Goal: Task Accomplishment & Management: Complete application form

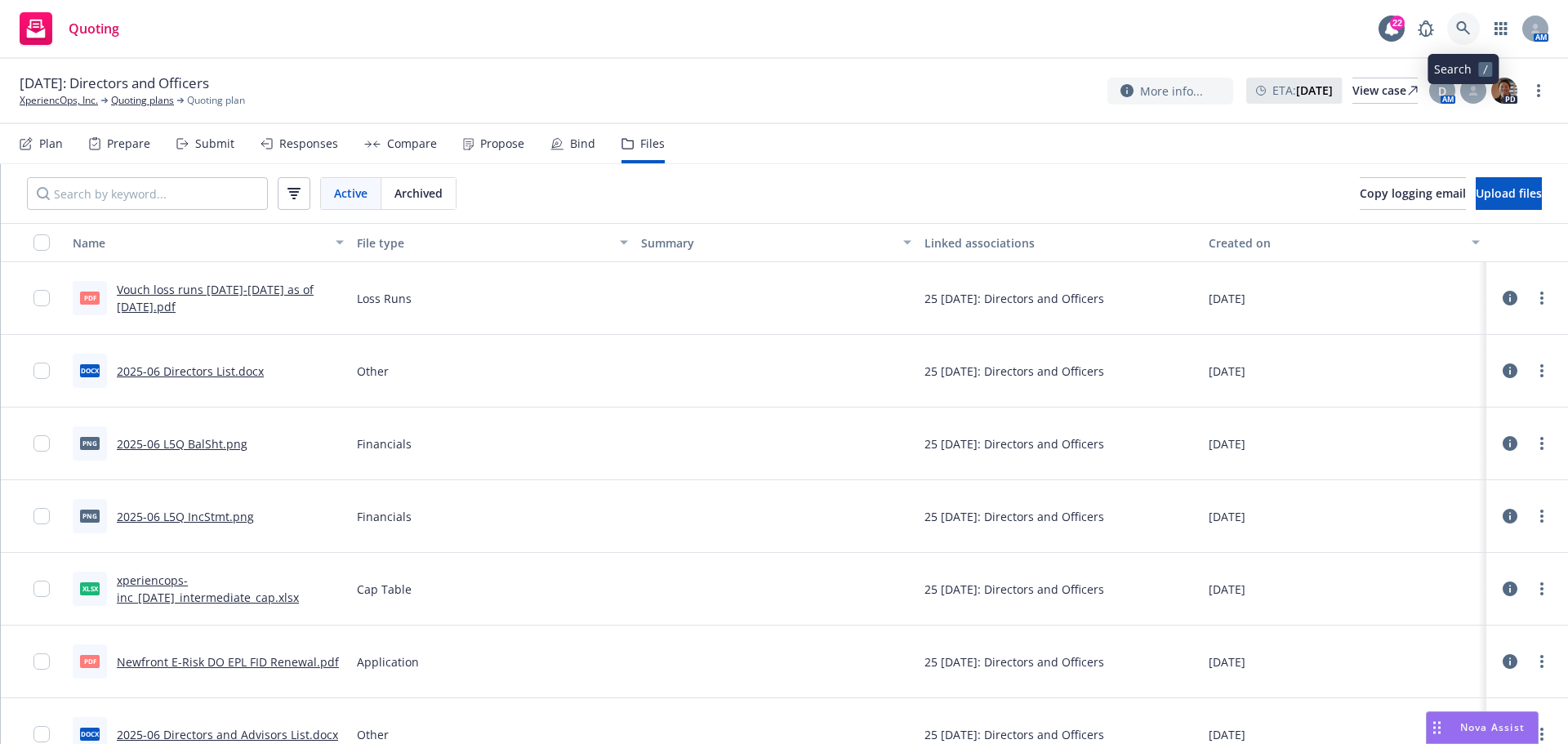
click at [1465, 28] on icon at bounding box center [1463, 28] width 14 height 14
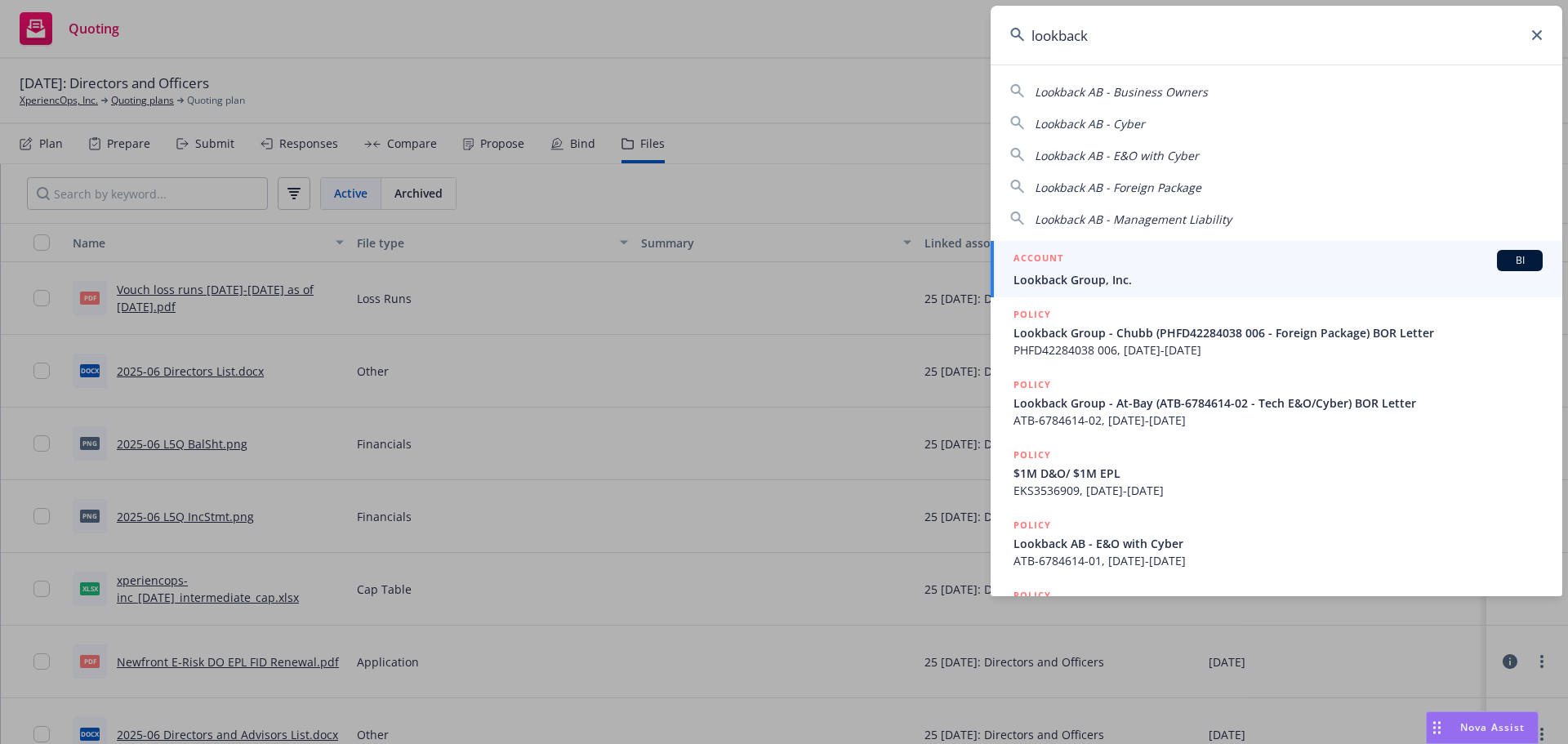
type input "lookback"
click at [1071, 275] on span "Lookback Group, Inc." at bounding box center [1278, 280] width 529 height 18
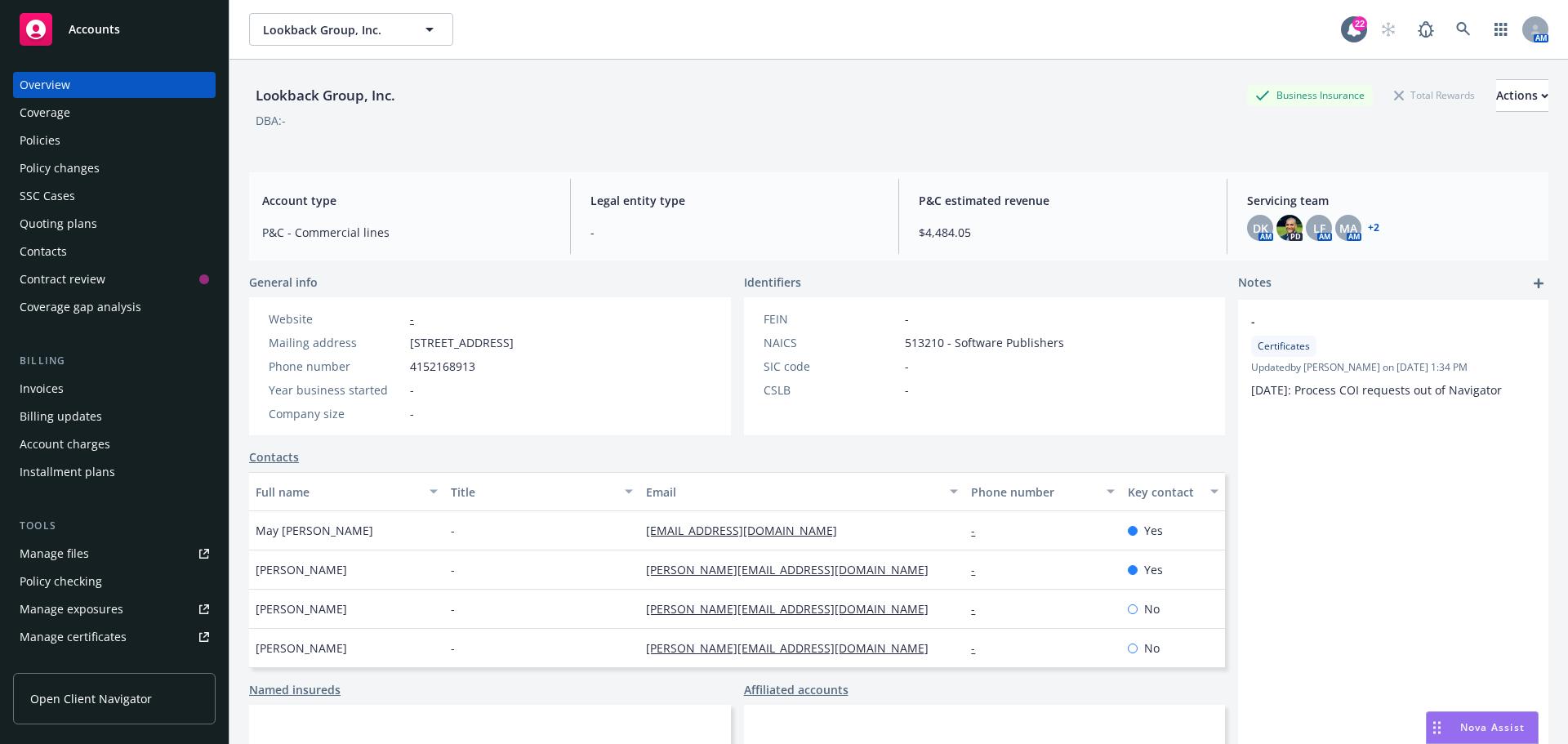
click at [47, 221] on div "Quoting plans" at bounding box center [58, 224] width 77 height 26
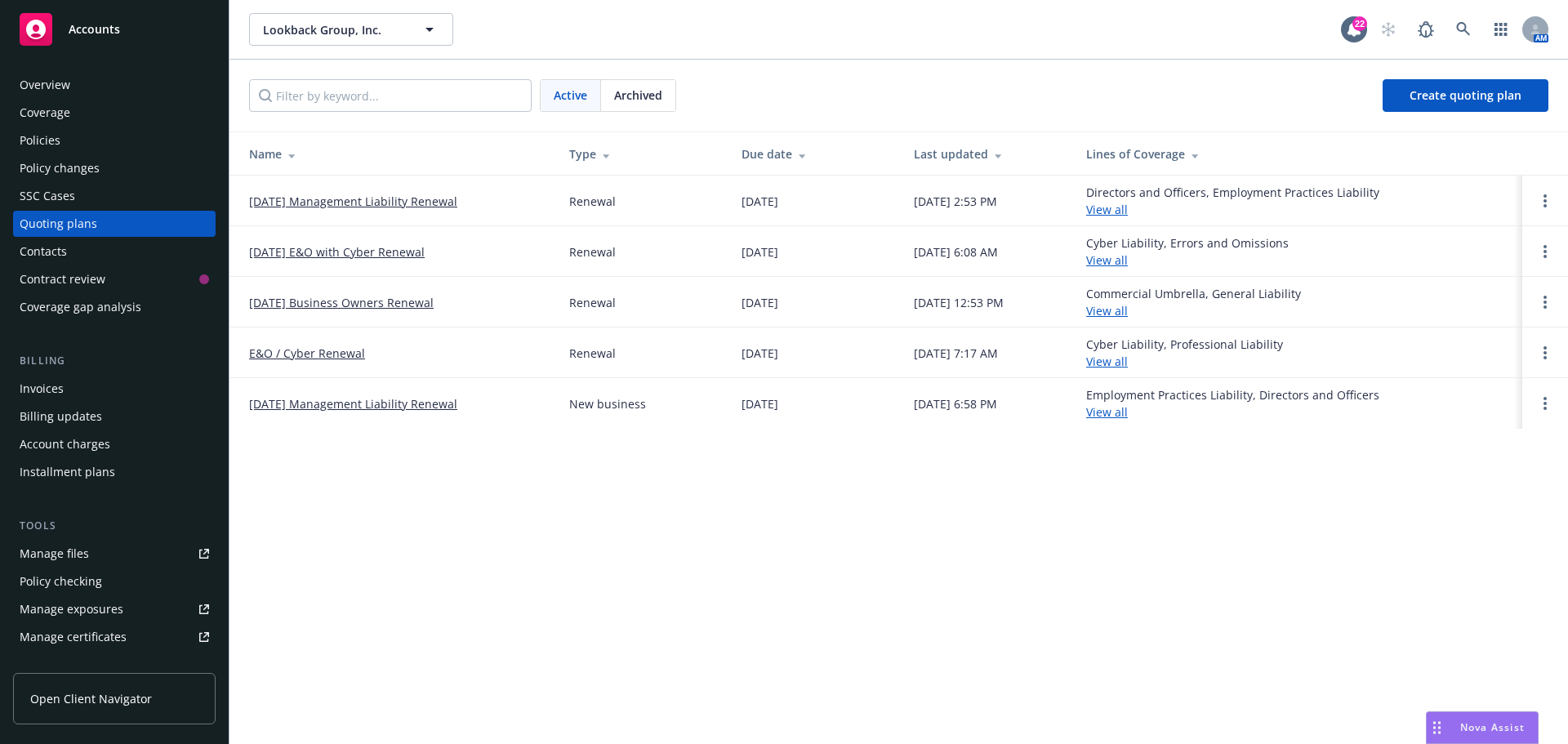
click at [345, 206] on link "[DATE] Management Liability Renewal" at bounding box center [353, 202] width 208 height 18
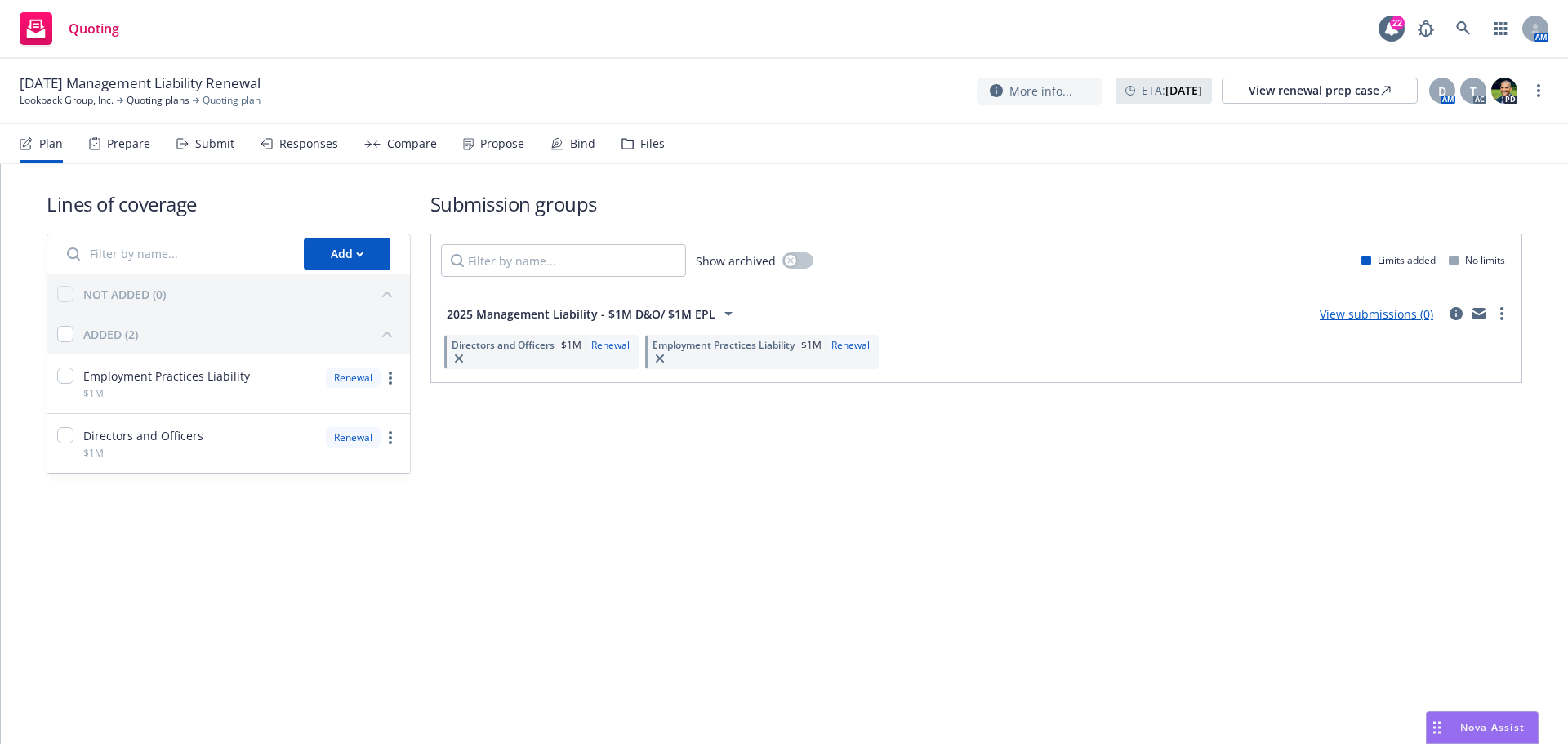
click at [1361, 315] on link "View submissions (0)" at bounding box center [1376, 314] width 113 height 16
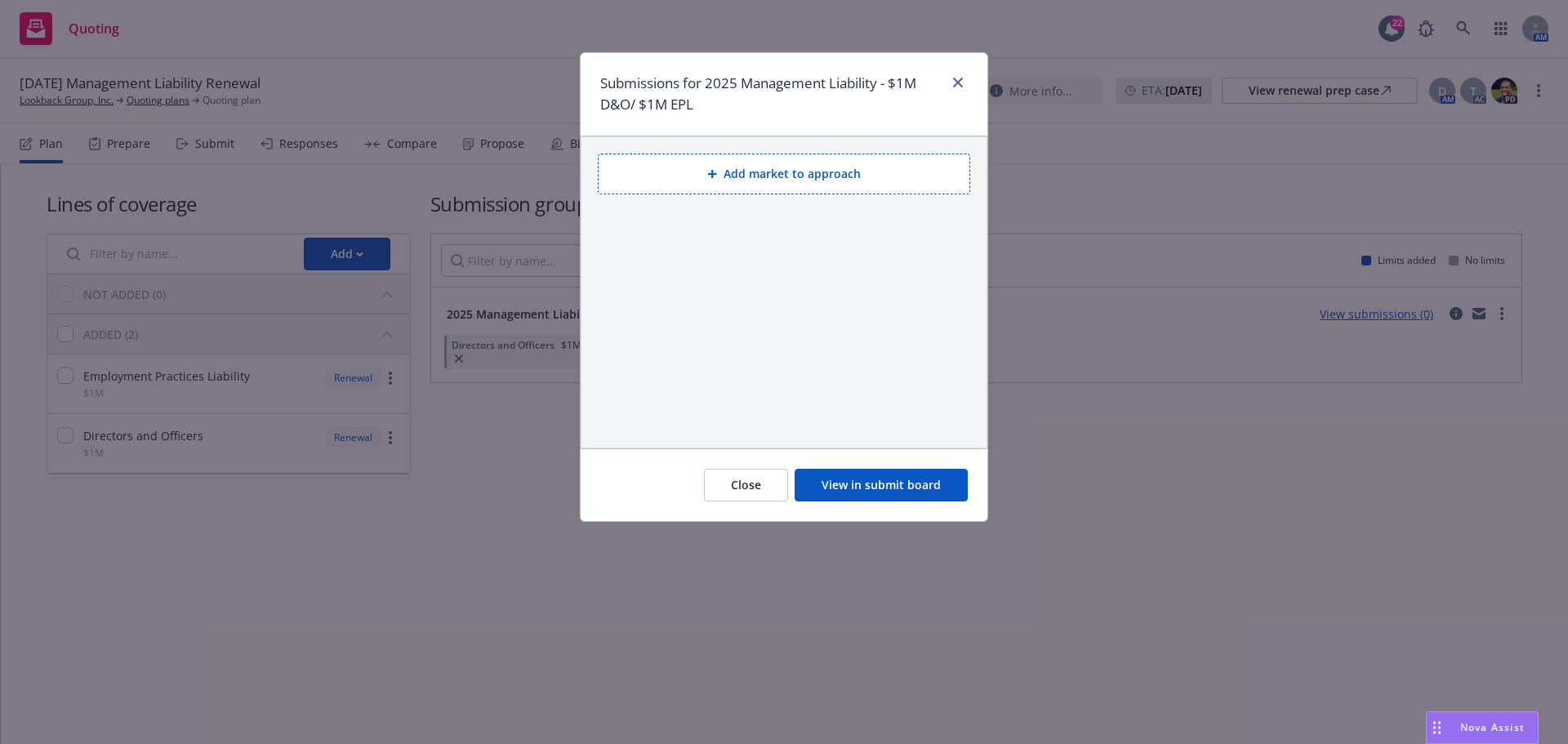
click at [773, 180] on button "Add market to approach" at bounding box center [784, 174] width 373 height 41
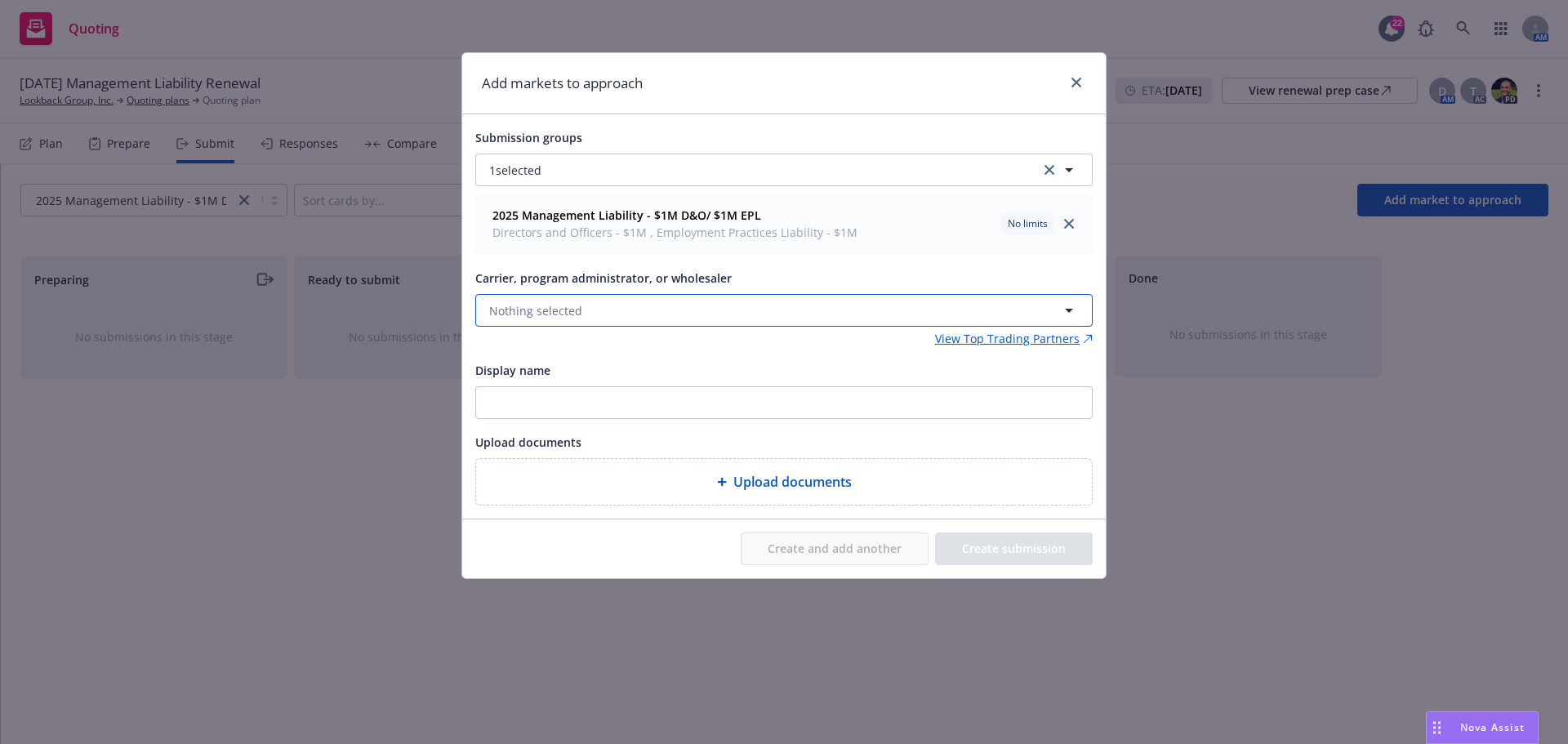
click at [561, 311] on span "Nothing selected" at bounding box center [536, 311] width 93 height 18
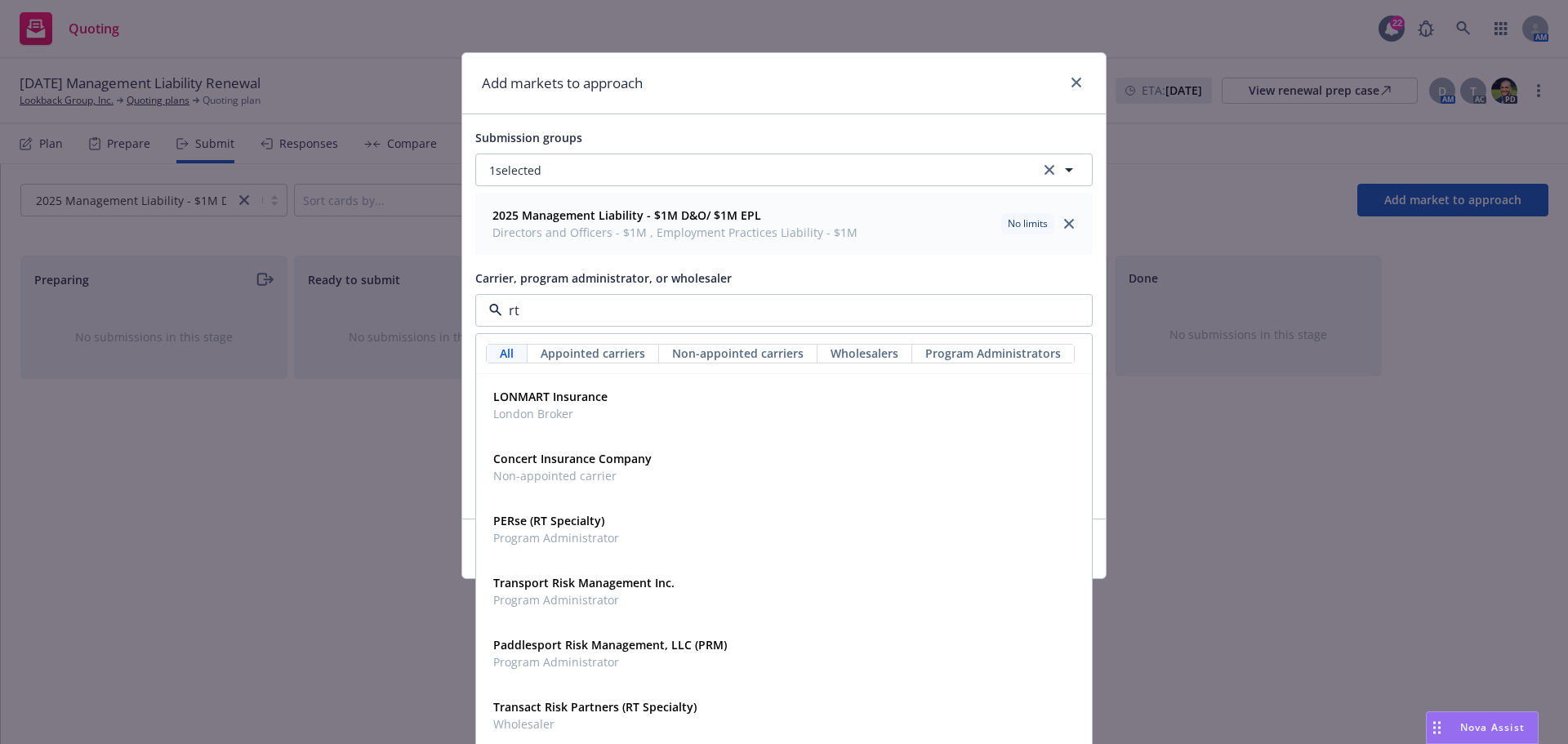
type input "rt s"
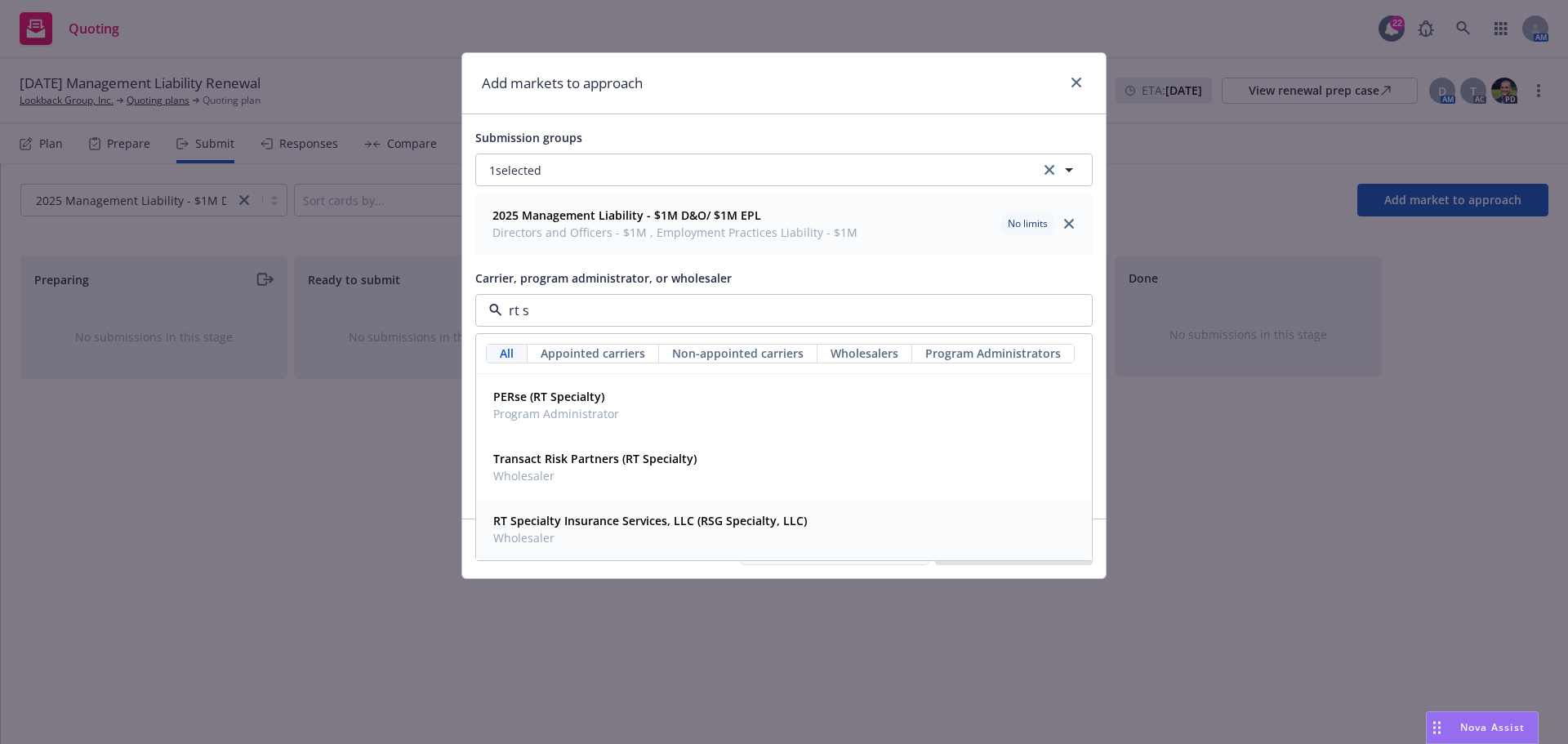
click at [565, 522] on strong "RT Specialty Insurance Services, LLC (RSG Specialty, LLC)" at bounding box center [650, 521] width 314 height 16
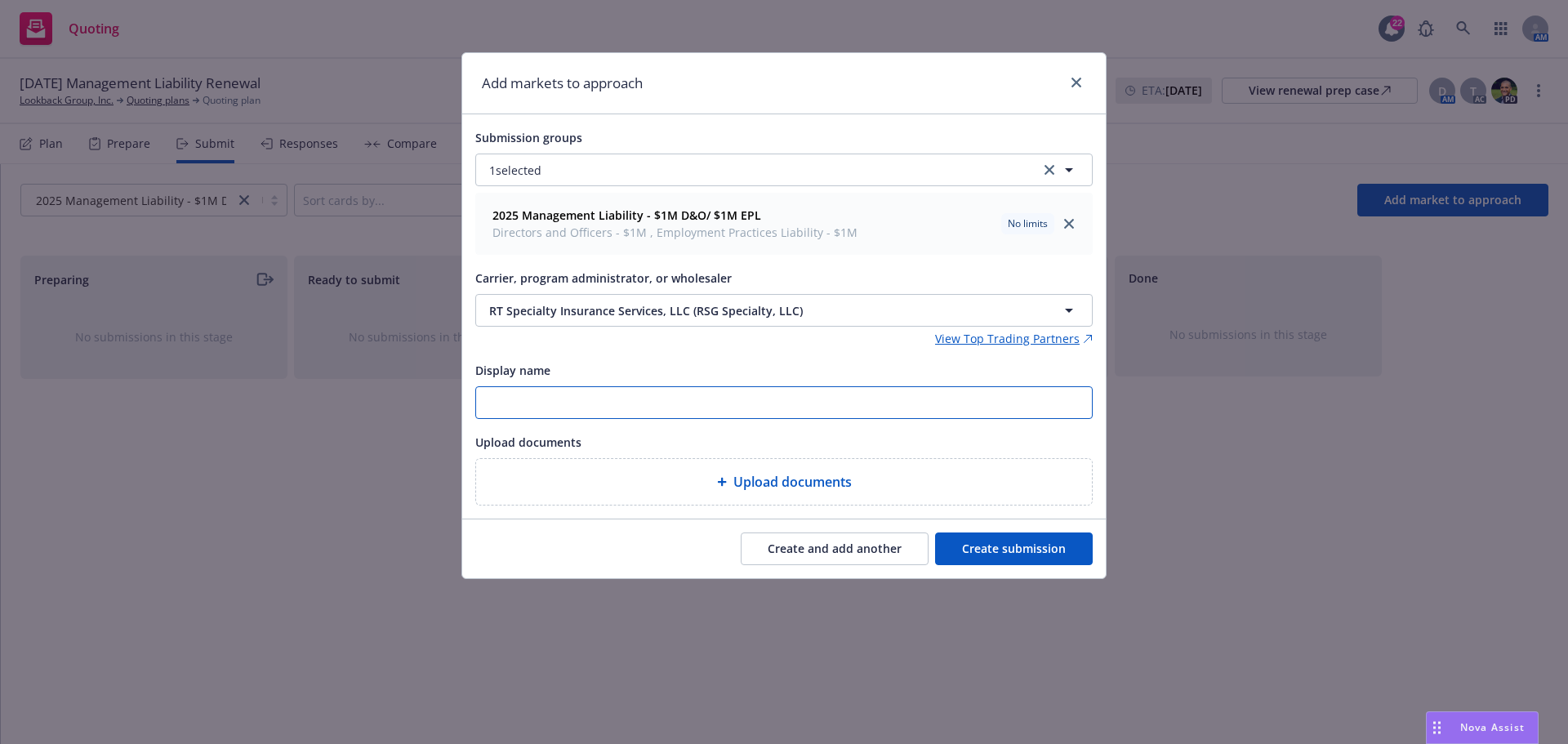
click at [495, 408] on input "Display name" at bounding box center [784, 402] width 616 height 31
click at [587, 400] on input "25-26 RT" at bounding box center [784, 402] width 616 height 31
paste input "Lookback D&O/EPL renl submission exp 9.4 (quotes ASAP)"
drag, startPoint x: 871, startPoint y: 402, endPoint x: 460, endPoint y: 408, distance: 411.0
click at [460, 408] on div "Add markets to approach Submission groups 1 selected 2025 Management Liability …" at bounding box center [784, 372] width 1568 height 744
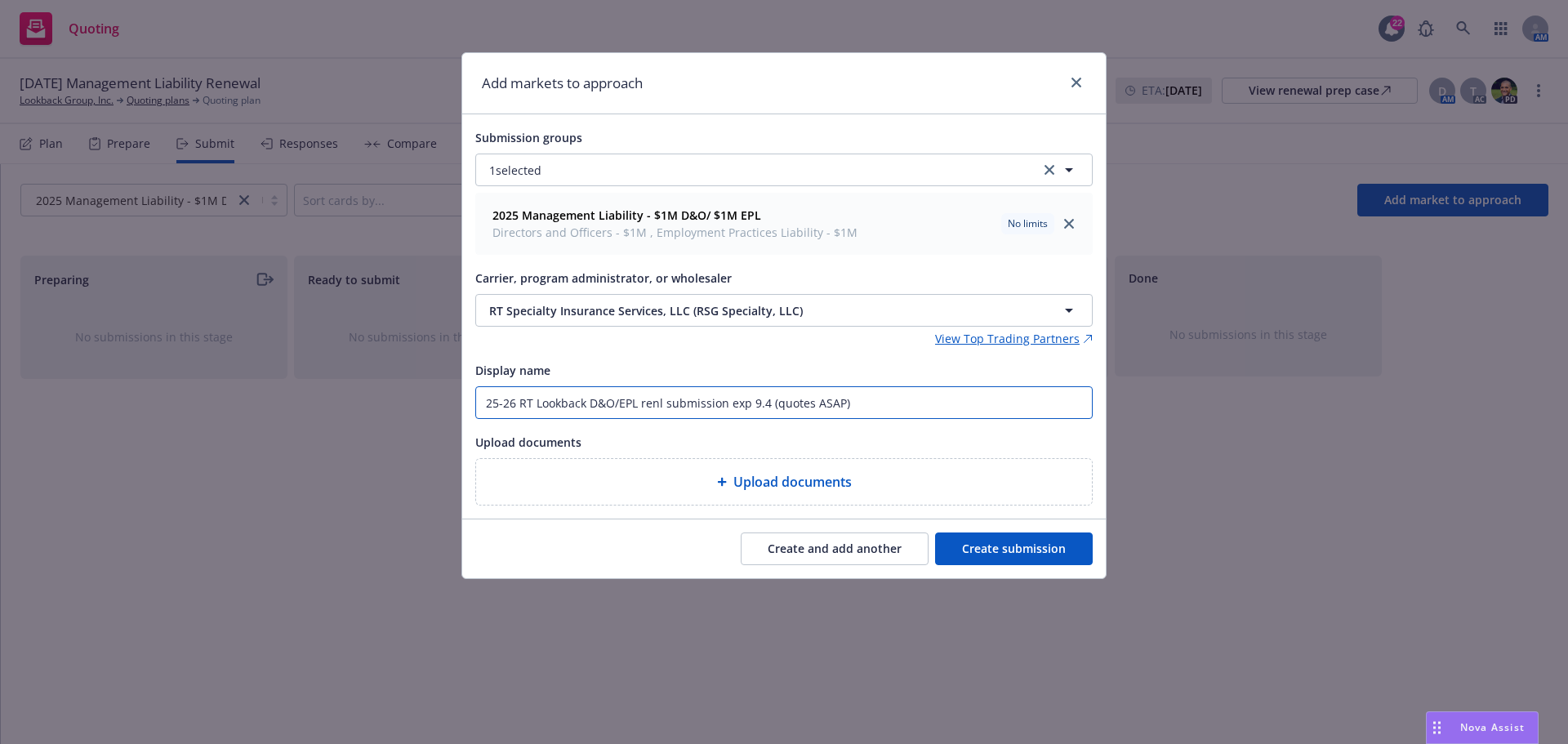
type input "25-26 RT Lookback D&O/EPL renl submission exp 9.4 (quotes ASAP)"
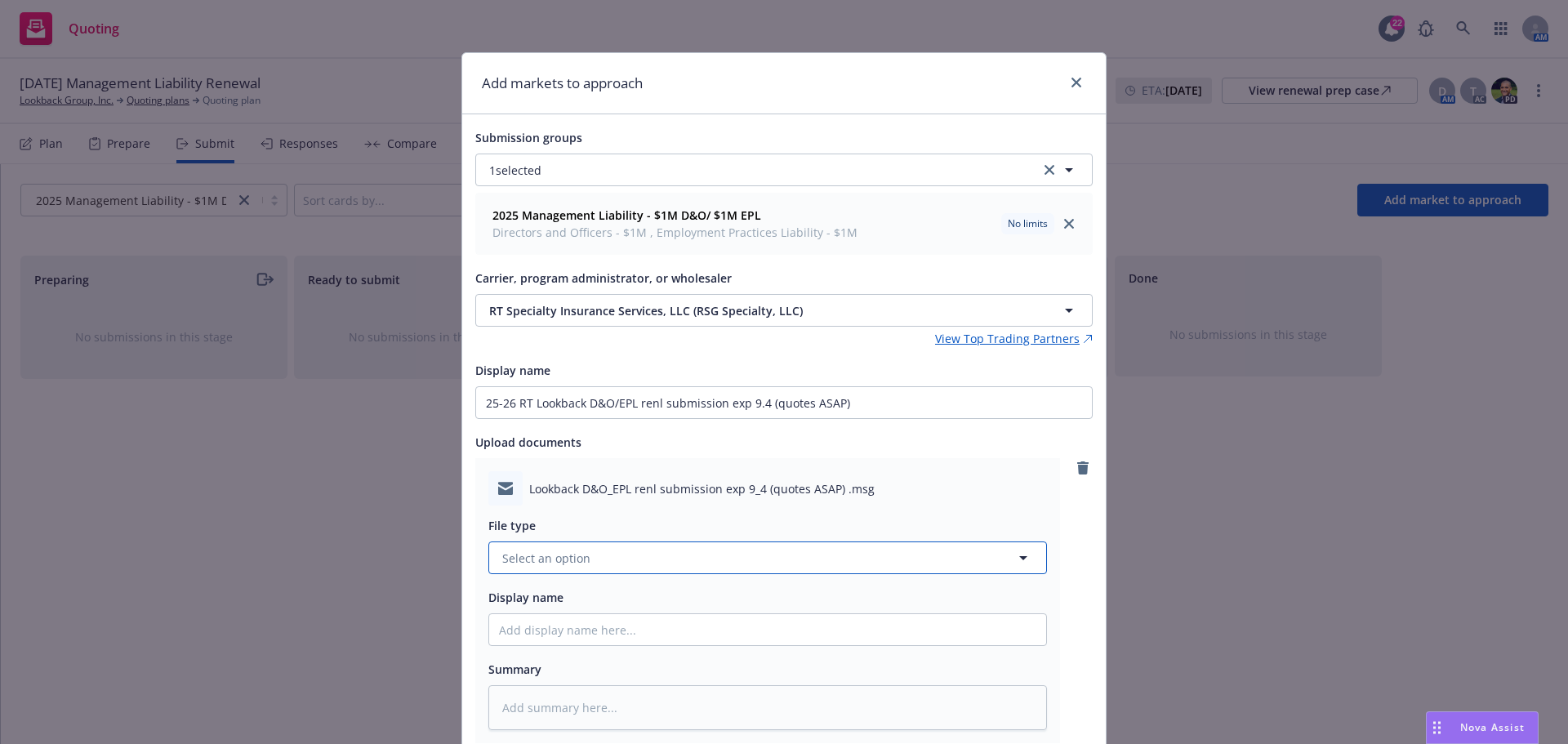
drag, startPoint x: 609, startPoint y: 561, endPoint x: 617, endPoint y: 576, distance: 17.0
click at [609, 561] on button "Select an option" at bounding box center [767, 557] width 559 height 32
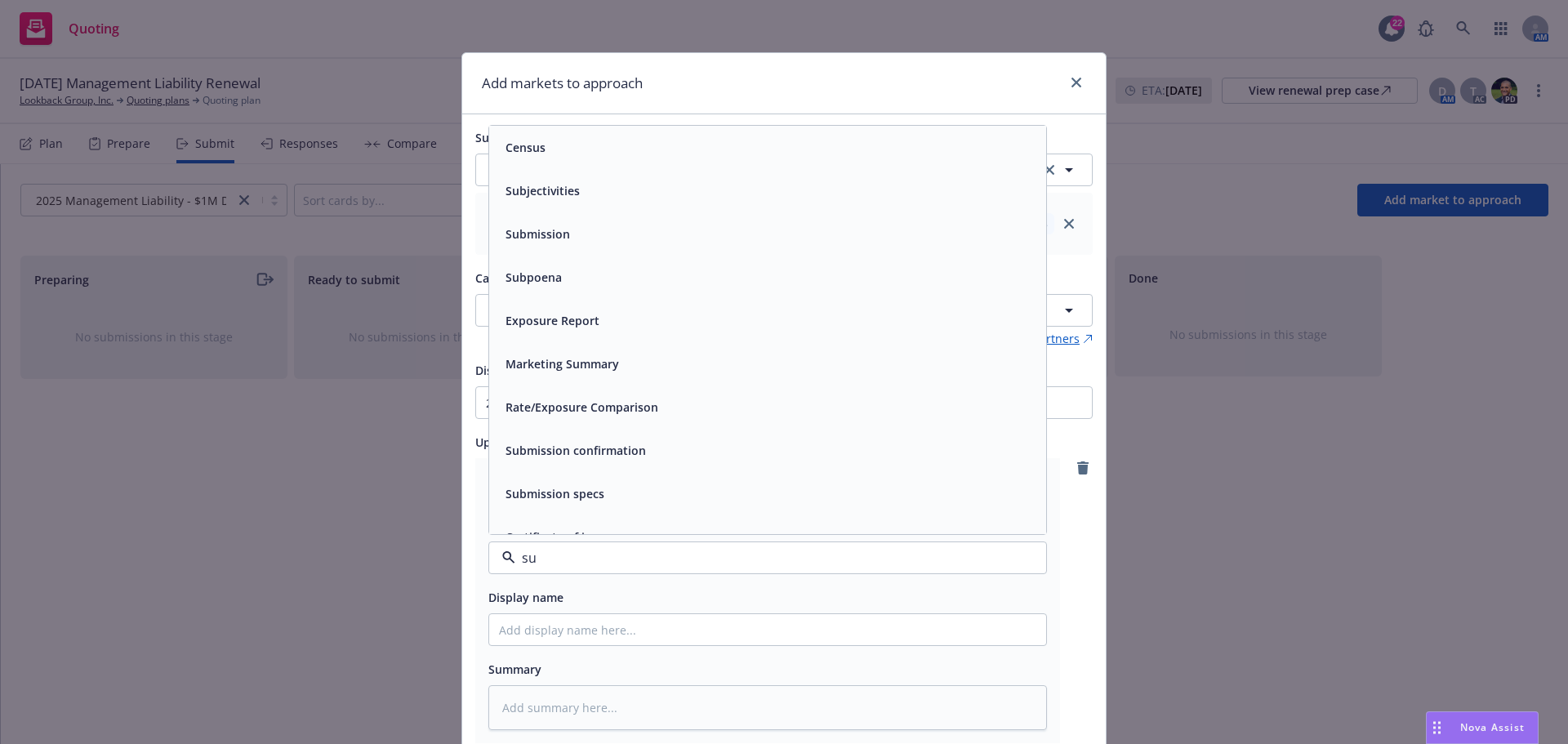
type input "sub"
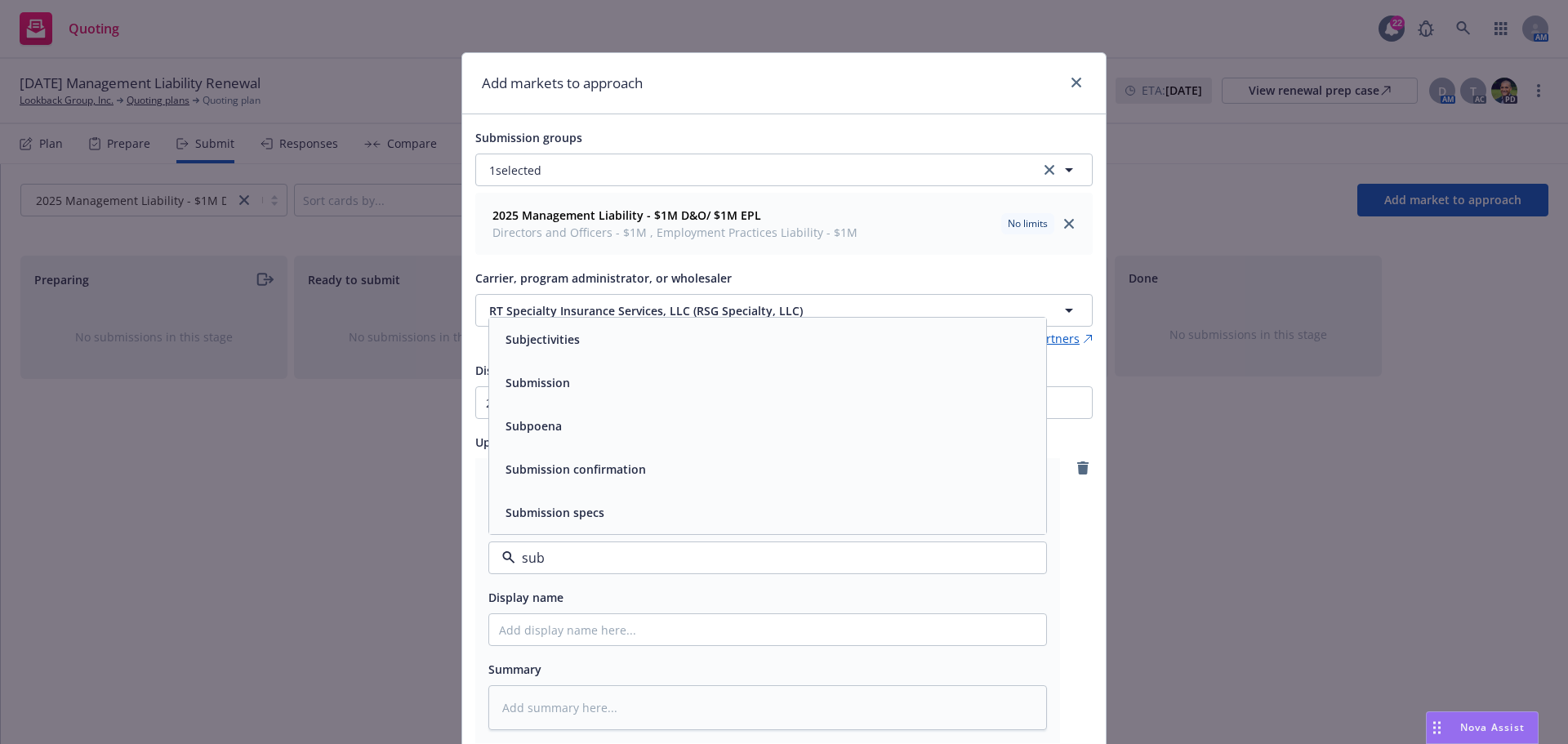
click at [610, 384] on div "Submission" at bounding box center [767, 383] width 538 height 24
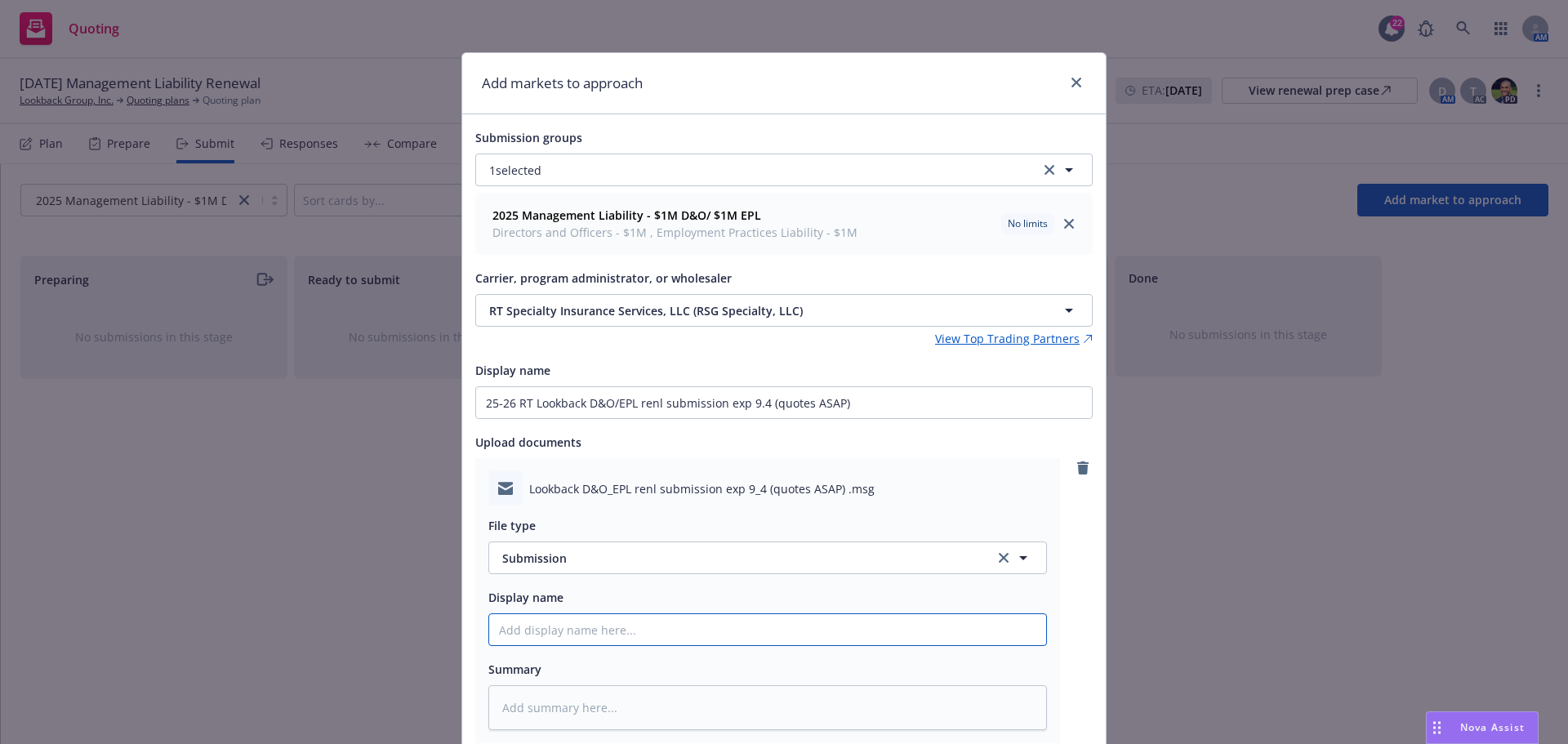
click at [577, 629] on input "Display name" at bounding box center [767, 629] width 557 height 31
paste input "25-26 RT Lookback D&O/EPL renl submission exp 9.4 (quotes ASAP)"
type textarea "x"
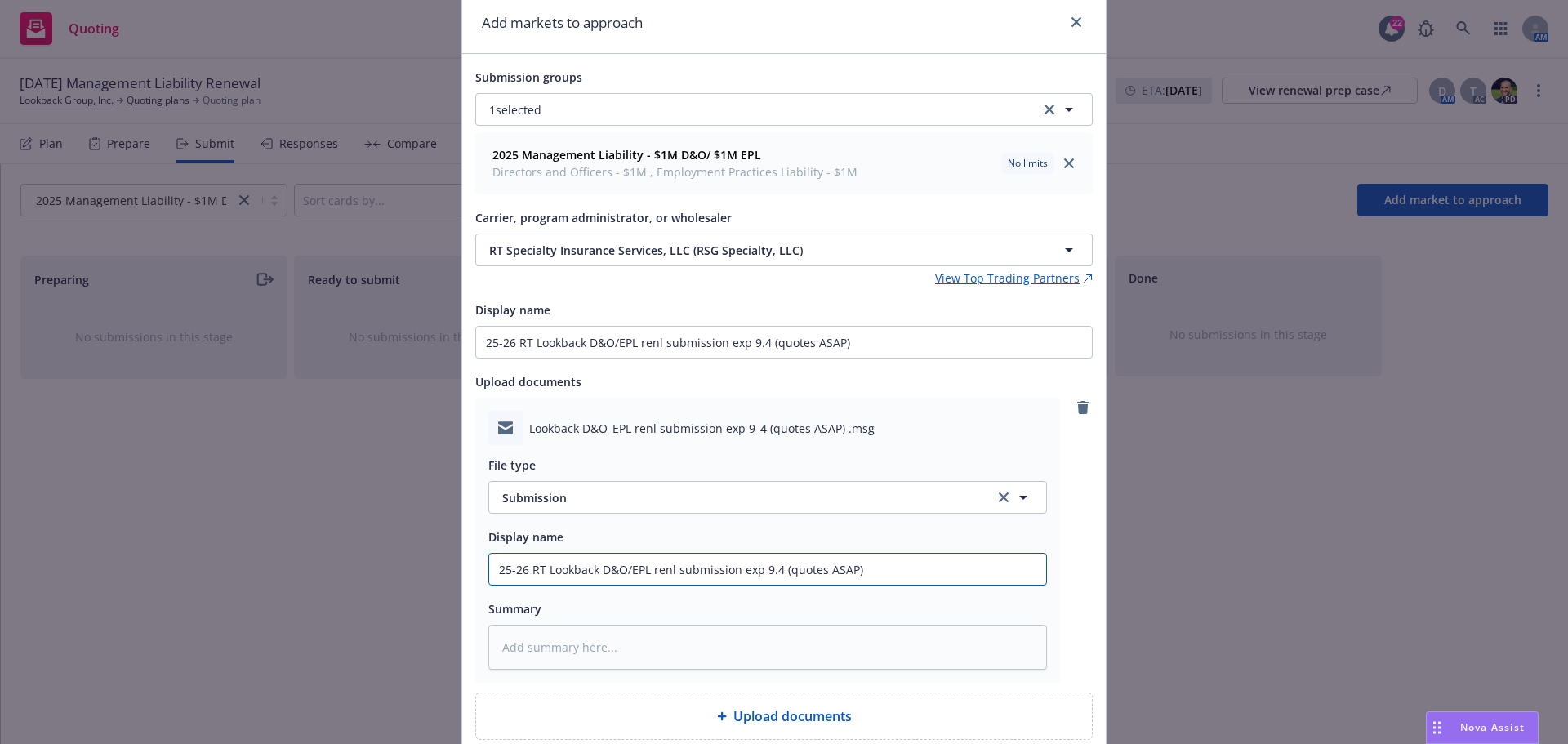
scroll to position [182, 0]
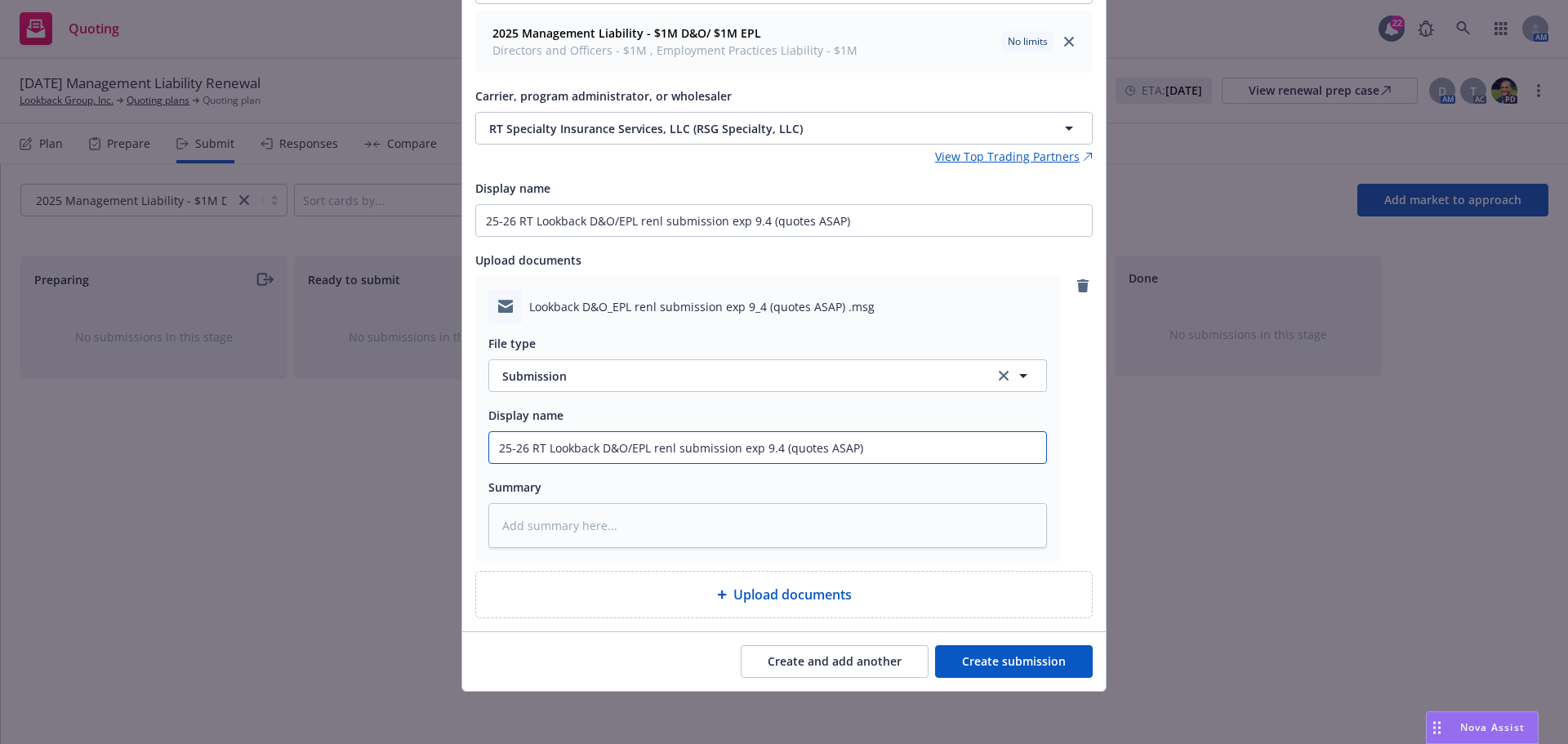
type input "25-26 RT Lookback D&O/EPL renl submission exp 9.4 (quotes ASAP)"
drag, startPoint x: 998, startPoint y: 662, endPoint x: 978, endPoint y: 662, distance: 20.0
click at [999, 662] on button "Create submission" at bounding box center [1014, 662] width 158 height 32
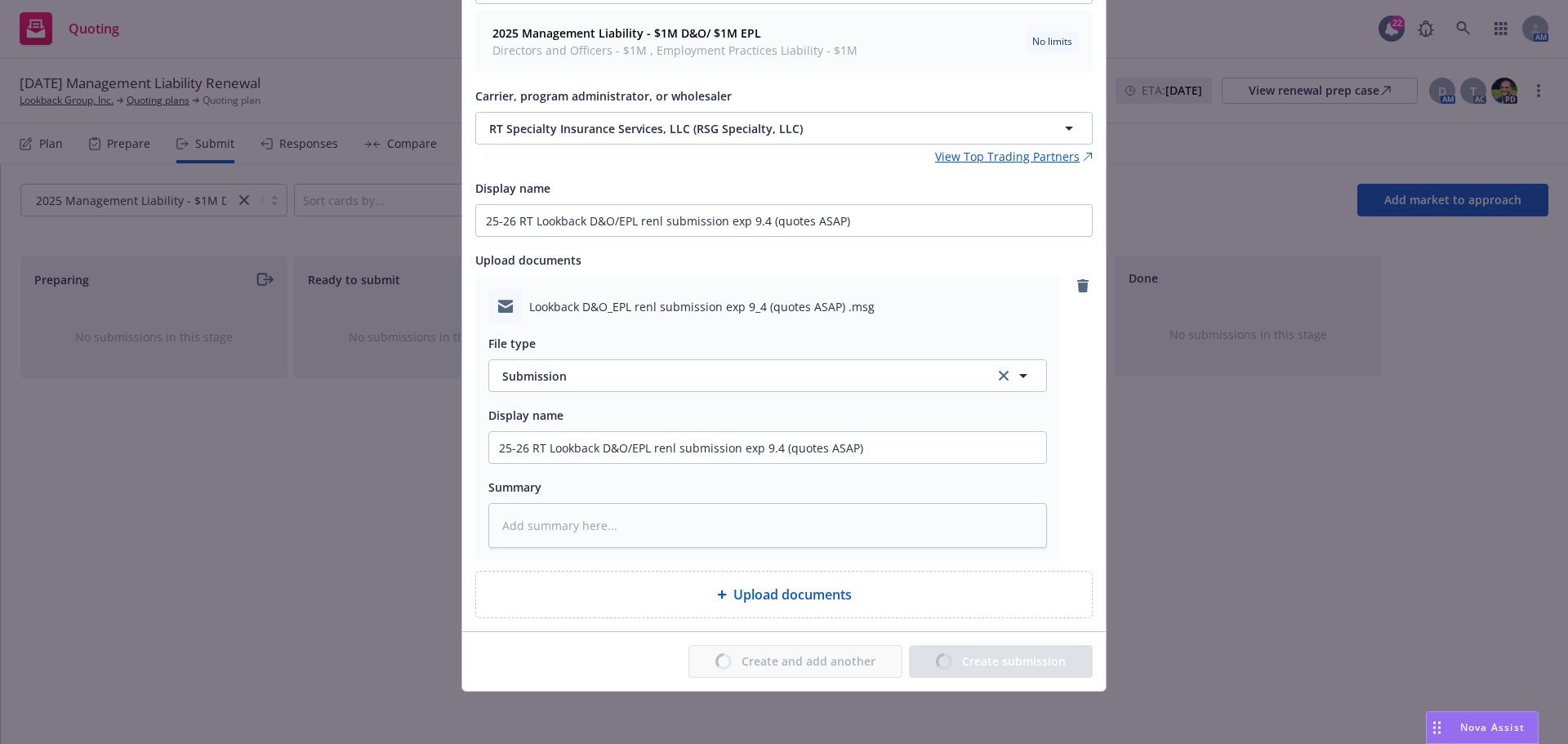
type textarea "x"
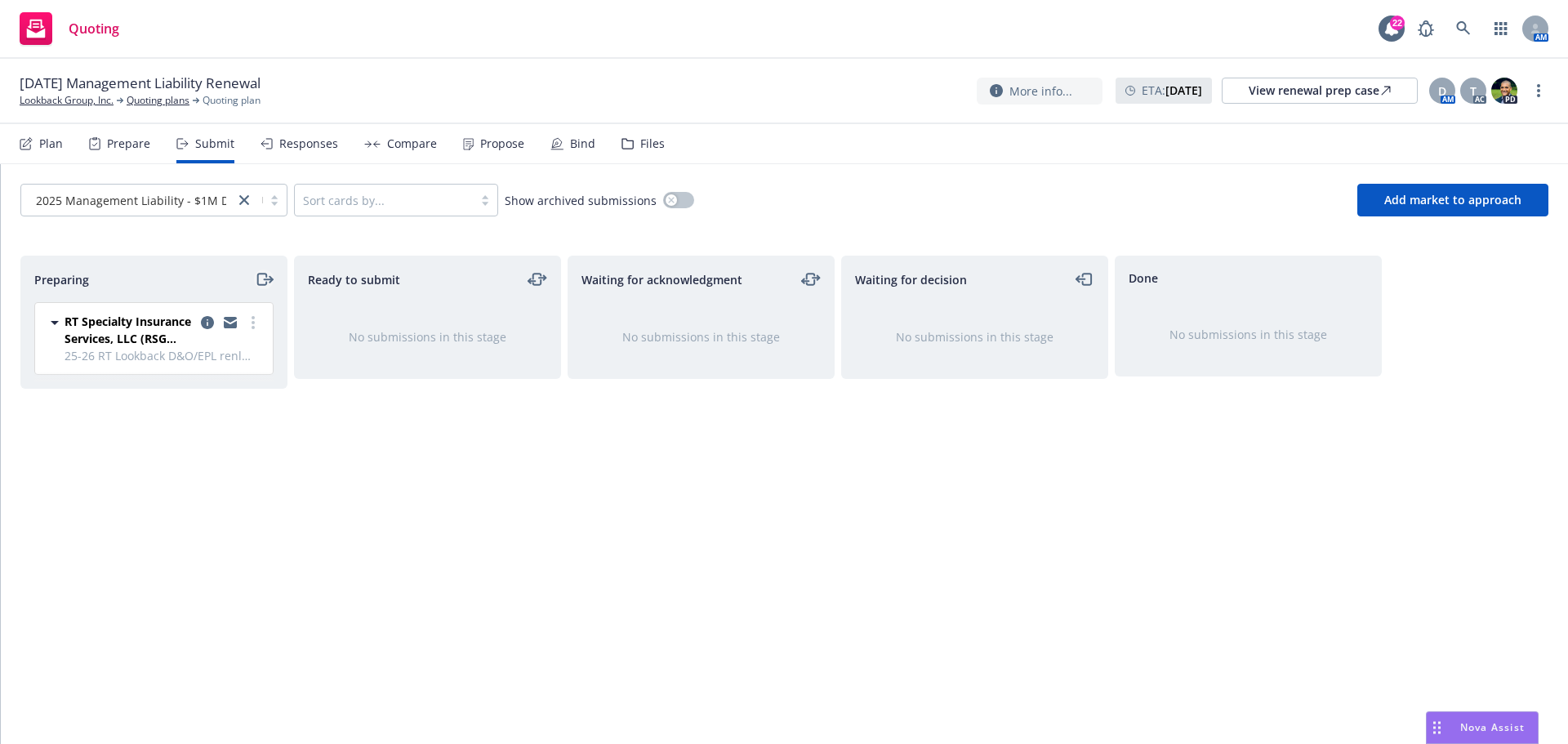
click at [260, 278] on icon "moveRight" at bounding box center [264, 279] width 18 height 19
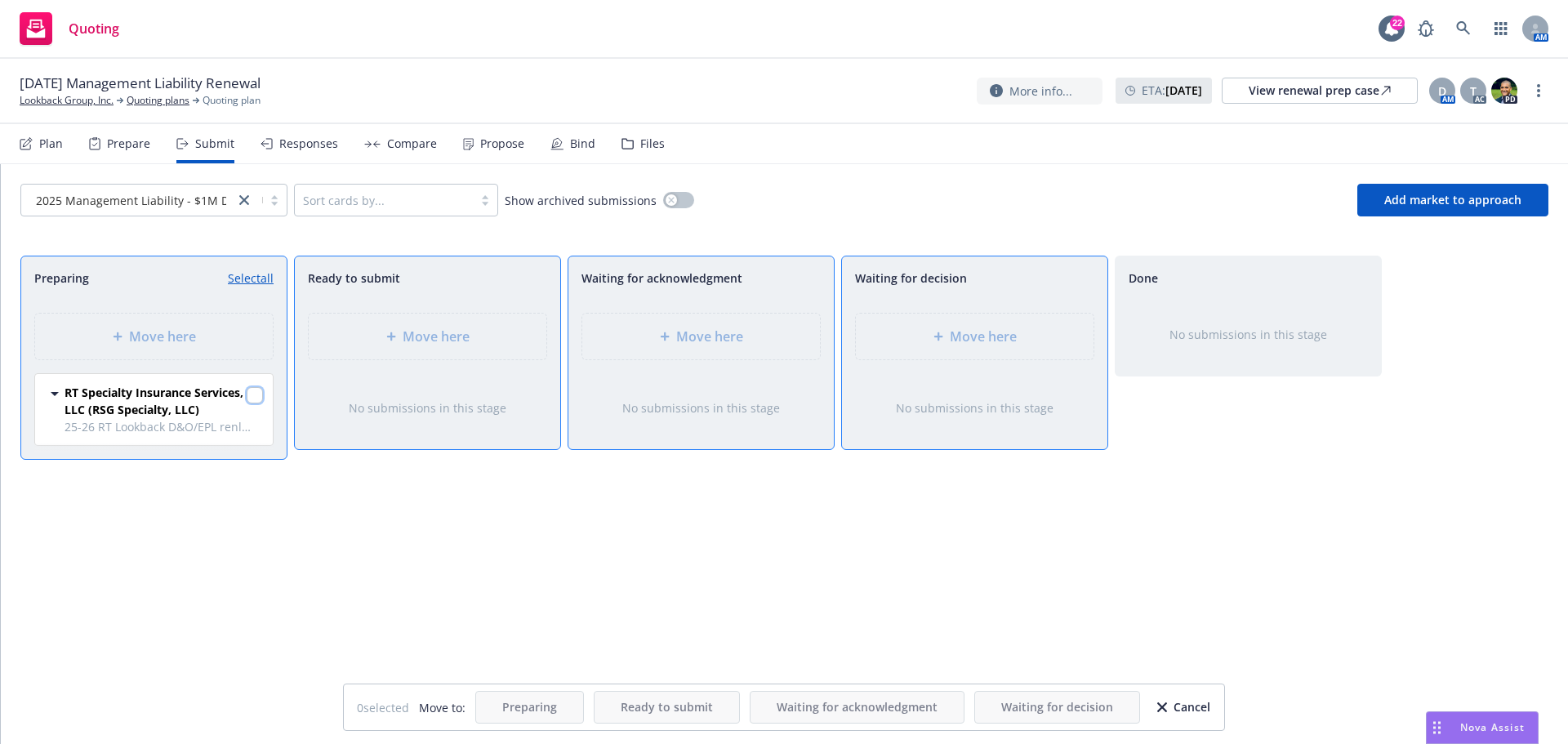
click at [256, 395] on input "checkbox" at bounding box center [254, 395] width 17 height 17
checkbox input "true"
click at [1031, 333] on div "Move here" at bounding box center [974, 336] width 211 height 19
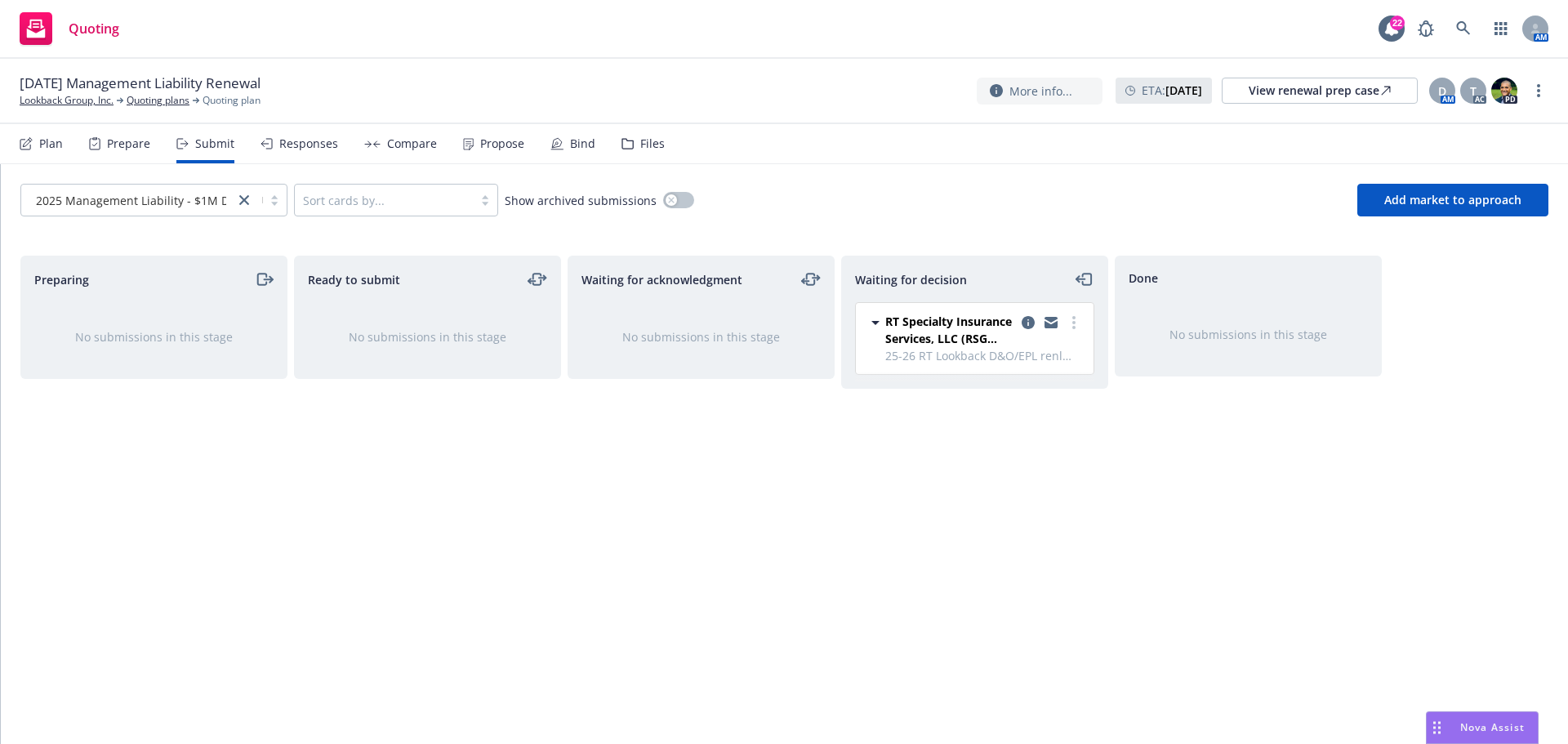
click at [652, 142] on div "Files" at bounding box center [652, 143] width 25 height 13
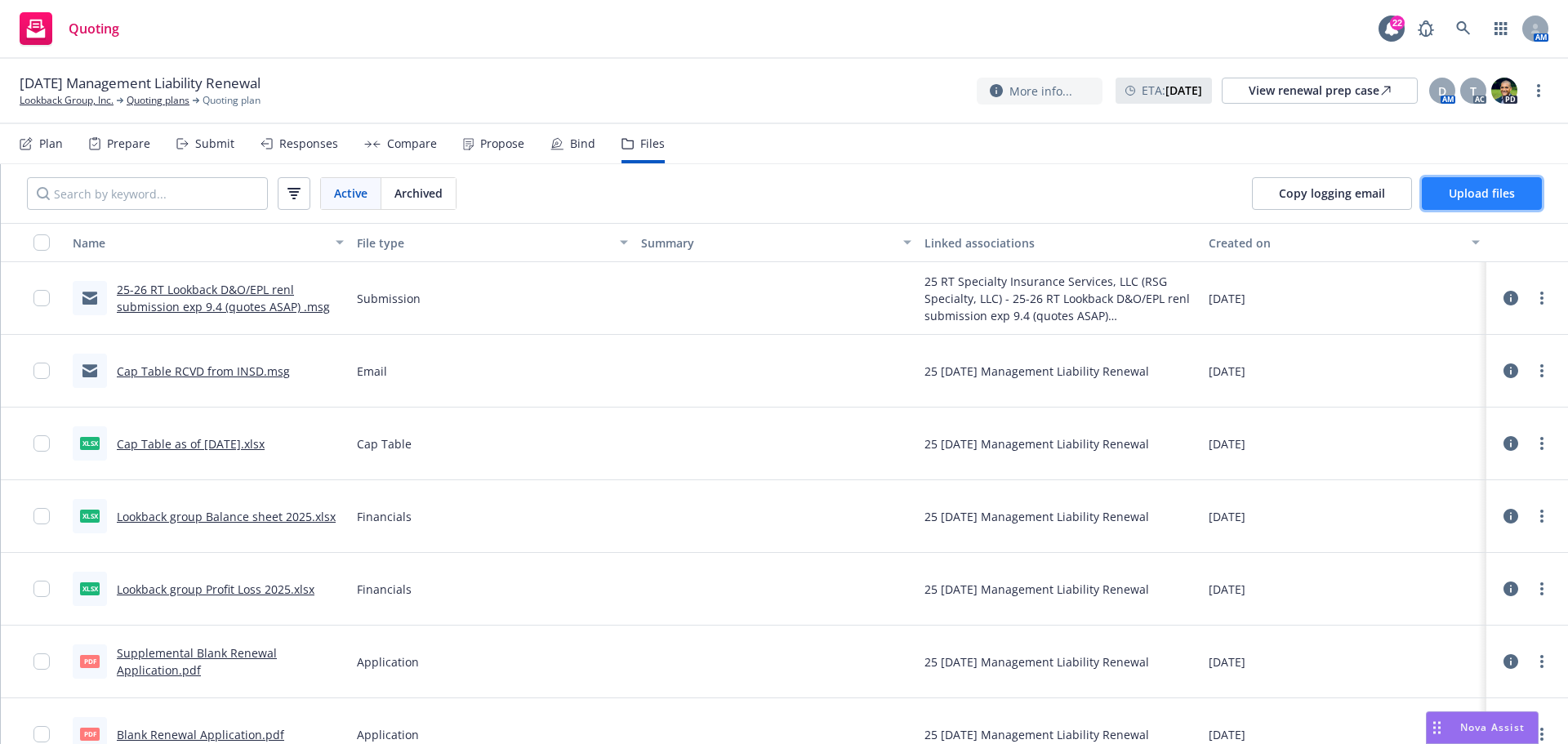
click at [1484, 197] on span "Upload files" at bounding box center [1481, 193] width 66 height 16
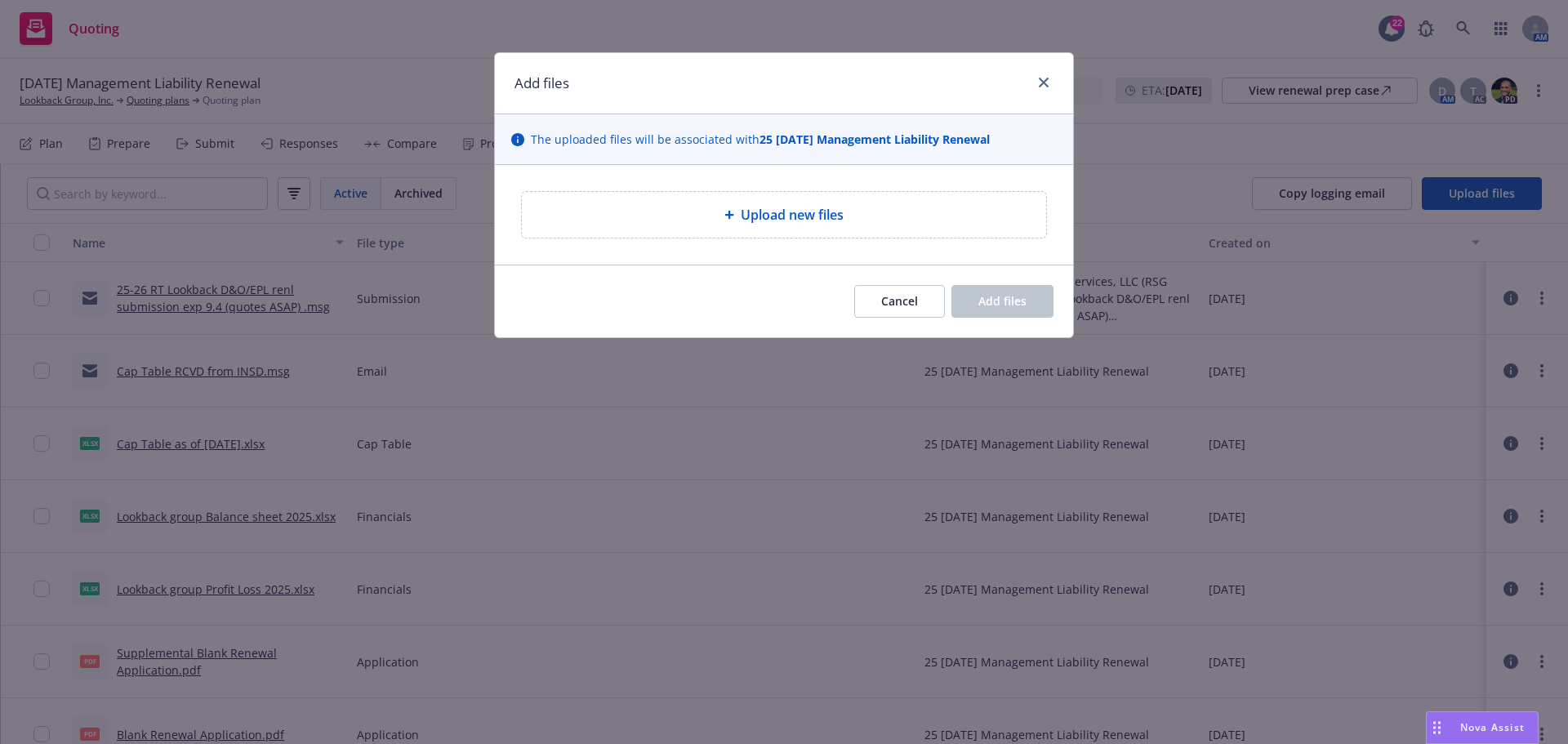
type textarea "x"
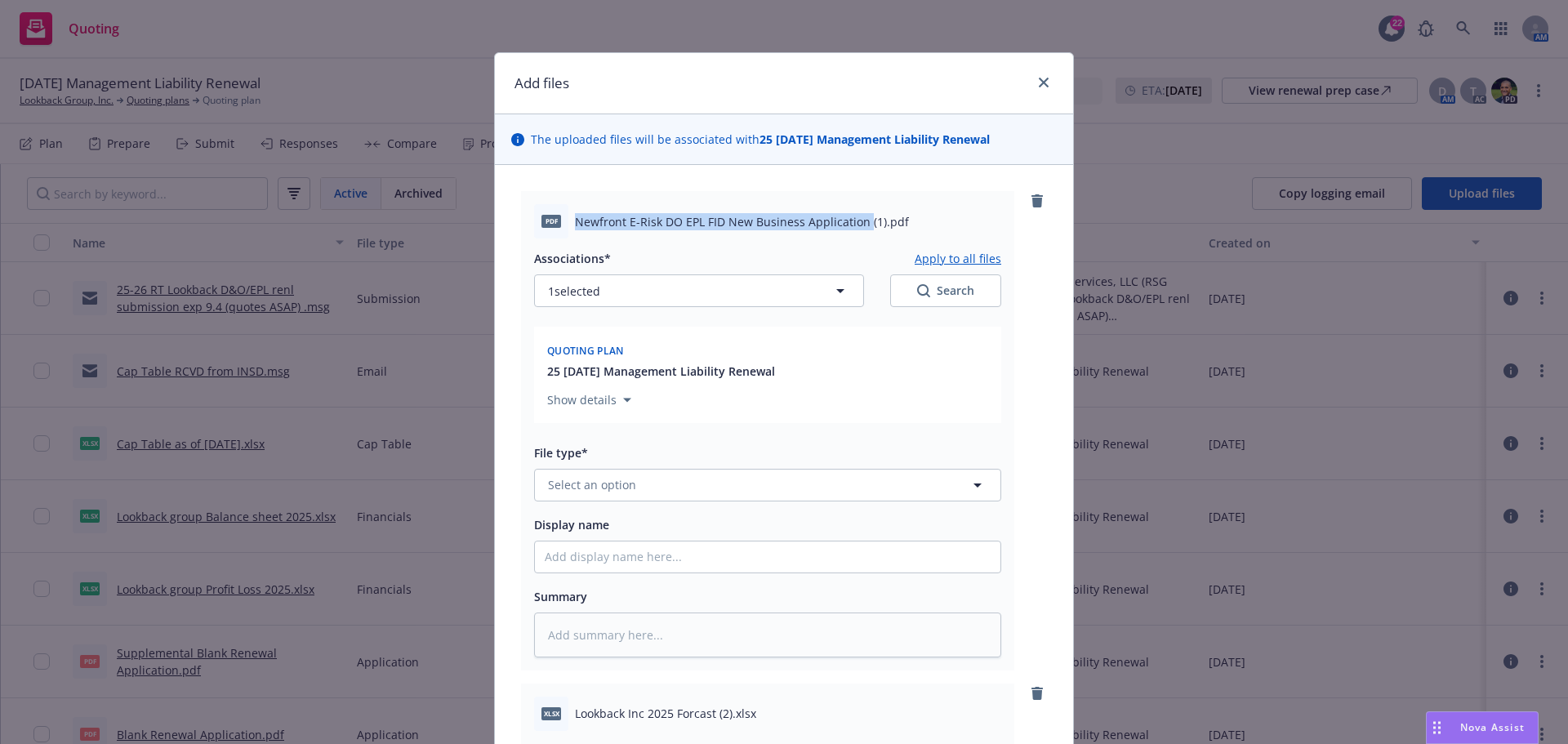
drag, startPoint x: 572, startPoint y: 221, endPoint x: 858, endPoint y: 219, distance: 286.0
click at [859, 219] on span "Newfront E-Risk DO EPL FID New Business Application (1).pdf" at bounding box center [742, 222] width 334 height 18
copy span "Newfront E-Risk DO EPL FID New Business Application"
click at [608, 486] on span "Select an option" at bounding box center [592, 485] width 89 height 18
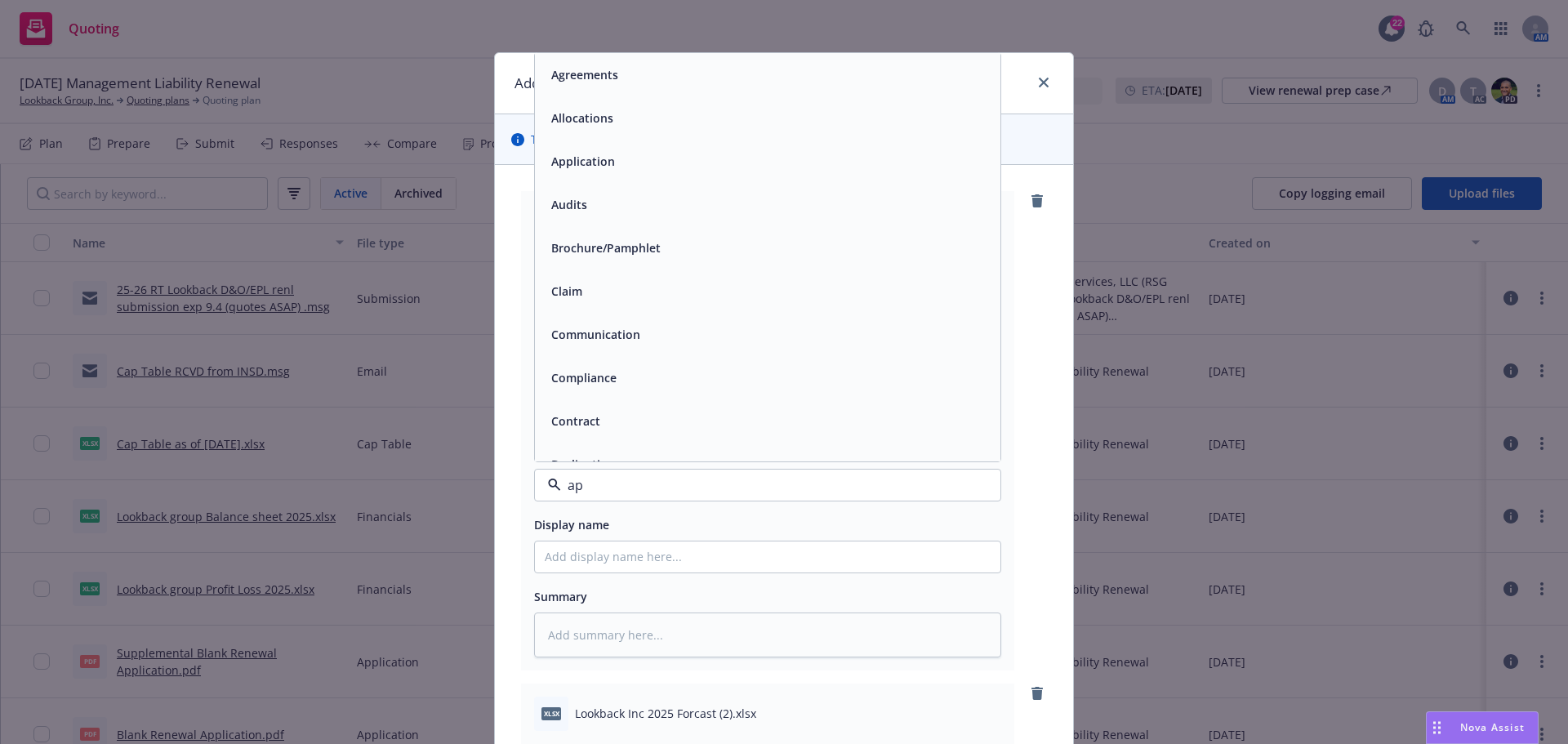
type input "app"
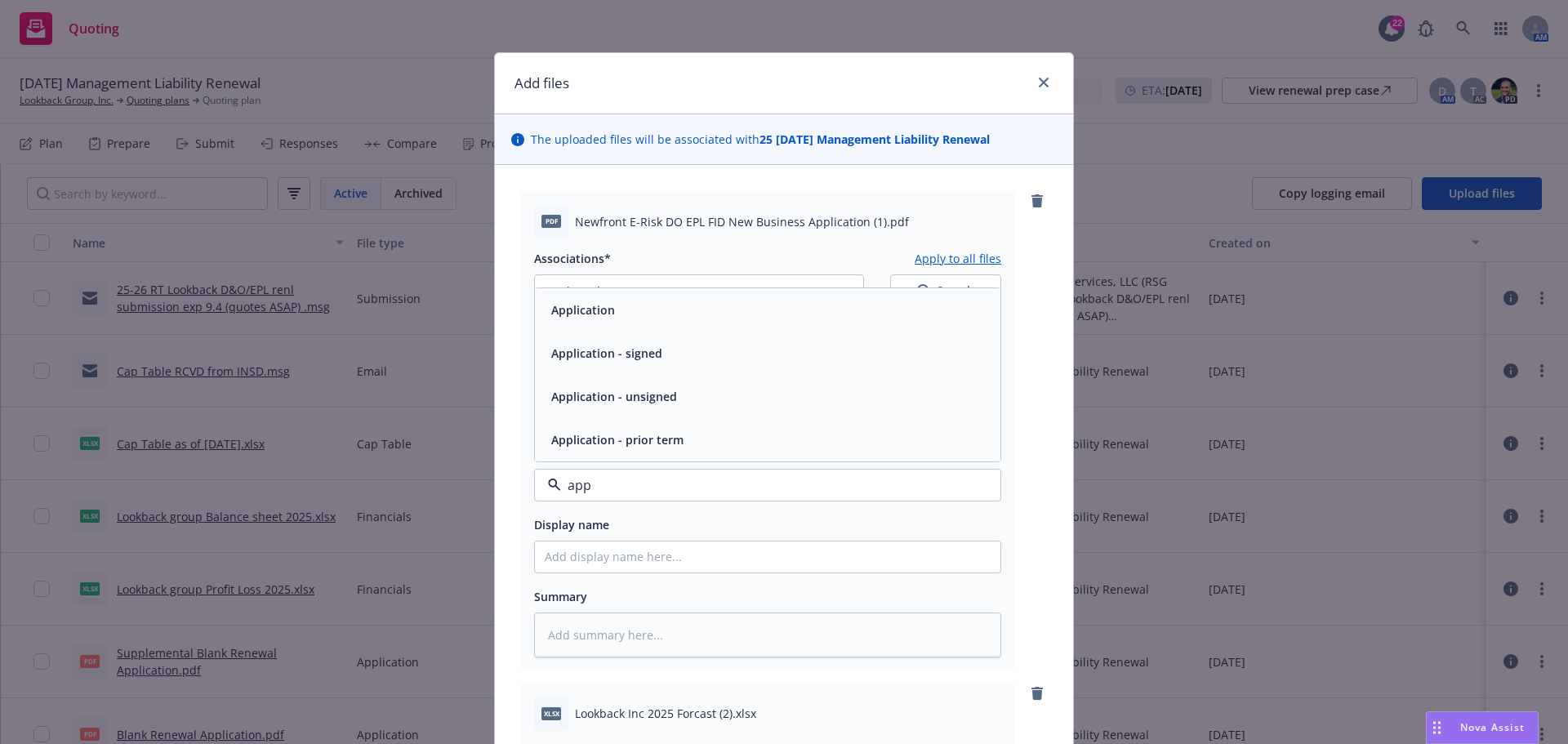
click at [586, 310] on span "Application" at bounding box center [583, 311] width 64 height 18
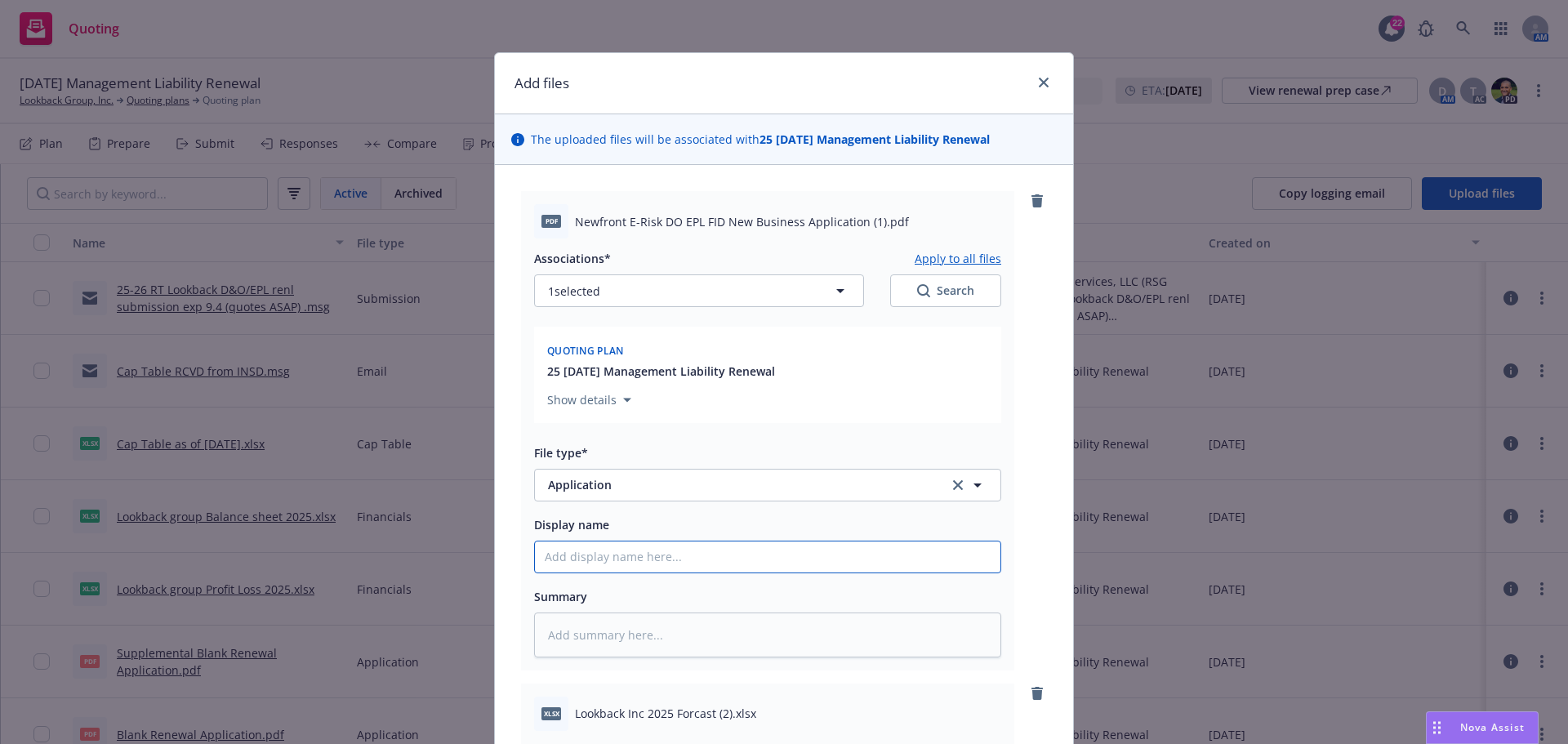
click at [552, 554] on input "Display name" at bounding box center [767, 556] width 466 height 31
paste input "Newfront E-Risk DO EPL FID New Business Application"
type textarea "x"
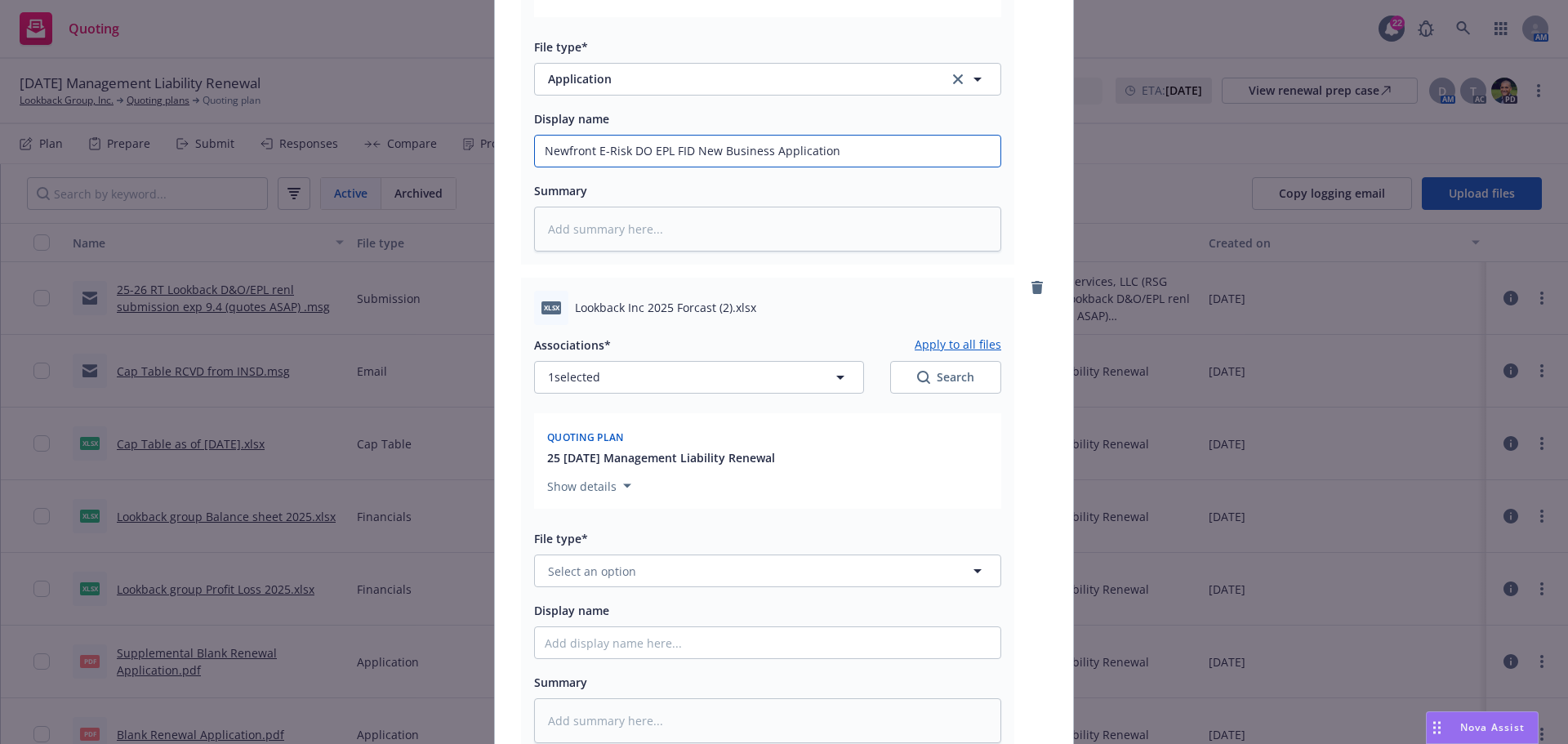
scroll to position [409, 0]
type input "Newfront E-Risk DO EPL FID New Business Application"
drag, startPoint x: 571, startPoint y: 302, endPoint x: 710, endPoint y: 311, distance: 139.3
click at [710, 311] on span "Lookback Inc 2025 Forcast (2).xlsx" at bounding box center [666, 305] width 182 height 18
copy span "Lookback Inc 2025 Forcast"
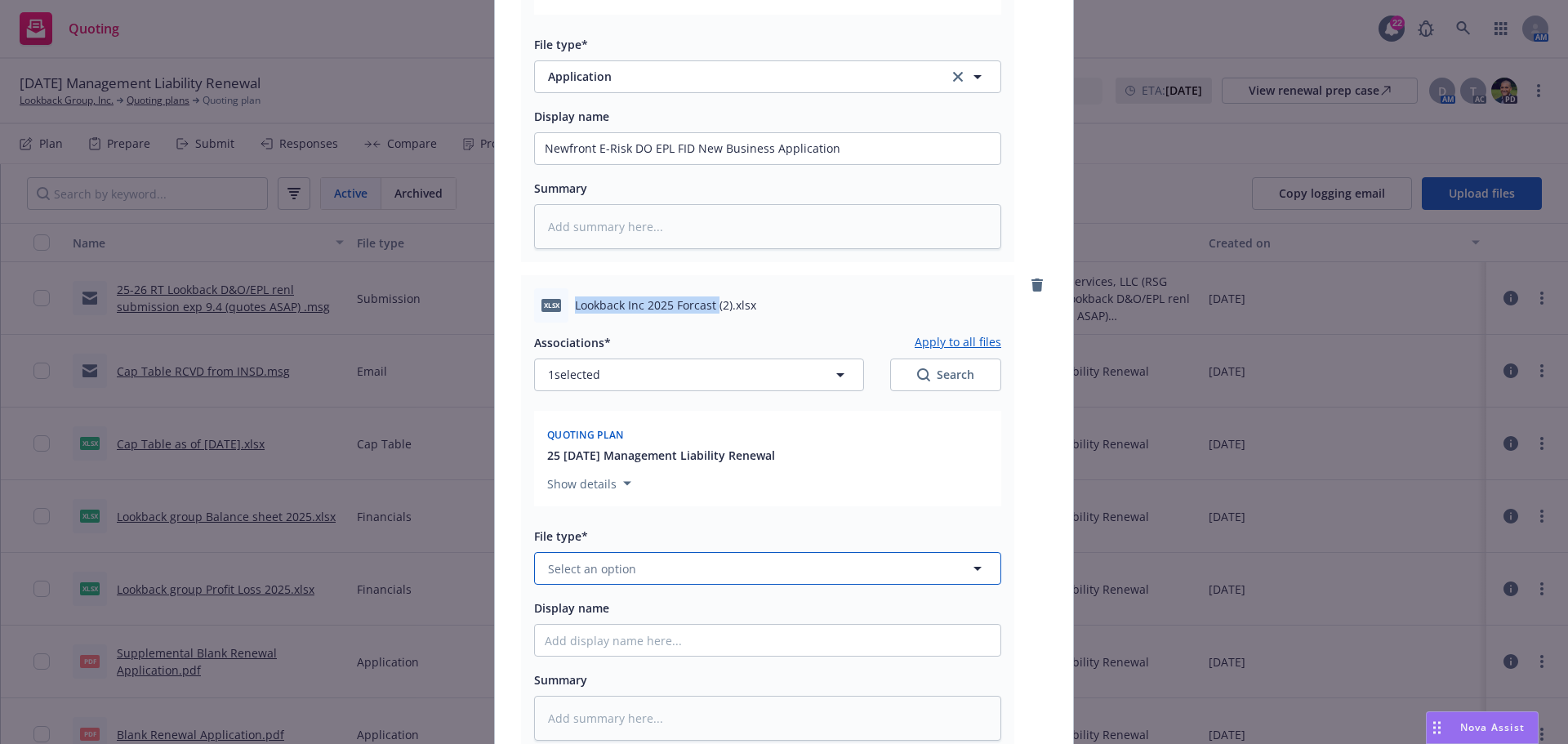
click at [601, 569] on span "Select an option" at bounding box center [592, 569] width 89 height 18
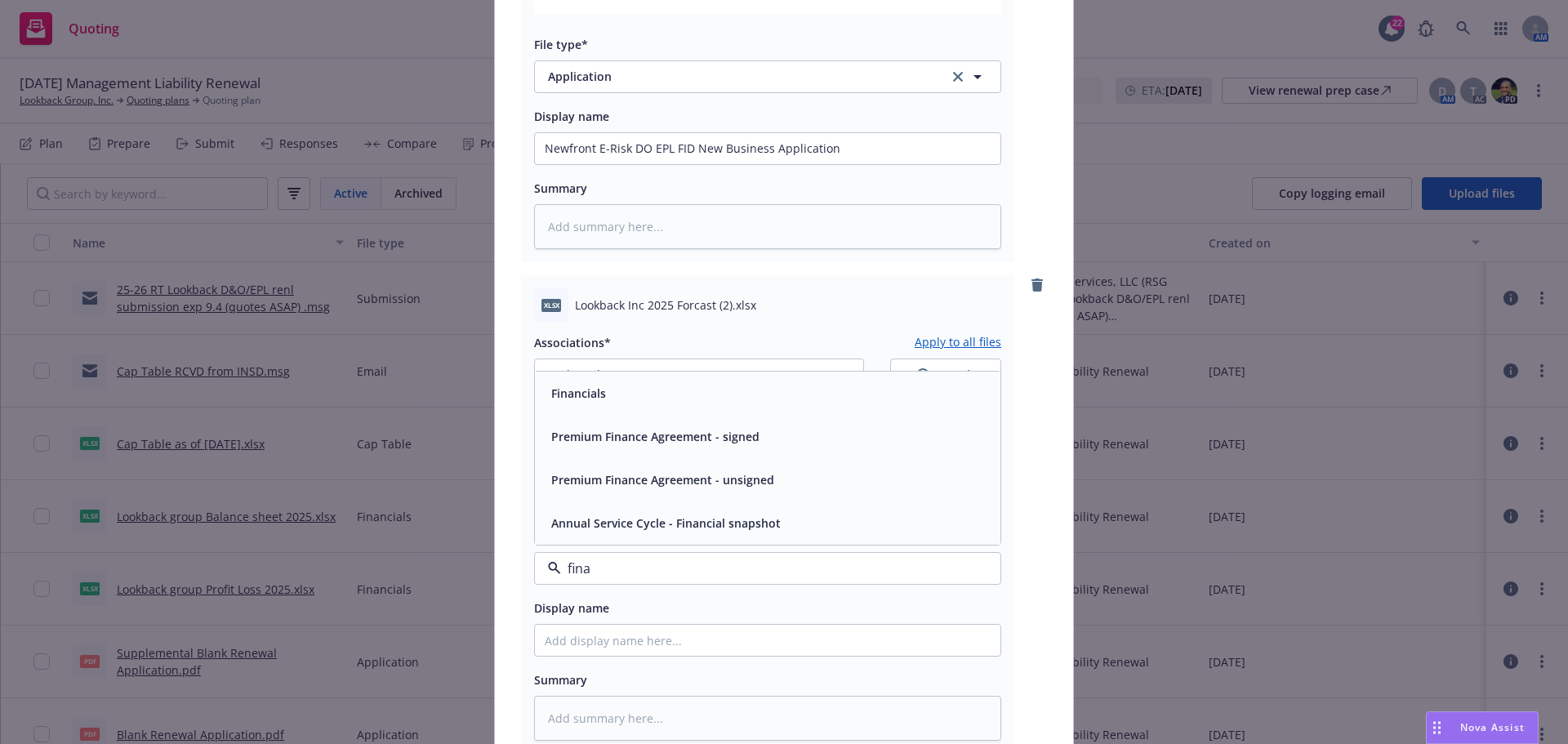
type input "[PERSON_NAME]"
click at [641, 398] on div "Financials" at bounding box center [767, 393] width 445 height 24
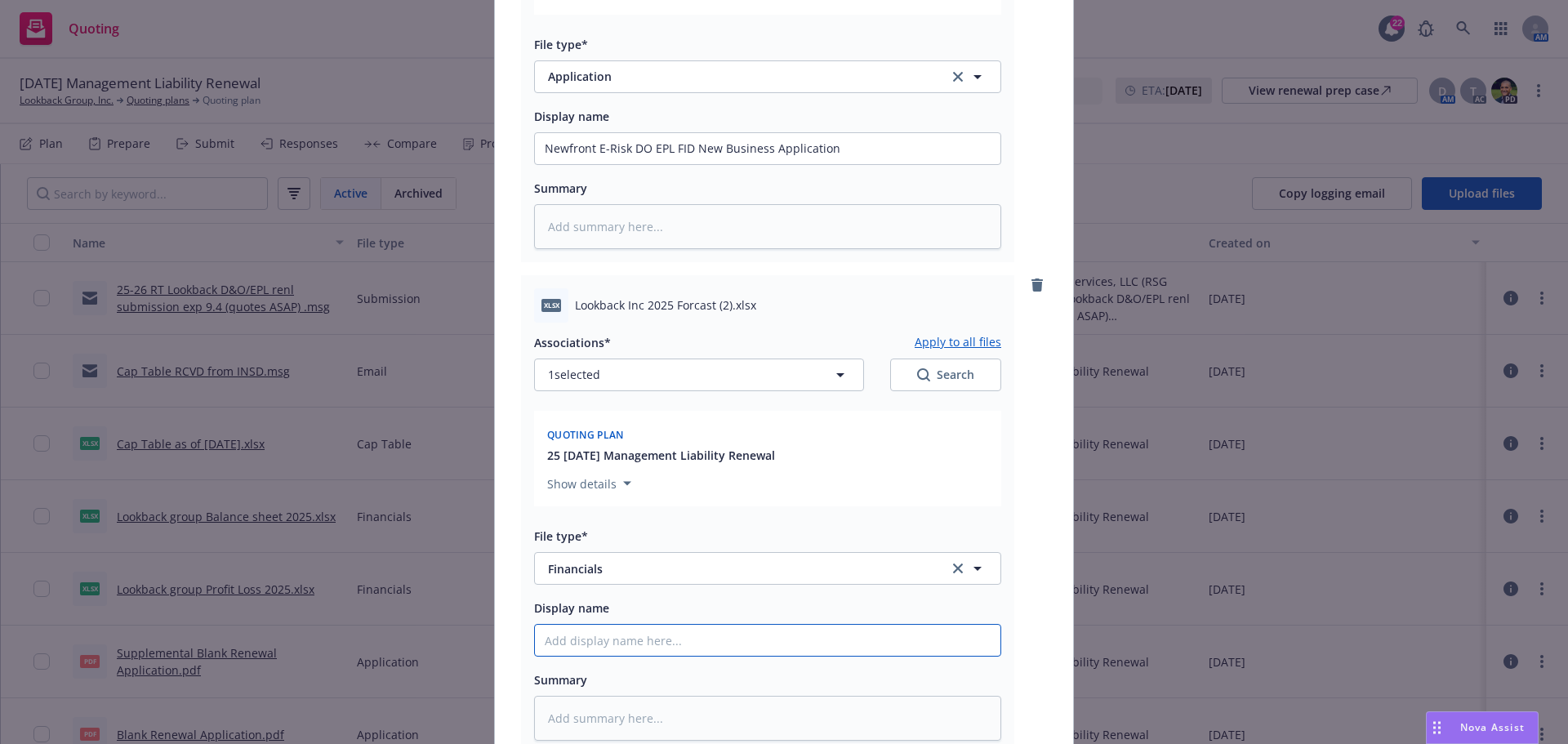
click at [582, 164] on input "Display name" at bounding box center [767, 148] width 466 height 31
paste input "Lookback Inc 2025 Forcast"
type textarea "x"
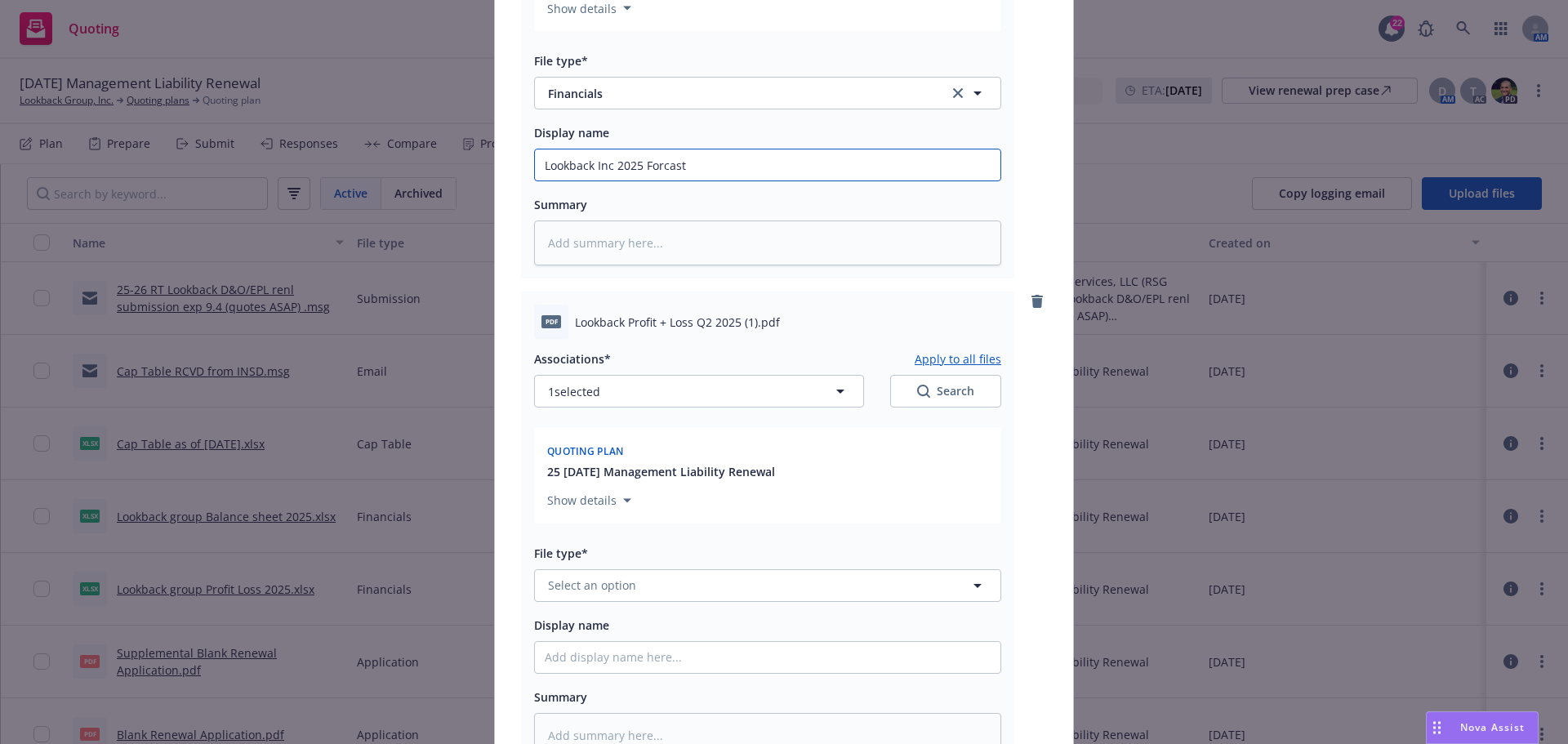
scroll to position [898, 0]
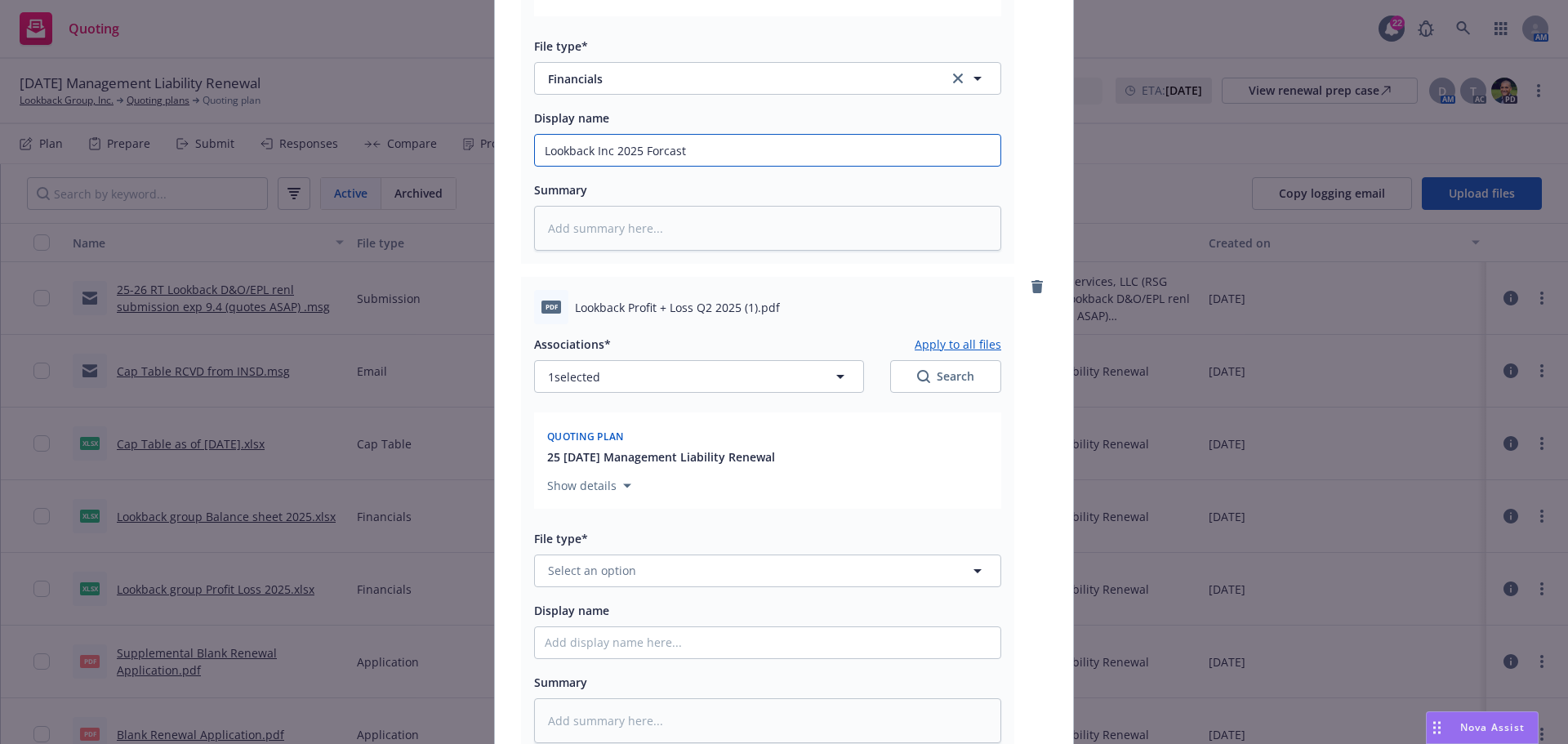
type input "Lookback Inc 2025 Forcast"
drag, startPoint x: 570, startPoint y: 304, endPoint x: 733, endPoint y: 311, distance: 163.2
click at [733, 311] on span "Lookback Profit + Loss Q2 2025 (1).pdf" at bounding box center [678, 308] width 205 height 18
copy span "Lookback Profit + Loss Q2 2025"
click at [584, 575] on span "Select an option" at bounding box center [592, 571] width 89 height 18
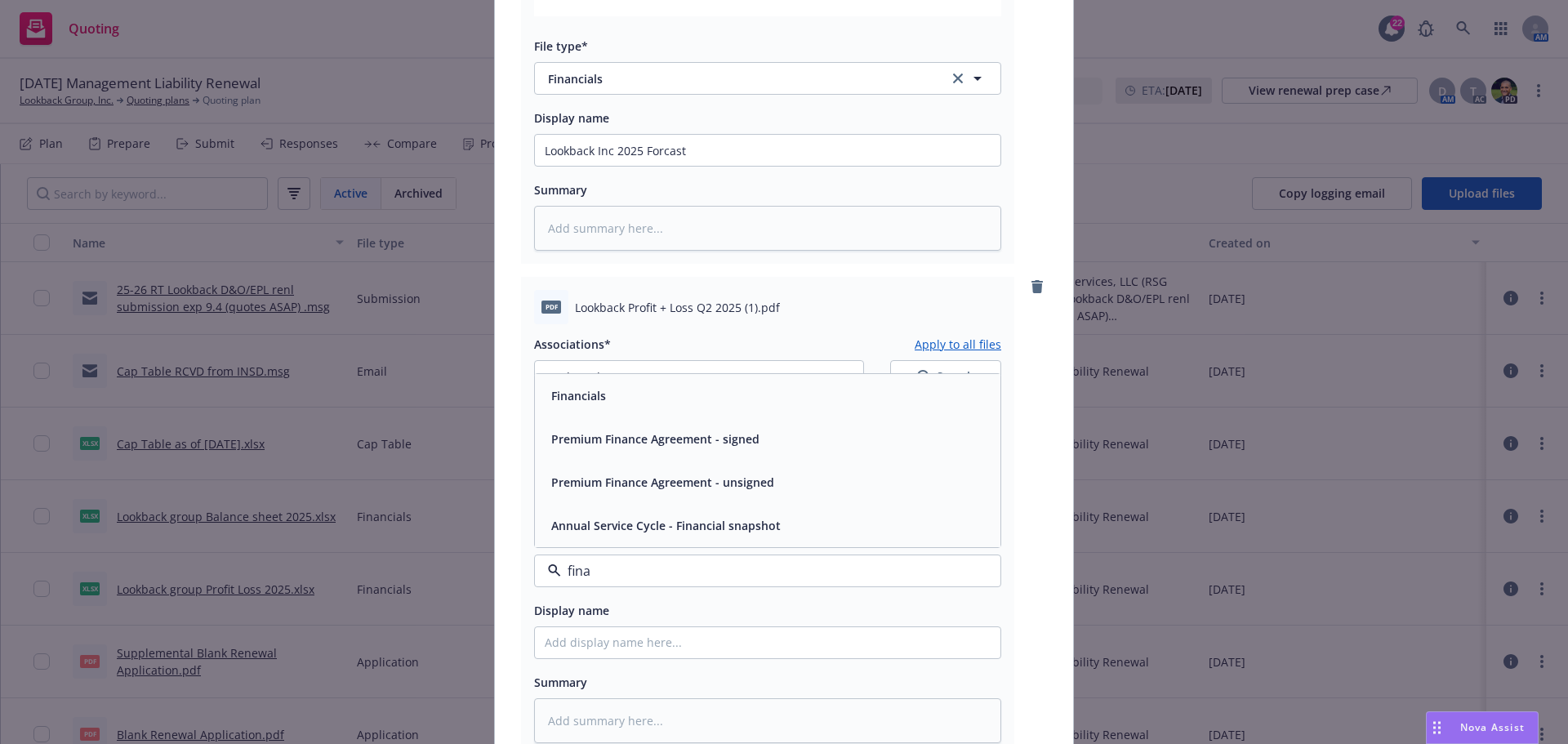
type input "[PERSON_NAME]"
click at [601, 385] on div "Financials" at bounding box center [577, 396] width 65 height 24
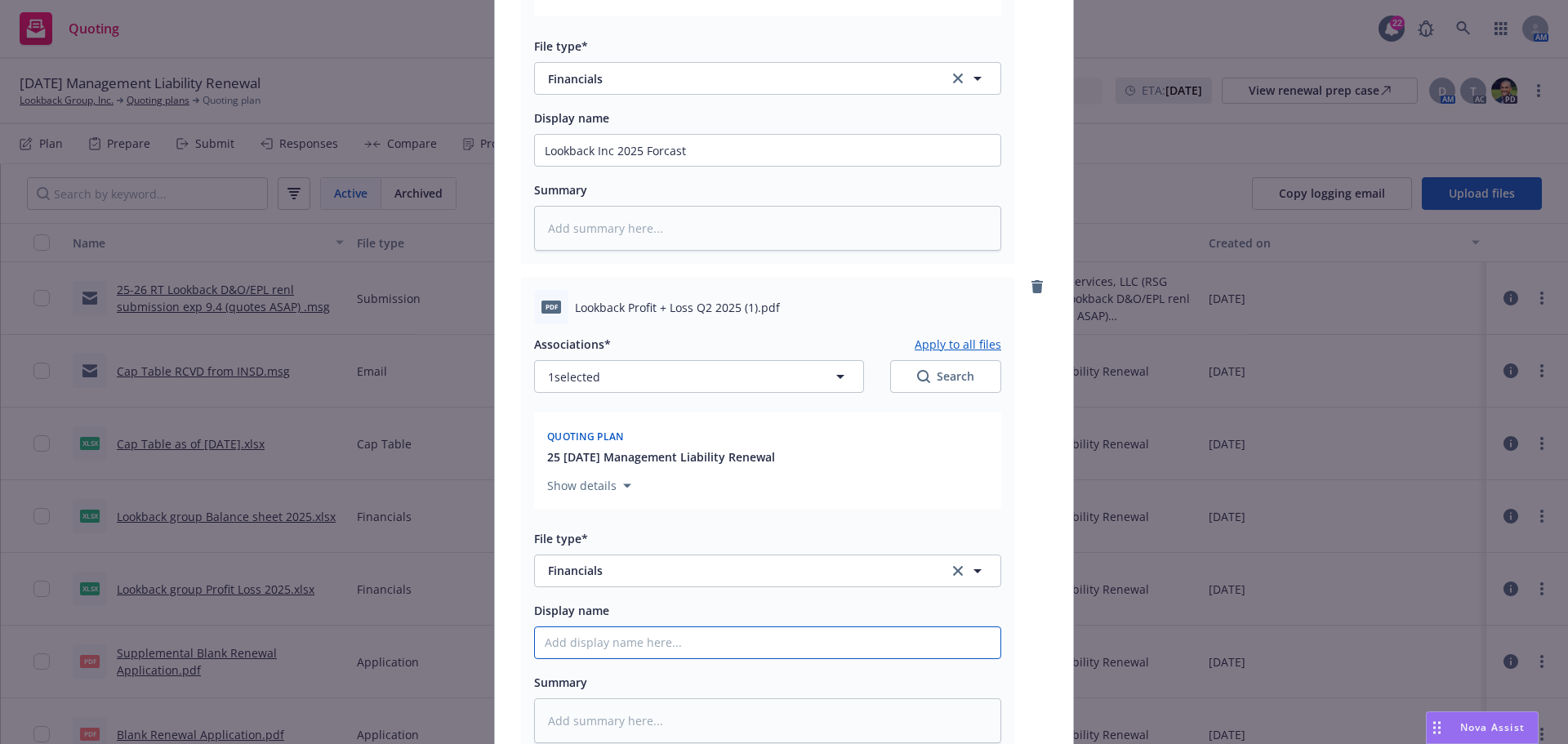
paste input "Lookback Profit + Loss Q2 2025"
type textarea "x"
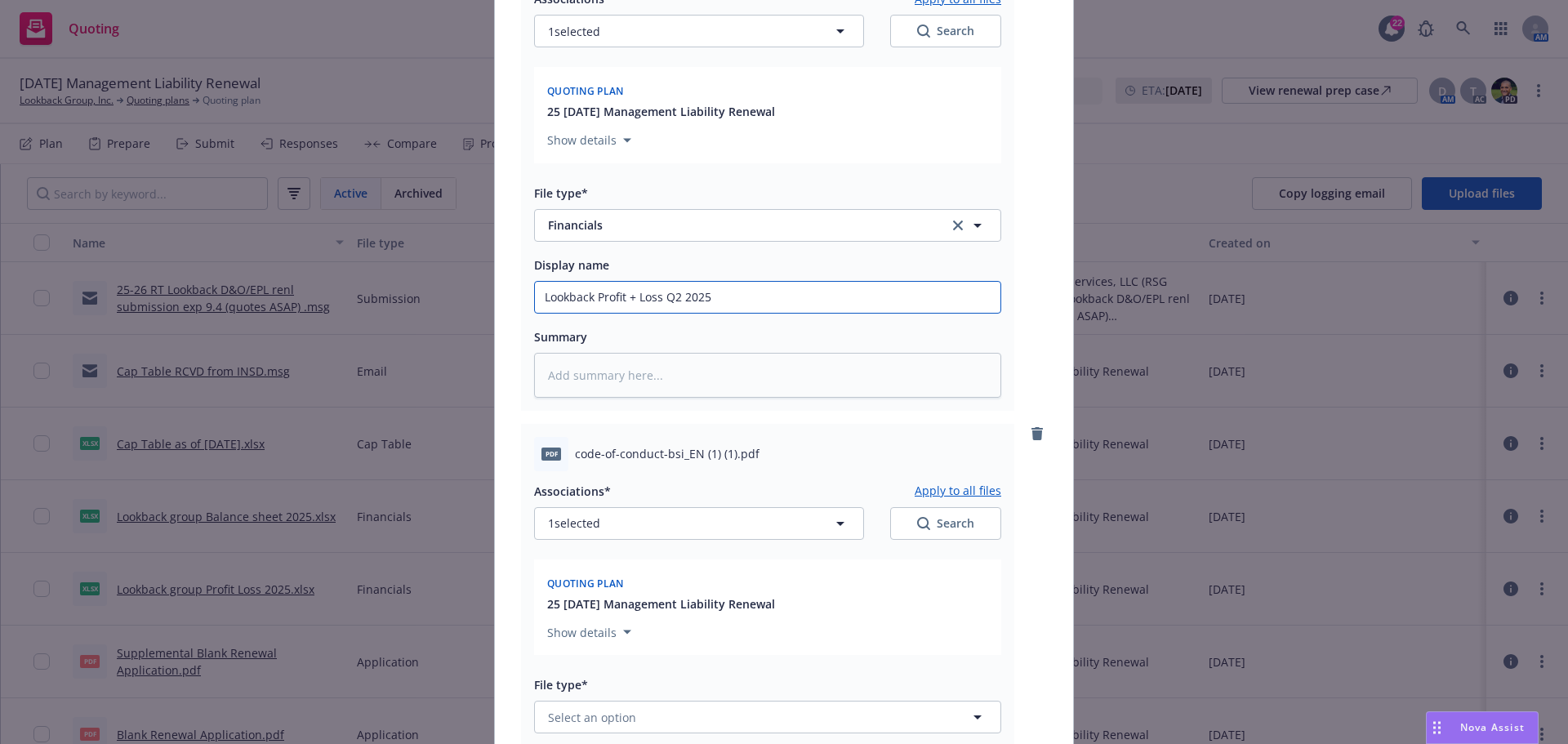
scroll to position [1389, 0]
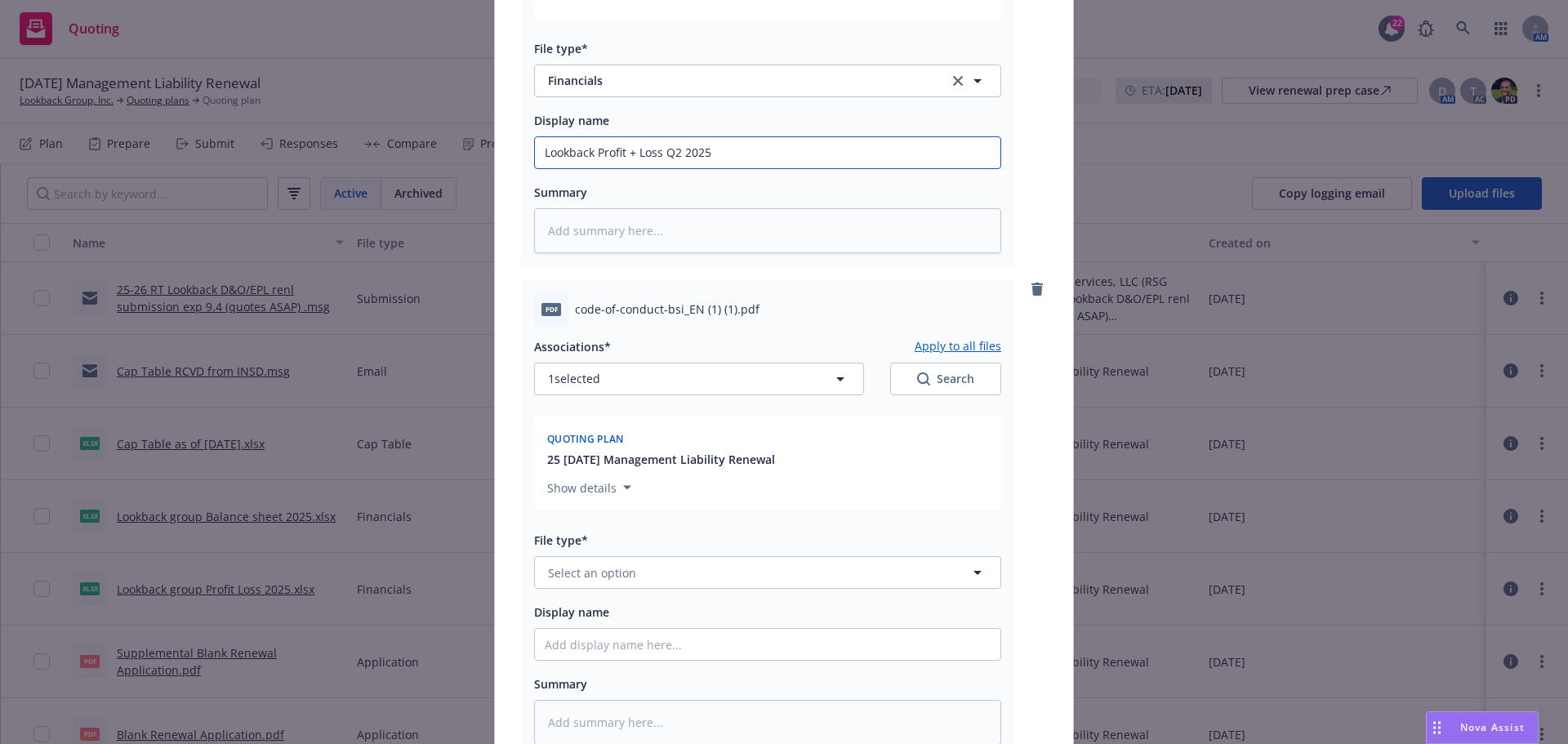
type input "Lookback Profit + Loss Q2 2025"
drag, startPoint x: 569, startPoint y: 314, endPoint x: 727, endPoint y: 307, distance: 158.2
click at [727, 307] on span "code-of-conduct-bsi_EN (1) (1).pdf" at bounding box center [667, 310] width 184 height 18
copy span "code-of-conduct-bsi_EN (1) (1)"
click at [573, 580] on span "Select an option" at bounding box center [592, 573] width 89 height 18
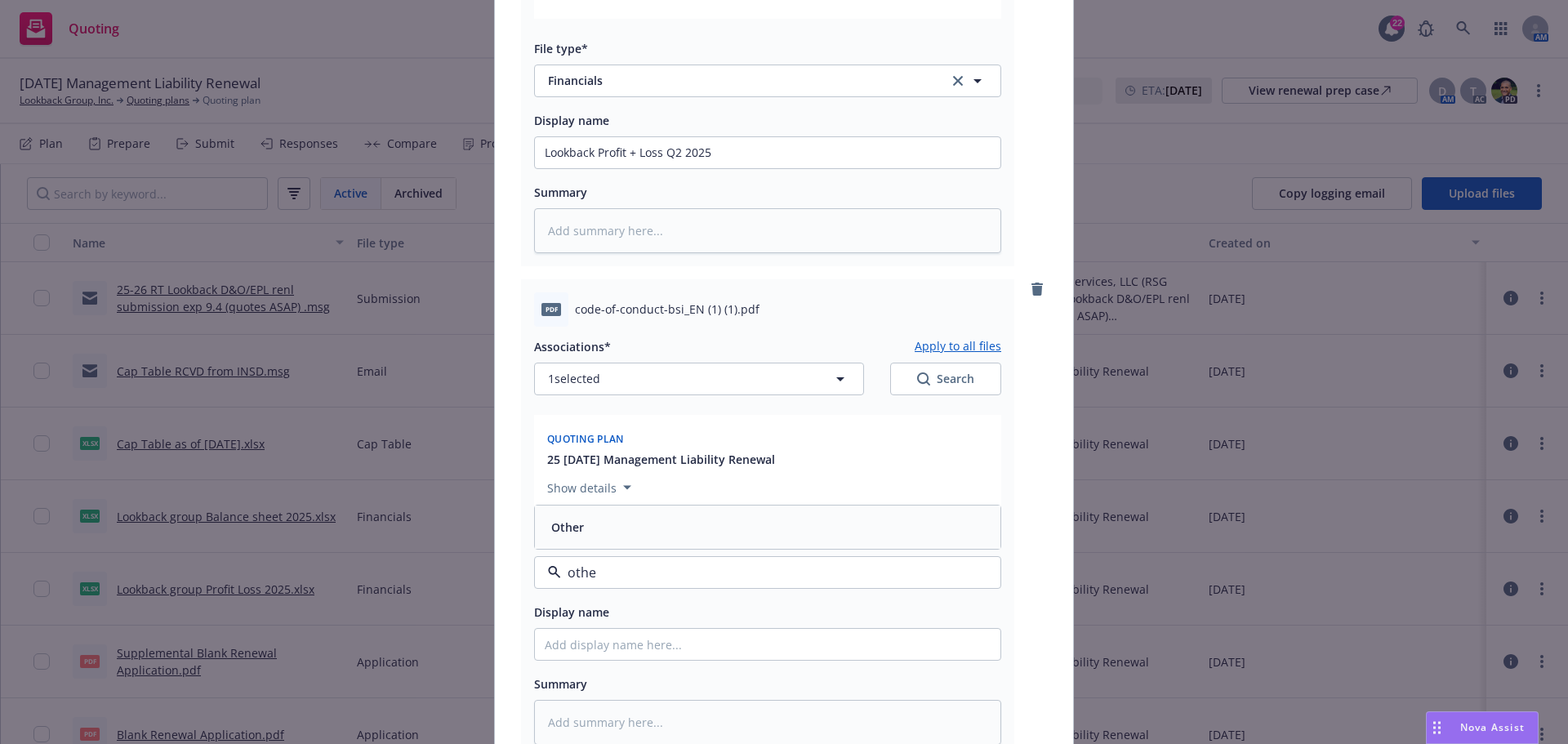
type input "other"
click at [566, 533] on span "Other" at bounding box center [567, 527] width 32 height 18
paste input "code-of-conduct-bsi_EN (1) (1)"
type textarea "x"
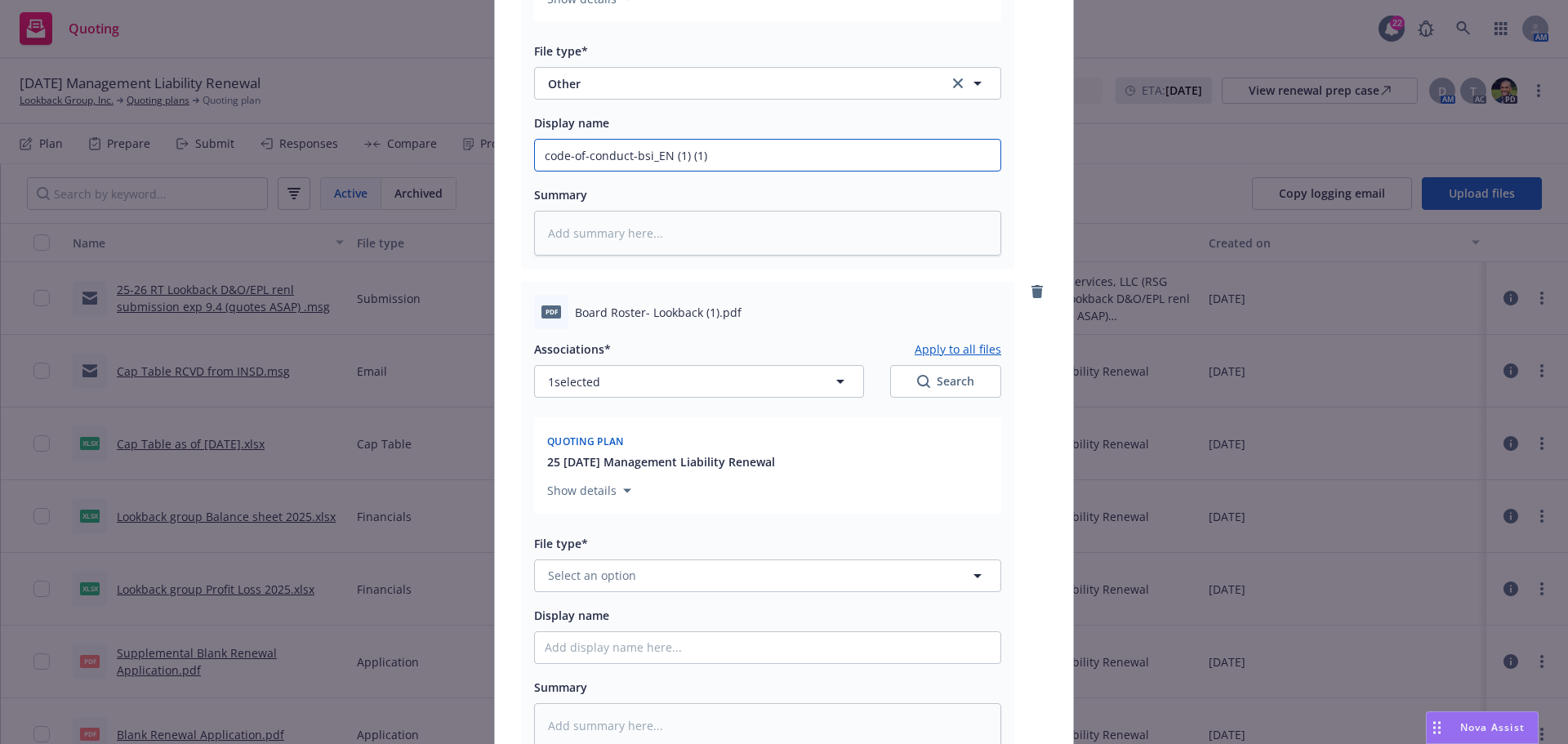
scroll to position [1879, 0]
type input "code-of-conduct-bsi_EN (1) (1)"
drag, startPoint x: 572, startPoint y: 310, endPoint x: 695, endPoint y: 314, distance: 123.1
click at [695, 314] on span "Board Roster- Lookback (1).pdf" at bounding box center [659, 311] width 167 height 18
copy span "Board Roster- Lookback"
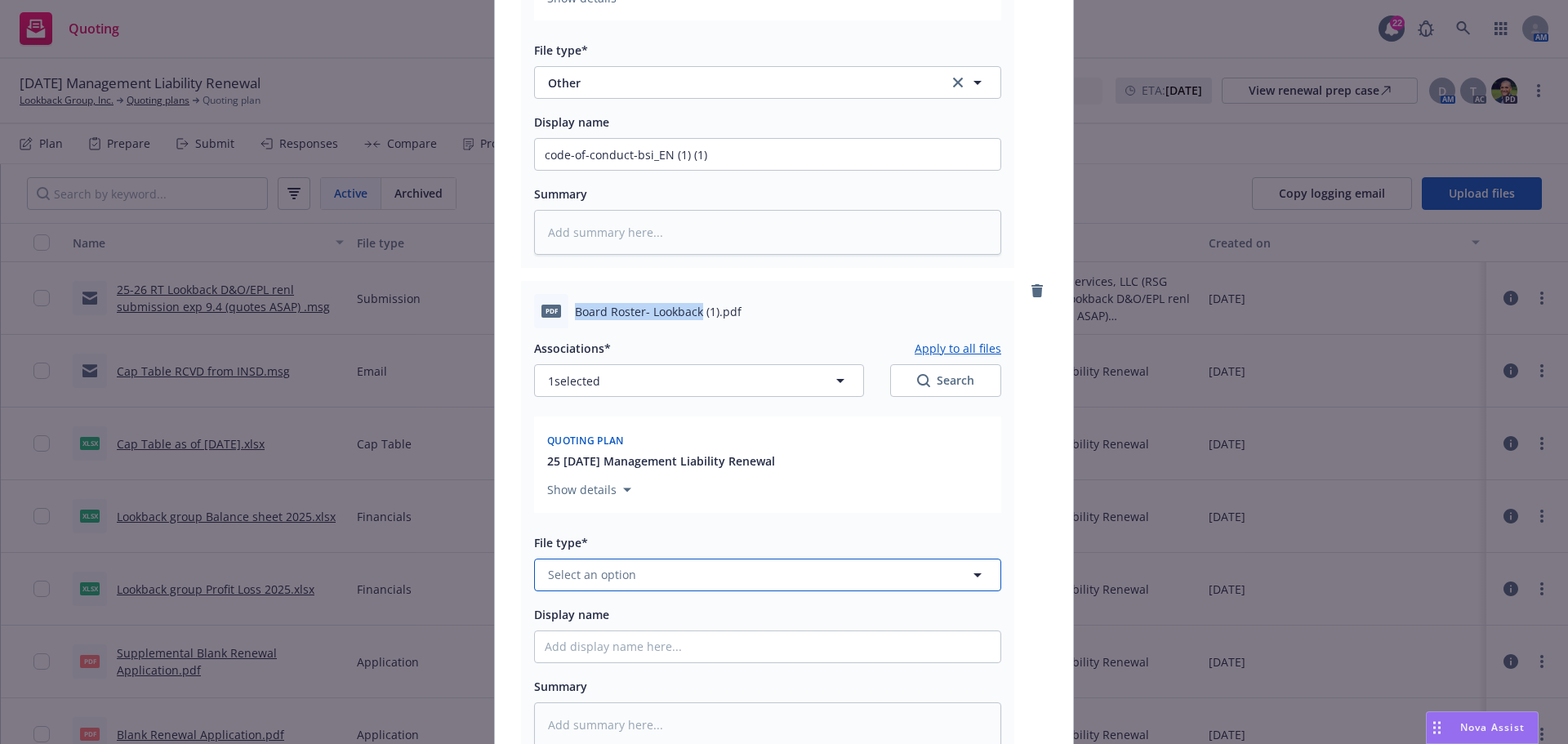
click at [585, 578] on span "Select an option" at bounding box center [592, 575] width 89 height 18
type input "other"
click at [595, 528] on div "Other" at bounding box center [767, 529] width 445 height 24
paste input "Board Roster- Lookback"
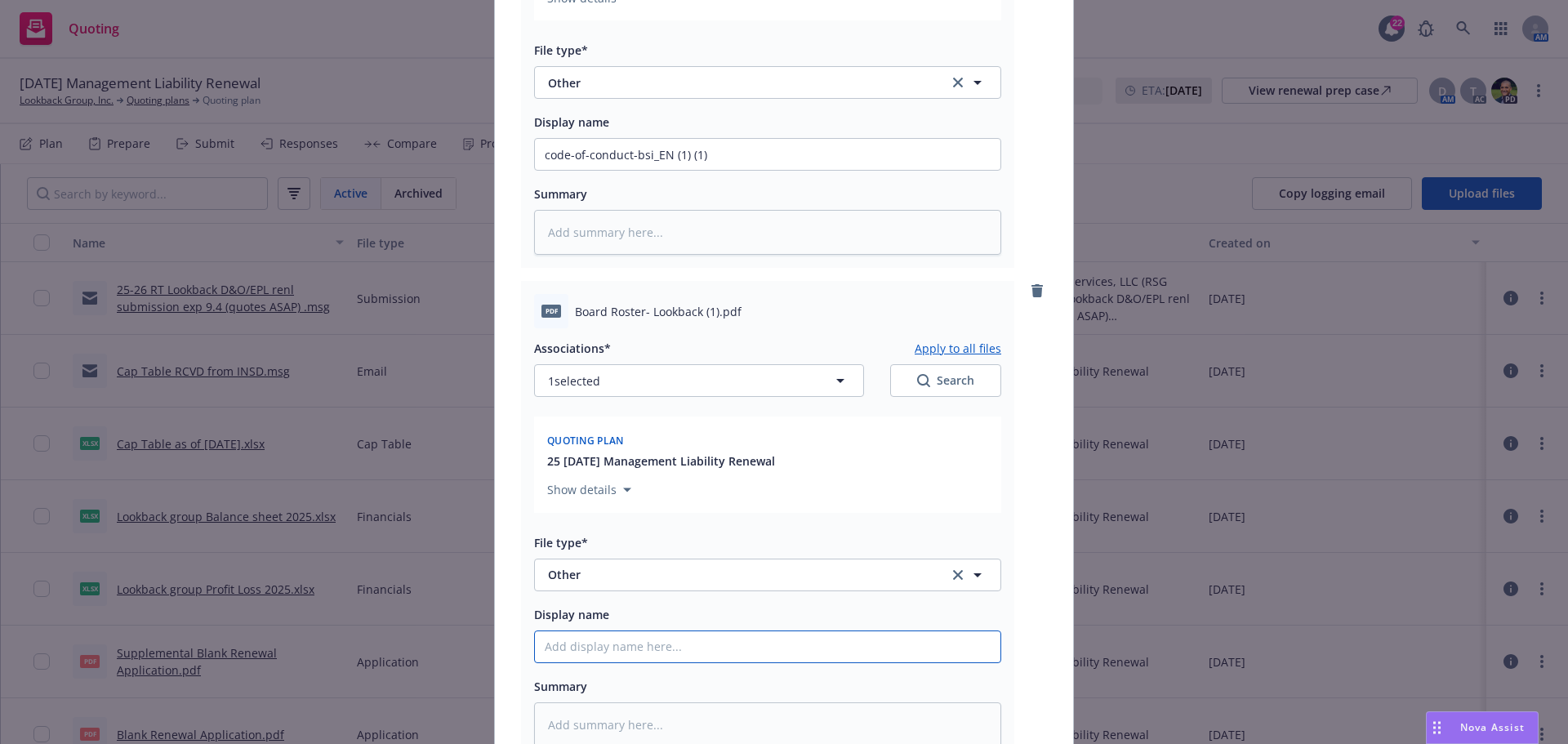
type textarea "x"
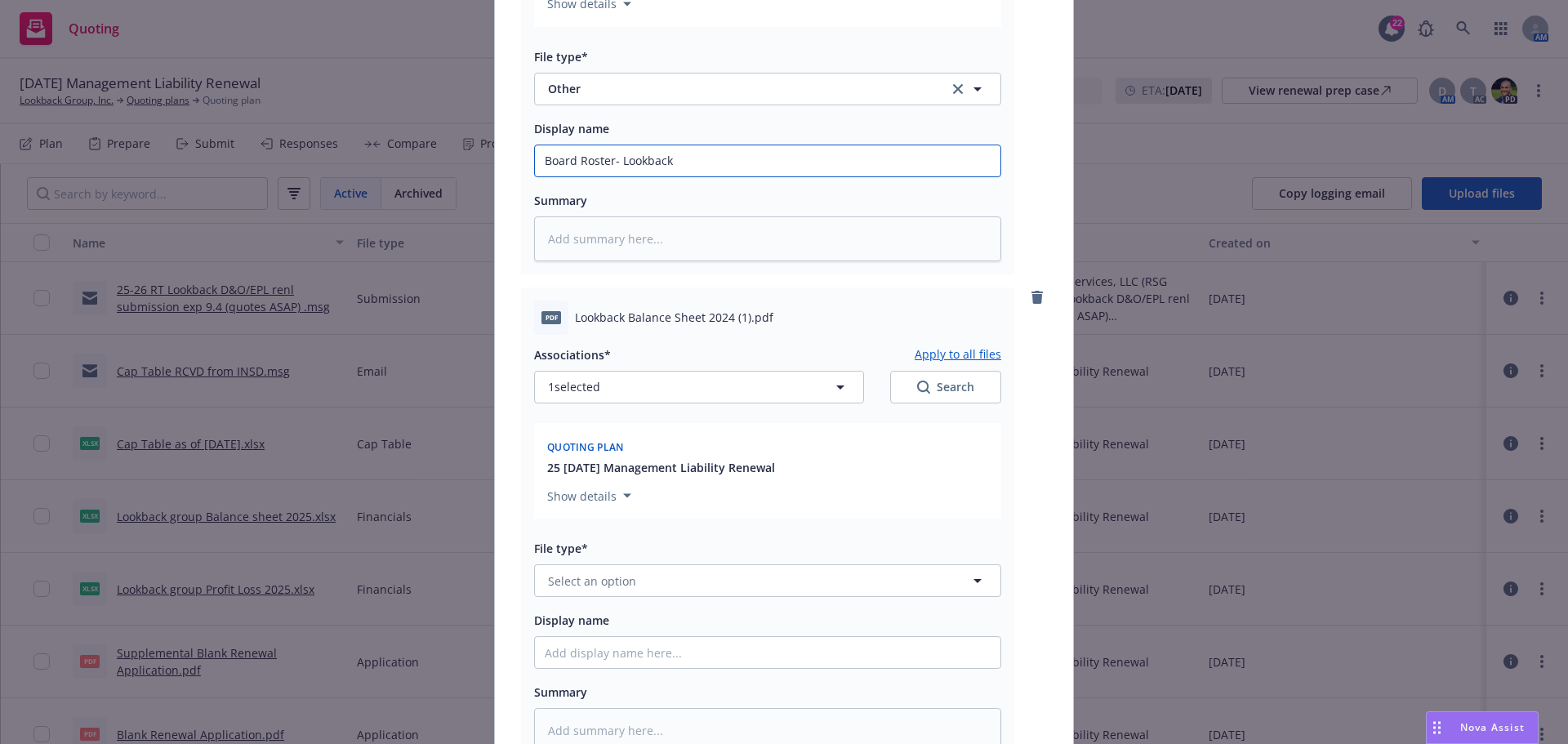
scroll to position [2369, 0]
type input "Board Roster- Lookback"
drag, startPoint x: 570, startPoint y: 311, endPoint x: 731, endPoint y: 327, distance: 161.8
click at [731, 327] on div "pdf Lookback Balance Sheet 2024 (1).pdf" at bounding box center [767, 313] width 467 height 34
copy span "Lookback Balance Sheet 2024"
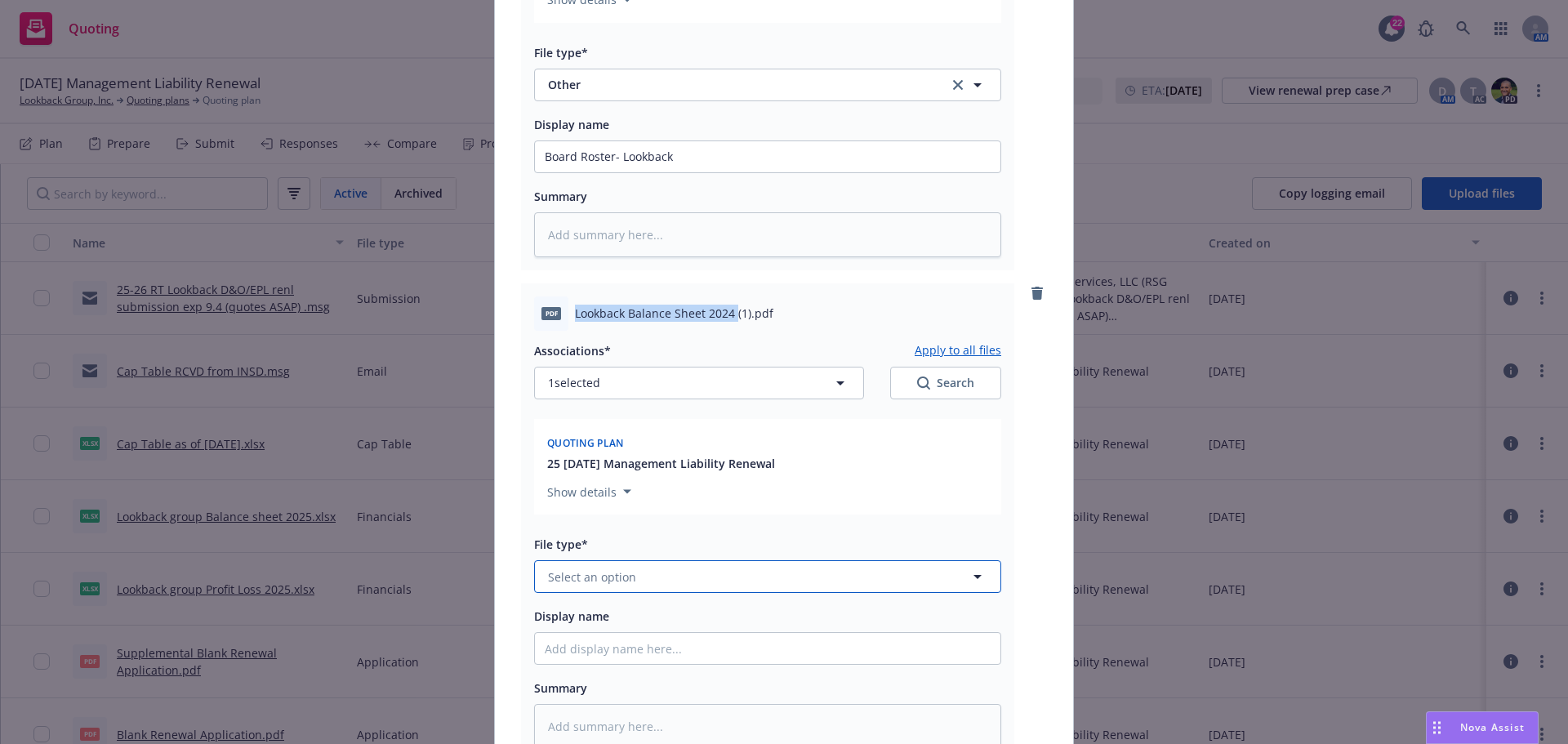
click at [570, 581] on span "Select an option" at bounding box center [592, 577] width 89 height 18
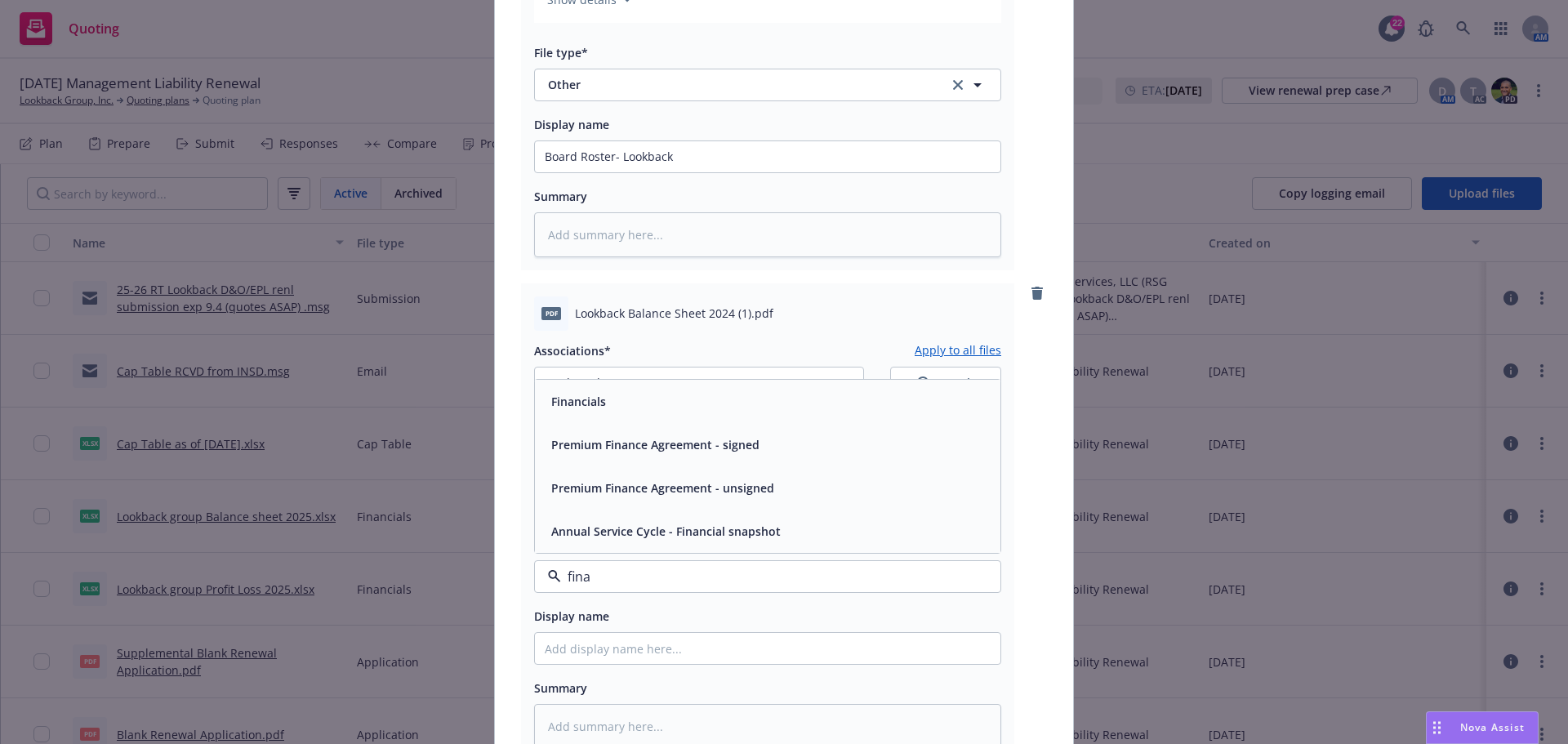
type input "[PERSON_NAME]"
click at [588, 418] on div "Financials" at bounding box center [767, 401] width 466 height 43
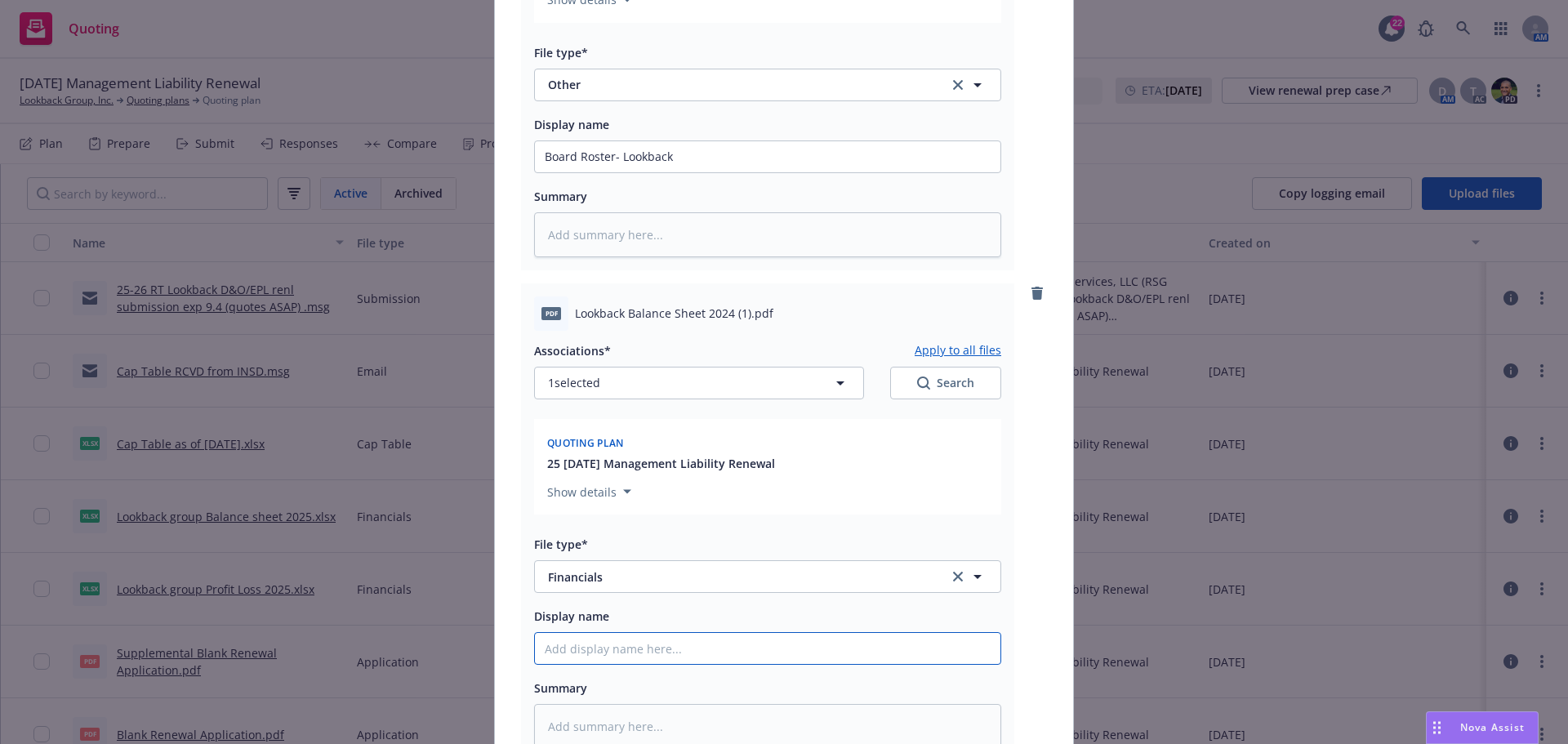
paste input "Lookback Balance Sheet 2024"
type textarea "x"
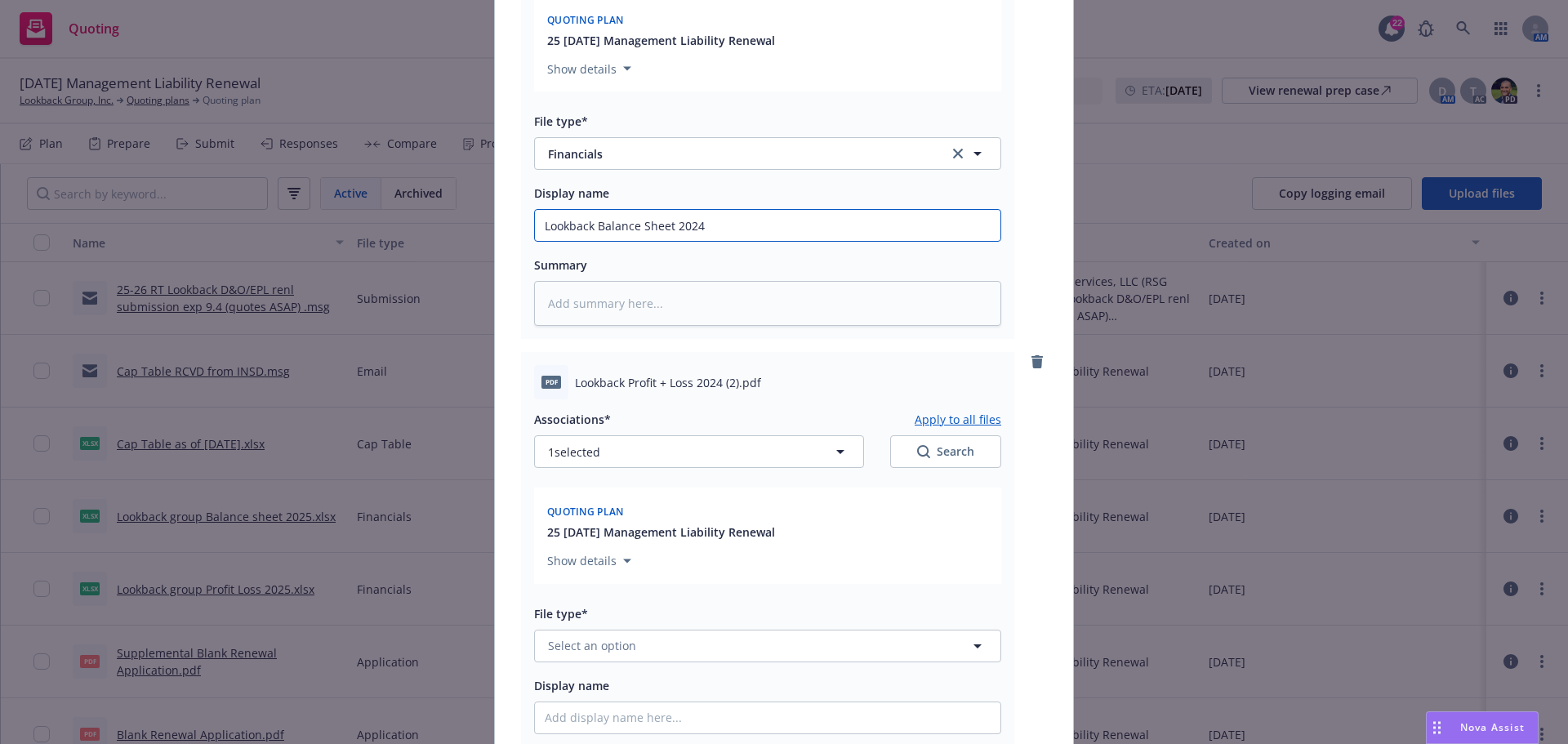
scroll to position [2859, 0]
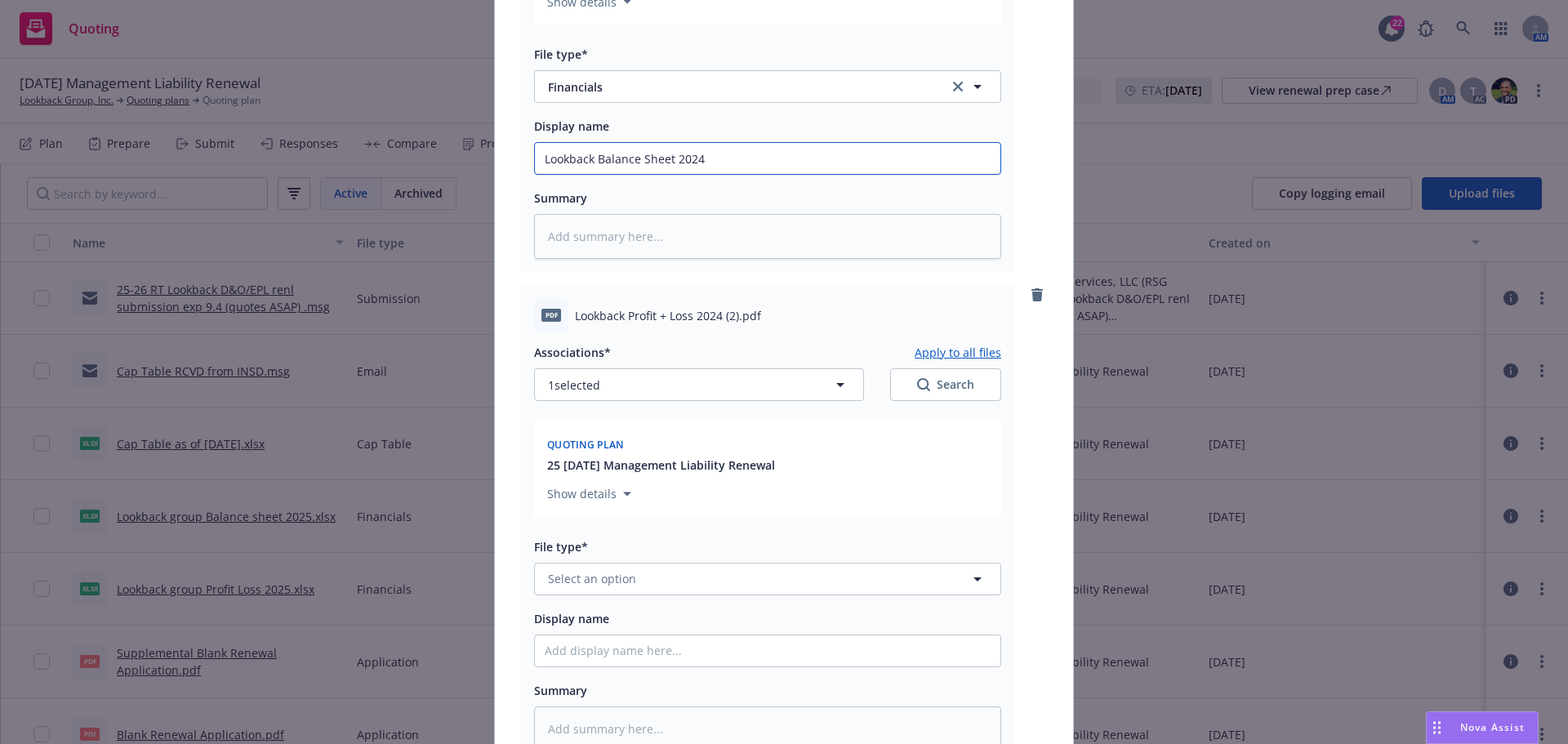
type input "Lookback Balance Sheet 2024"
click at [575, 317] on span "Lookback Profit + Loss 2024 (2).pdf" at bounding box center [668, 316] width 186 height 18
drag, startPoint x: 569, startPoint y: 315, endPoint x: 717, endPoint y: 311, distance: 148.1
click at [717, 311] on span "Lookback Profit + Loss 2024 (2).pdf" at bounding box center [668, 316] width 186 height 18
copy span "Lookback Profit + Loss 2024"
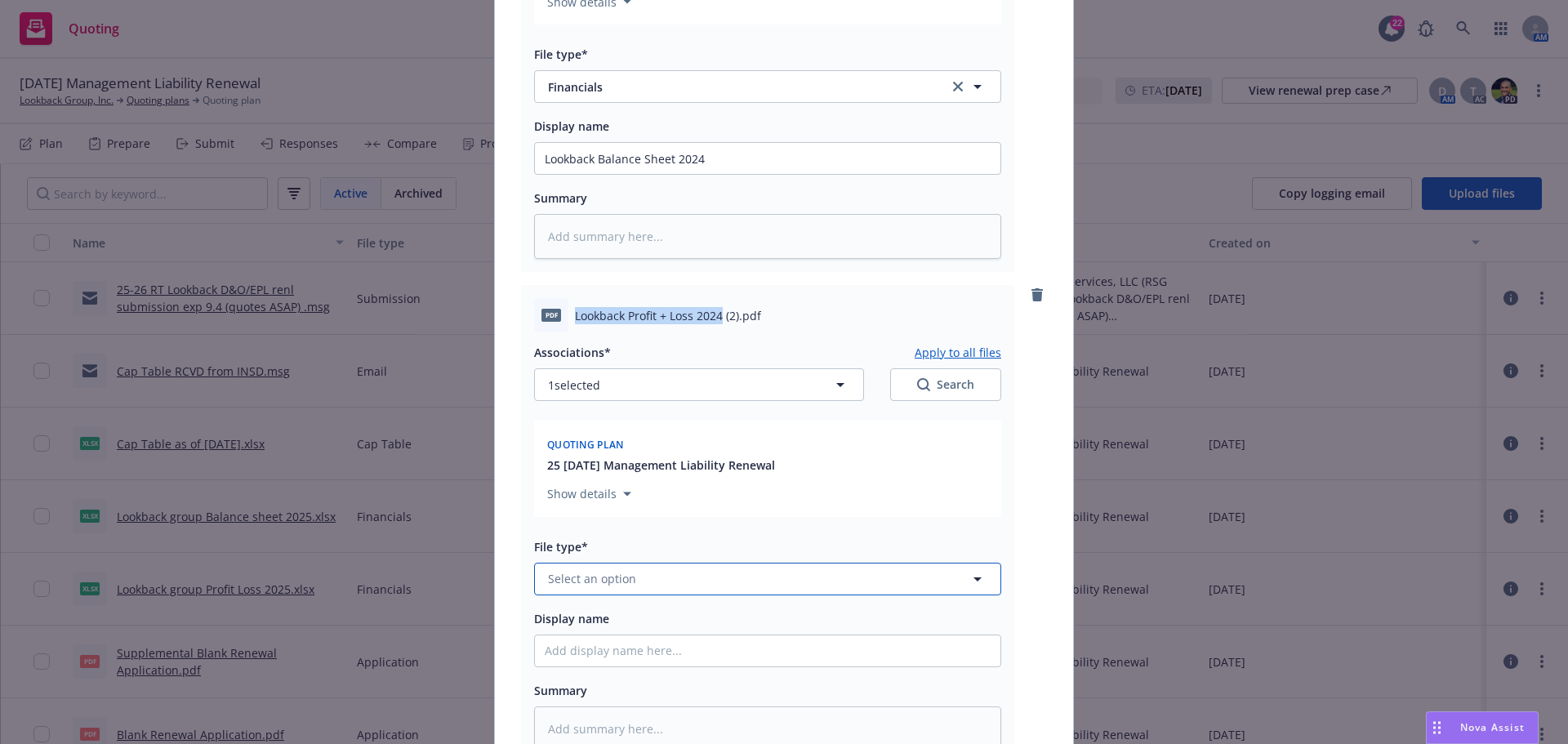
click at [572, 572] on span "Select an option" at bounding box center [592, 579] width 89 height 18
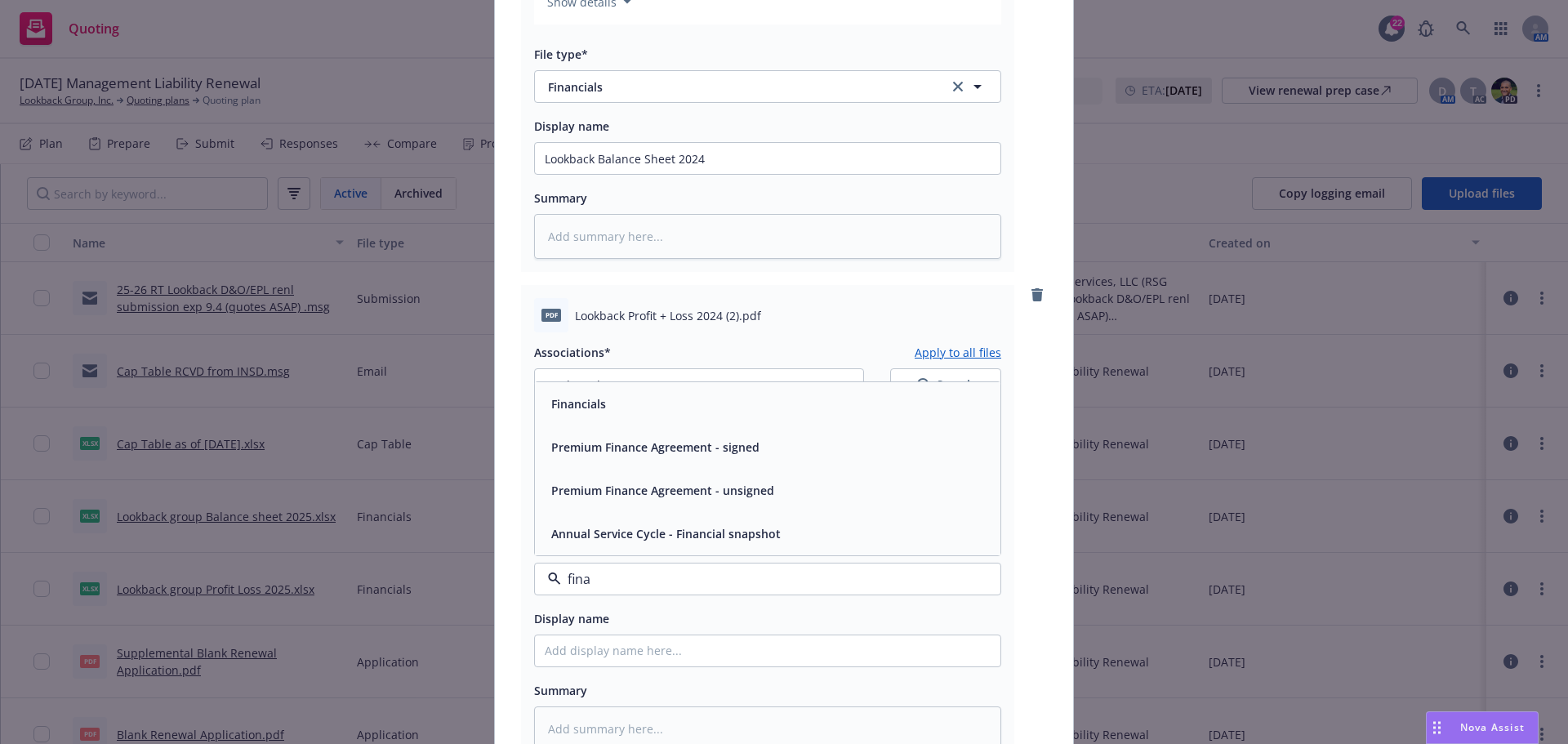
type input "[PERSON_NAME]"
drag, startPoint x: 614, startPoint y: 409, endPoint x: 610, endPoint y: 425, distance: 16.5
click at [614, 408] on div "Financials" at bounding box center [767, 404] width 445 height 24
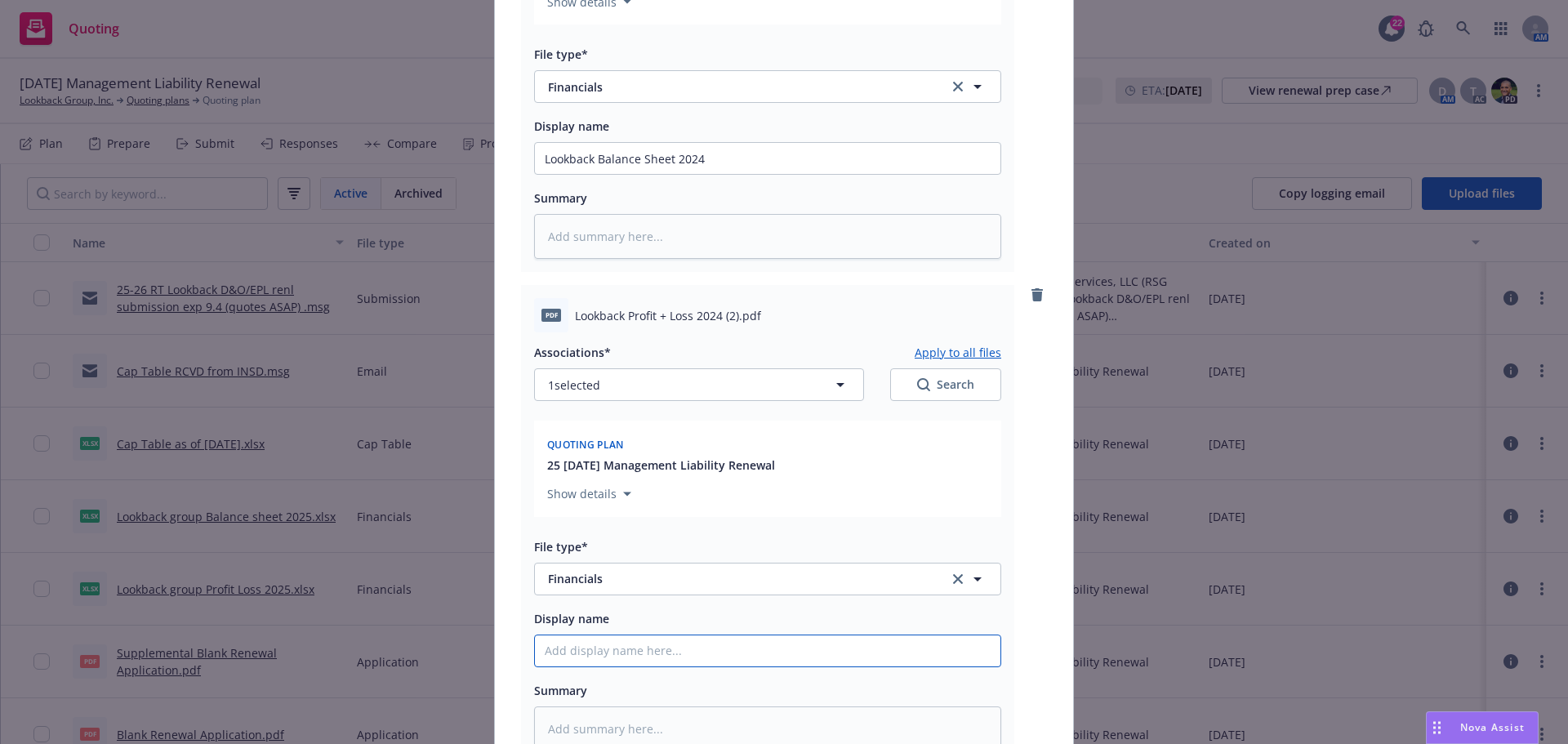
paste input "Lookback Profit + Loss 2024"
type textarea "x"
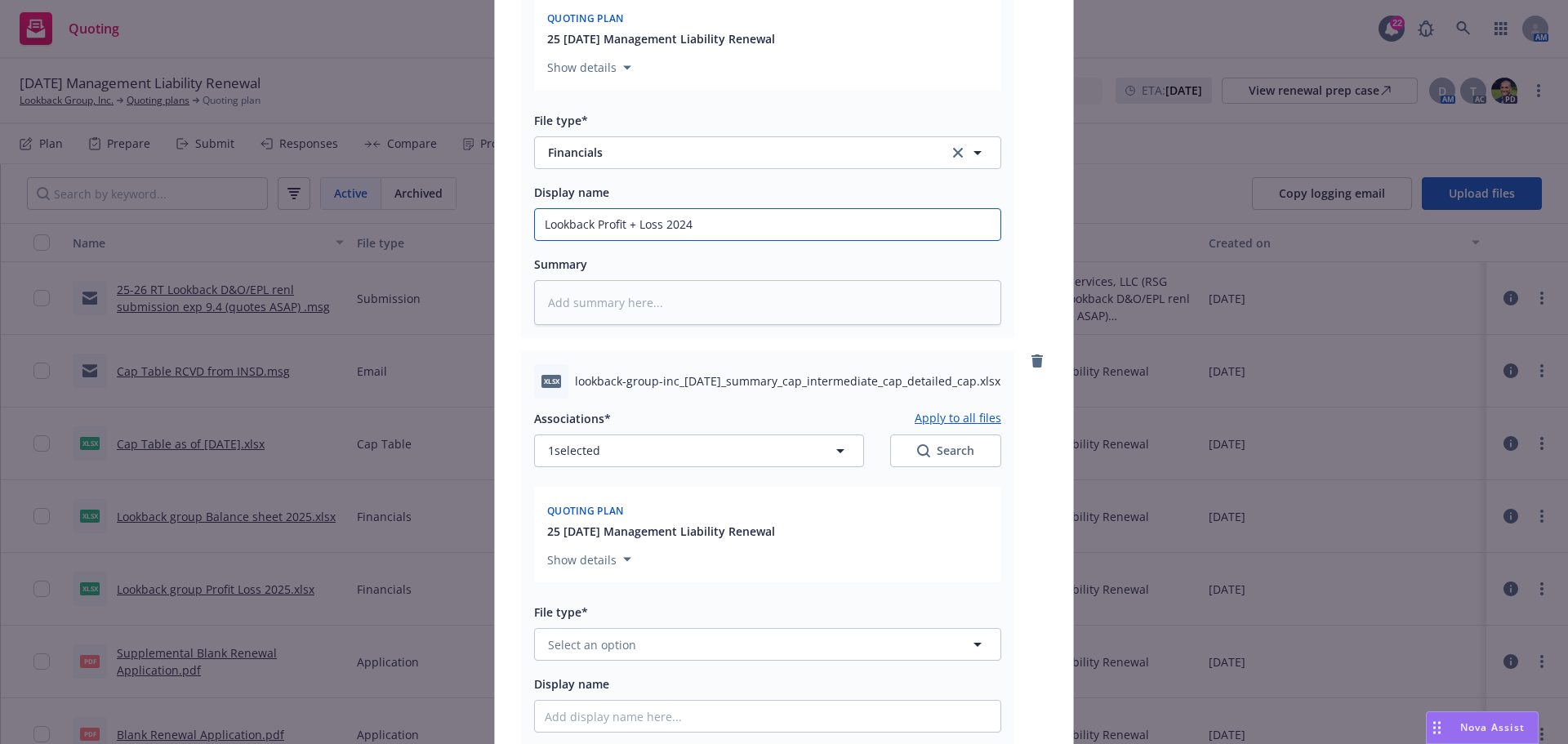
scroll to position [3350, 0]
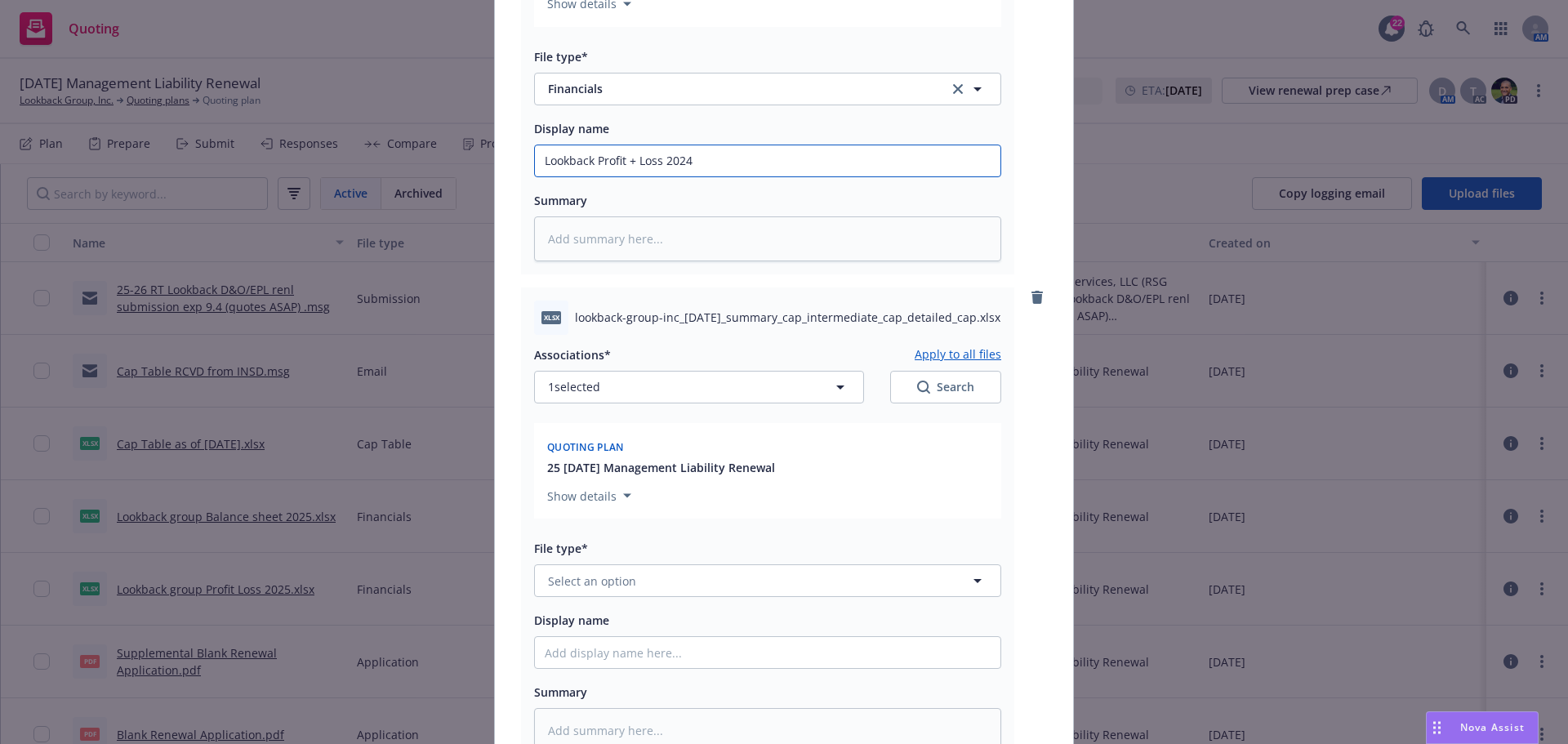
type input "Lookback Profit + Loss 2024"
drag, startPoint x: 569, startPoint y: 316, endPoint x: 765, endPoint y: 311, distance: 196.1
click at [765, 311] on span "lookback-group-inc_2025-08-18_summary_cap_intermediate_cap_detailed_cap.xlsx" at bounding box center [788, 318] width 425 height 18
copy span "lookback-group-inc_2025-08-"
click at [594, 576] on span "Select an option" at bounding box center [592, 582] width 89 height 18
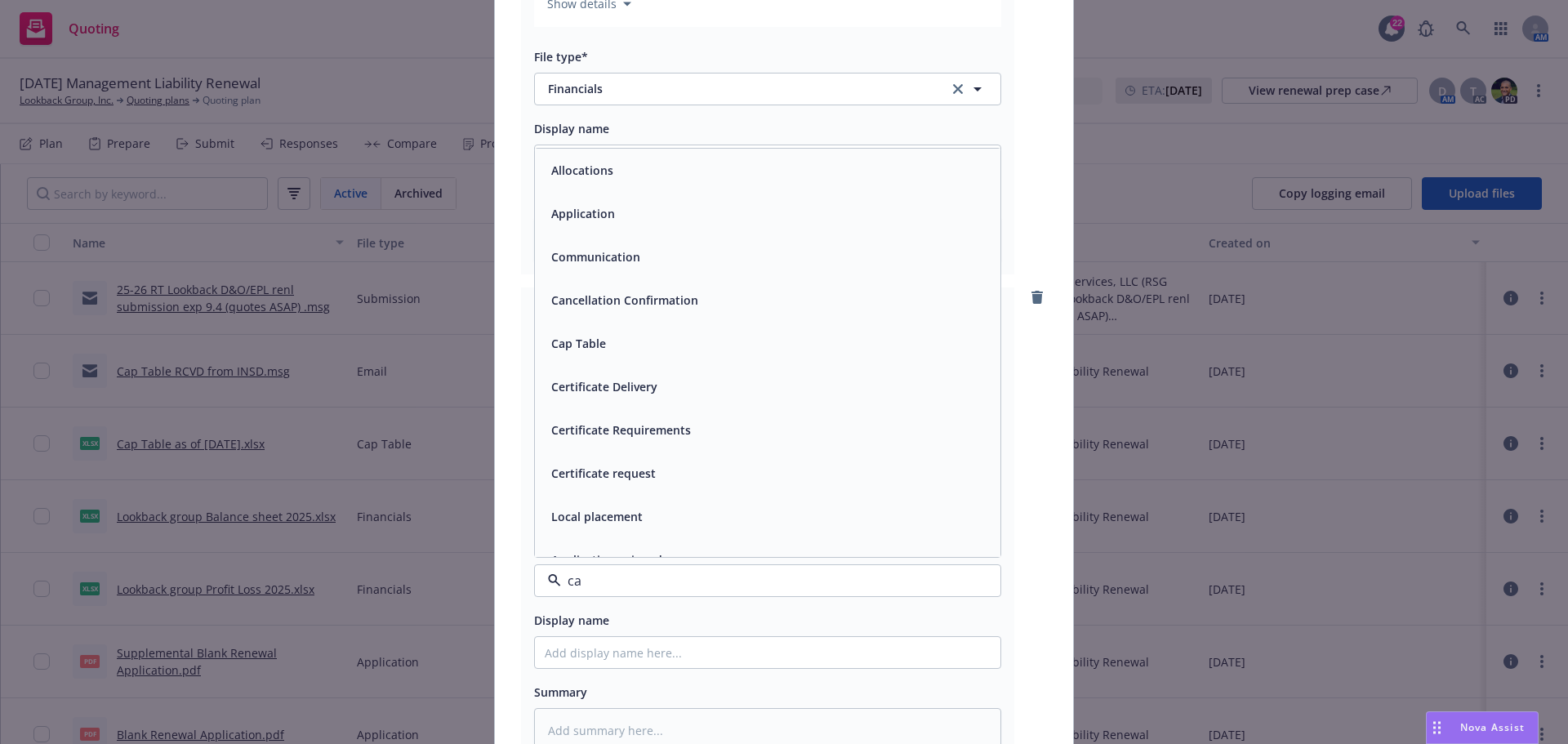
type input "cap"
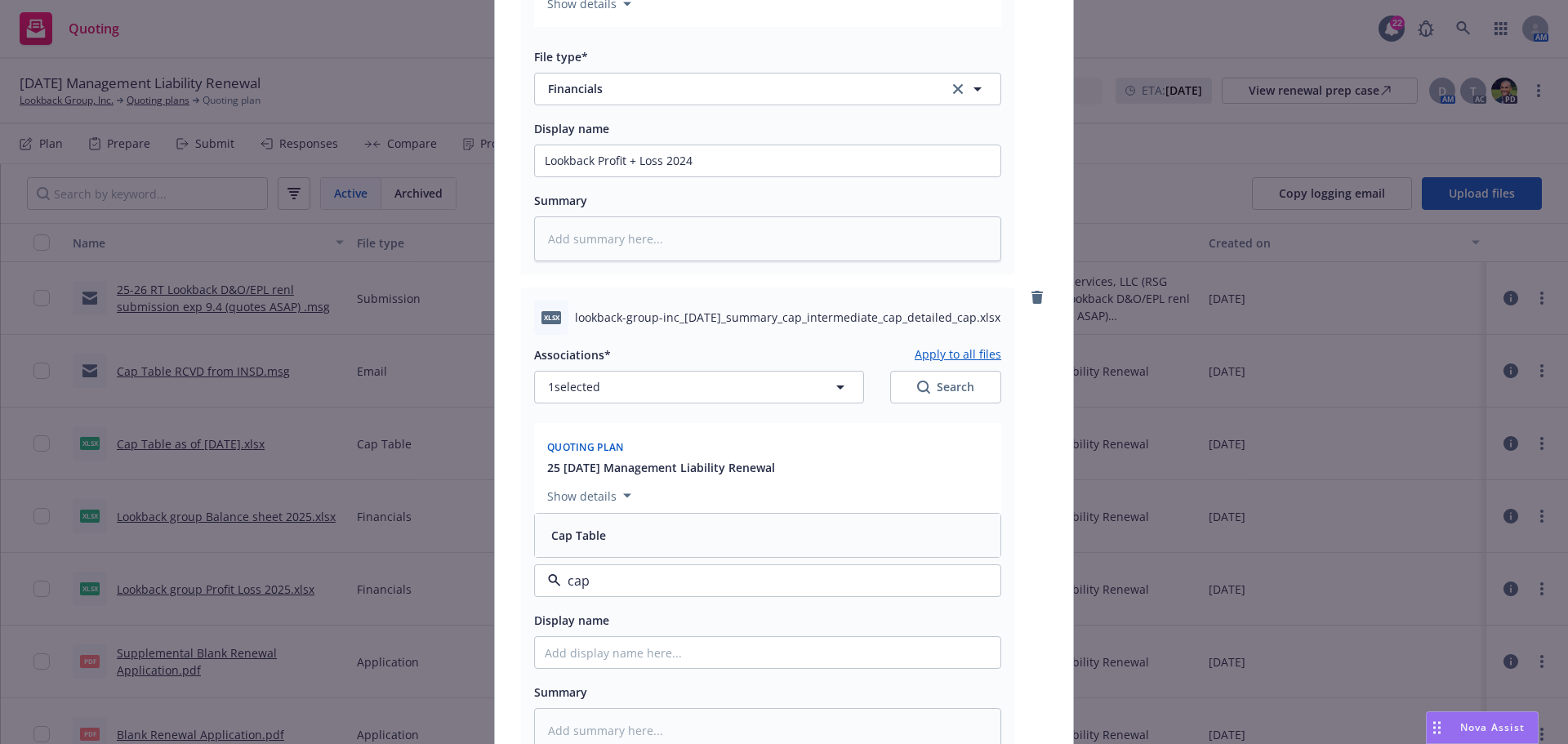
click at [586, 530] on span "Cap Table" at bounding box center [579, 536] width 54 height 18
paste input "lookback-group-inc_2025-08-"
type textarea "x"
type input "lookback-group-inc_2025-08-"
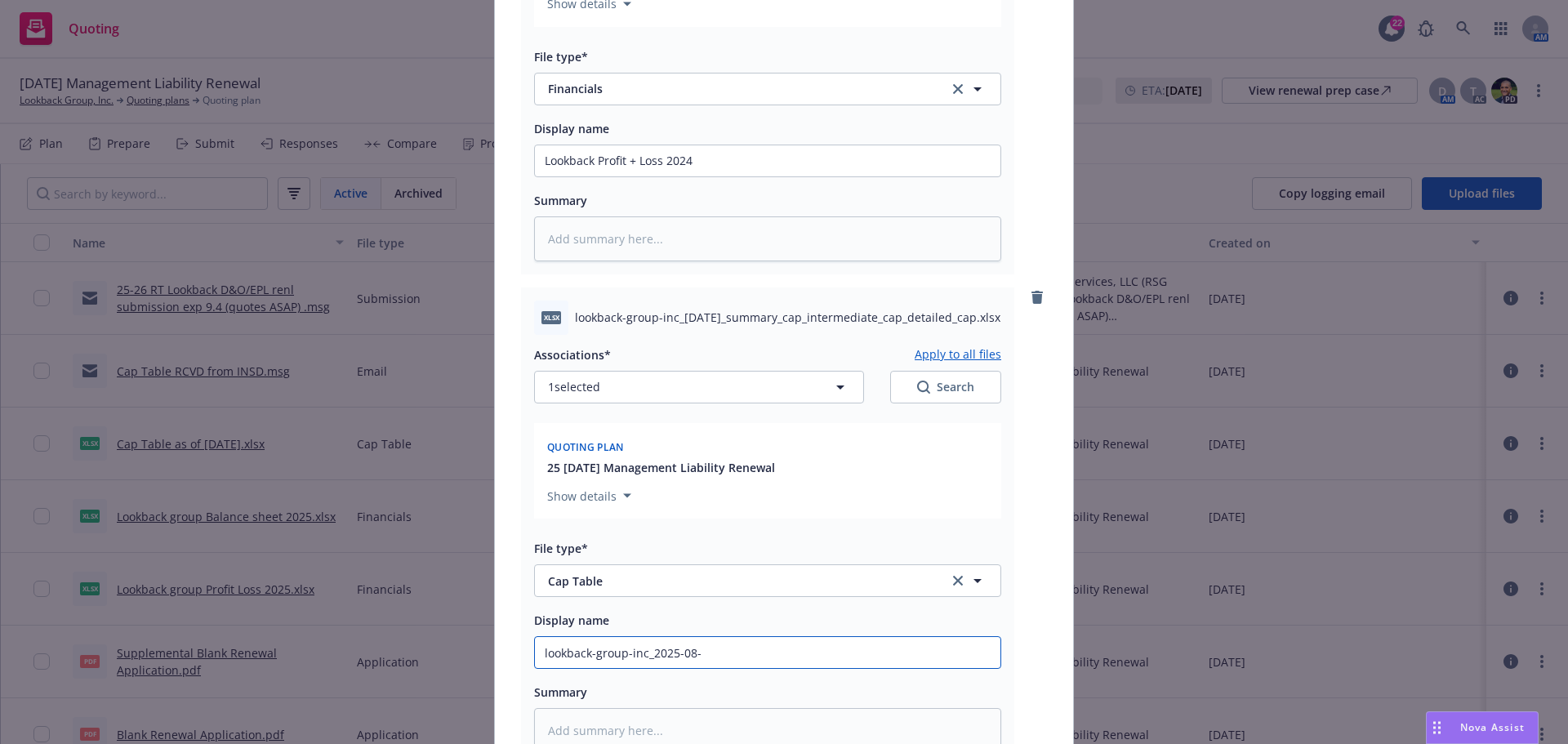
type textarea "x"
type input "lookback-group-inc_2025-08-c"
type textarea "x"
type input "lookback-group-inc_2025-08-ca"
type textarea "x"
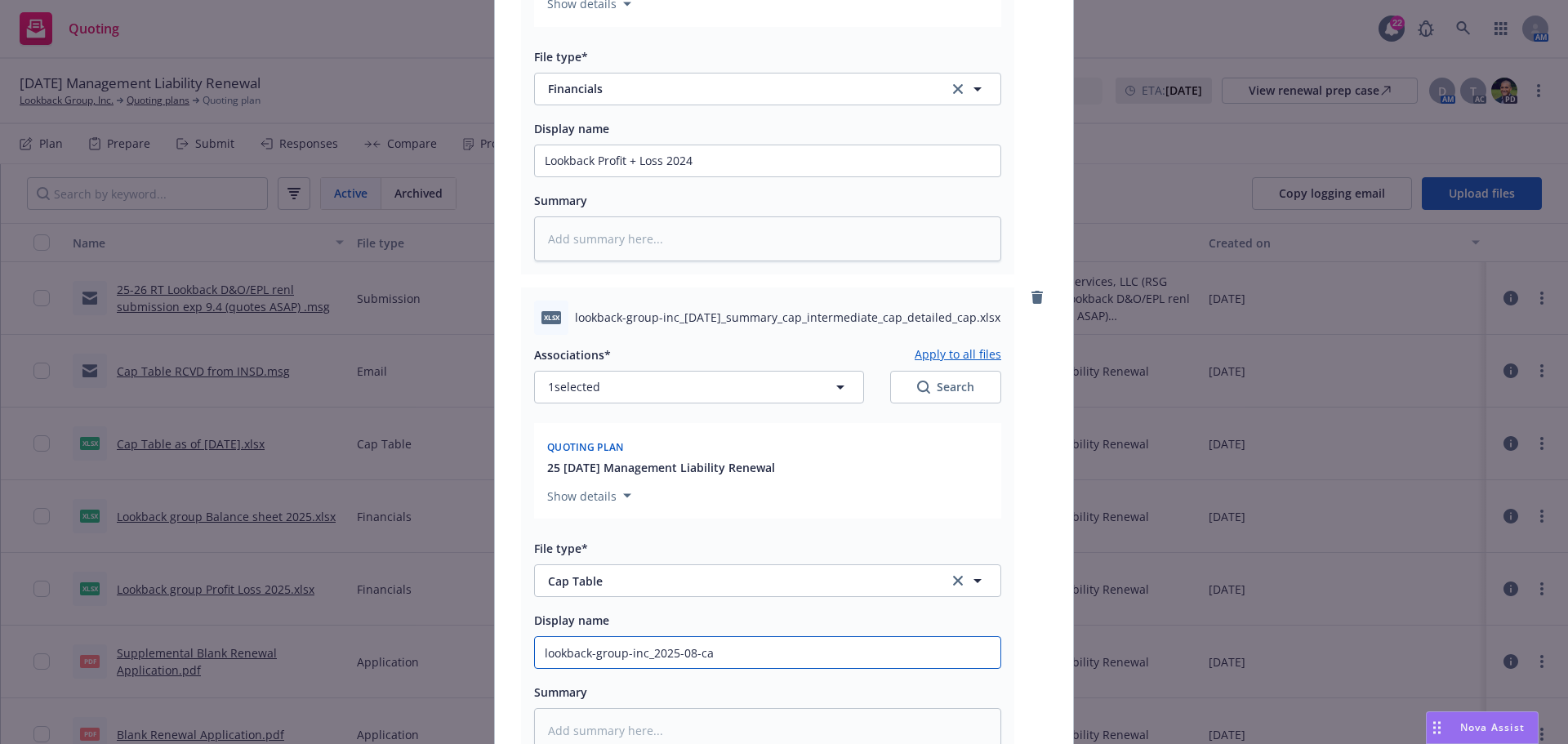
type input "lookback-group-inc_2025-08-cap"
type textarea "x"
type input "lookback-group-inc_2025-08-cap"
type textarea "x"
type input "lookback-group-inc_2025-08-cap t"
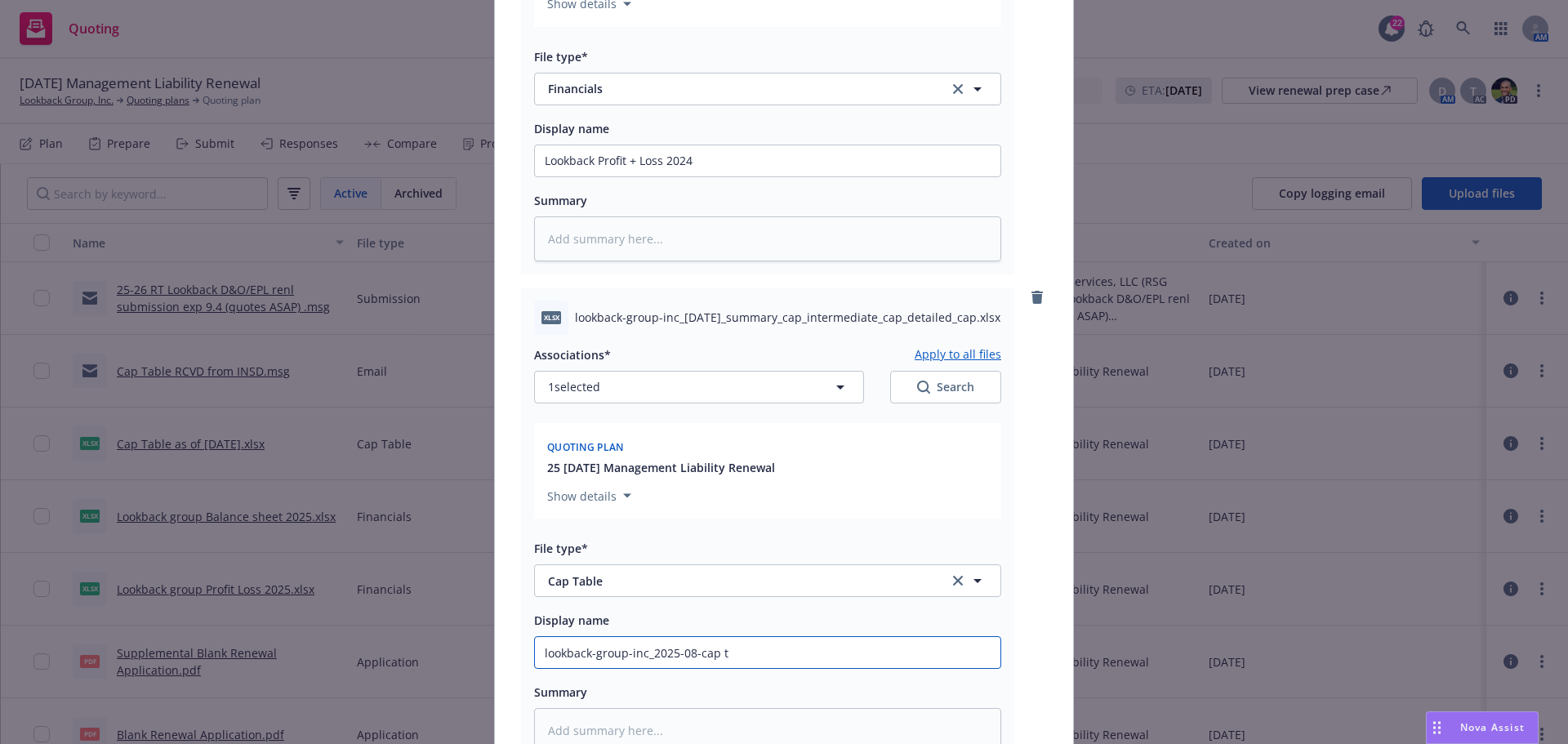
type textarea "x"
type input "lookback-group-inc_2025-08-cap ta"
type textarea "x"
type input "lookback-group-inc_2025-08-cap tab"
type textarea "x"
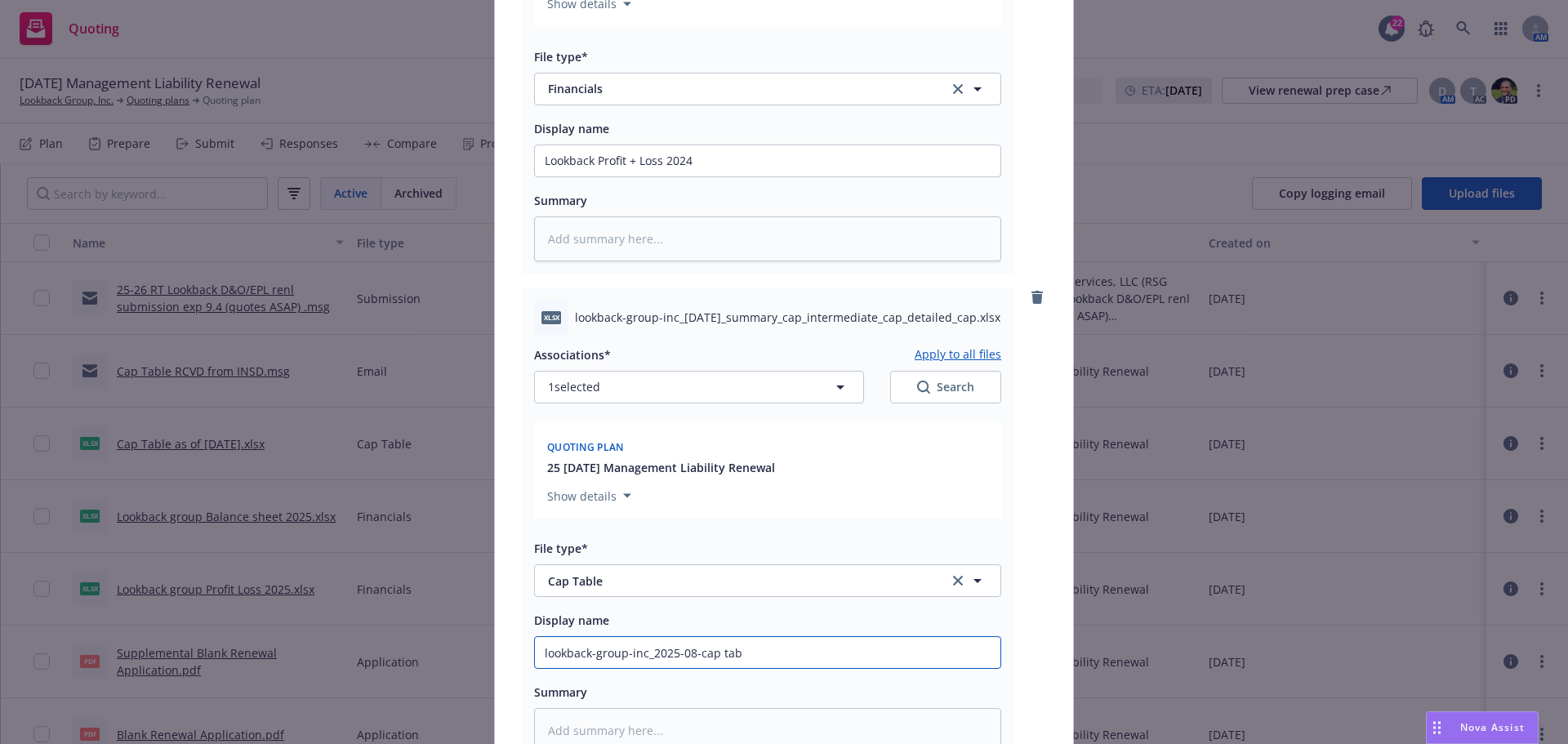
type input "lookback-group-inc_2025-08-cap tabl"
type textarea "x"
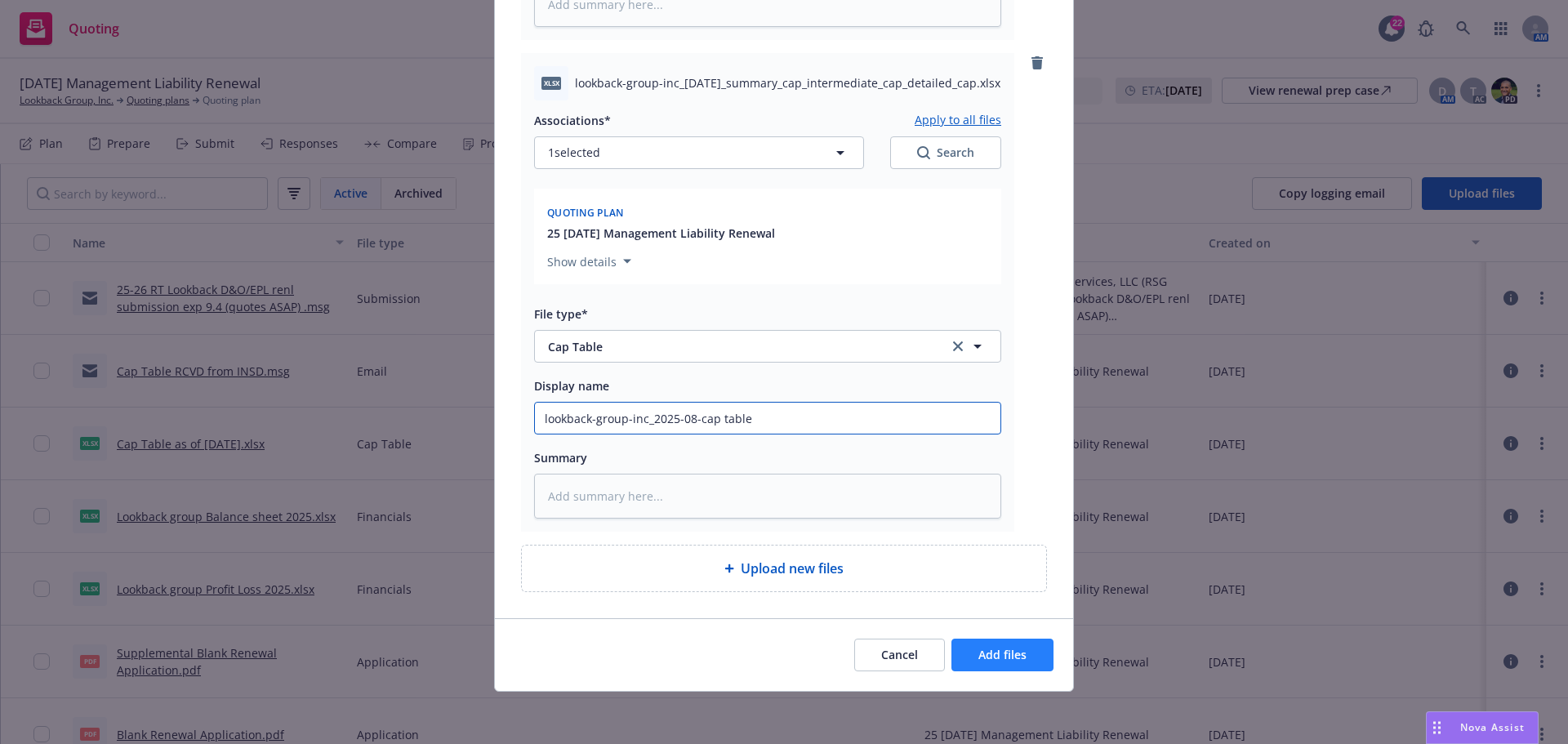
type input "lookback-group-inc_2025-08-cap table"
click at [999, 661] on span "Add files" at bounding box center [1002, 655] width 48 height 16
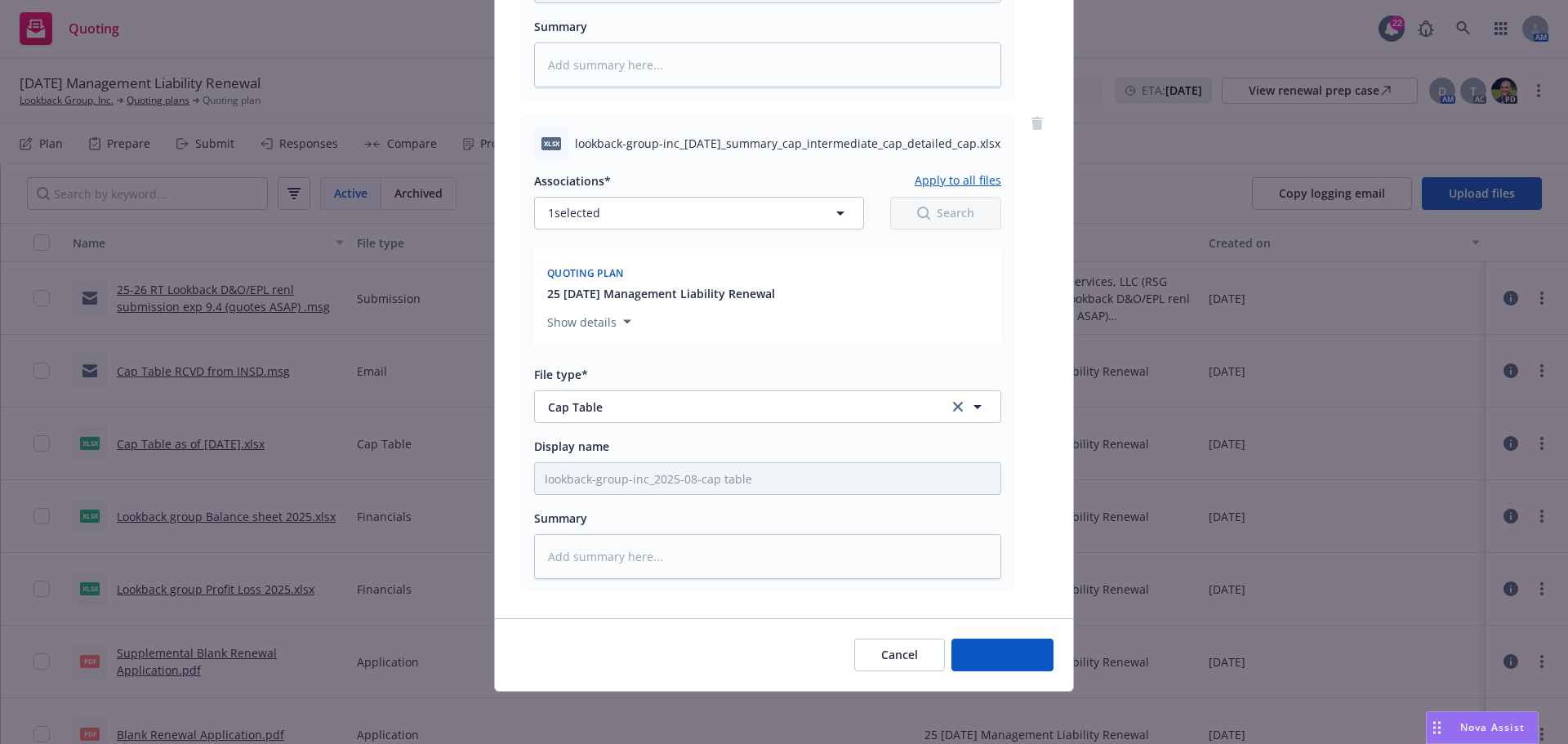
scroll to position [3523, 0]
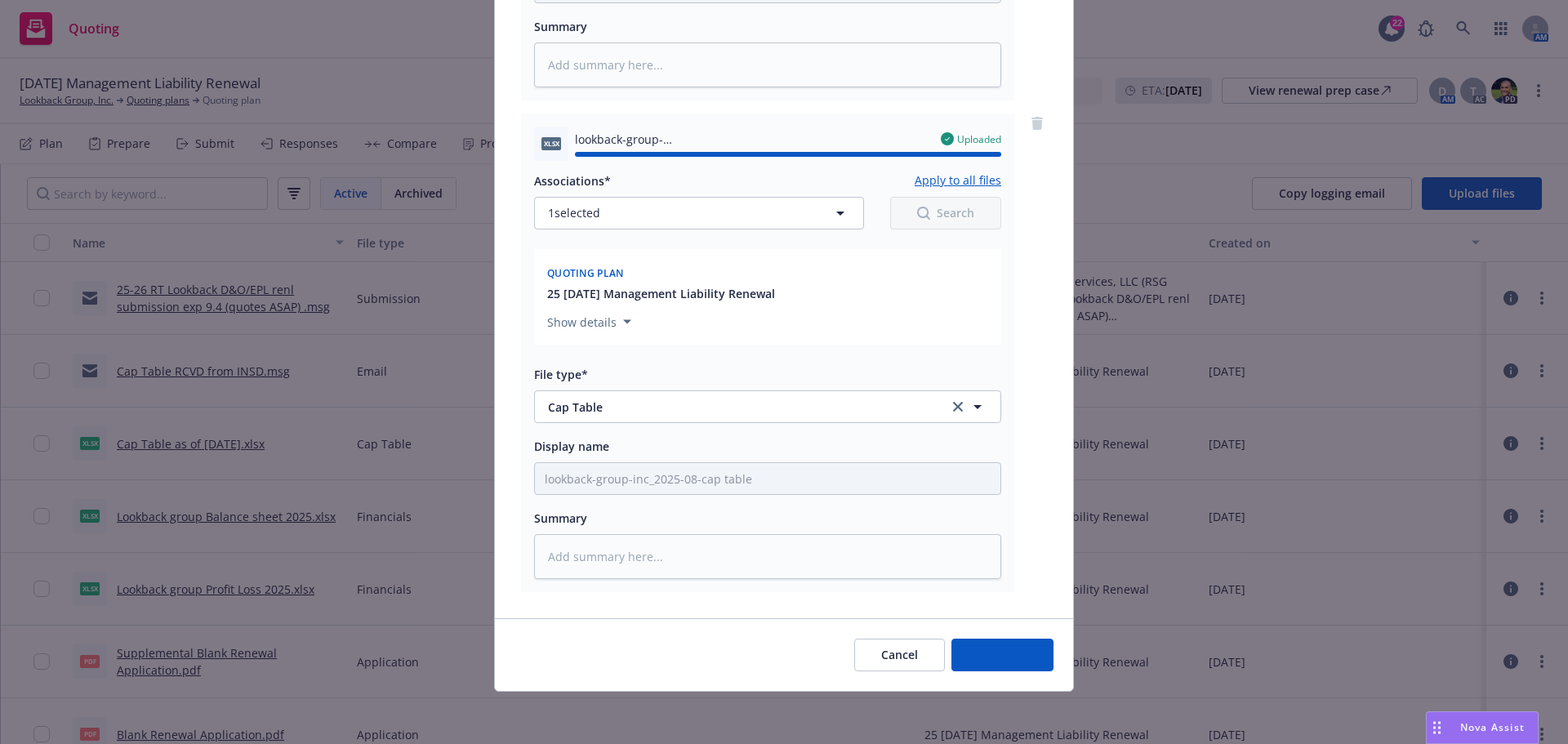
type textarea "x"
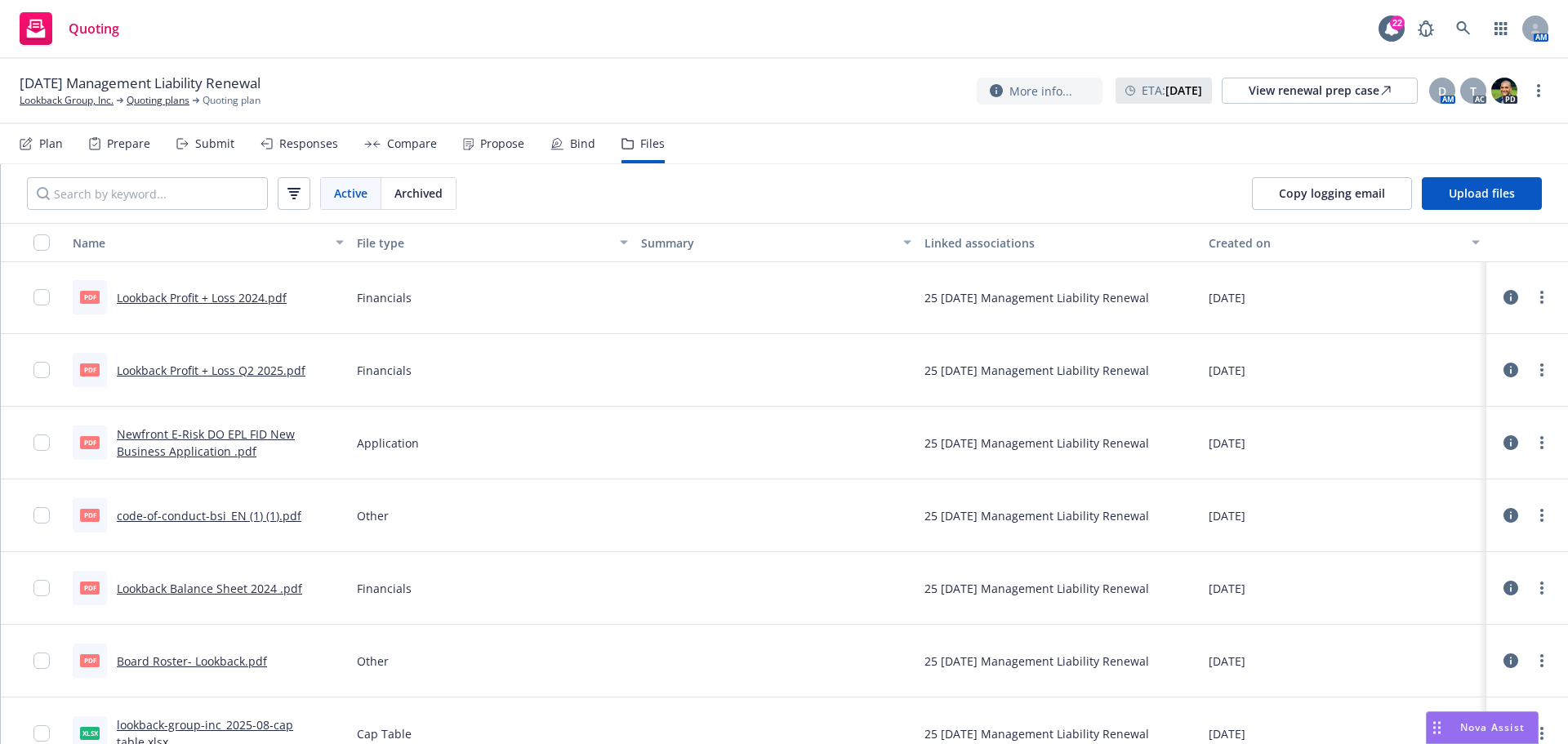
scroll to position [0, 0]
click at [41, 152] on div "Plan" at bounding box center [40, 144] width 43 height 39
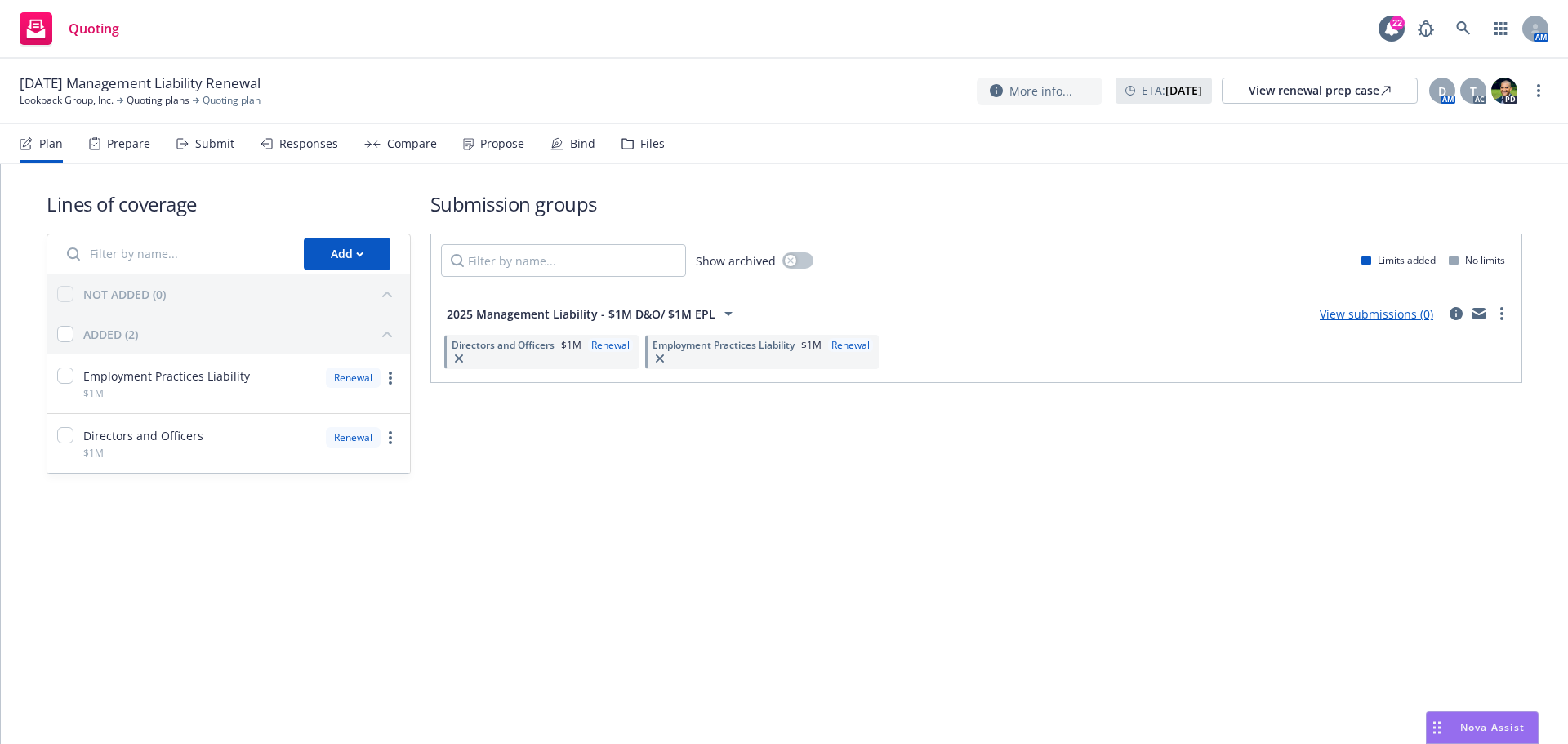
click at [1387, 309] on link "View submissions (0)" at bounding box center [1376, 314] width 113 height 16
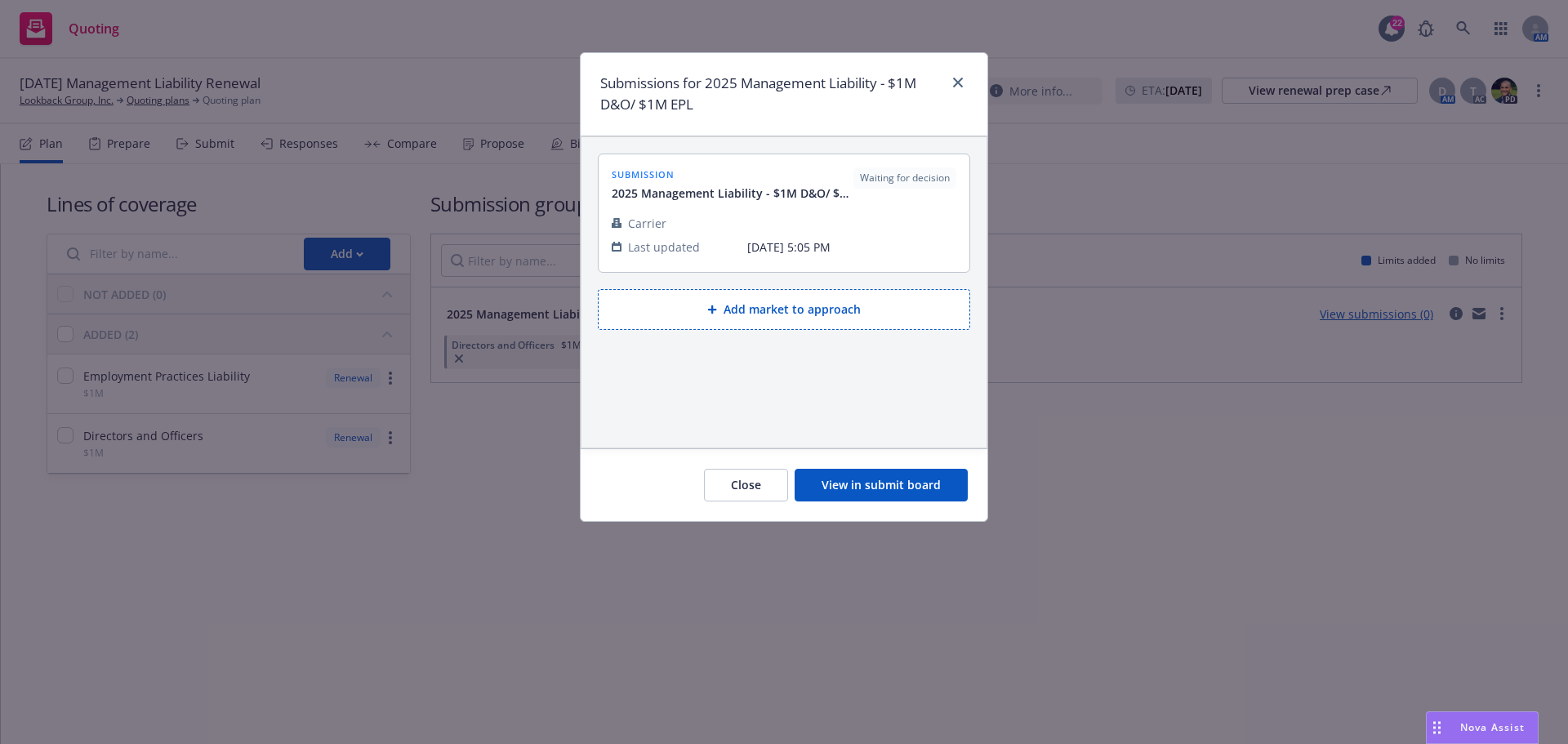
click at [741, 486] on button "Close" at bounding box center [746, 484] width 84 height 32
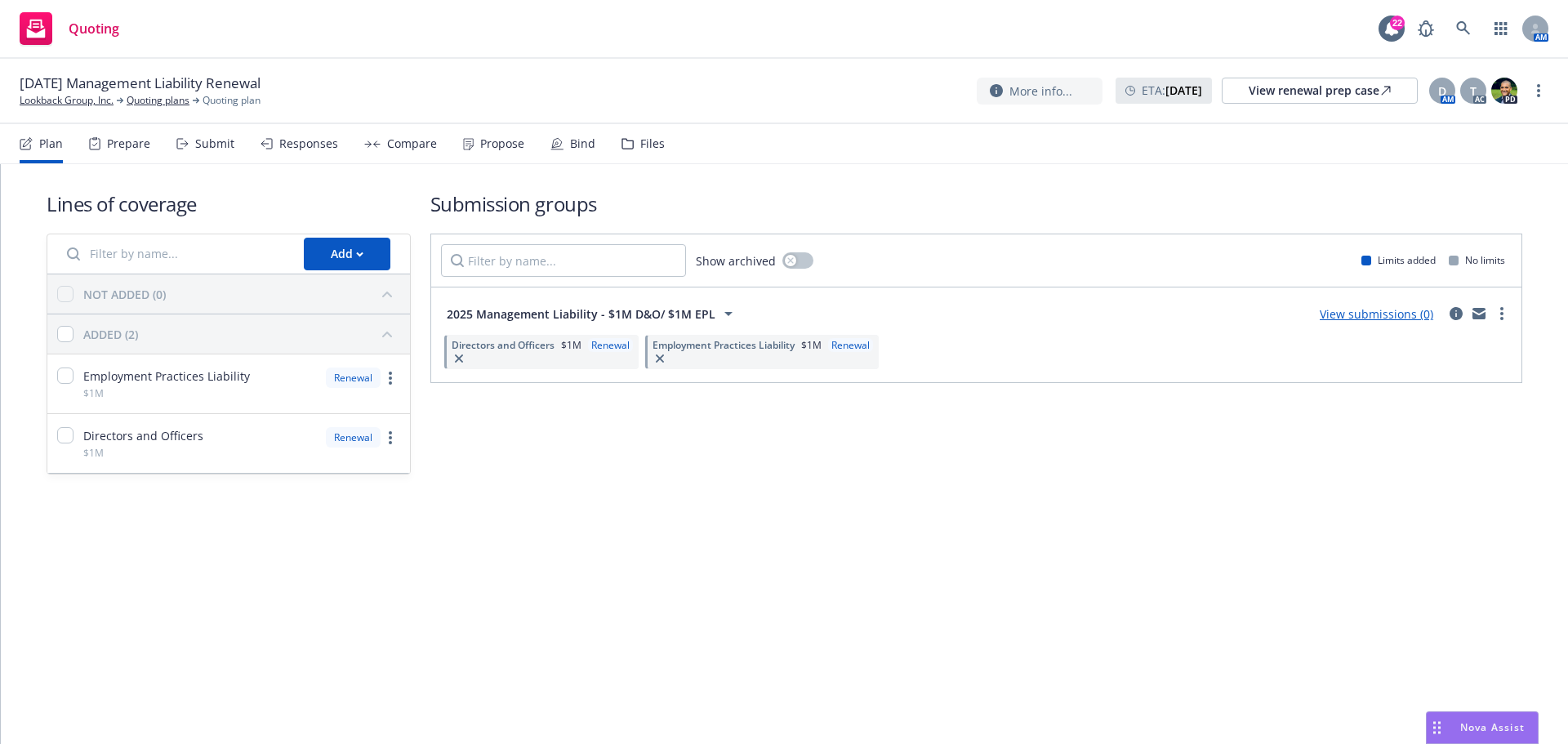
click at [1372, 318] on link "View submissions (0)" at bounding box center [1376, 314] width 113 height 16
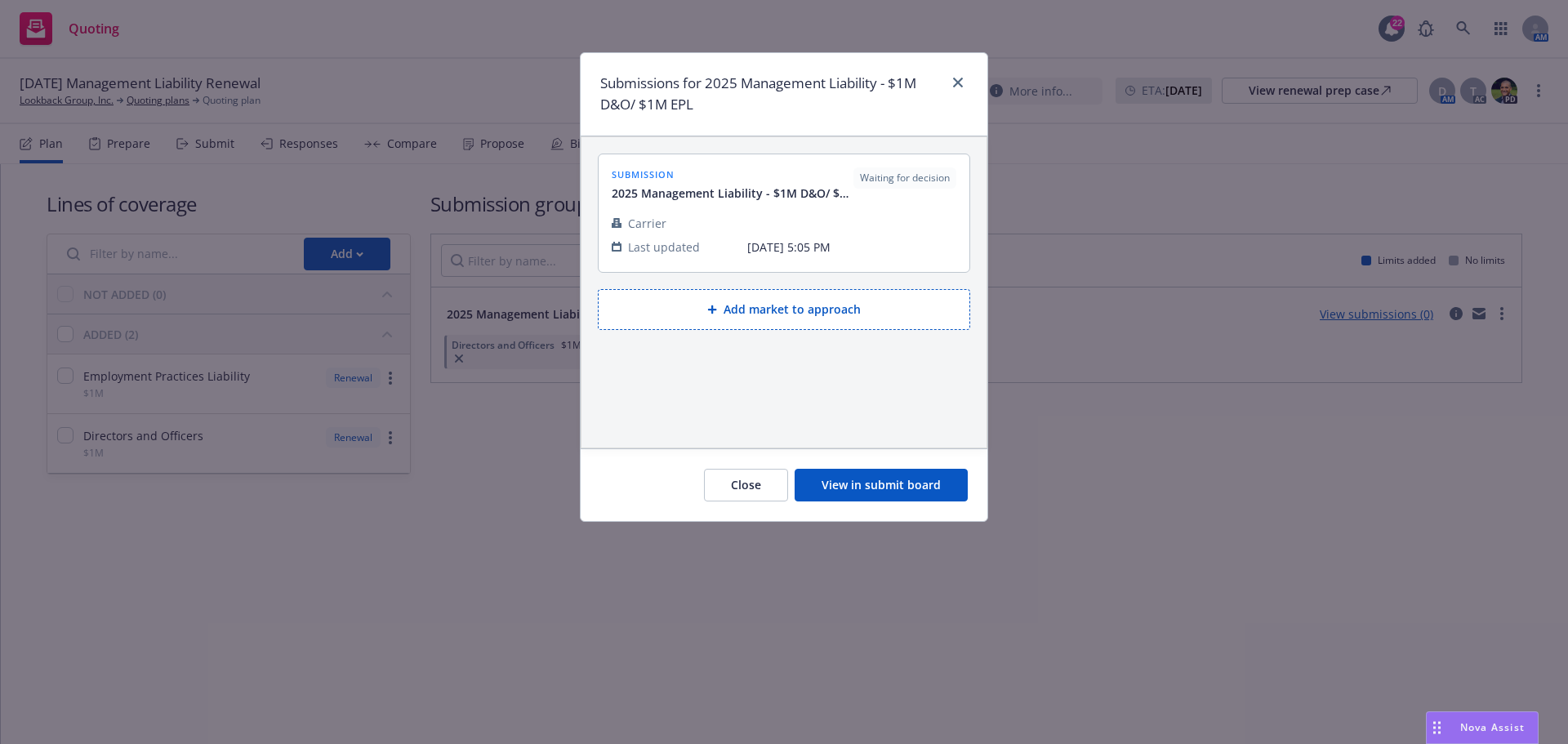
click at [756, 482] on button "Close" at bounding box center [746, 484] width 84 height 32
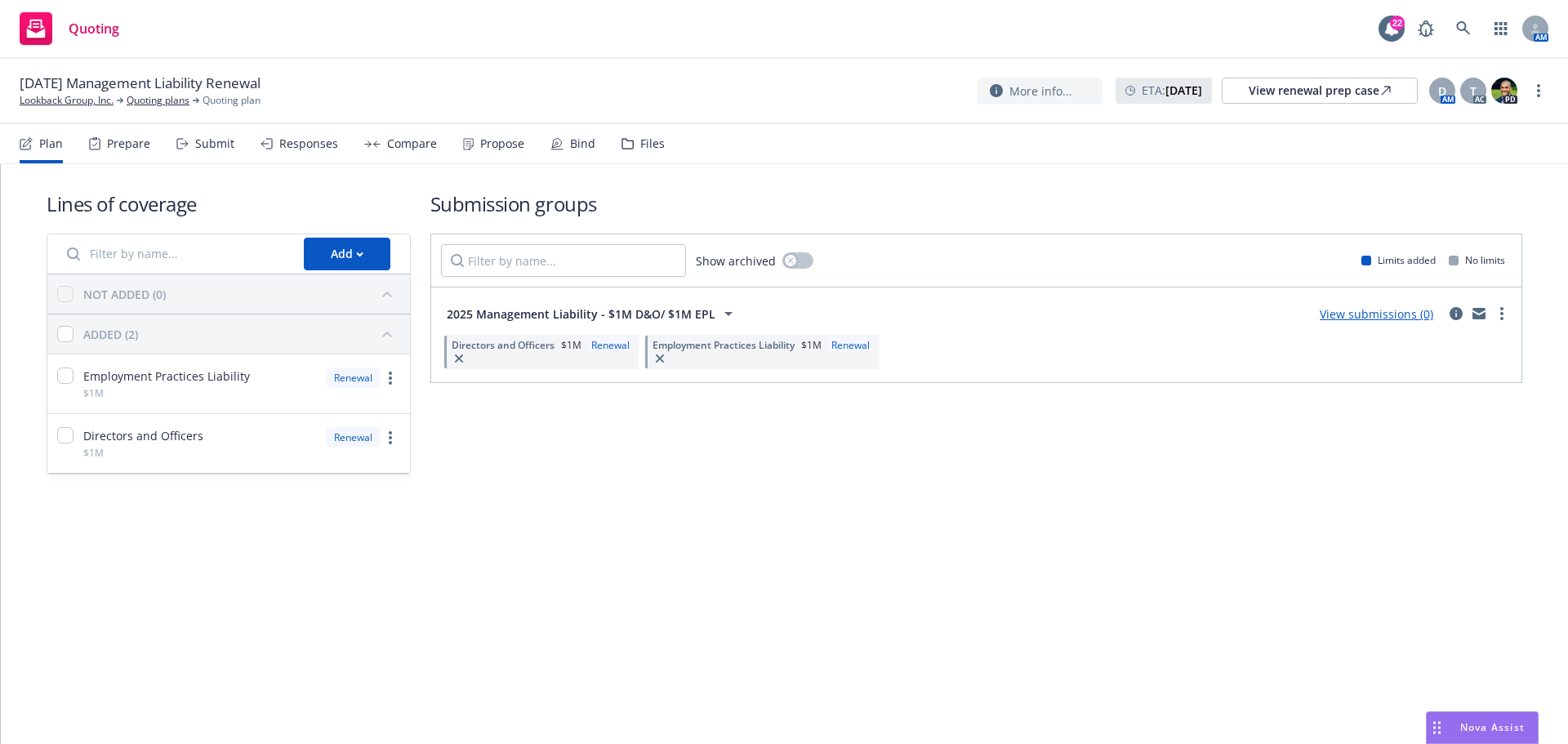
click at [648, 142] on div "Files" at bounding box center [652, 143] width 25 height 13
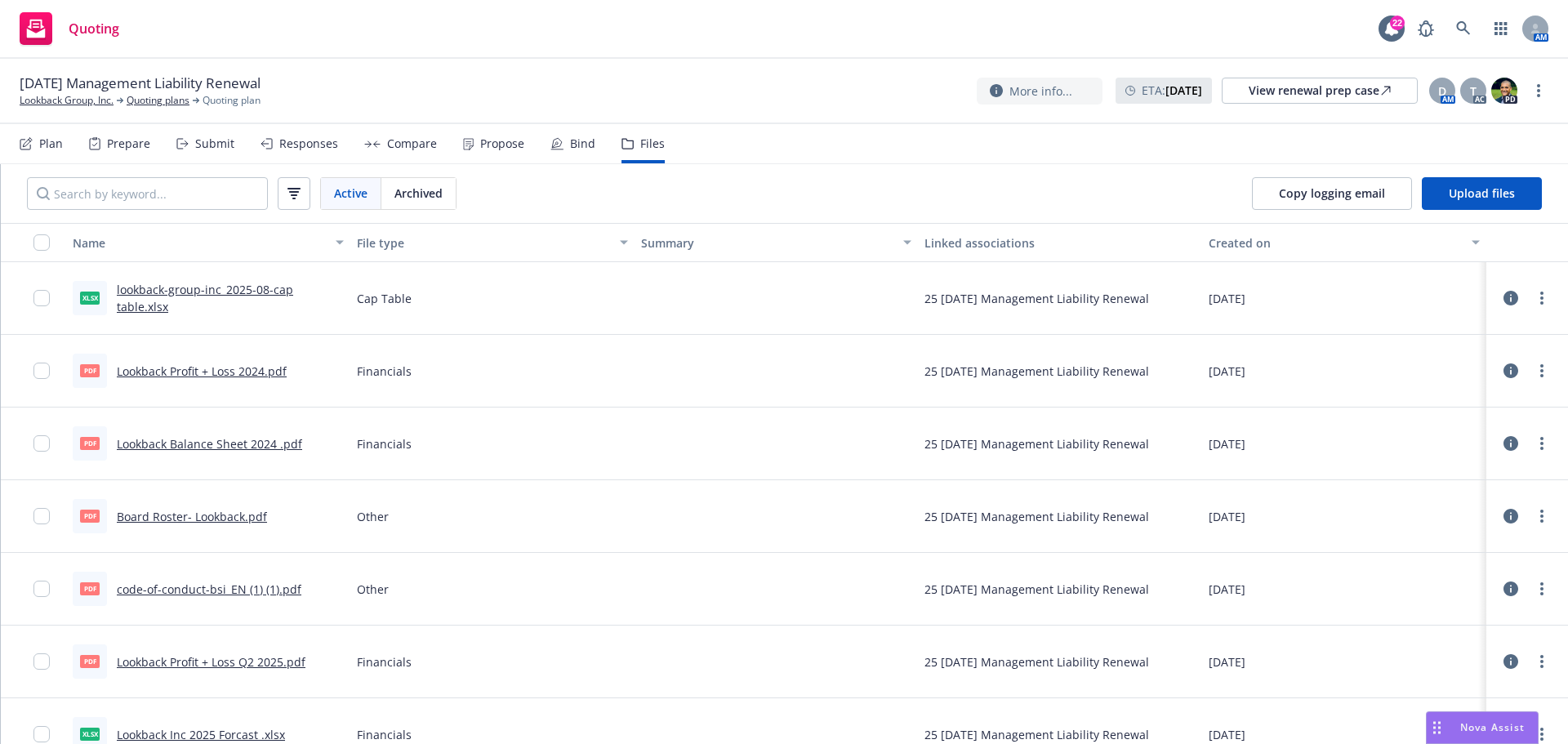
click at [41, 146] on div "Plan" at bounding box center [51, 143] width 24 height 13
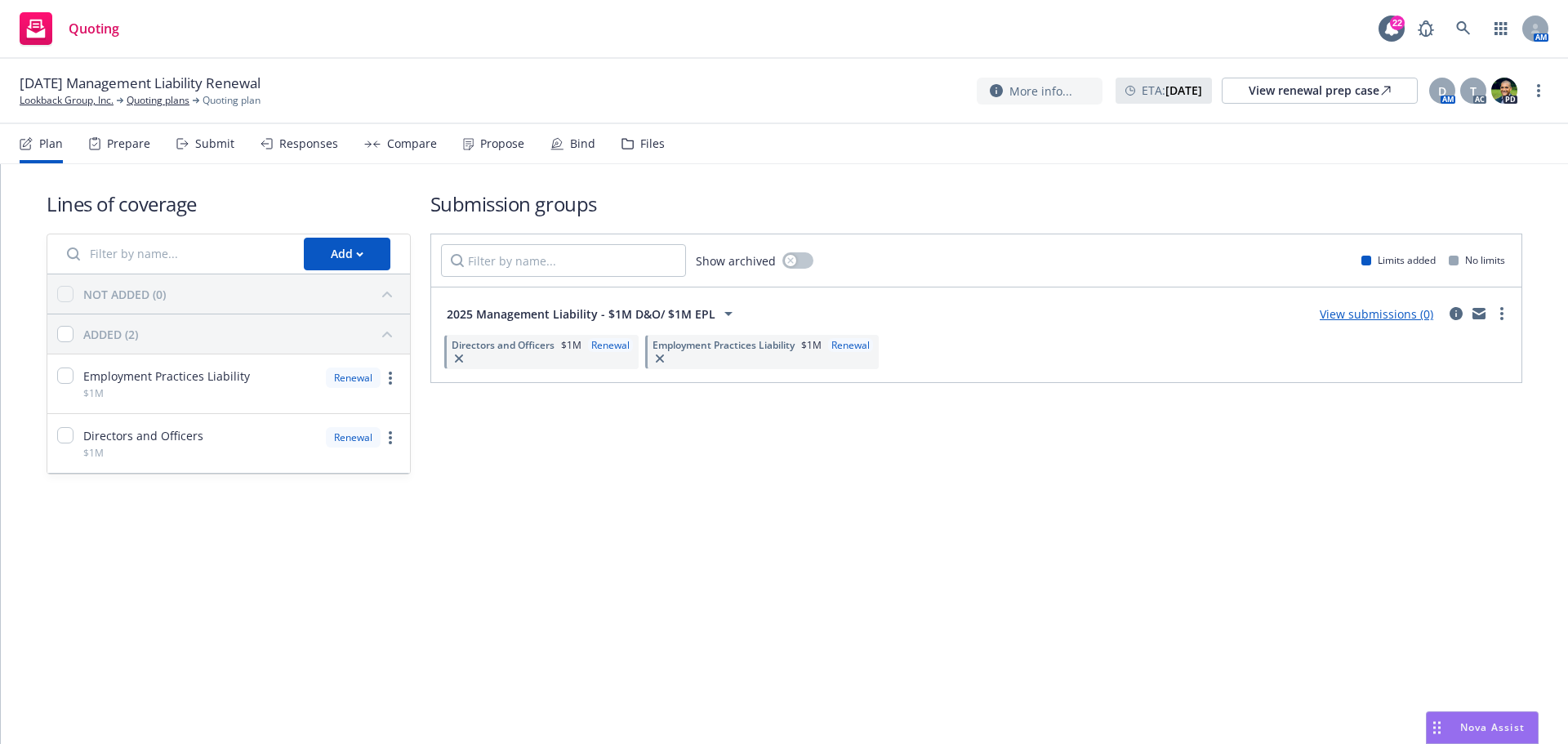
click at [1363, 315] on link "View submissions (0)" at bounding box center [1376, 314] width 113 height 16
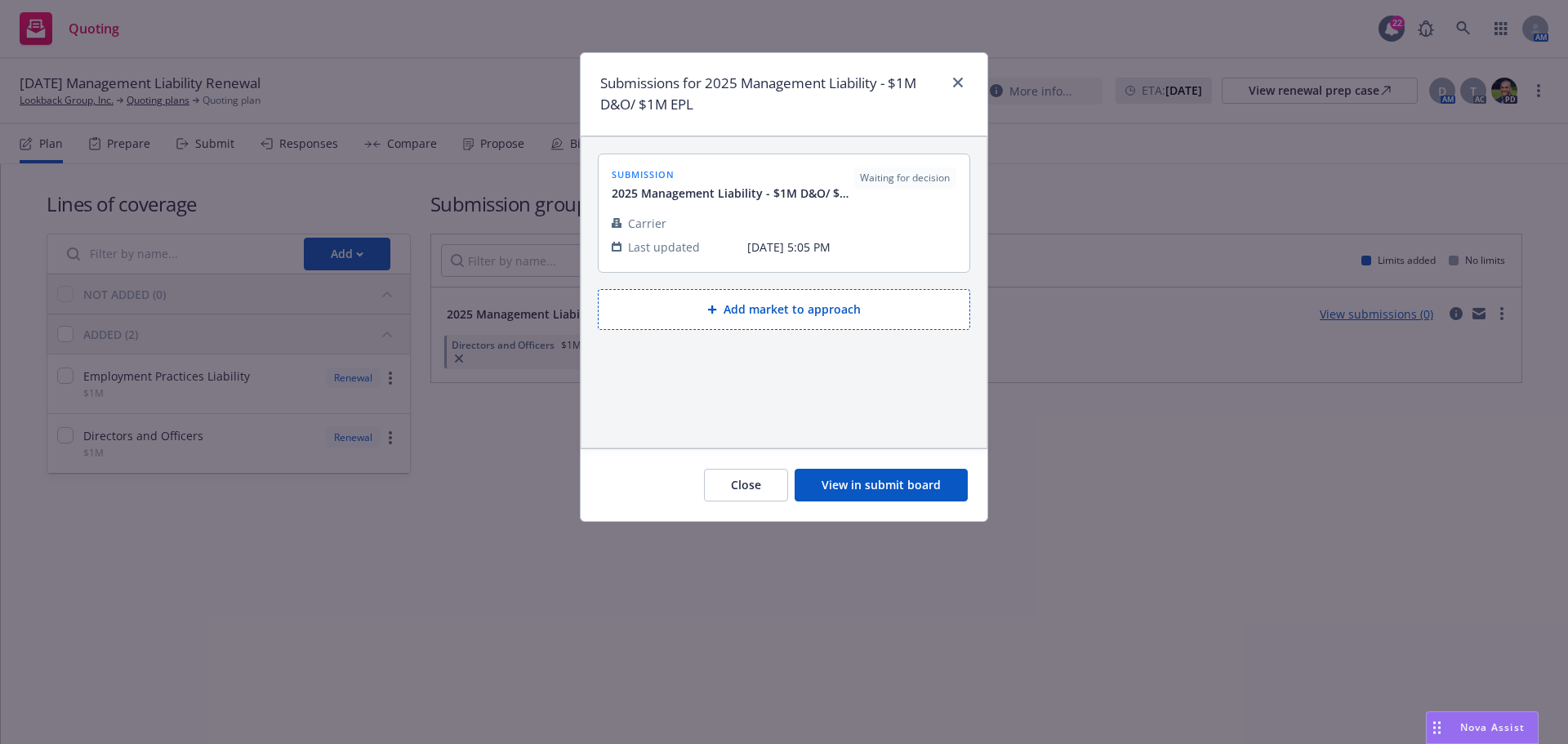
click at [774, 310] on button "Add market to approach" at bounding box center [784, 310] width 373 height 41
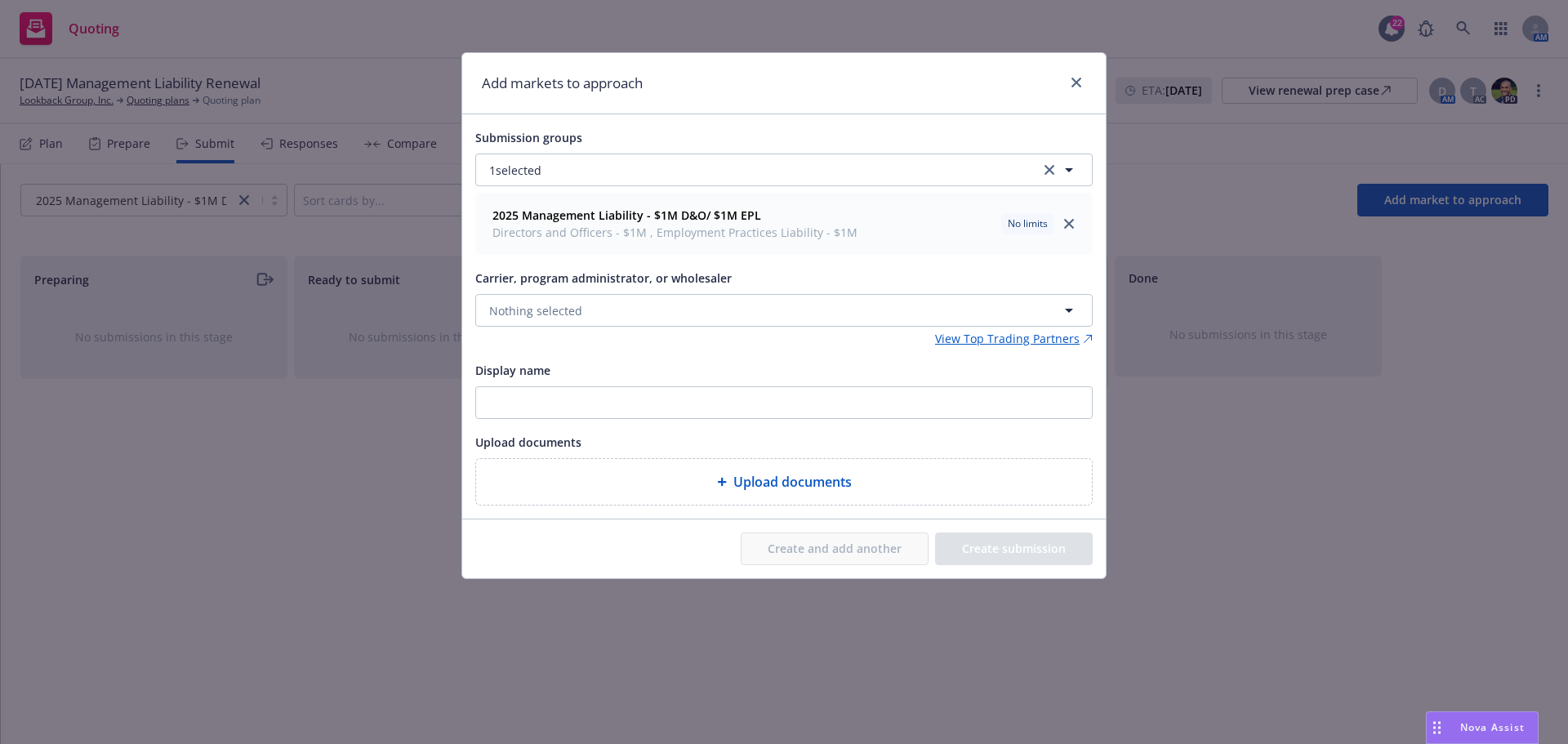
drag, startPoint x: 788, startPoint y: 66, endPoint x: 795, endPoint y: 82, distance: 17.5
click at [795, 82] on div "Add markets to approach" at bounding box center [784, 84] width 644 height 61
click at [545, 308] on span "Nothing selected" at bounding box center [536, 311] width 93 height 18
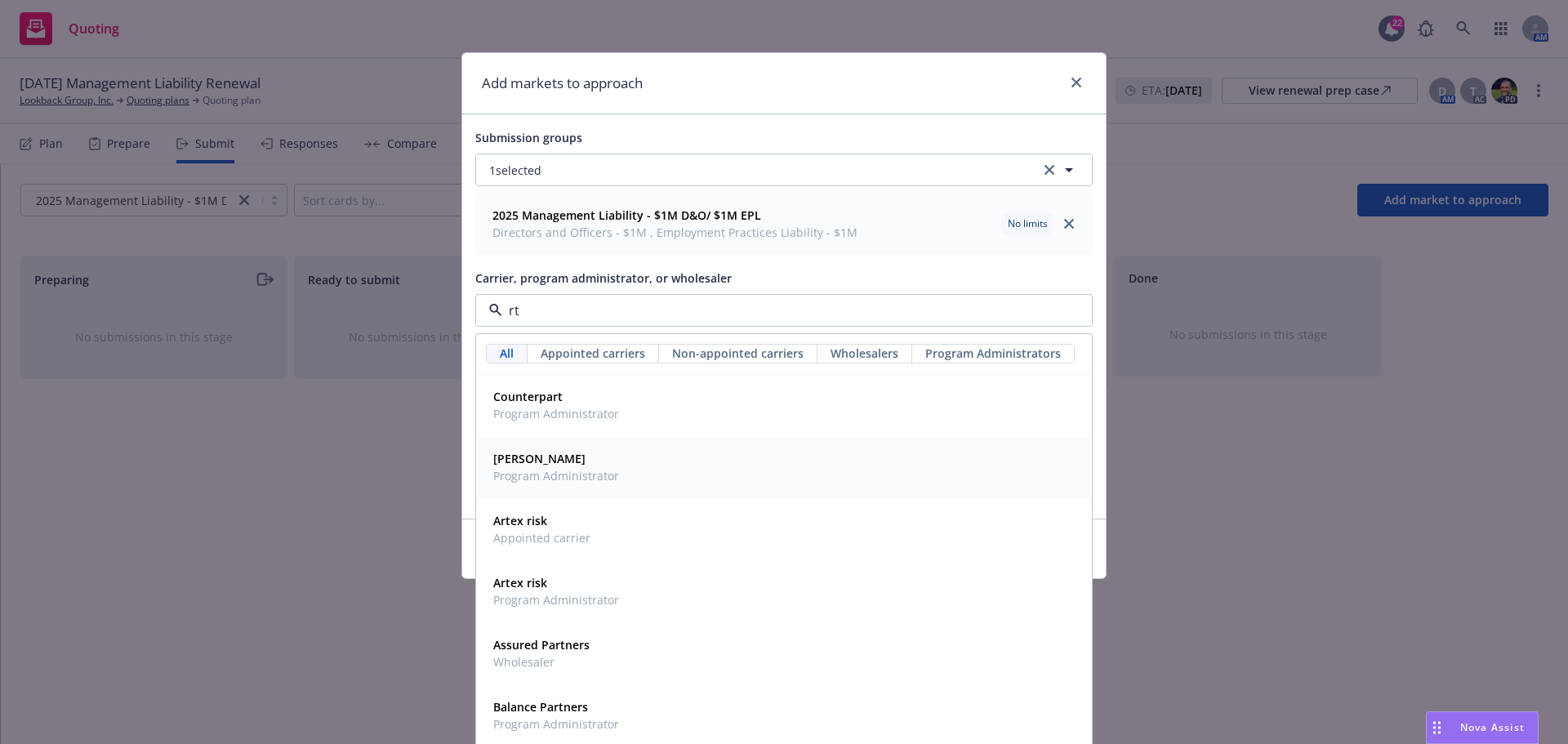
type input "rt s"
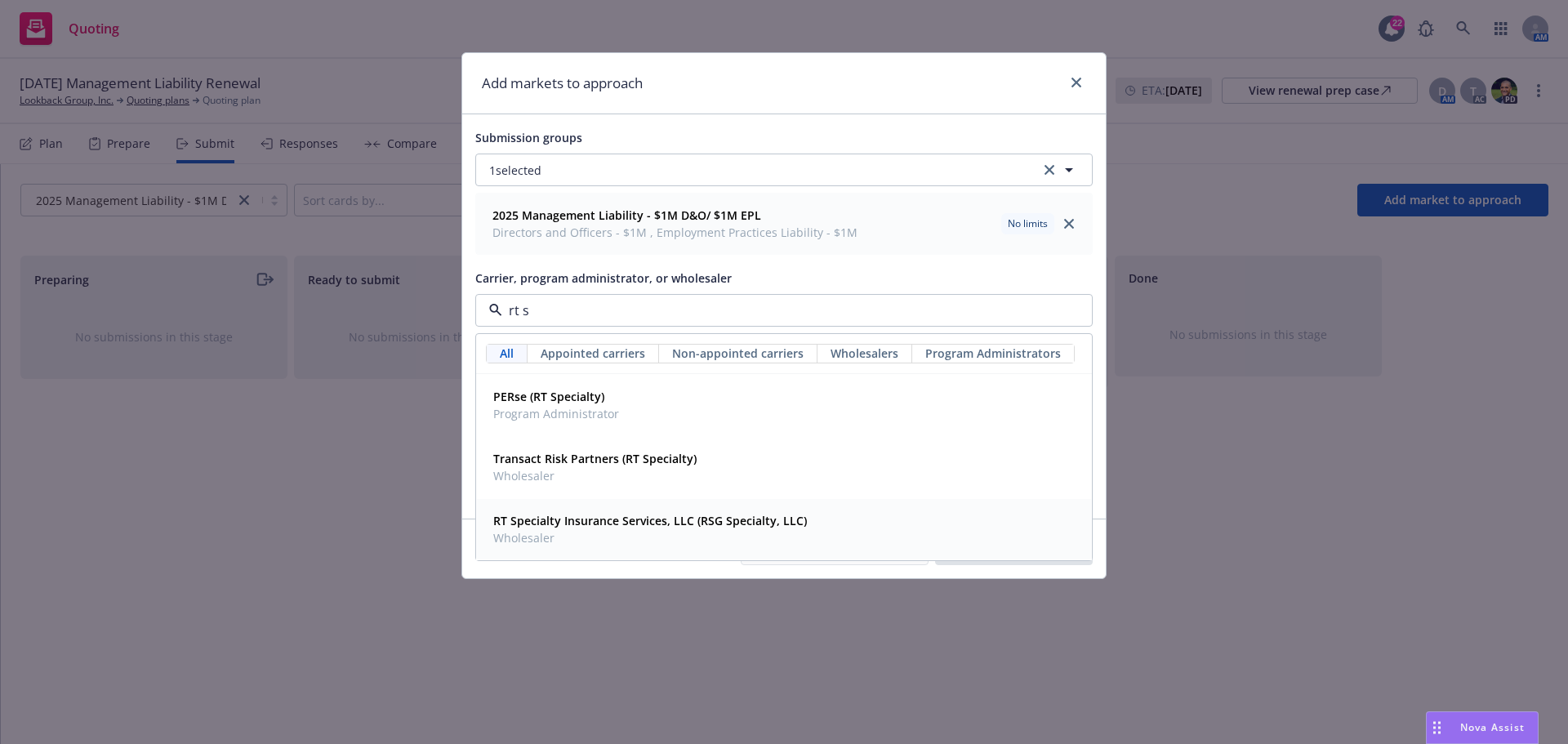
click at [575, 531] on span "Wholesaler" at bounding box center [650, 538] width 314 height 18
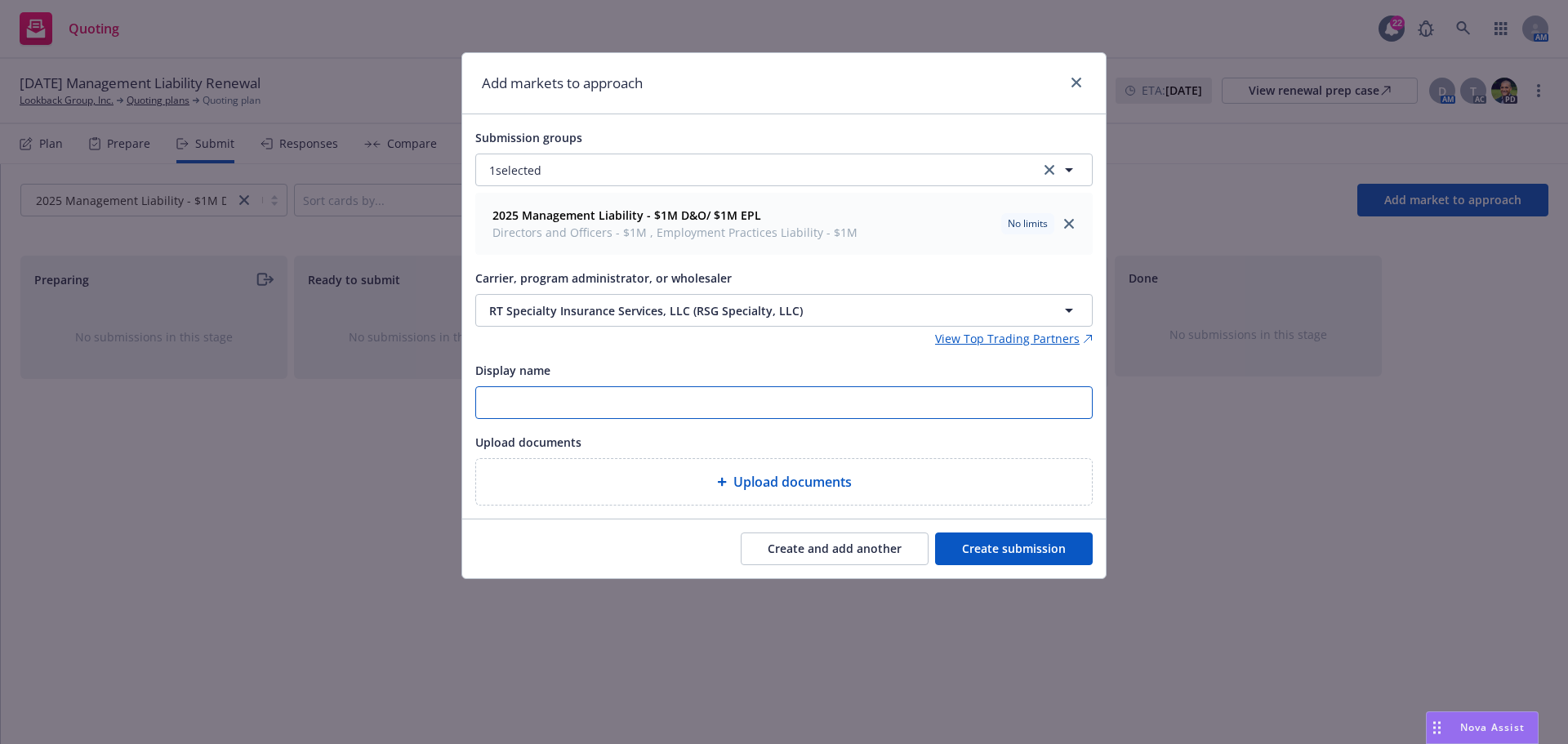
click at [520, 399] on input "Display name" at bounding box center [784, 402] width 616 height 31
click at [564, 410] on input "25-26 RT" at bounding box center [784, 402] width 616 height 31
paste input "Lookback D&O/EPL renl submission exp 9.4 (quotes ASAP)"
type input "25-26 RT Lookback D&O/EPL renl submission exp 9.4 (quotes ASAP)"
type textarea "x"
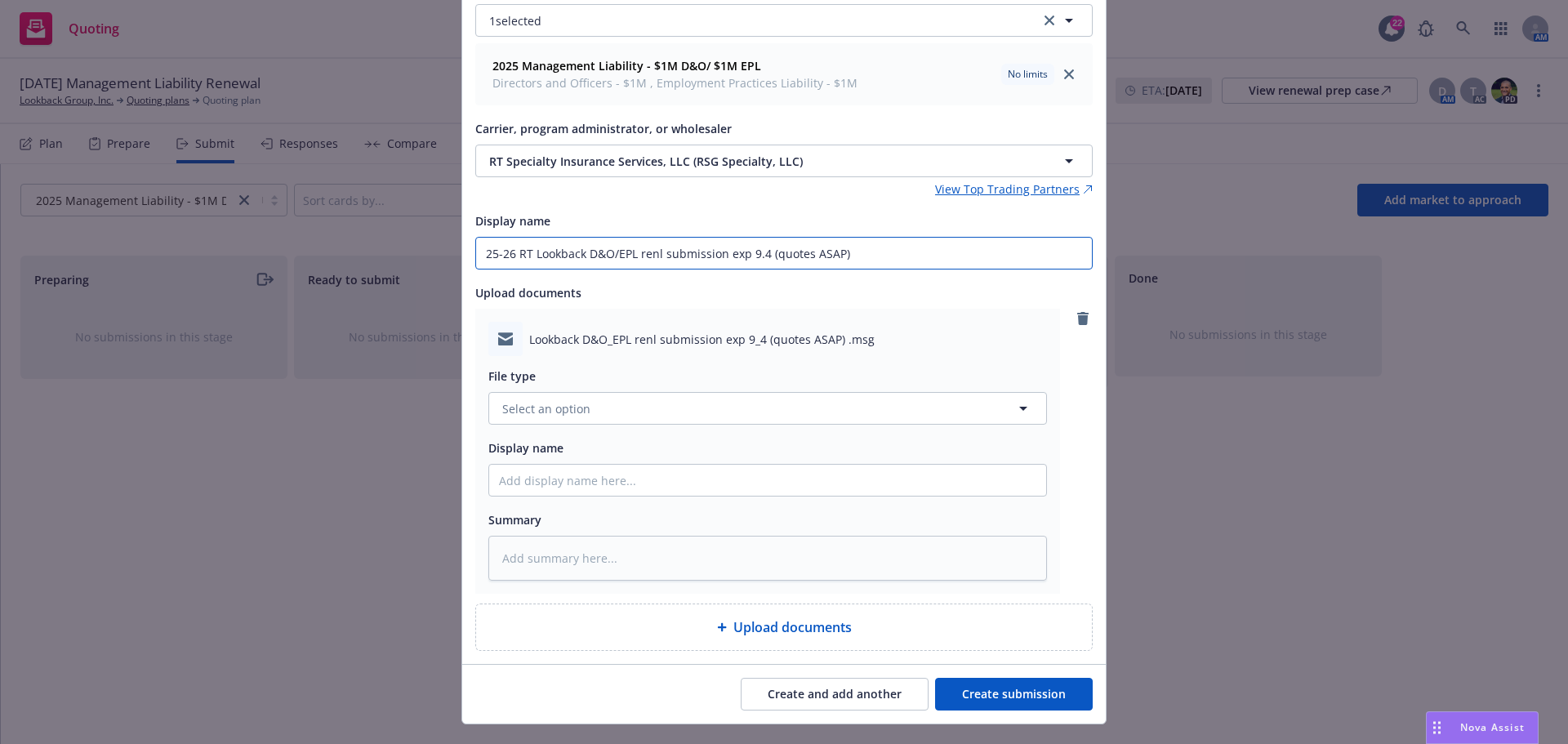
scroll to position [182, 0]
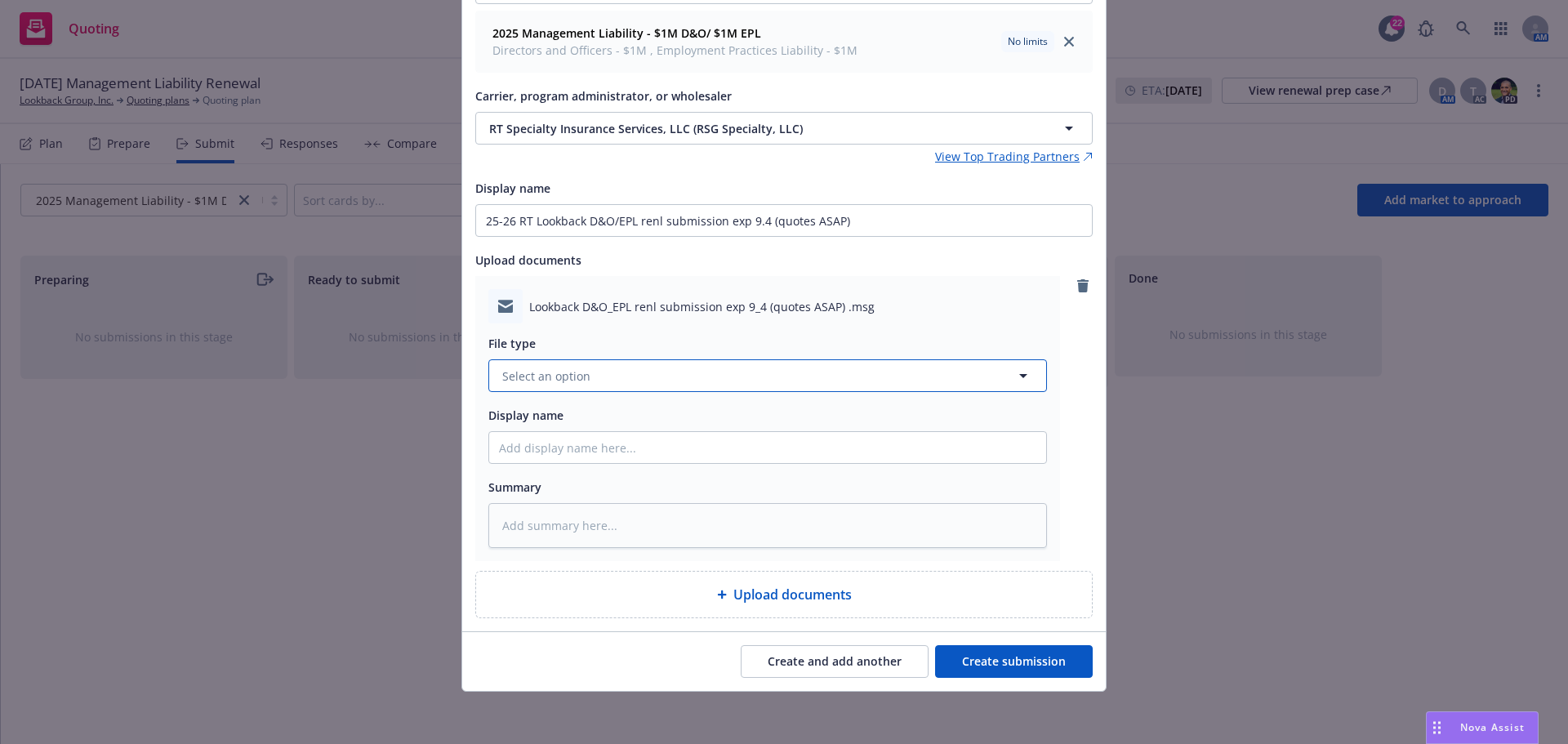
click at [567, 383] on span "Select an option" at bounding box center [546, 376] width 89 height 18
type input "submiss"
click at [552, 429] on span "Submission" at bounding box center [538, 421] width 65 height 18
click at [559, 454] on input "Display name" at bounding box center [767, 447] width 557 height 31
paste input "Lookback D&O/EPL renl submission exp 9.4 (quotes ASAP)"
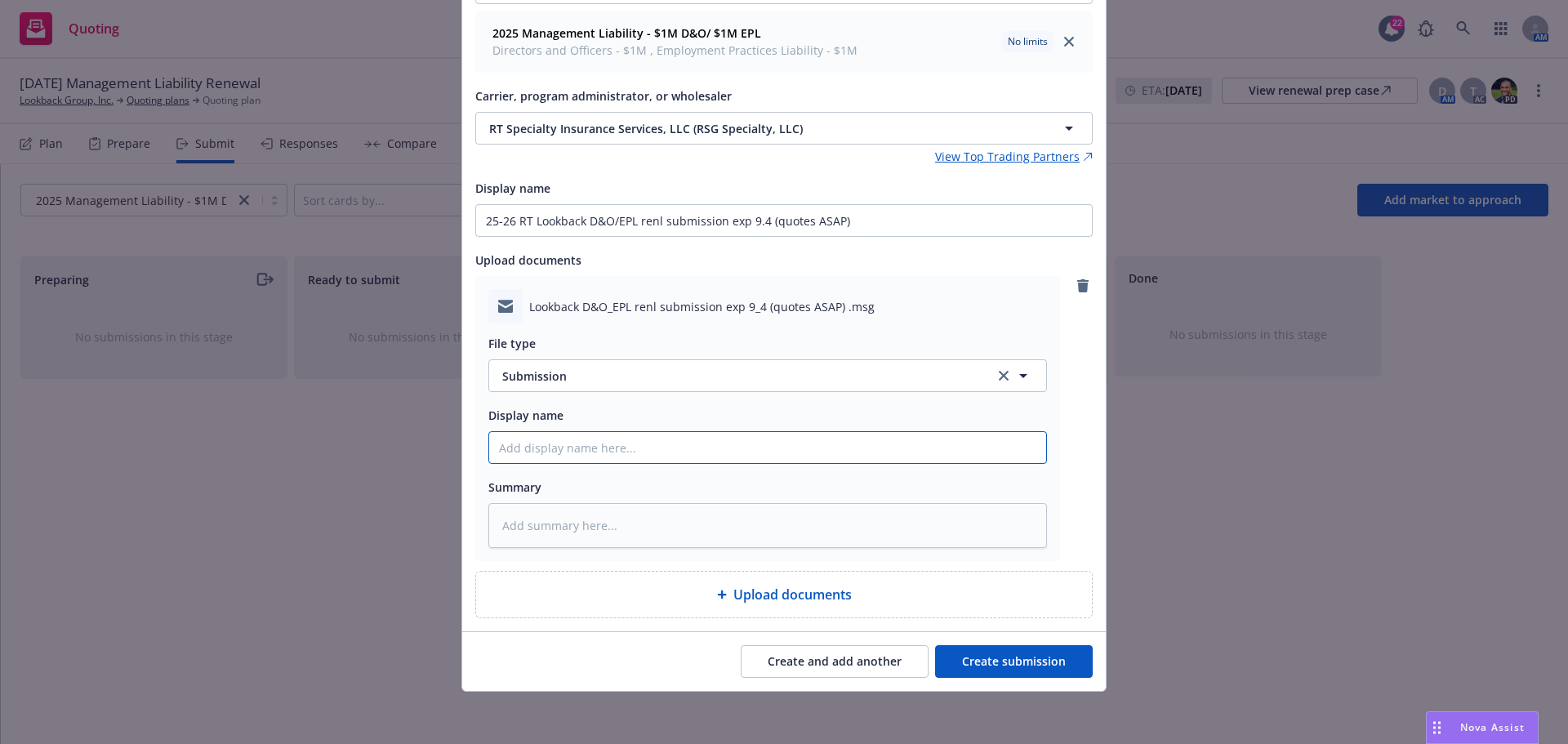
type textarea "x"
type input "Lookback D&O/EPL renl submission exp 9.4 (quotes ASAP)"
click at [1023, 663] on button "Create submission" at bounding box center [1014, 662] width 158 height 32
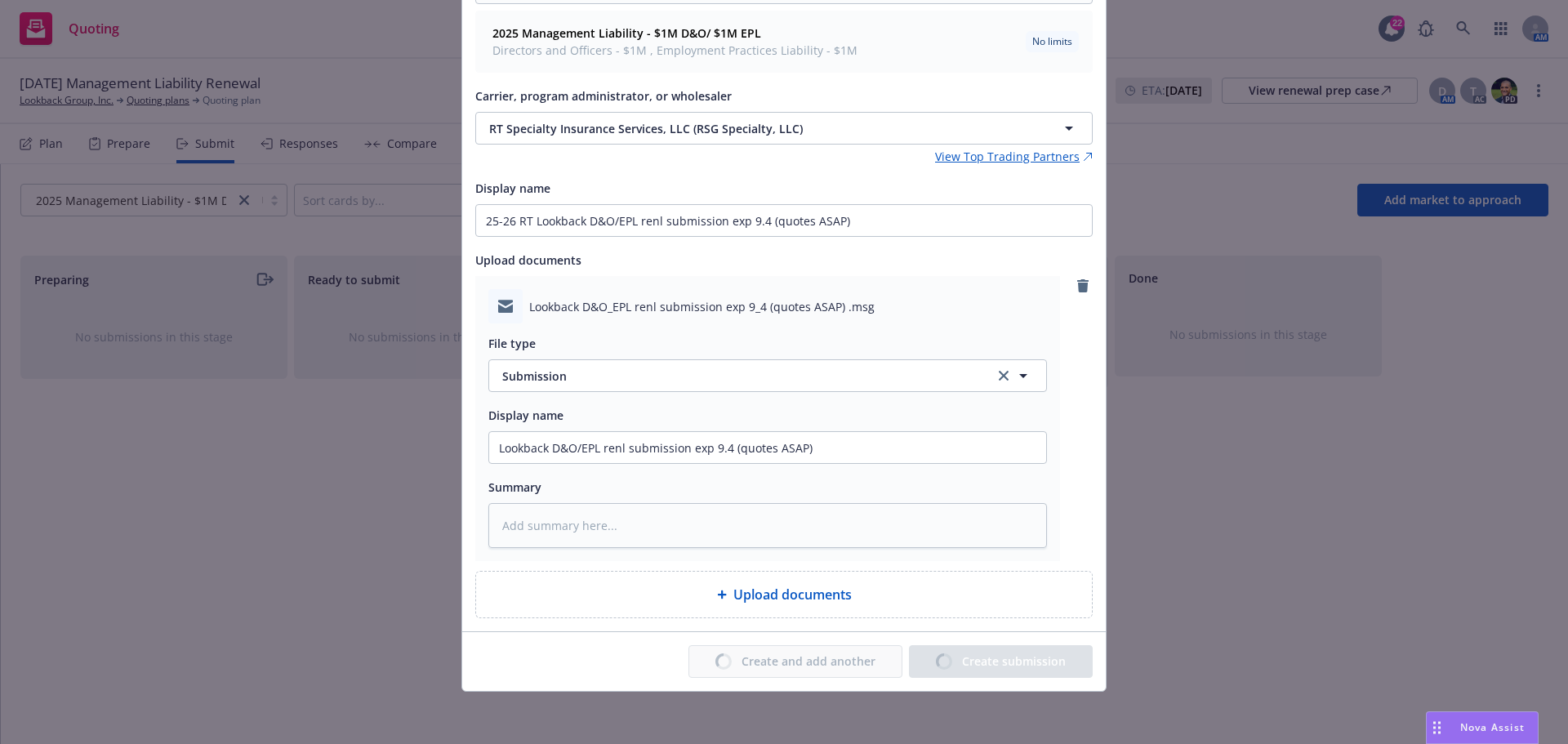
type textarea "x"
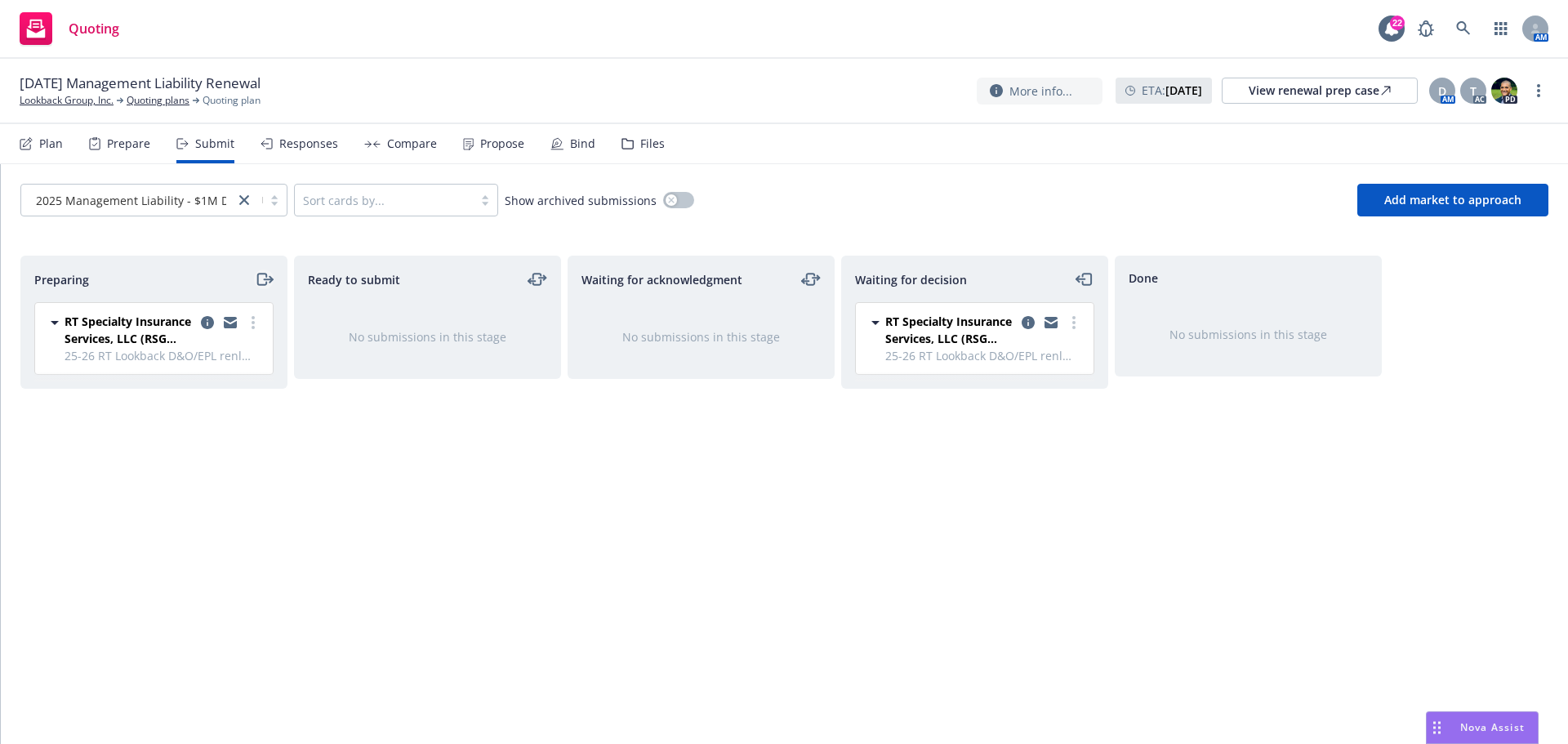
click at [260, 275] on icon "moveRight" at bounding box center [264, 279] width 18 height 19
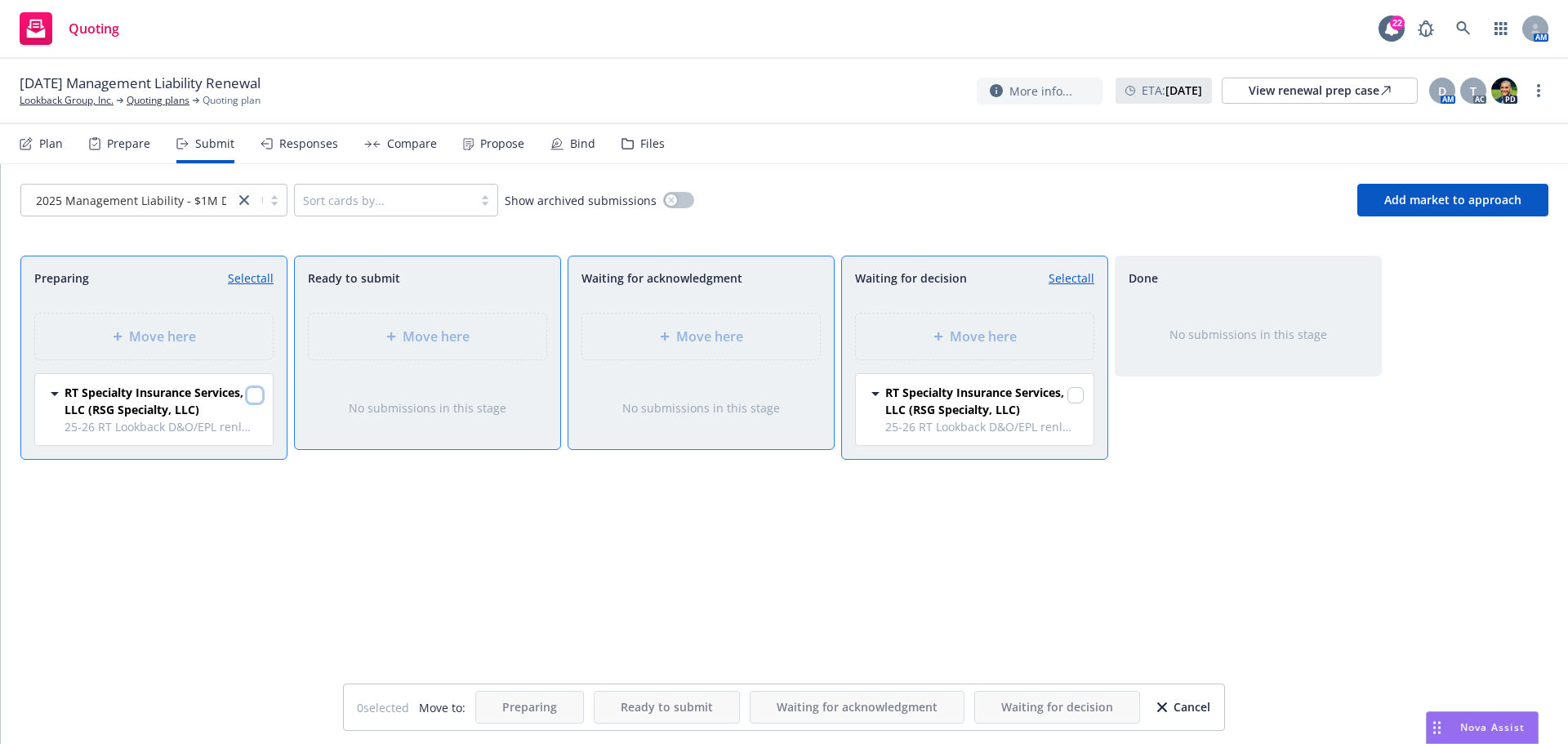
click at [260, 391] on input "checkbox" at bounding box center [254, 395] width 17 height 17
checkbox input "true"
click at [1046, 328] on div "Move here" at bounding box center [974, 336] width 211 height 19
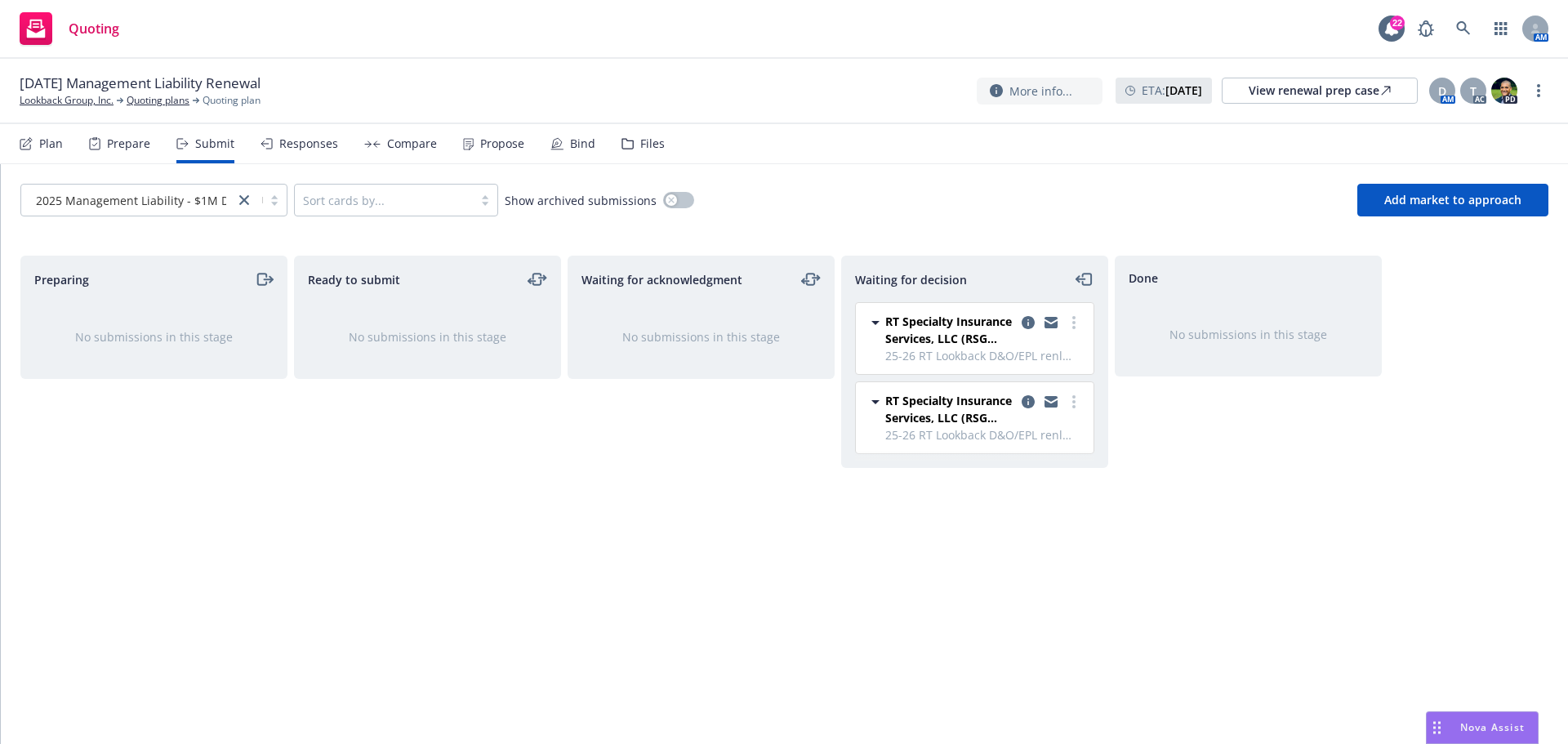
click at [631, 140] on div "Files" at bounding box center [643, 144] width 43 height 39
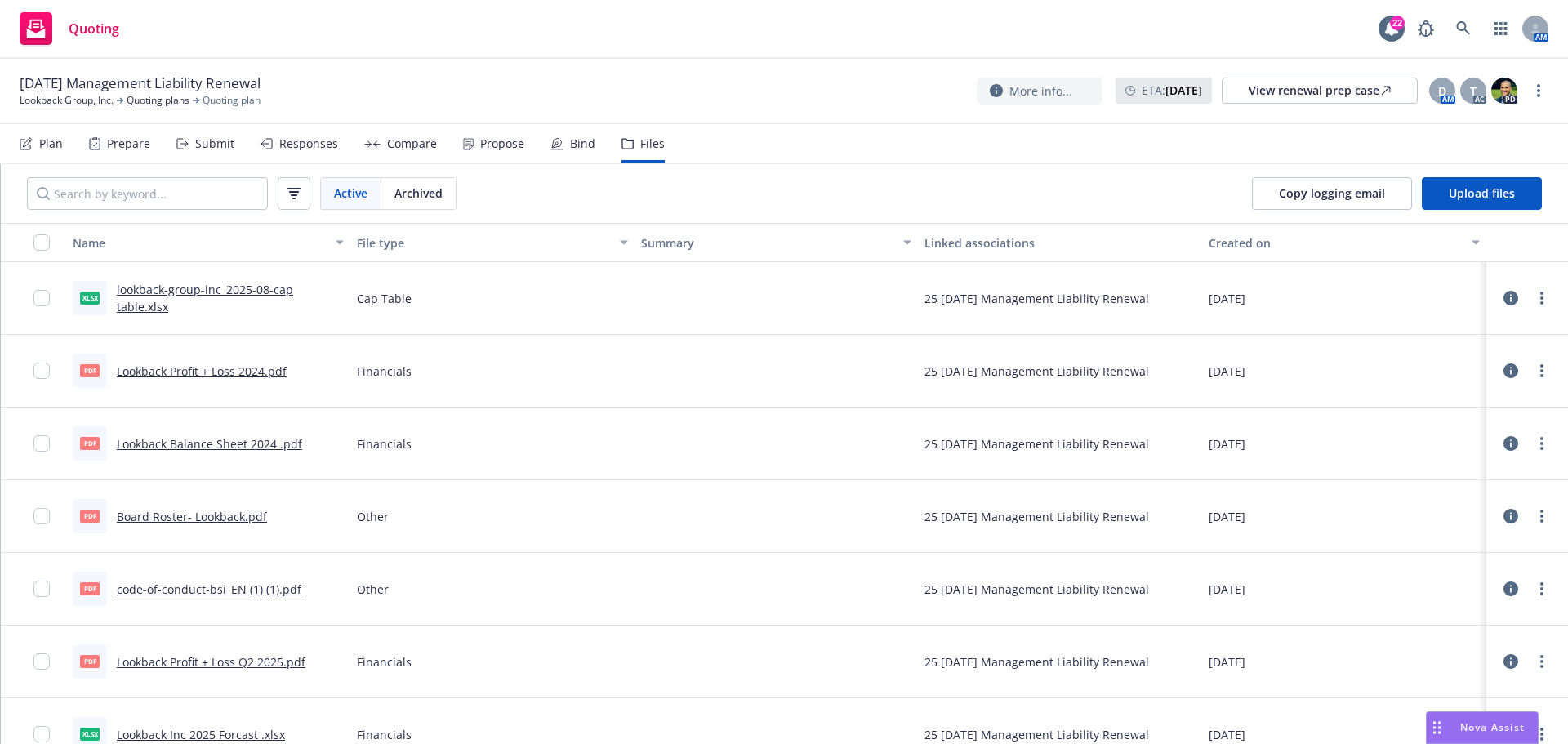
click at [48, 144] on div "Plan" at bounding box center [51, 143] width 24 height 13
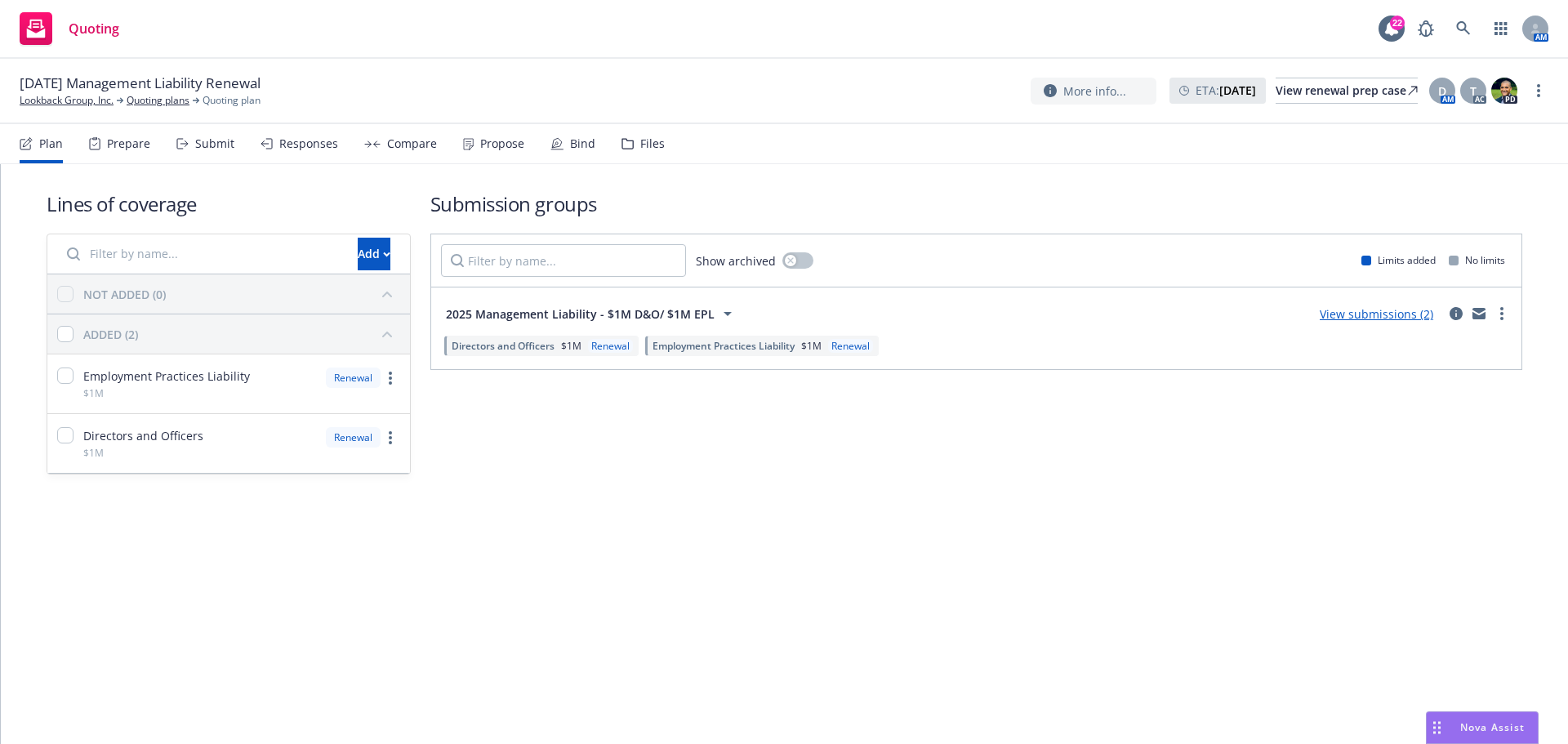
click at [118, 516] on div "Lines of coverage Add NOT ADDED (0) ADDED (2) Employment Practices Liability $1…" at bounding box center [784, 355] width 1567 height 383
click at [1456, 27] on icon at bounding box center [1463, 28] width 15 height 15
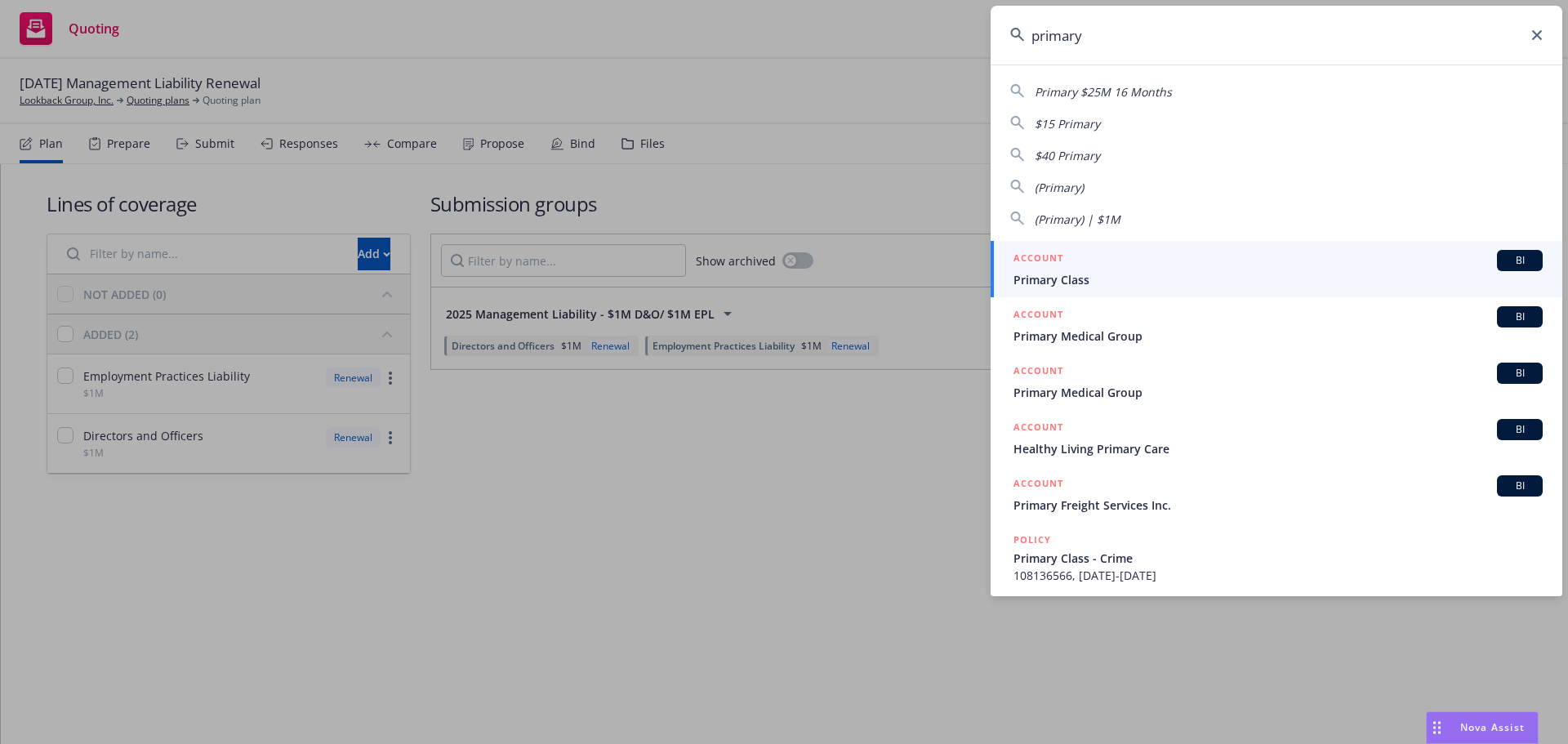
type input "primary"
click at [1092, 279] on span "Primary Class" at bounding box center [1278, 280] width 529 height 18
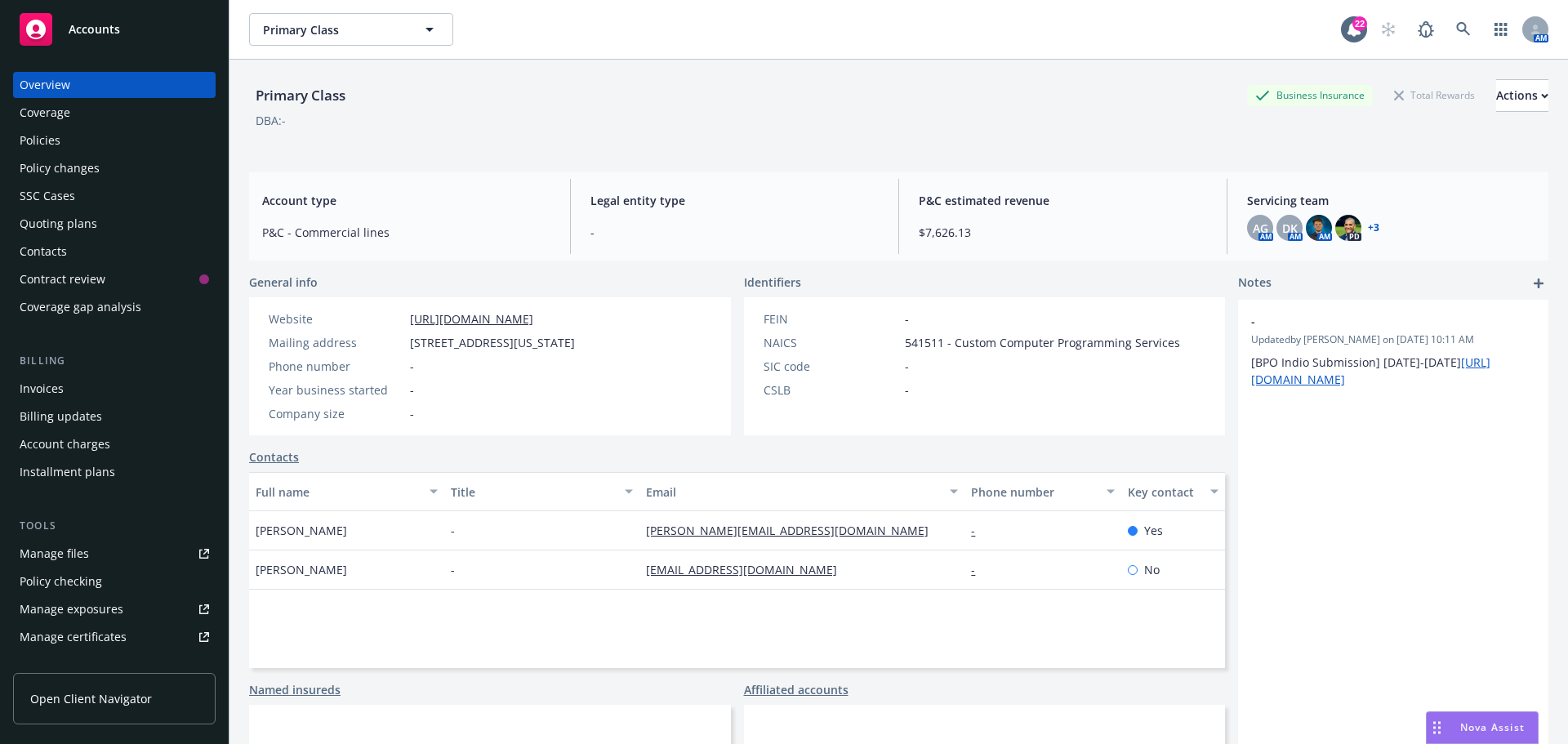
click at [82, 224] on div "Quoting plans" at bounding box center [58, 224] width 77 height 26
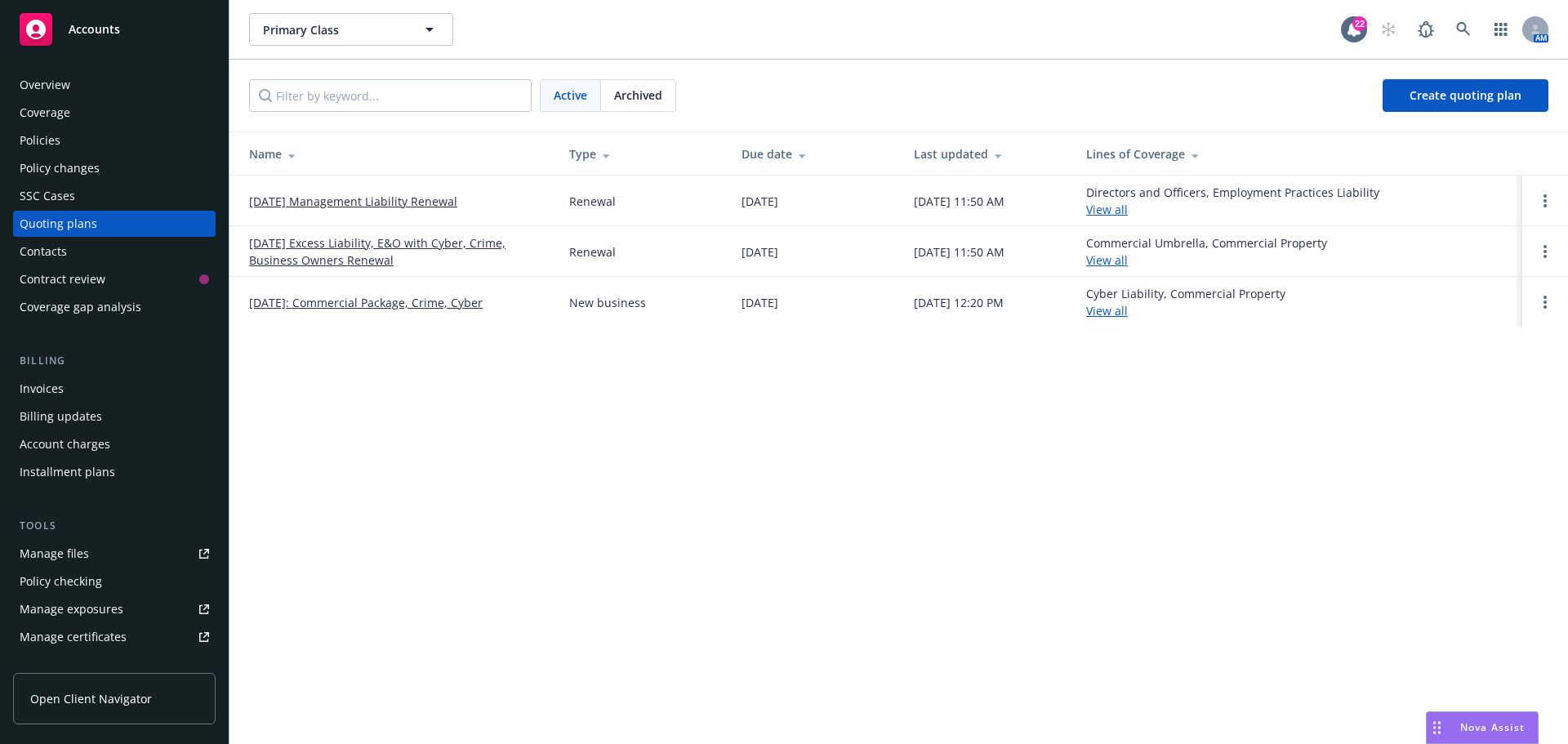
click at [350, 204] on link "[DATE] Management Liability Renewal" at bounding box center [353, 202] width 208 height 18
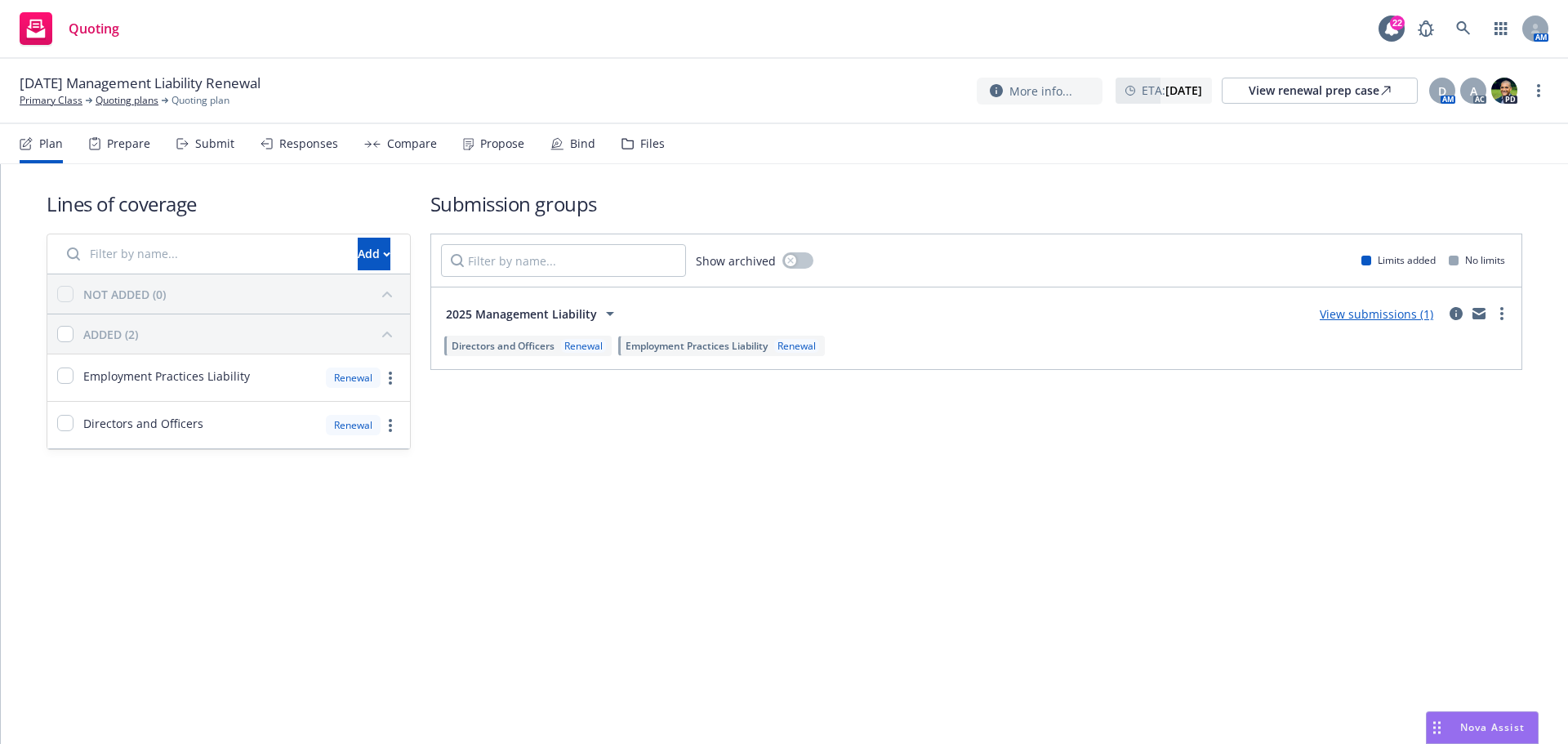
click at [1387, 314] on link "View submissions (1)" at bounding box center [1376, 314] width 113 height 16
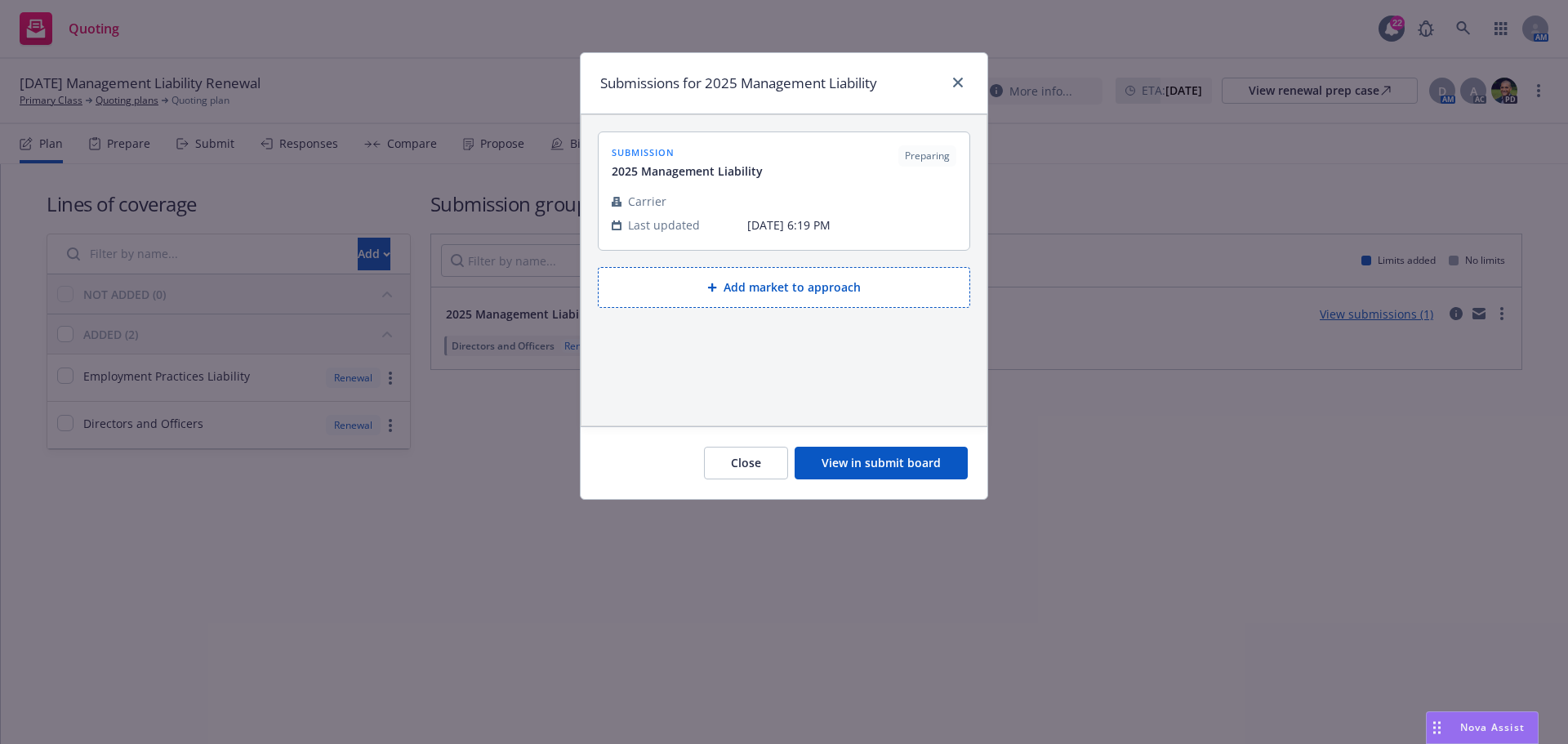
click at [867, 454] on button "View in submit board" at bounding box center [880, 462] width 173 height 32
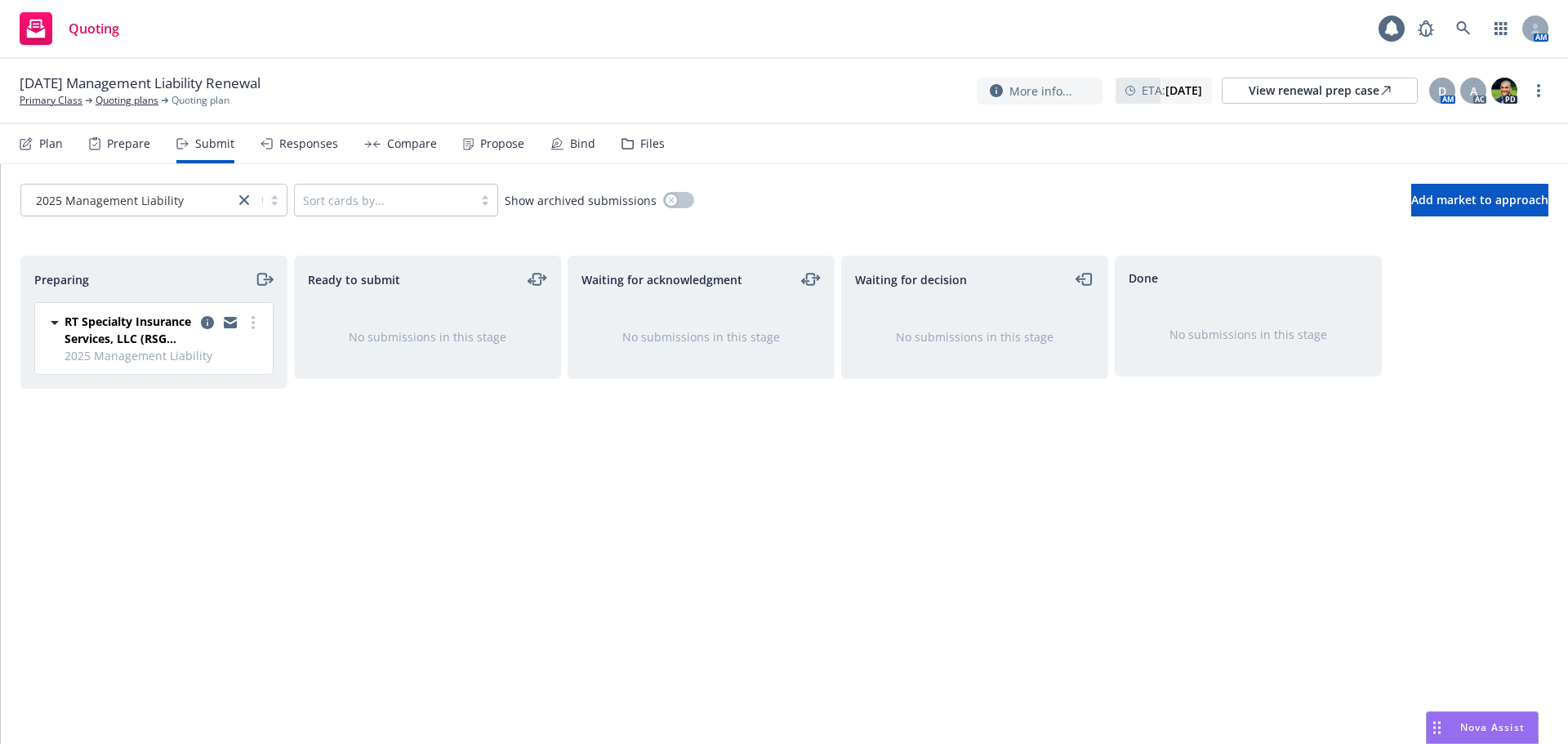
drag, startPoint x: 263, startPoint y: 275, endPoint x: 248, endPoint y: 296, distance: 25.8
click at [262, 276] on icon "moveRight" at bounding box center [264, 279] width 18 height 19
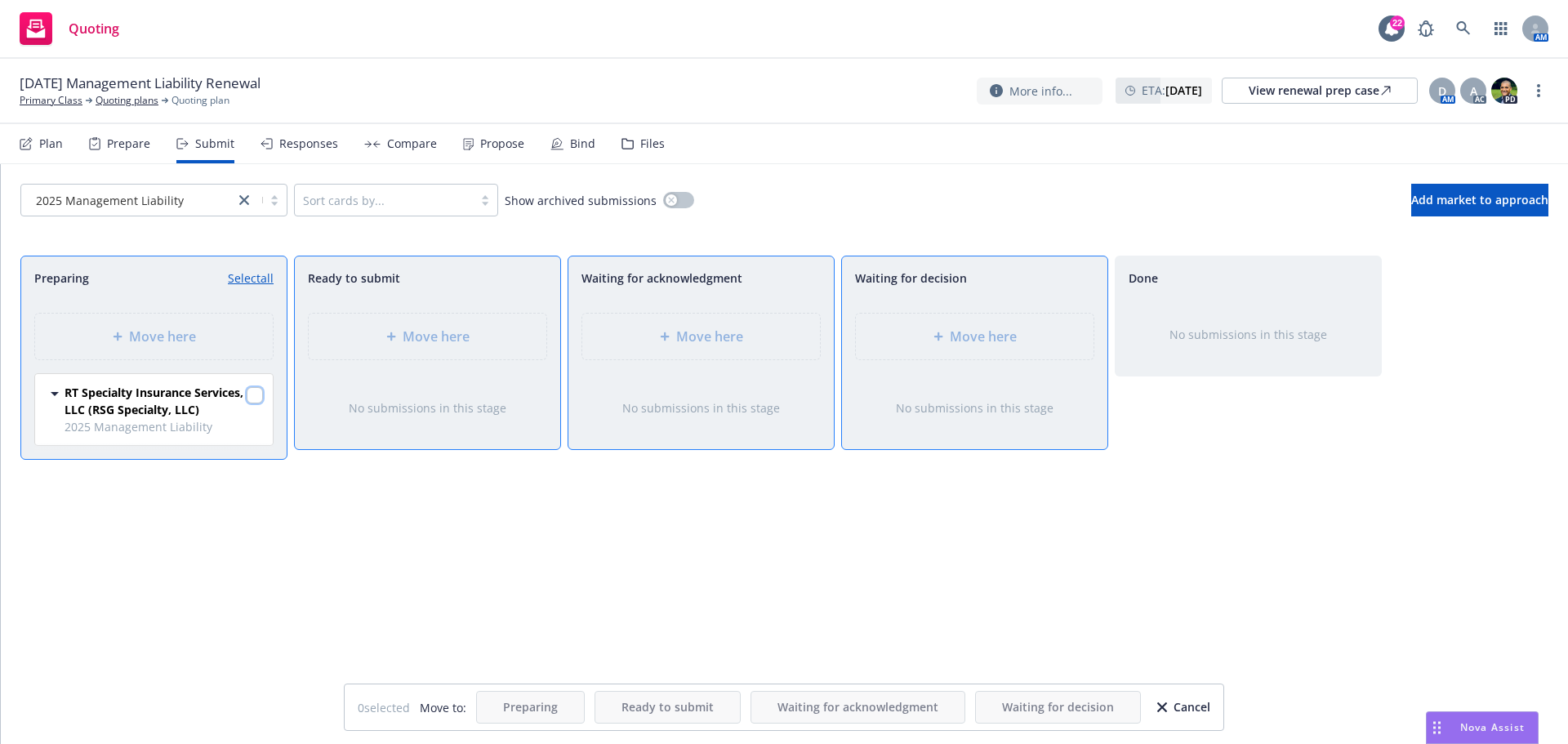
click at [253, 390] on input "checkbox" at bounding box center [254, 395] width 17 height 17
checkbox input "true"
click at [987, 339] on span "Move here" at bounding box center [983, 336] width 67 height 19
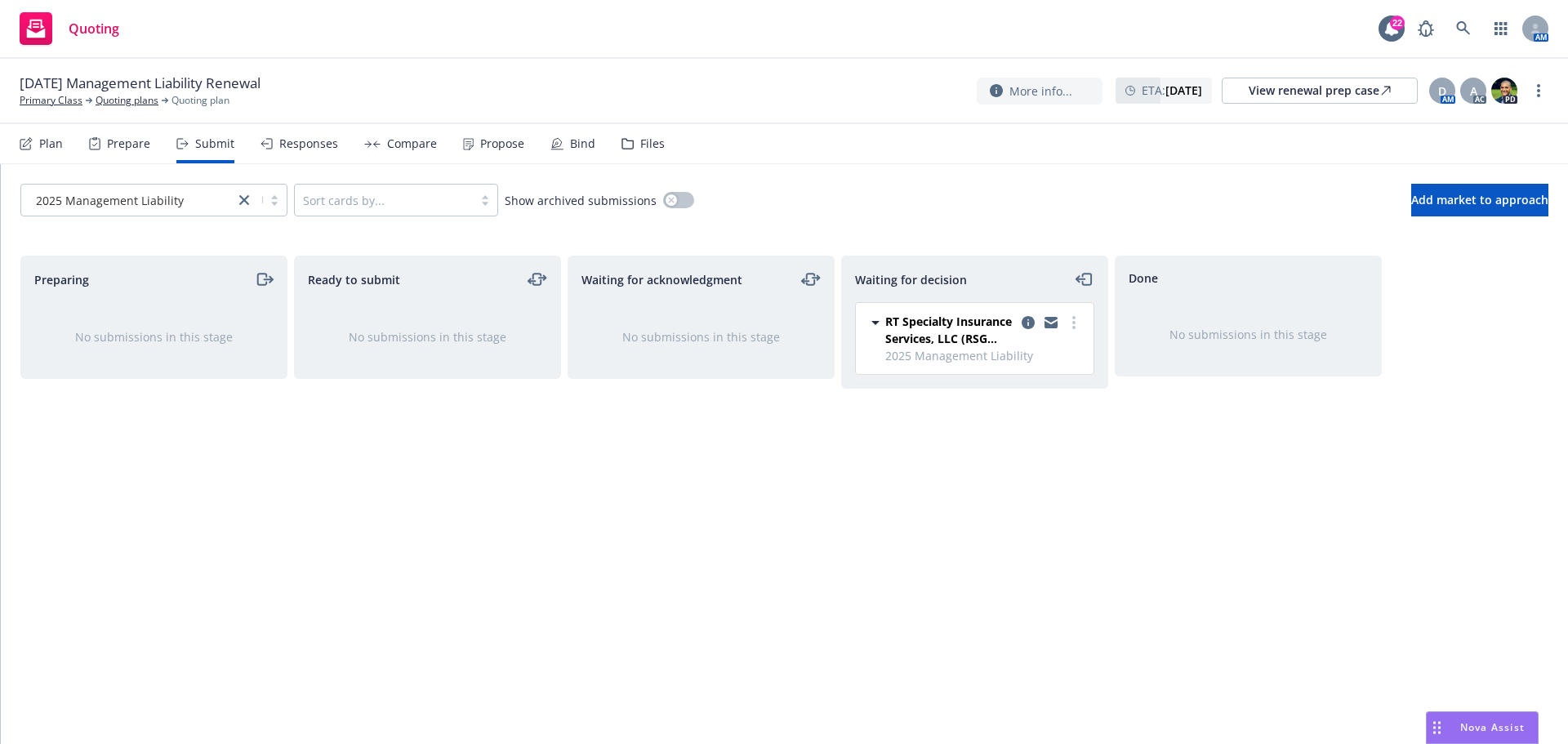
click at [655, 141] on div "Files" at bounding box center [652, 143] width 25 height 13
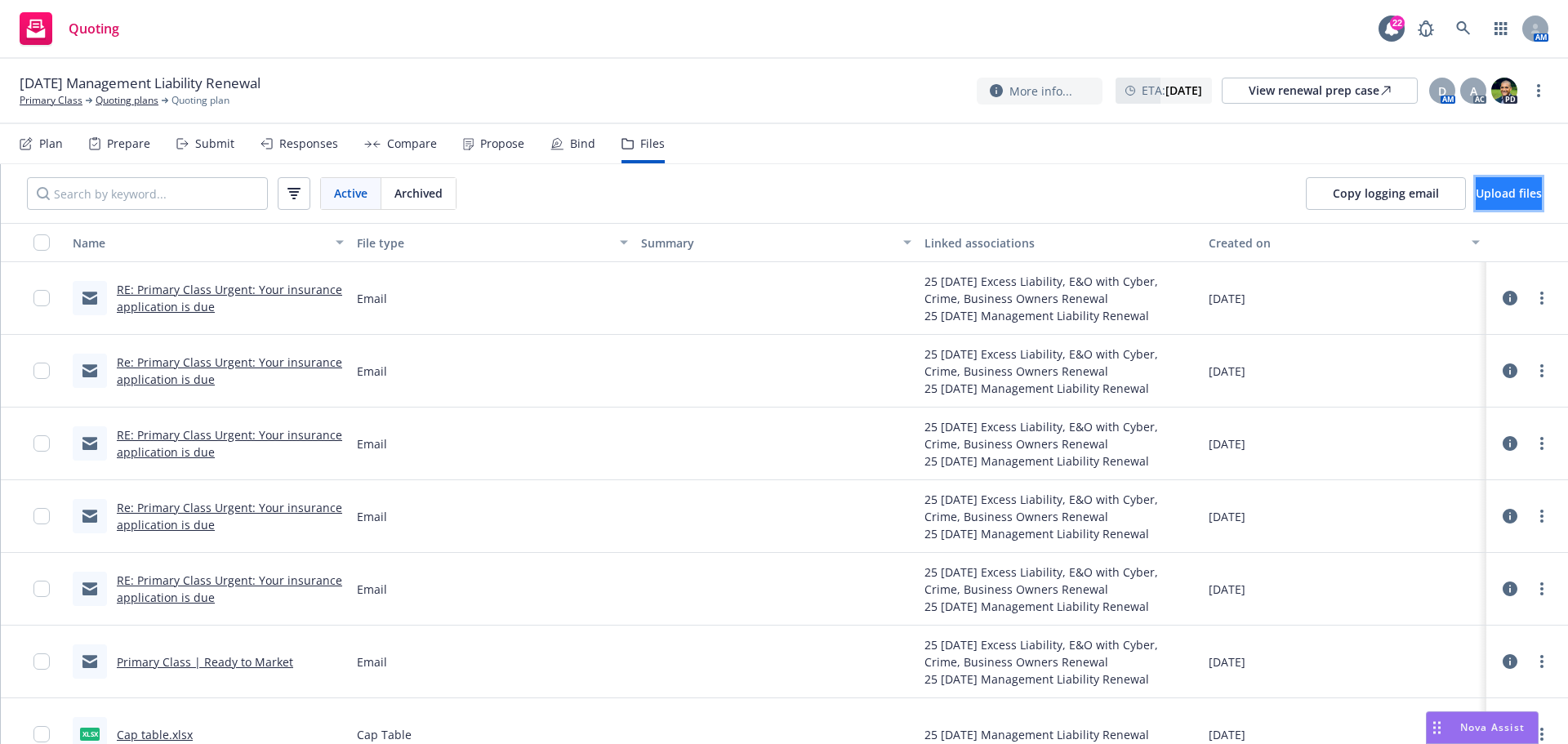
click at [1476, 196] on span "Upload files" at bounding box center [1508, 193] width 66 height 16
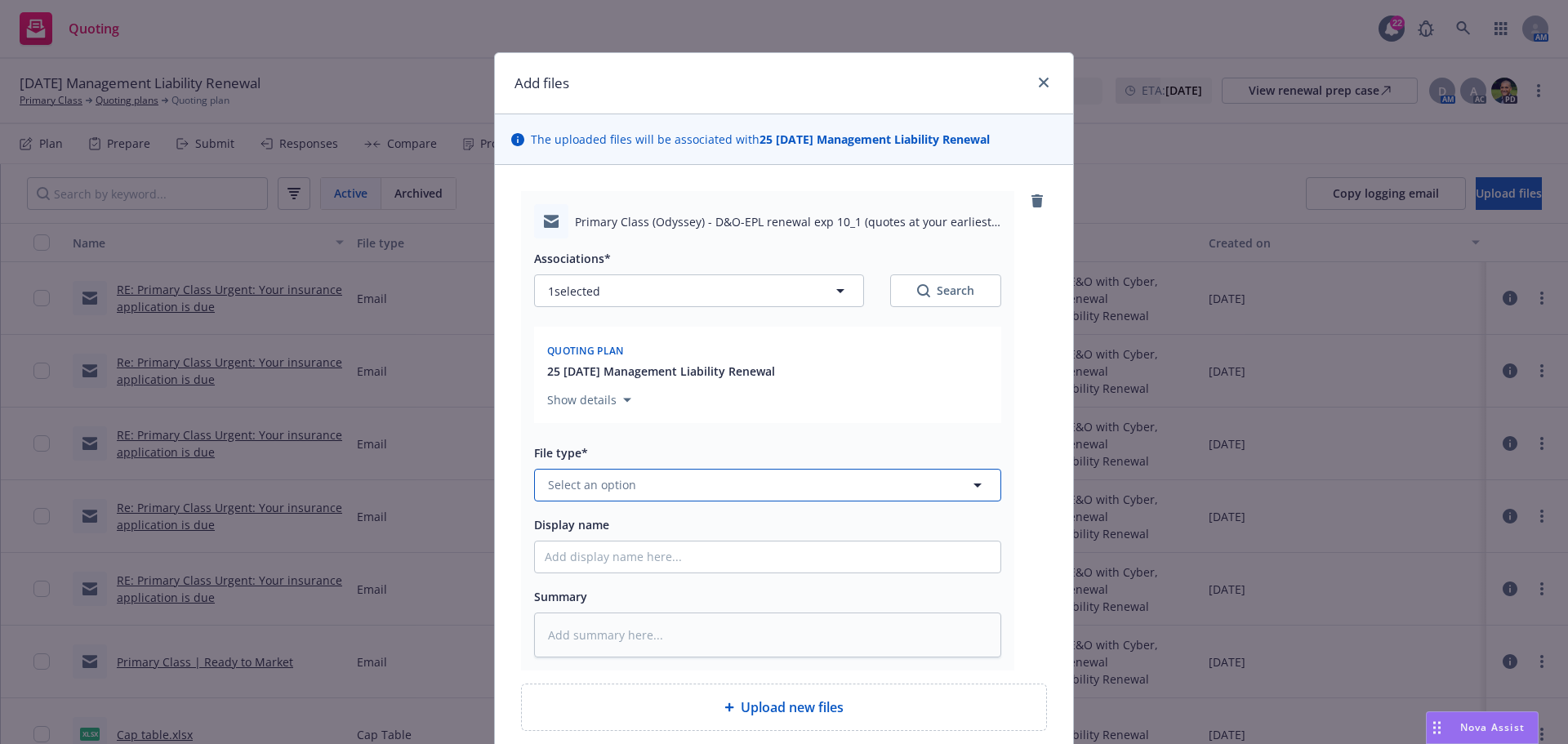
click at [581, 487] on span "Select an option" at bounding box center [592, 485] width 89 height 18
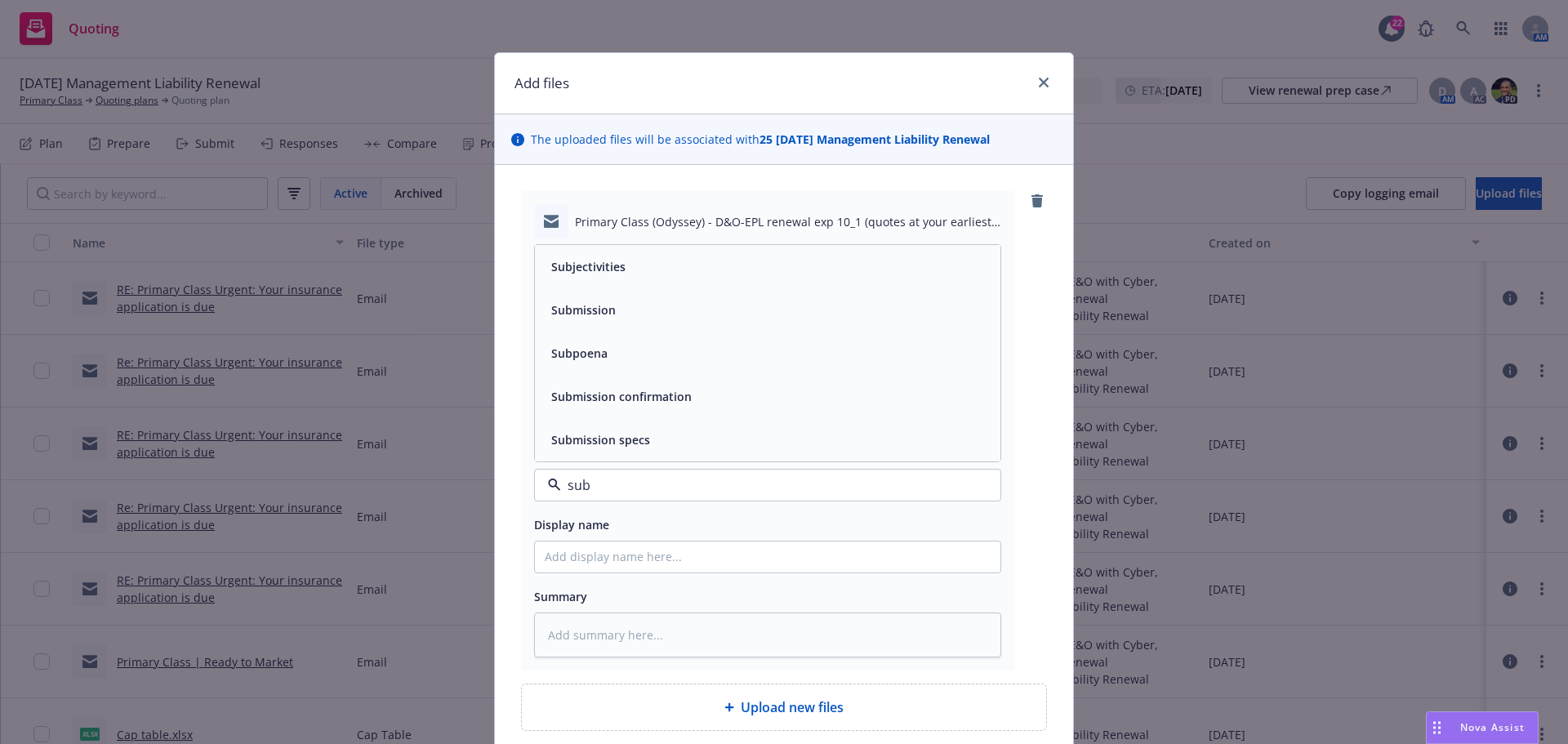
type input "subm"
click at [608, 366] on div "Submission" at bounding box center [767, 353] width 466 height 43
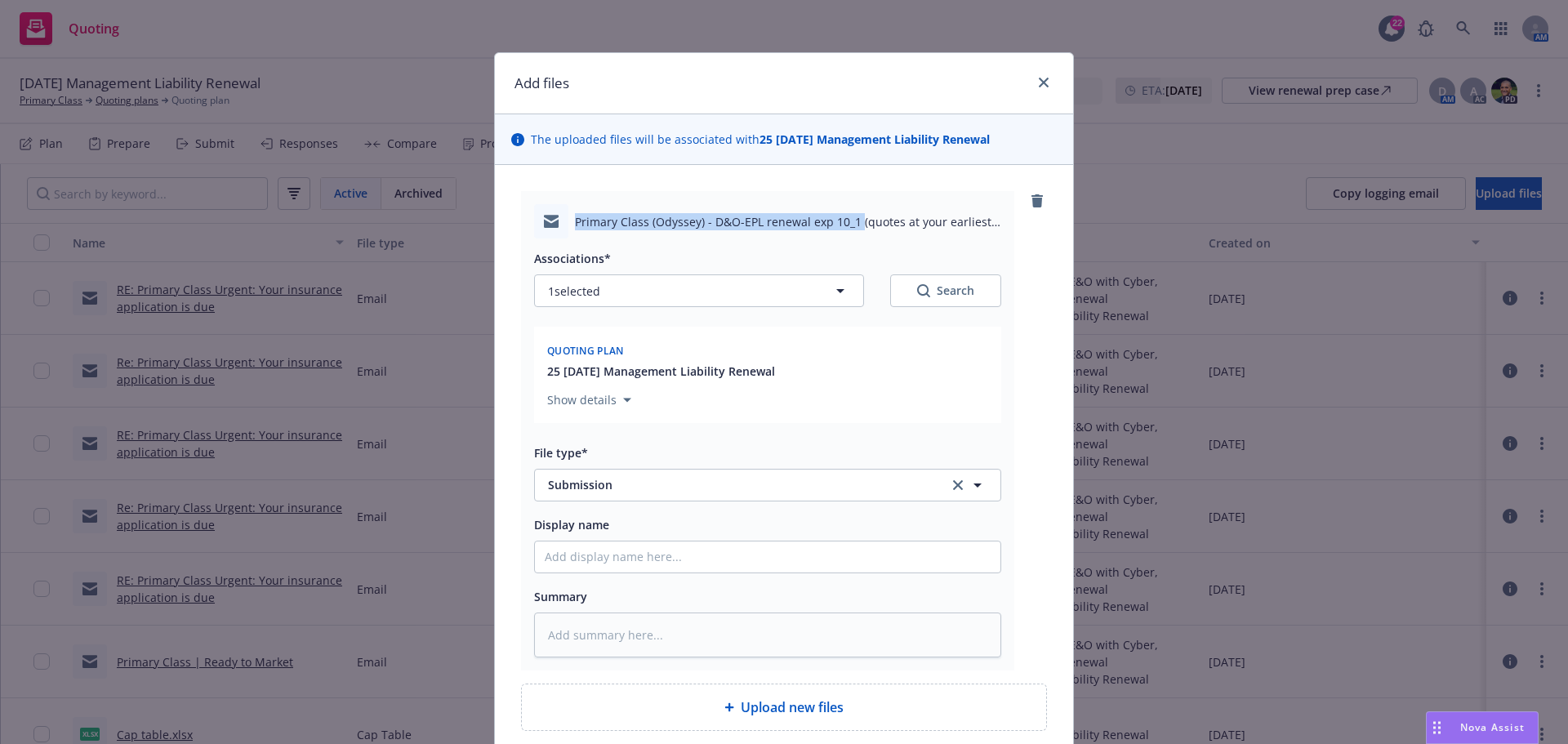
drag, startPoint x: 571, startPoint y: 221, endPoint x: 851, endPoint y: 222, distance: 280.0
click at [851, 222] on span "Primary Class (Odyssey) - D&O-EPL renewal exp 10_1 (quotes at your earliest opp…" at bounding box center [788, 222] width 426 height 18
copy span "Primary Class (Odyssey) - D&O-EPL renewal exp 10_1"
click at [628, 564] on input "Display name" at bounding box center [767, 556] width 466 height 31
type textarea "x"
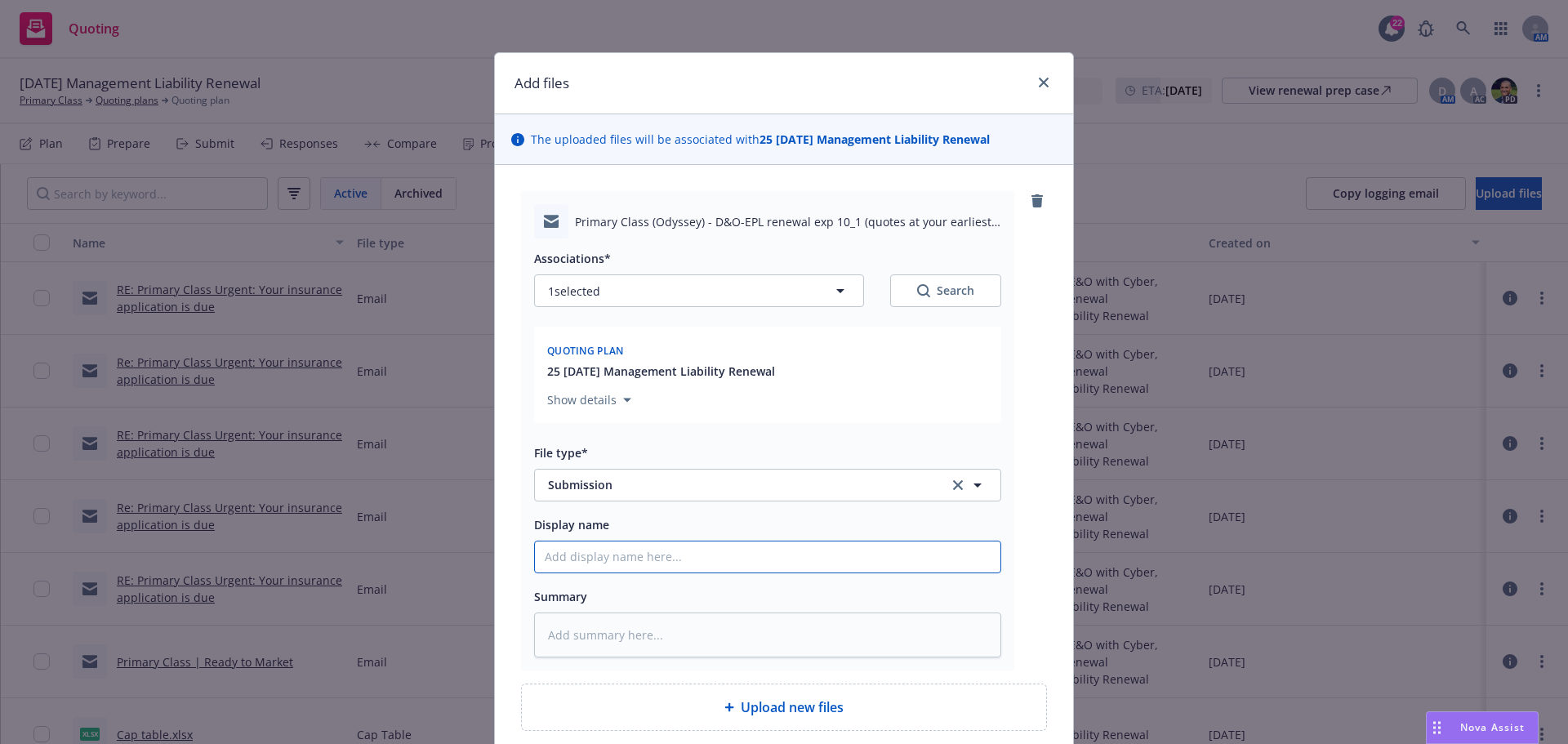
type input "2"
type textarea "x"
type input "25"
type textarea "x"
type input "25-"
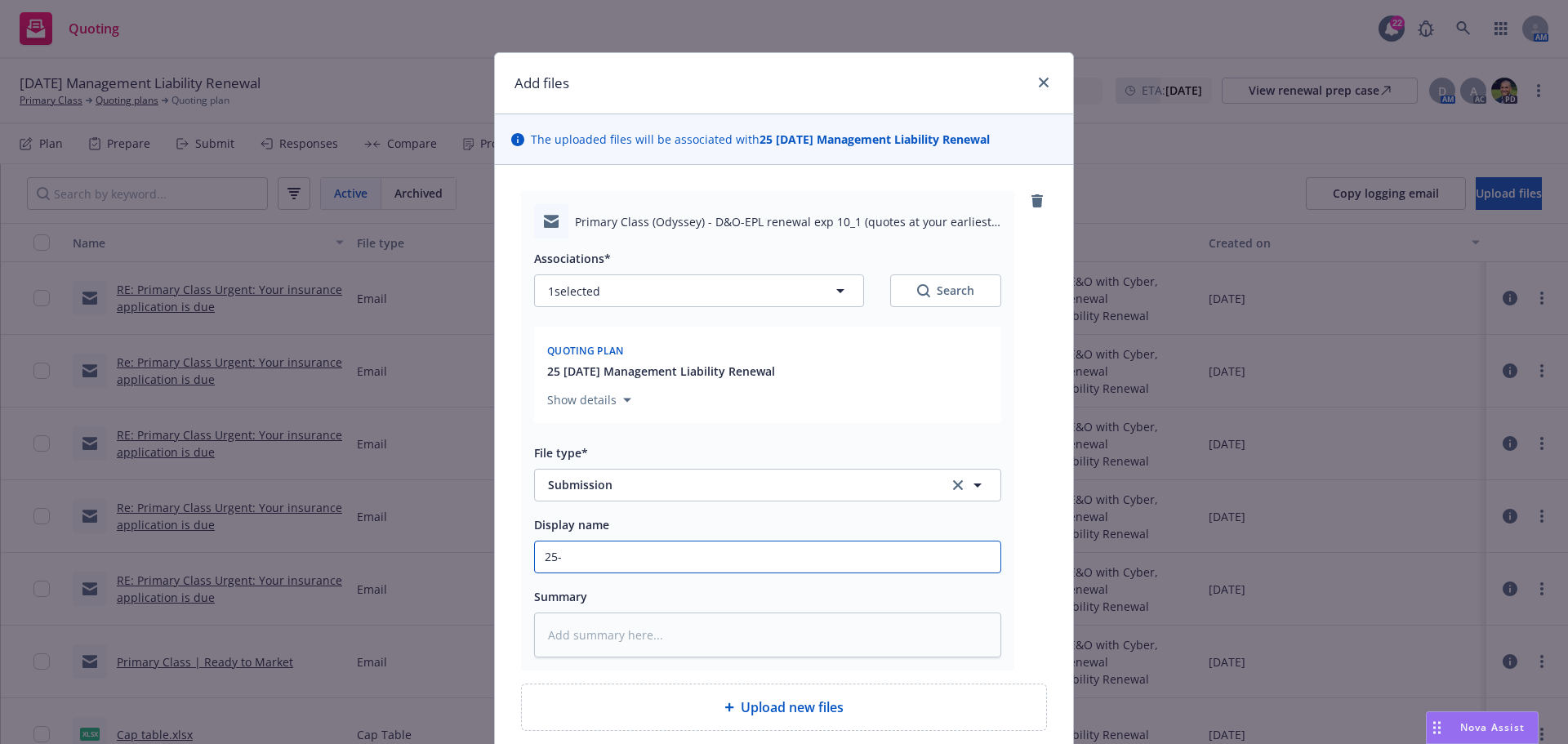
type textarea "x"
type input "25-2"
type textarea "x"
type input "25-26"
type textarea "x"
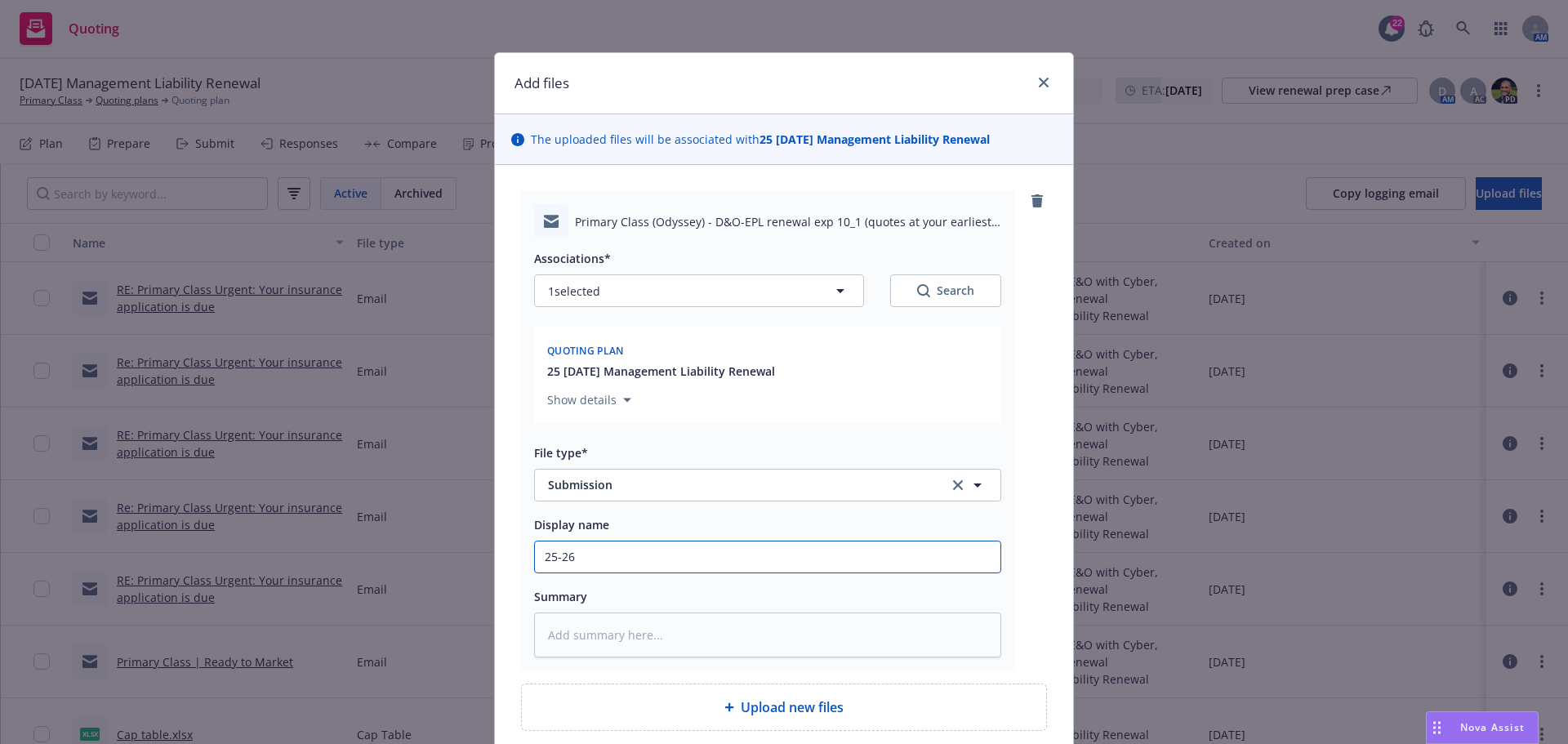
type input "25-26"
type textarea "x"
type input "25-26 R"
type textarea "x"
type input "25-26 RT"
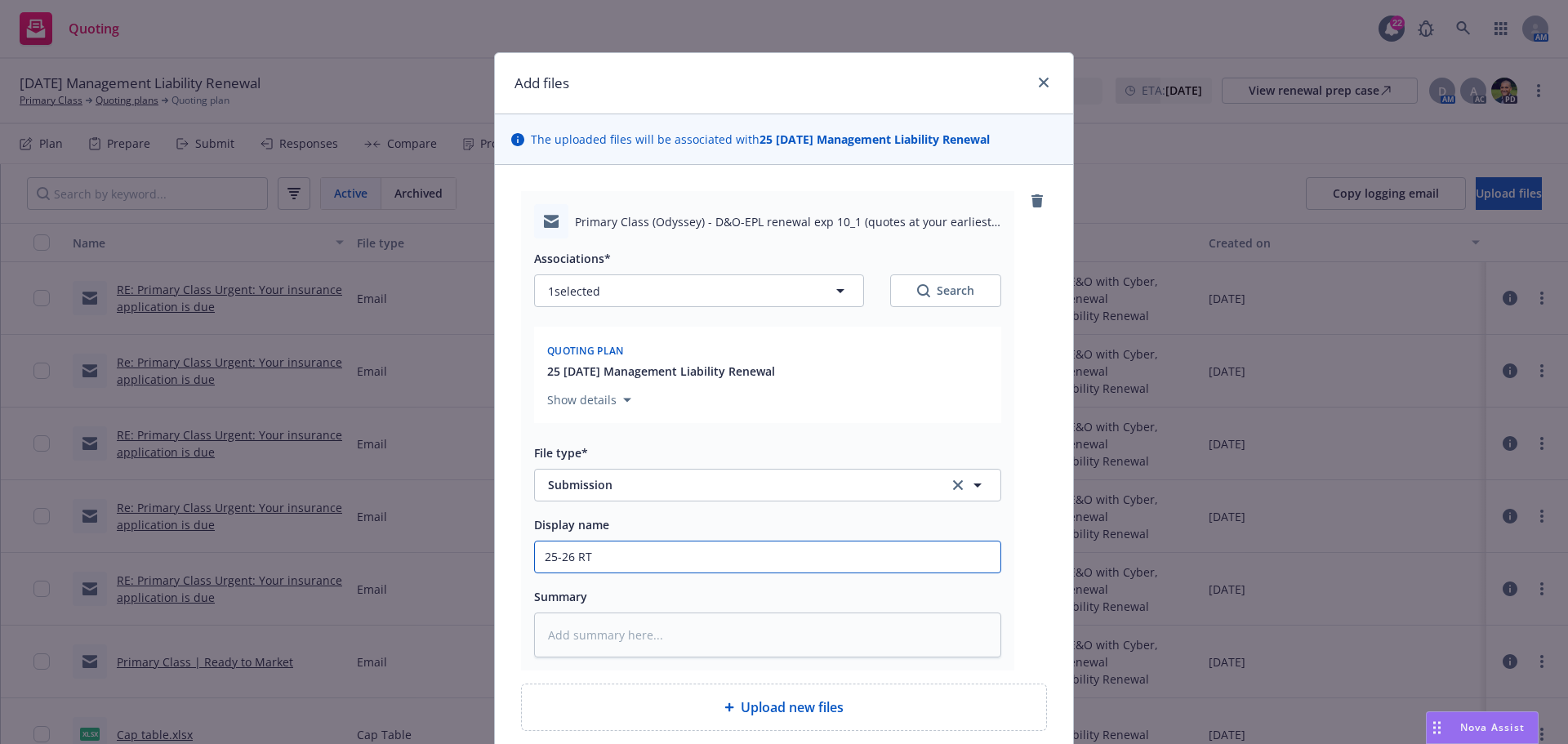
type textarea "x"
type input "25-26 RT"
paste input "Primary Class (Odyssey) - D&O-EPL renewal exp 10_1"
type textarea "x"
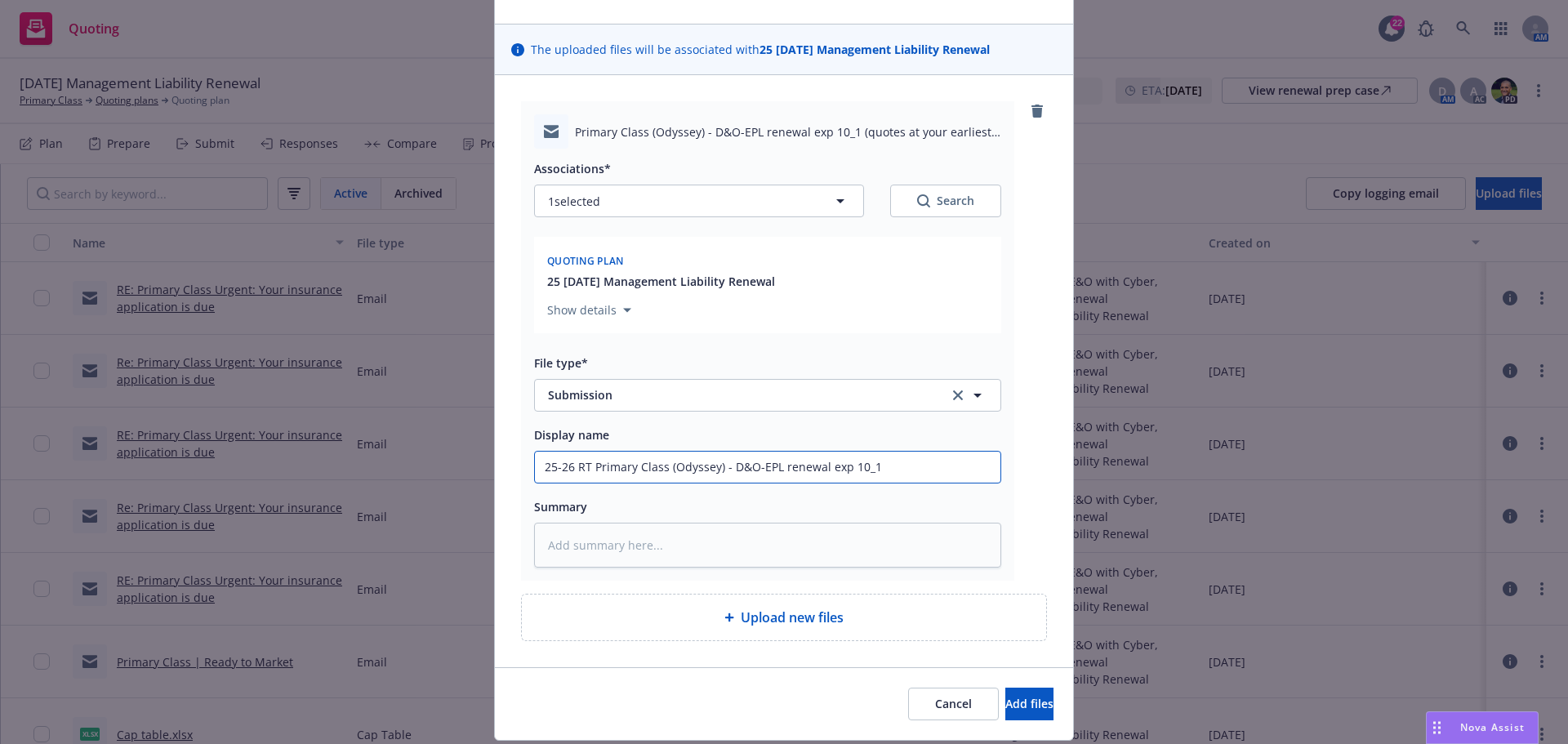
scroll to position [139, 0]
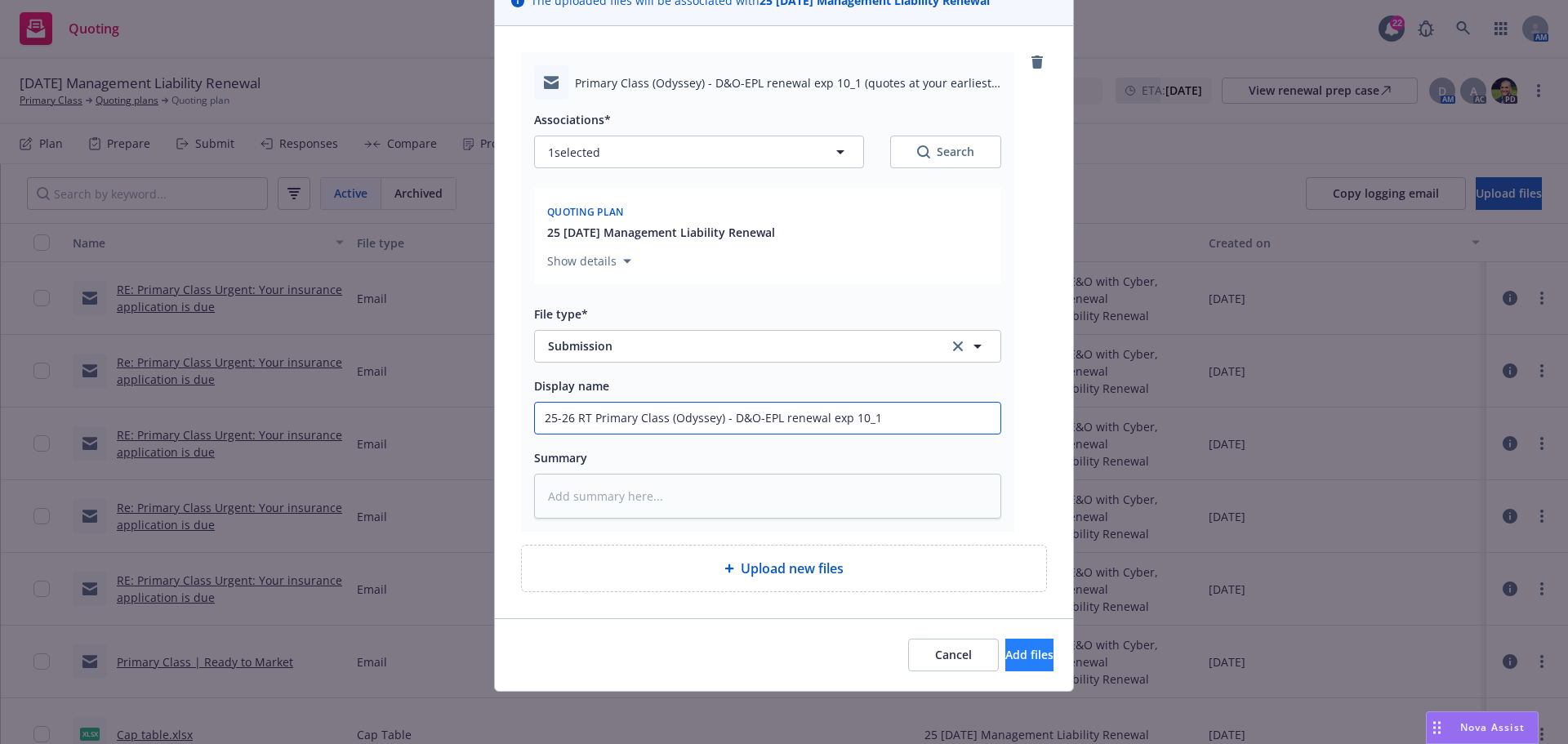
type input "25-26 RT Primary Class (Odyssey) - D&O-EPL renewal exp 10_1"
click at [1005, 661] on span "Add files" at bounding box center [1029, 655] width 48 height 16
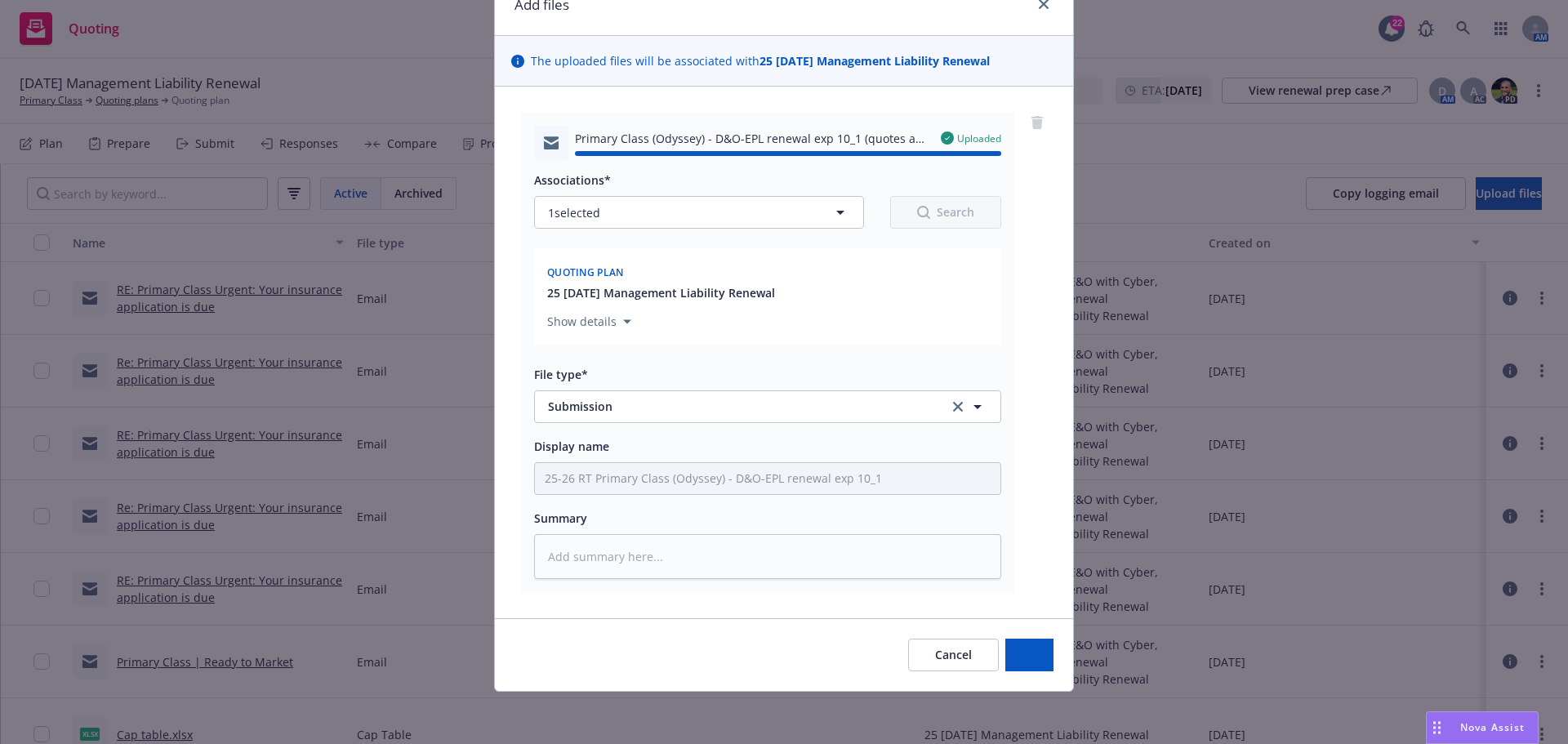
type textarea "x"
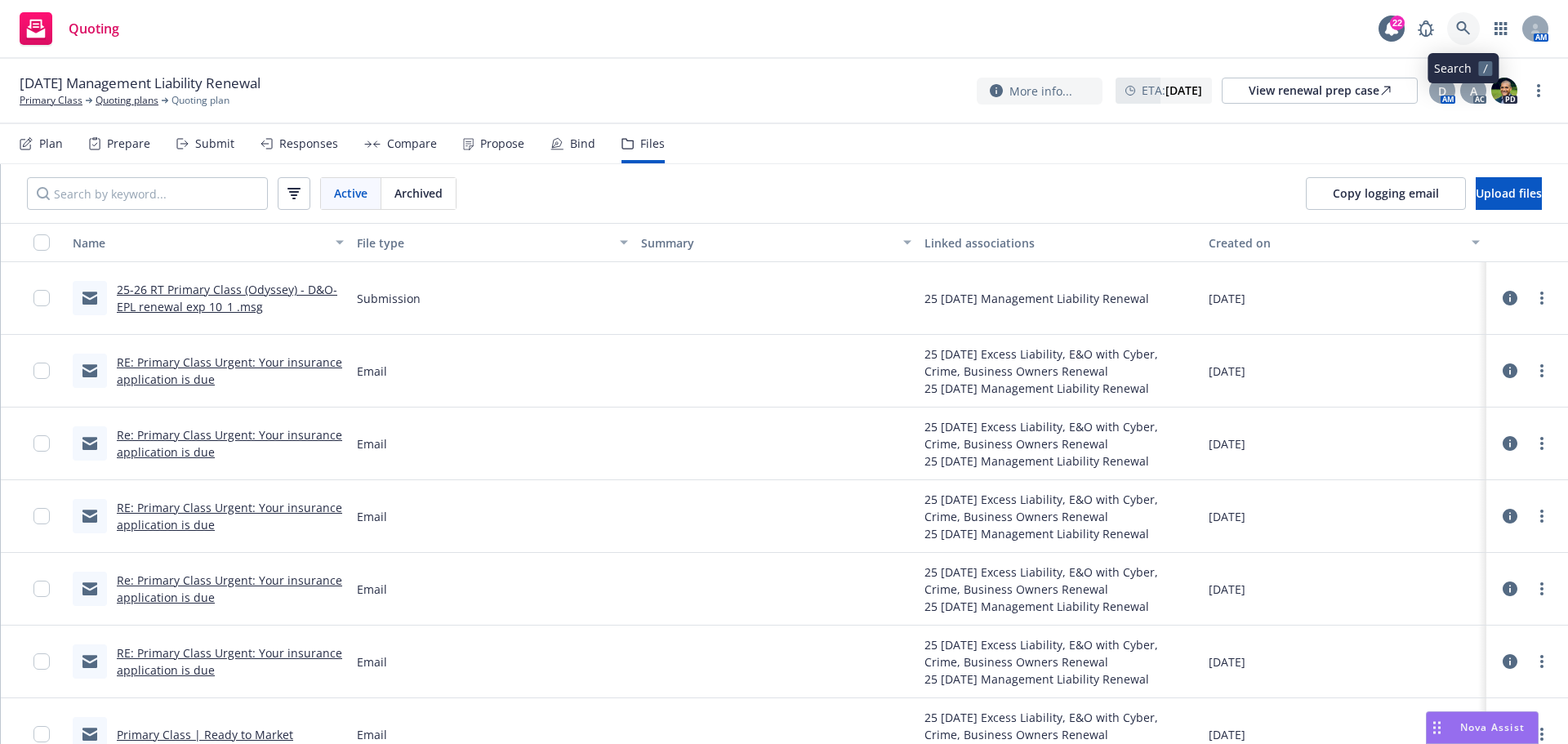
click at [1459, 29] on icon at bounding box center [1463, 28] width 15 height 15
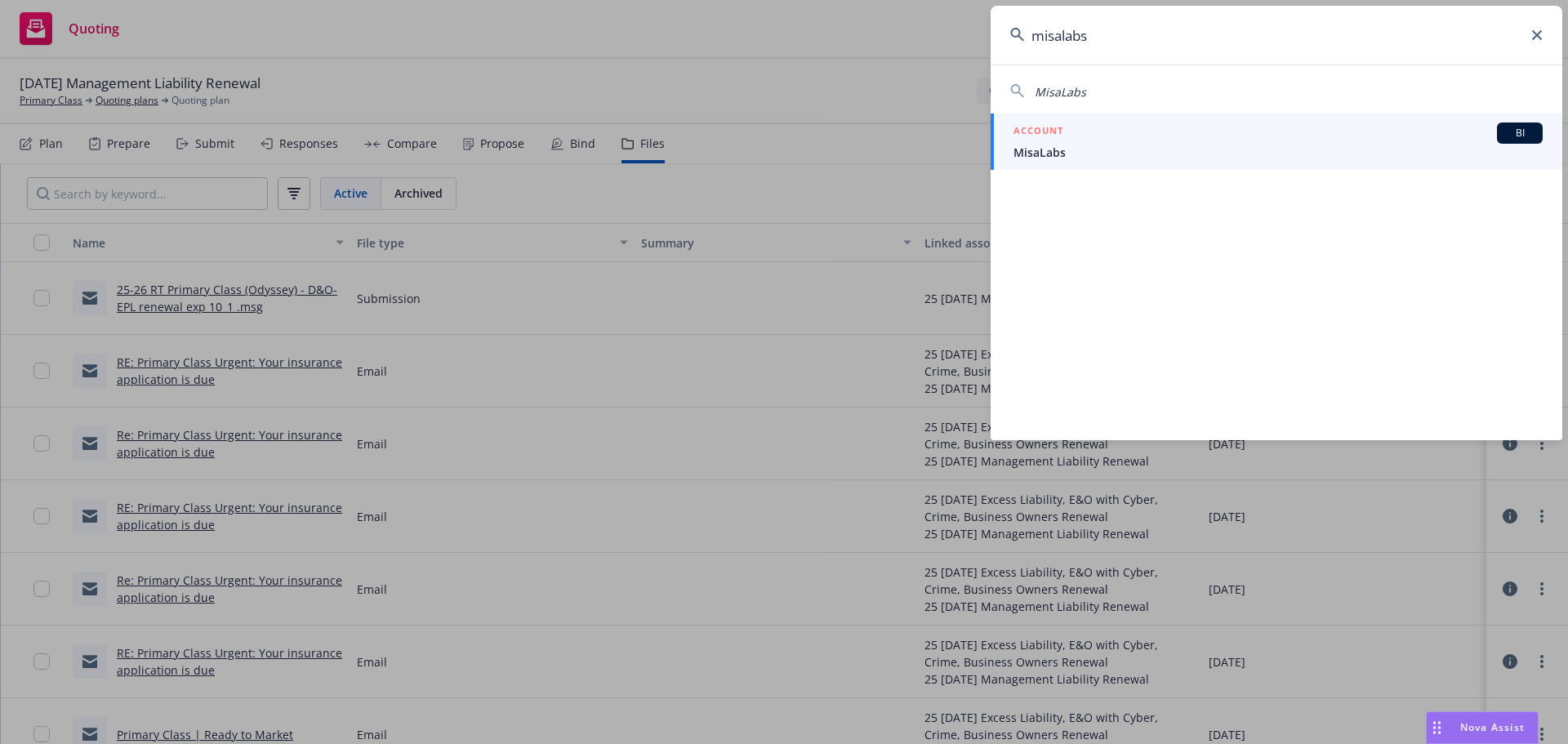
type input "misalabs"
click at [1037, 147] on span "MisaLabs" at bounding box center [1278, 153] width 529 height 18
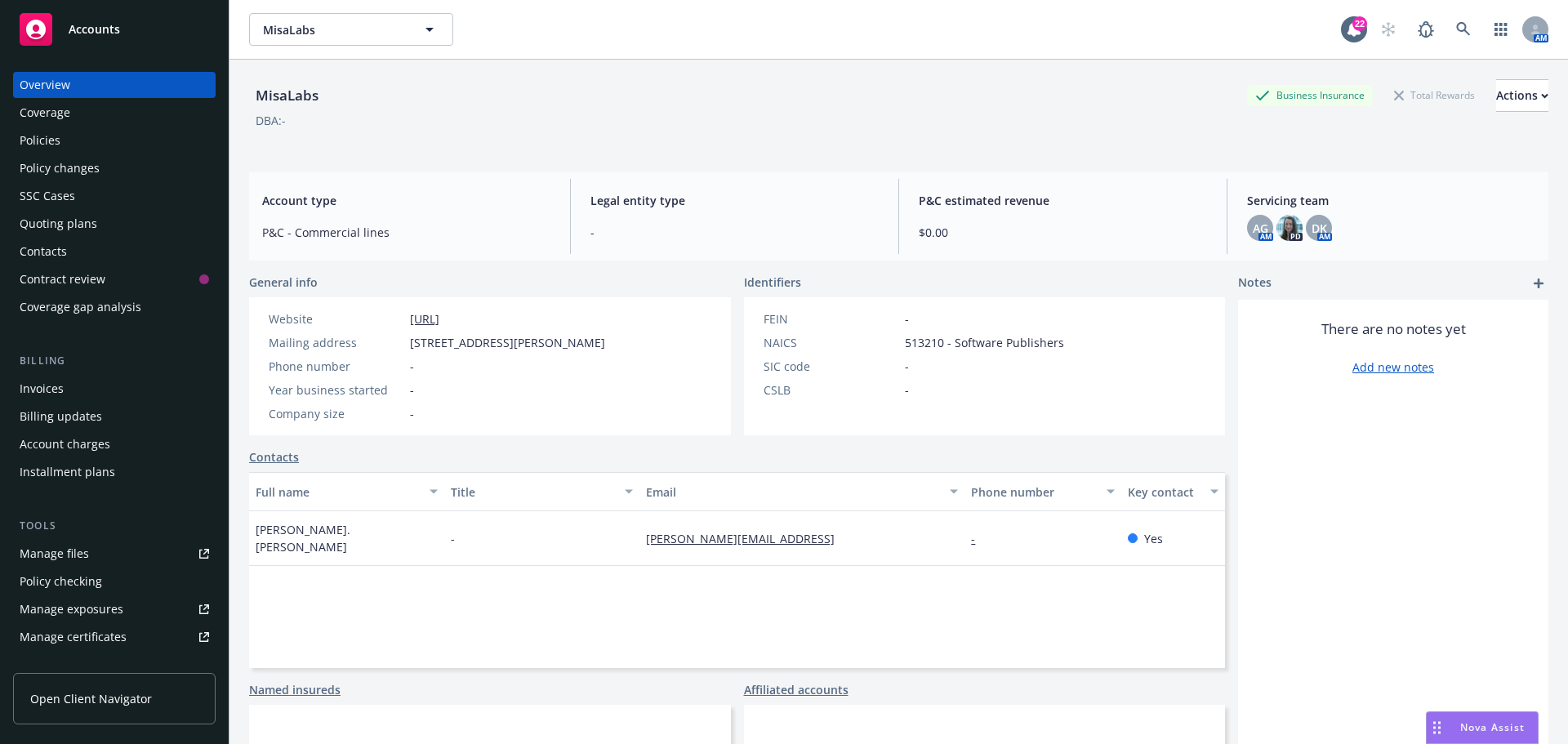
click at [53, 220] on div "Quoting plans" at bounding box center [58, 224] width 77 height 26
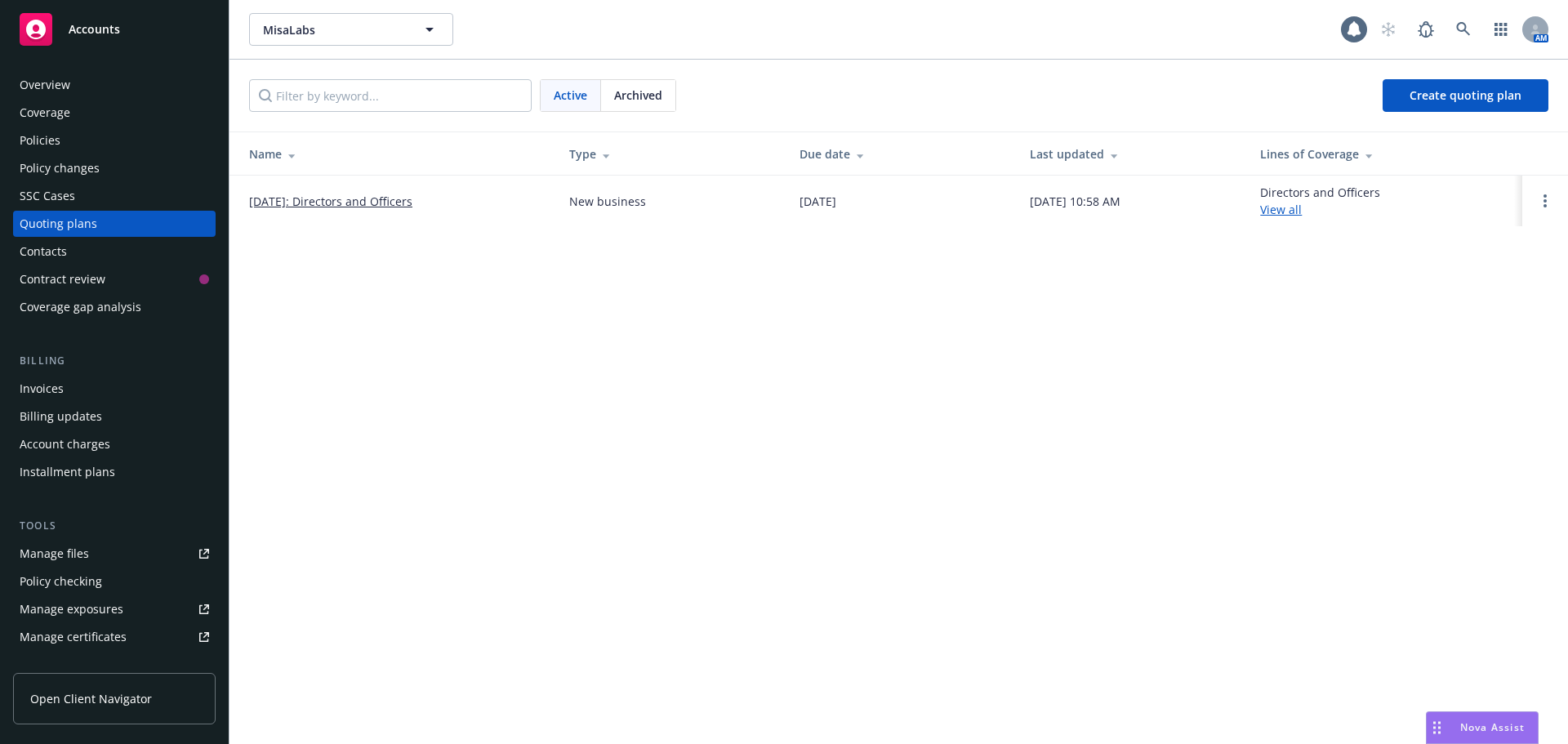
click at [317, 200] on link "09/03/2025: Directors and Officers" at bounding box center [331, 202] width 163 height 18
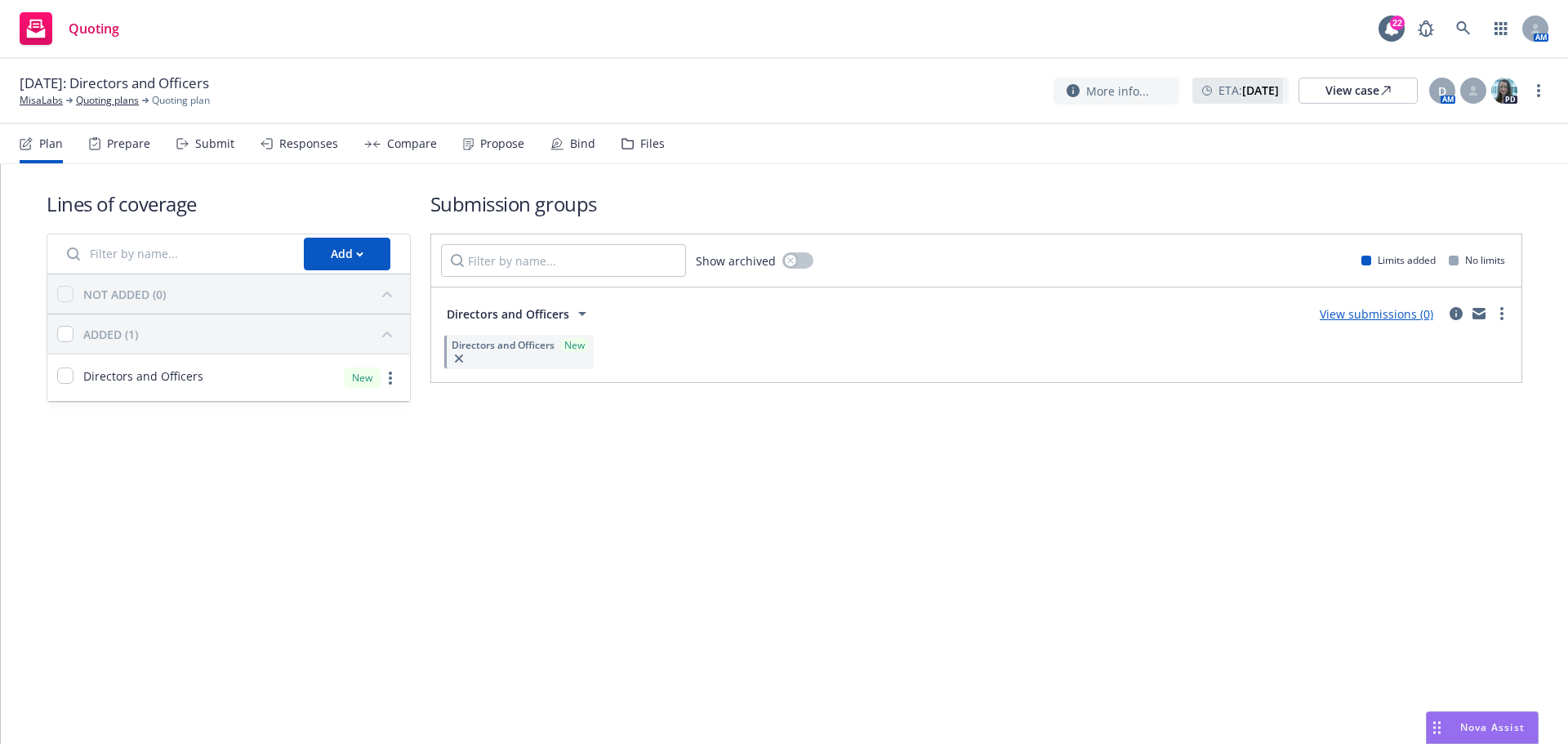
click at [640, 147] on div "Files" at bounding box center [652, 143] width 25 height 13
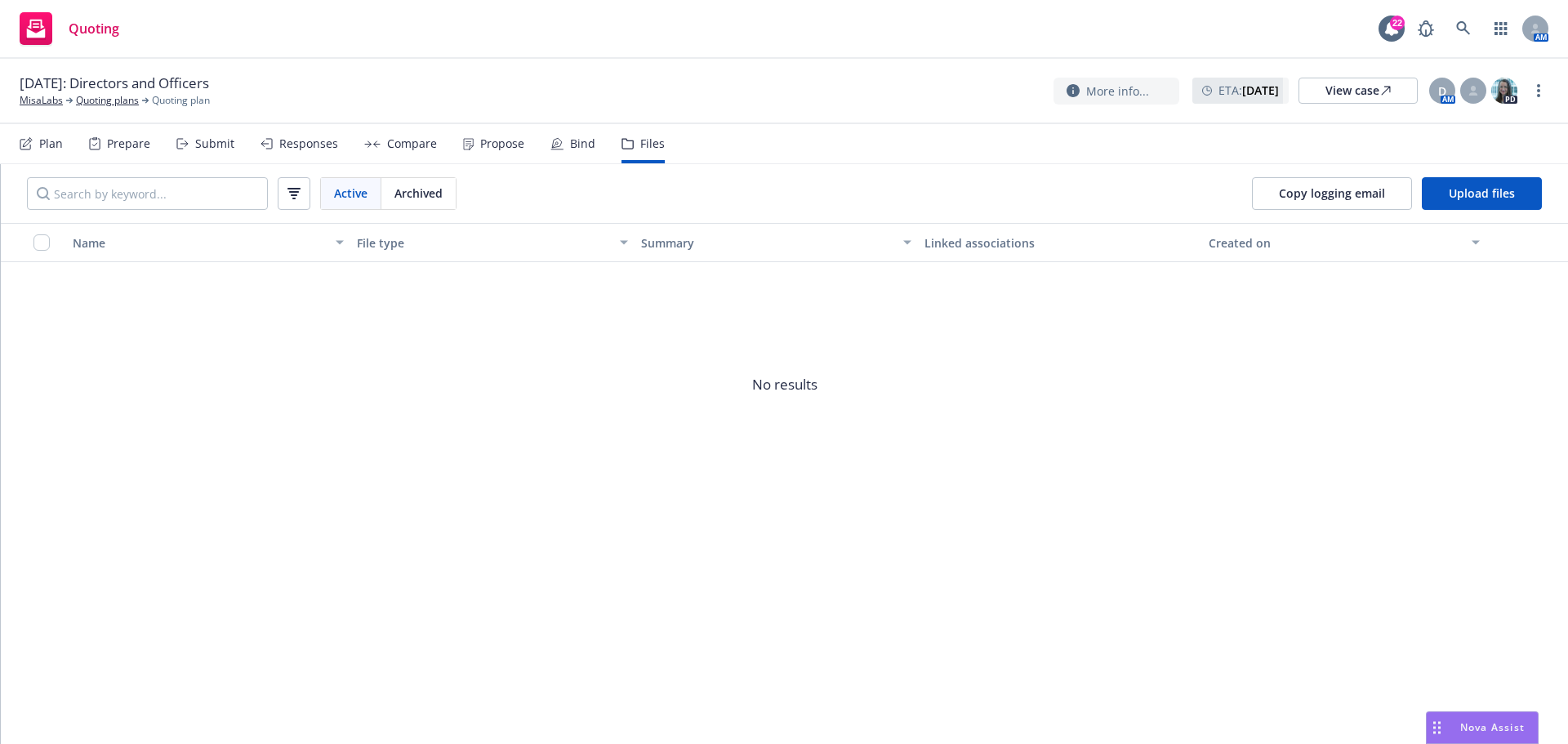
click at [32, 148] on div "Plan" at bounding box center [40, 144] width 43 height 39
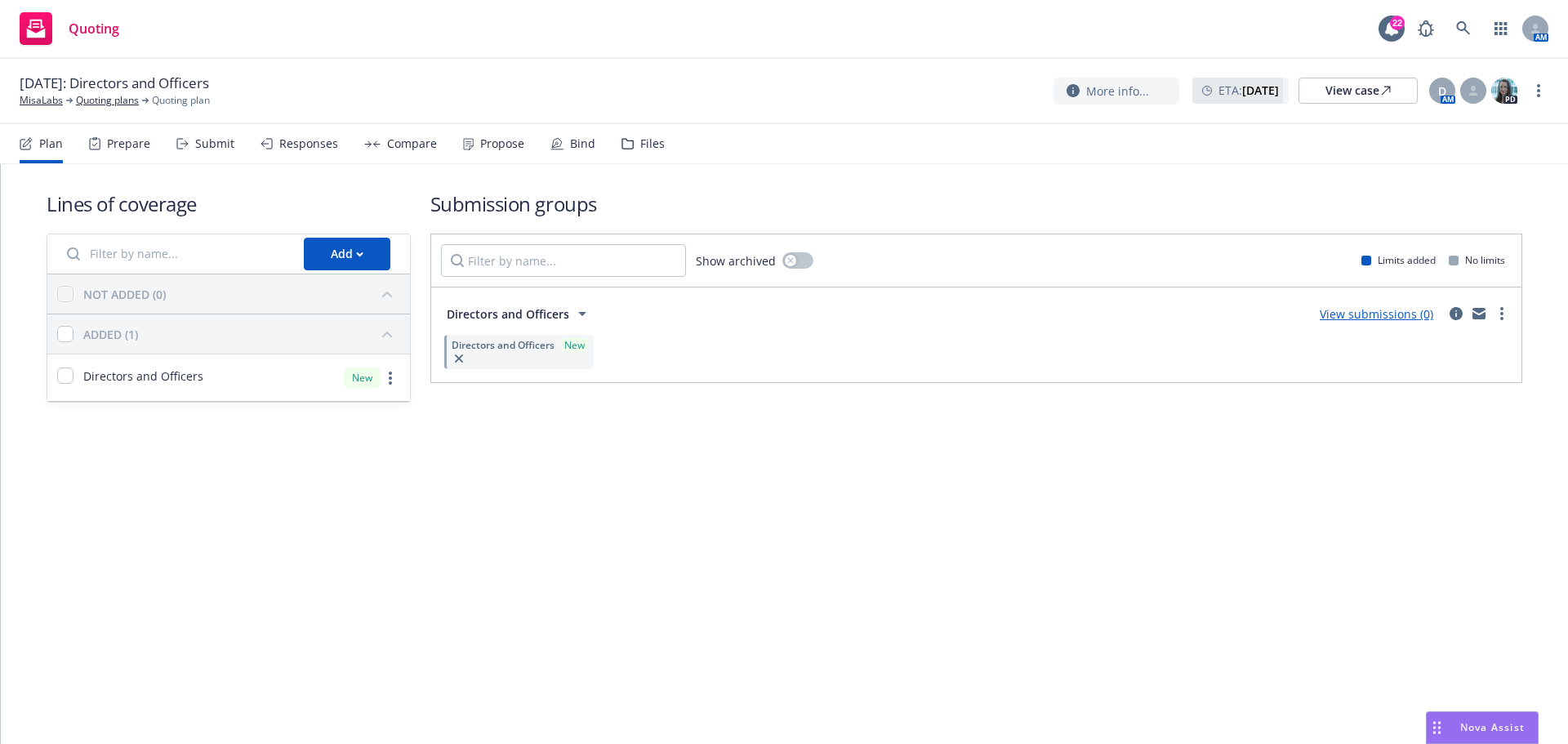
click at [656, 148] on div "Files" at bounding box center [652, 143] width 25 height 13
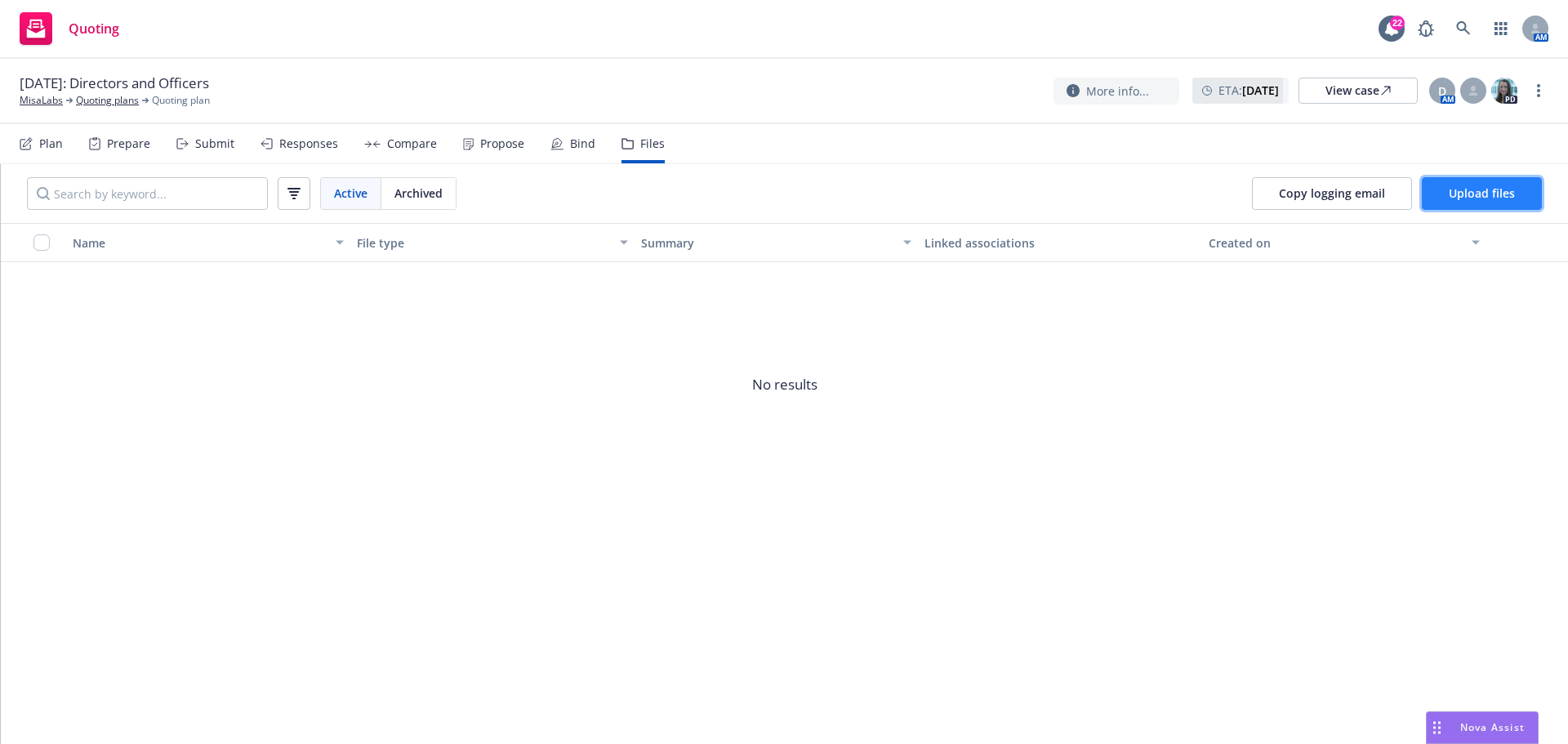
click at [1500, 195] on span "Upload files" at bounding box center [1481, 193] width 66 height 16
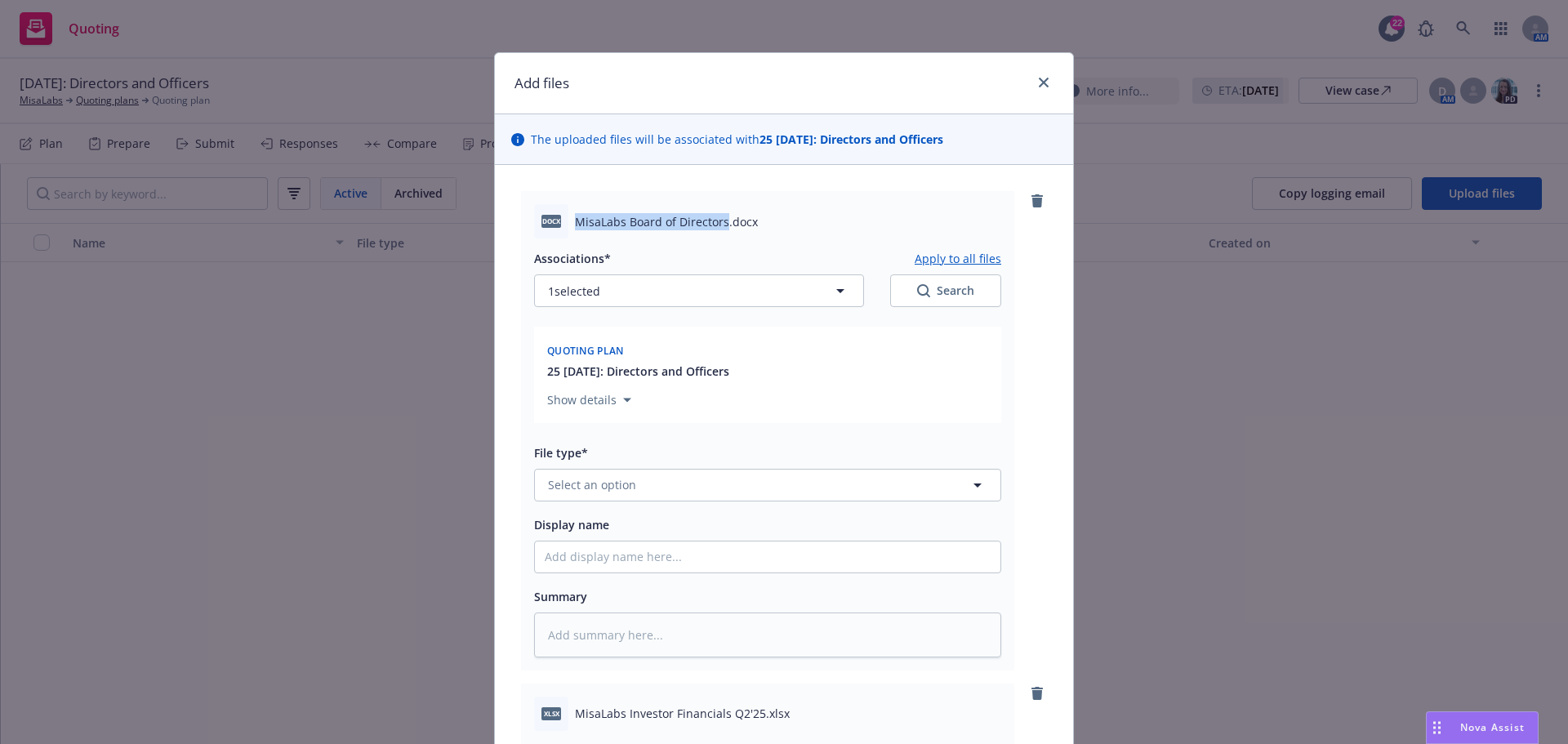
drag, startPoint x: 572, startPoint y: 218, endPoint x: 717, endPoint y: 213, distance: 145.1
click at [717, 213] on span "MisaLabs Board of Directors.docx" at bounding box center [666, 222] width 183 height 18
copy span "MisaLabs Board of Directors"
click at [610, 487] on span "Select an option" at bounding box center [592, 485] width 89 height 18
type input "other"
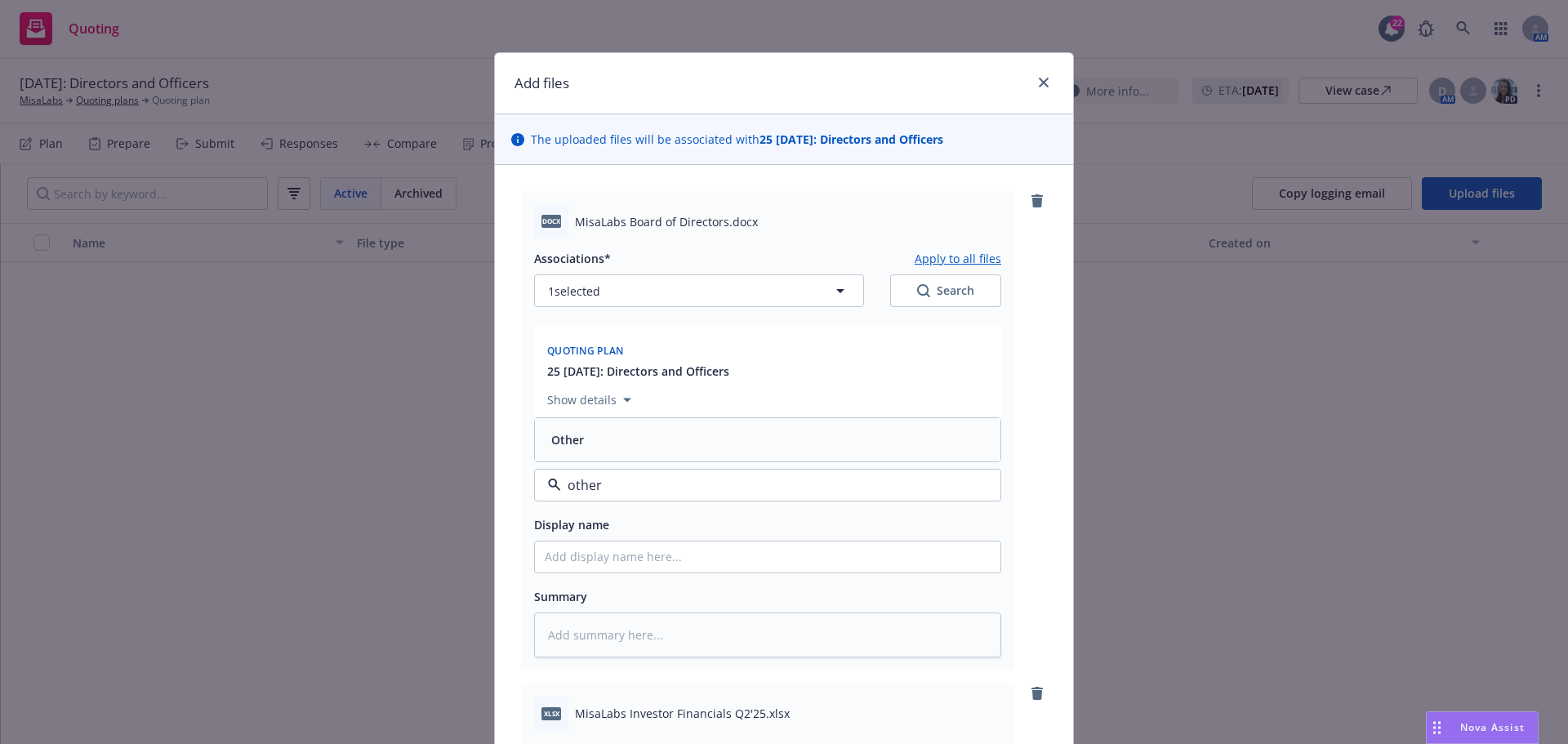
click at [581, 442] on div "Other" at bounding box center [566, 440] width 42 height 24
click at [586, 551] on input "Display name" at bounding box center [767, 556] width 466 height 31
paste input "MisaLabs Board of Directors"
type textarea "x"
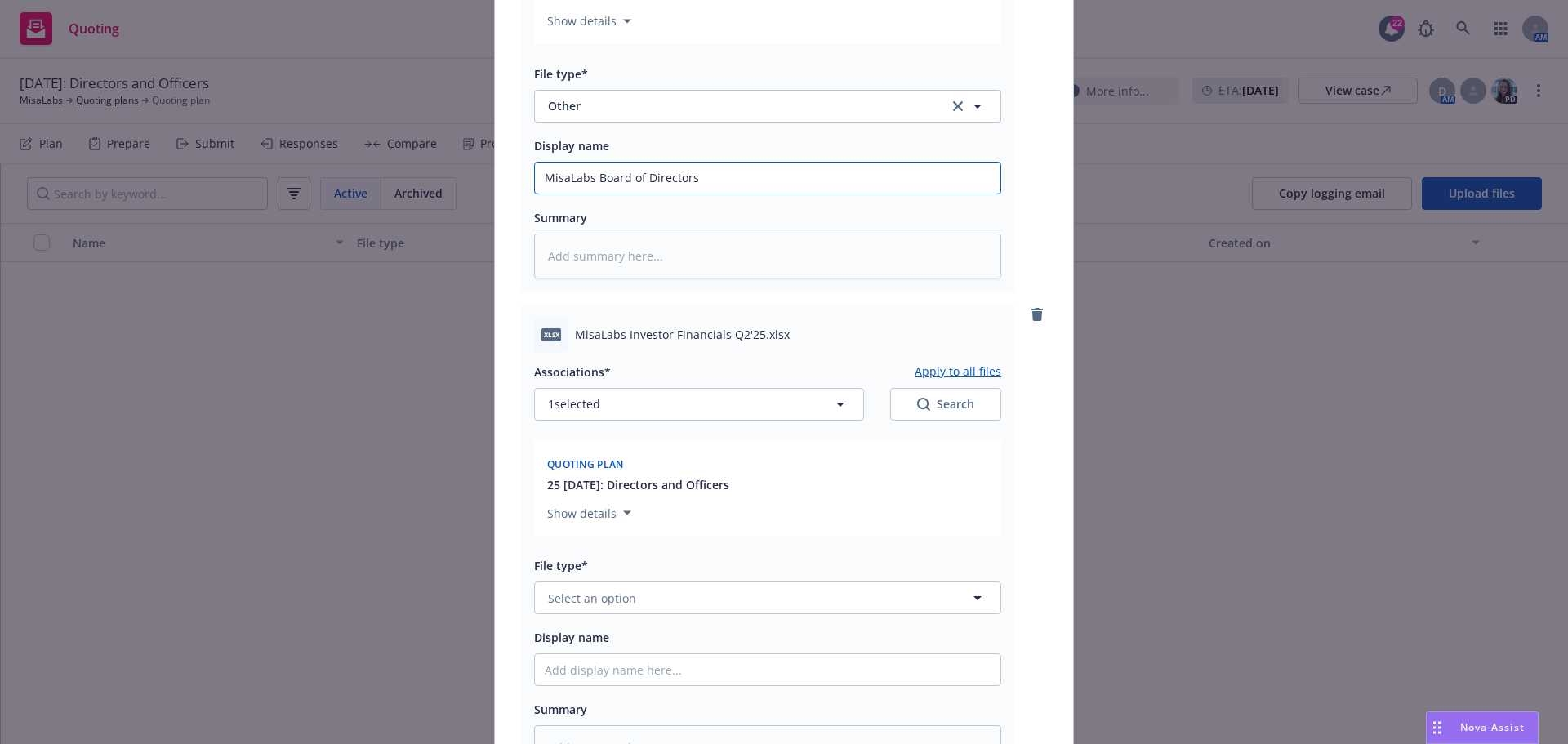
scroll to position [409, 0]
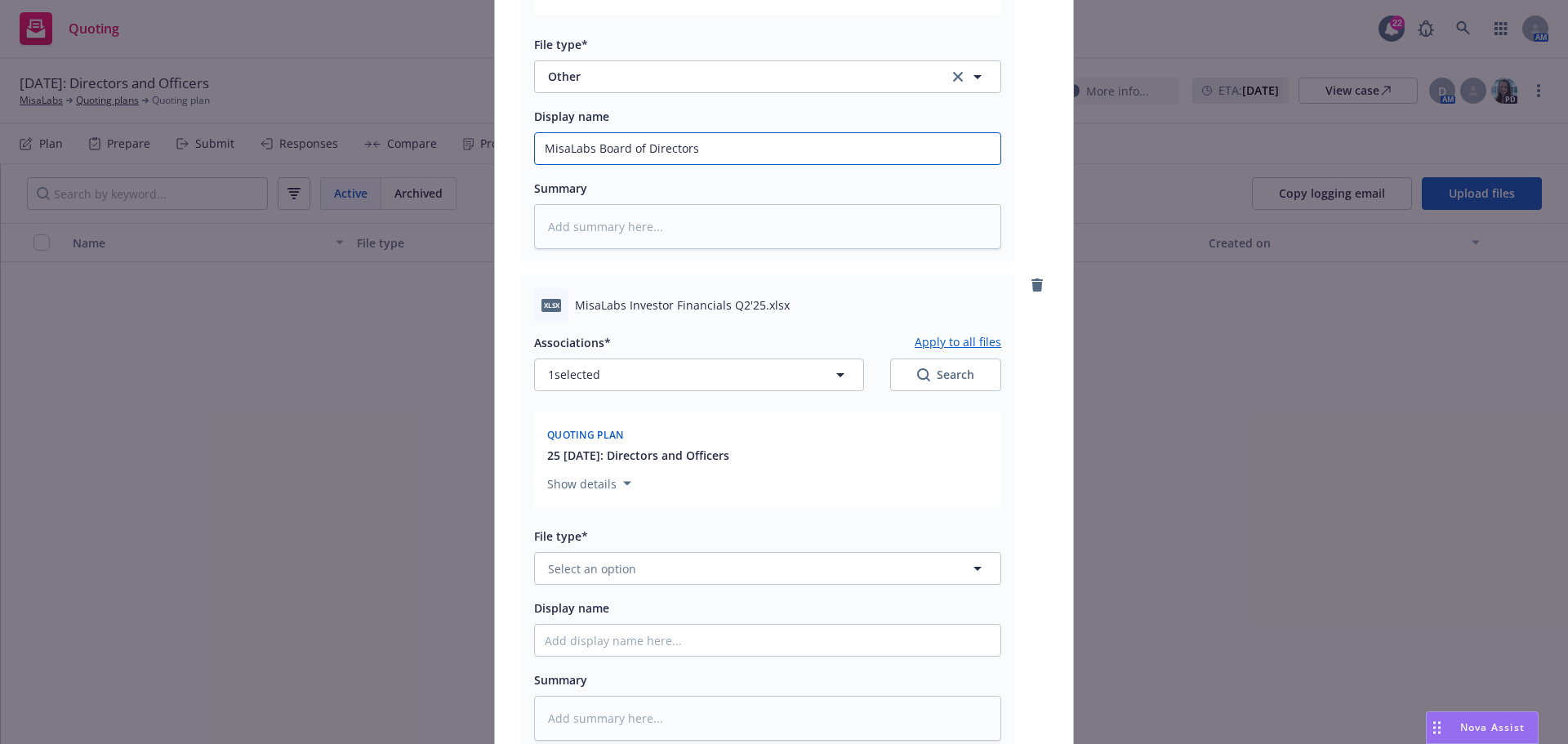
type input "MisaLabs Board of Directors"
drag, startPoint x: 569, startPoint y: 306, endPoint x: 752, endPoint y: 311, distance: 183.1
click at [752, 311] on span "MisaLabs Investor Financials Q2'25.xlsx" at bounding box center [682, 305] width 215 height 18
copy span "MisaLabs Investor Financials Q2'25"
click at [569, 573] on span "Select an option" at bounding box center [592, 569] width 89 height 18
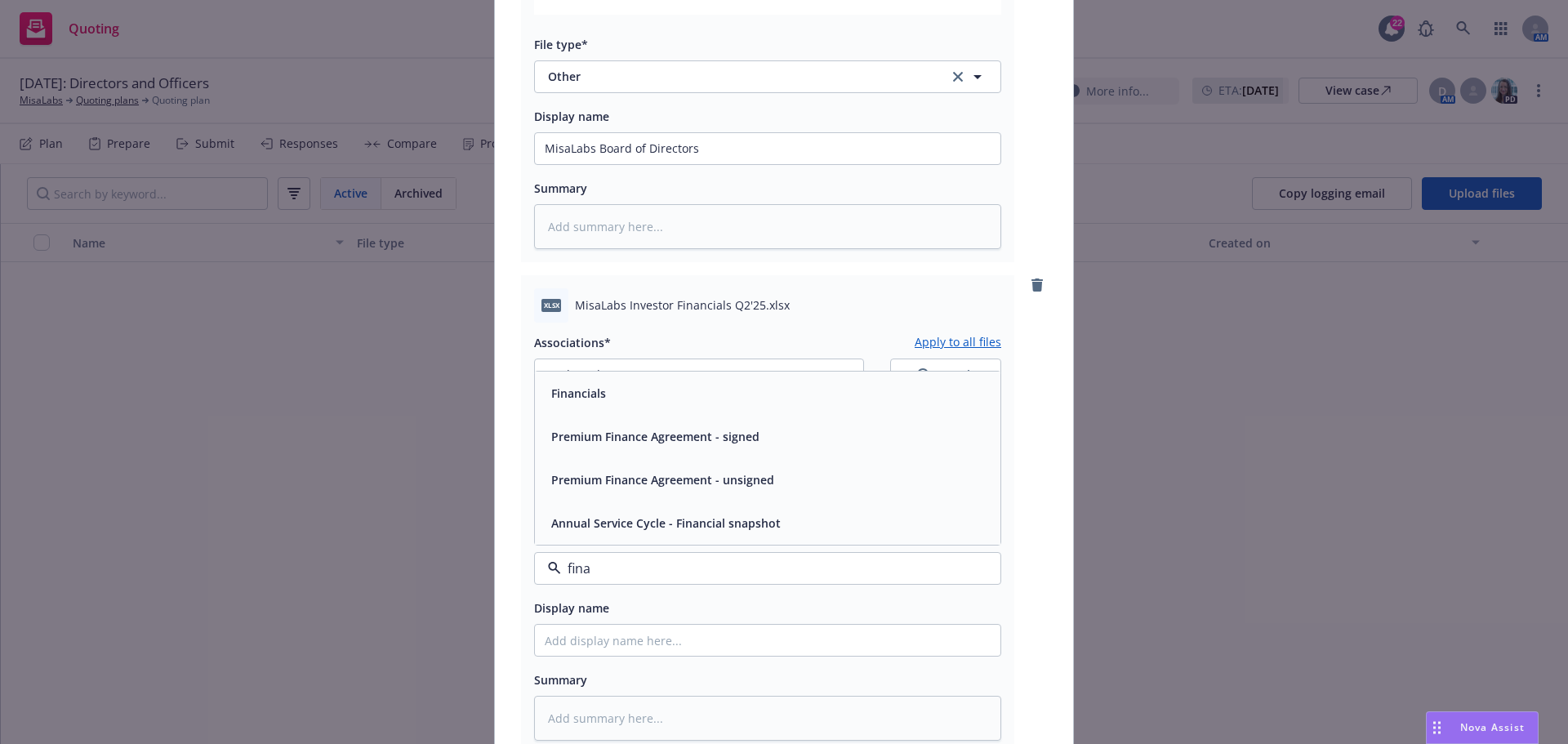
type input "[PERSON_NAME]"
click at [610, 392] on div "Financials" at bounding box center [767, 393] width 445 height 24
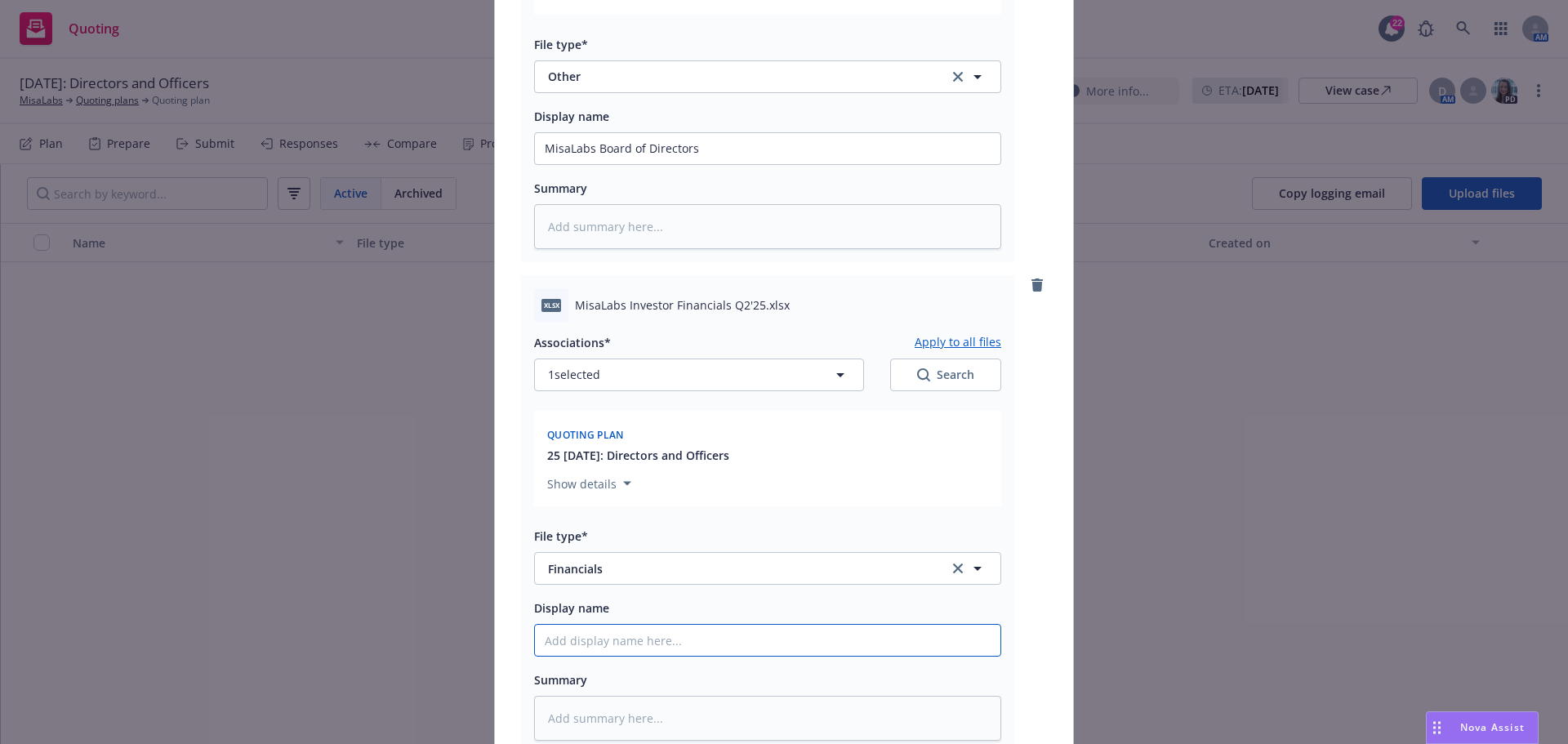
click at [587, 164] on input "Display name" at bounding box center [767, 148] width 466 height 31
paste input "MisaLabs Investor Financials Q2'25"
type textarea "x"
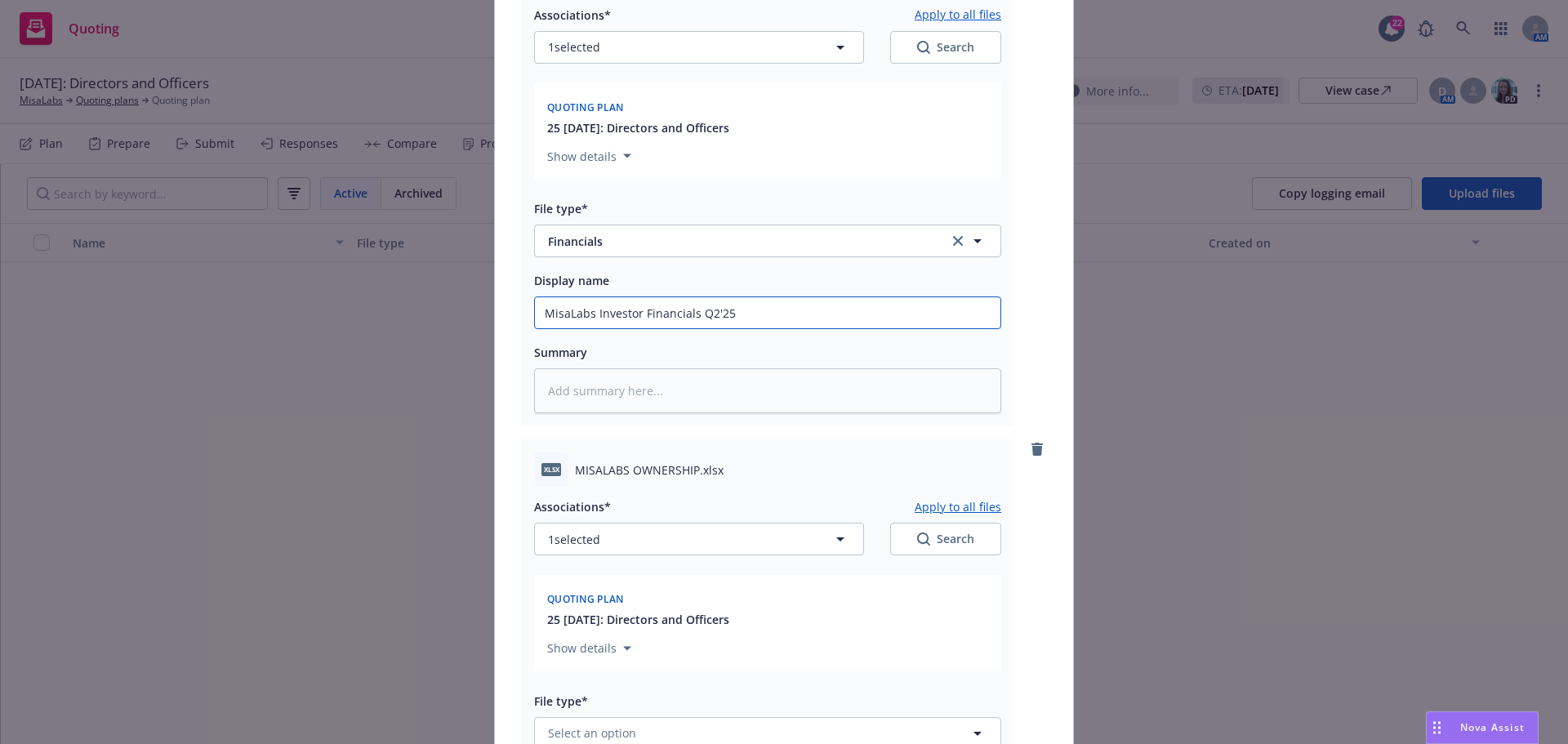
scroll to position [817, 0]
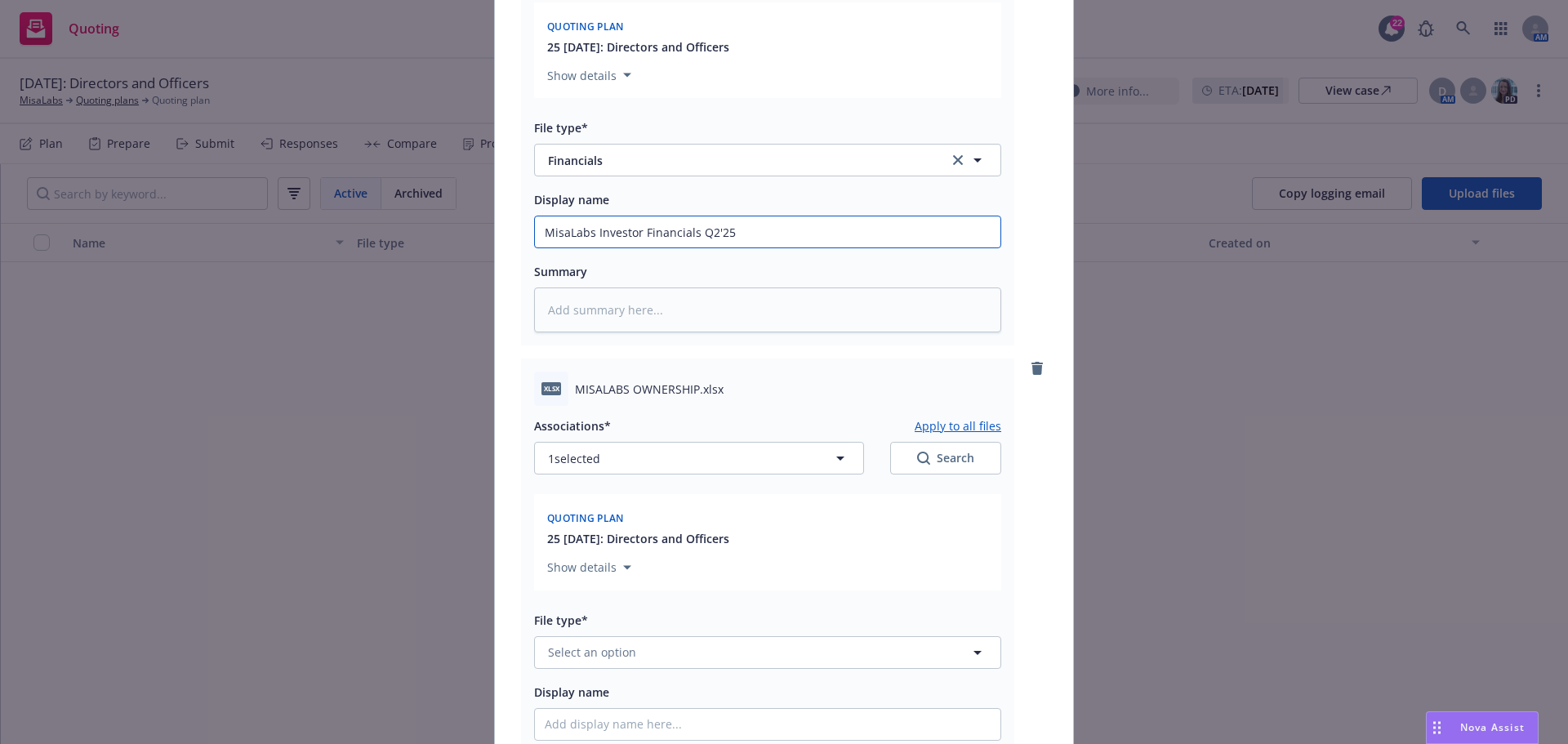
type input "MisaLabs Investor Financials Q2'25"
click at [575, 388] on span "MISALABS OWNERSHIP.xlsx" at bounding box center [649, 390] width 148 height 18
drag, startPoint x: 571, startPoint y: 388, endPoint x: 694, endPoint y: 397, distance: 123.3
click at [694, 397] on span "MISALABS OWNERSHIP.xlsx" at bounding box center [649, 390] width 148 height 18
copy span "MISALABS OWNERSHIP."
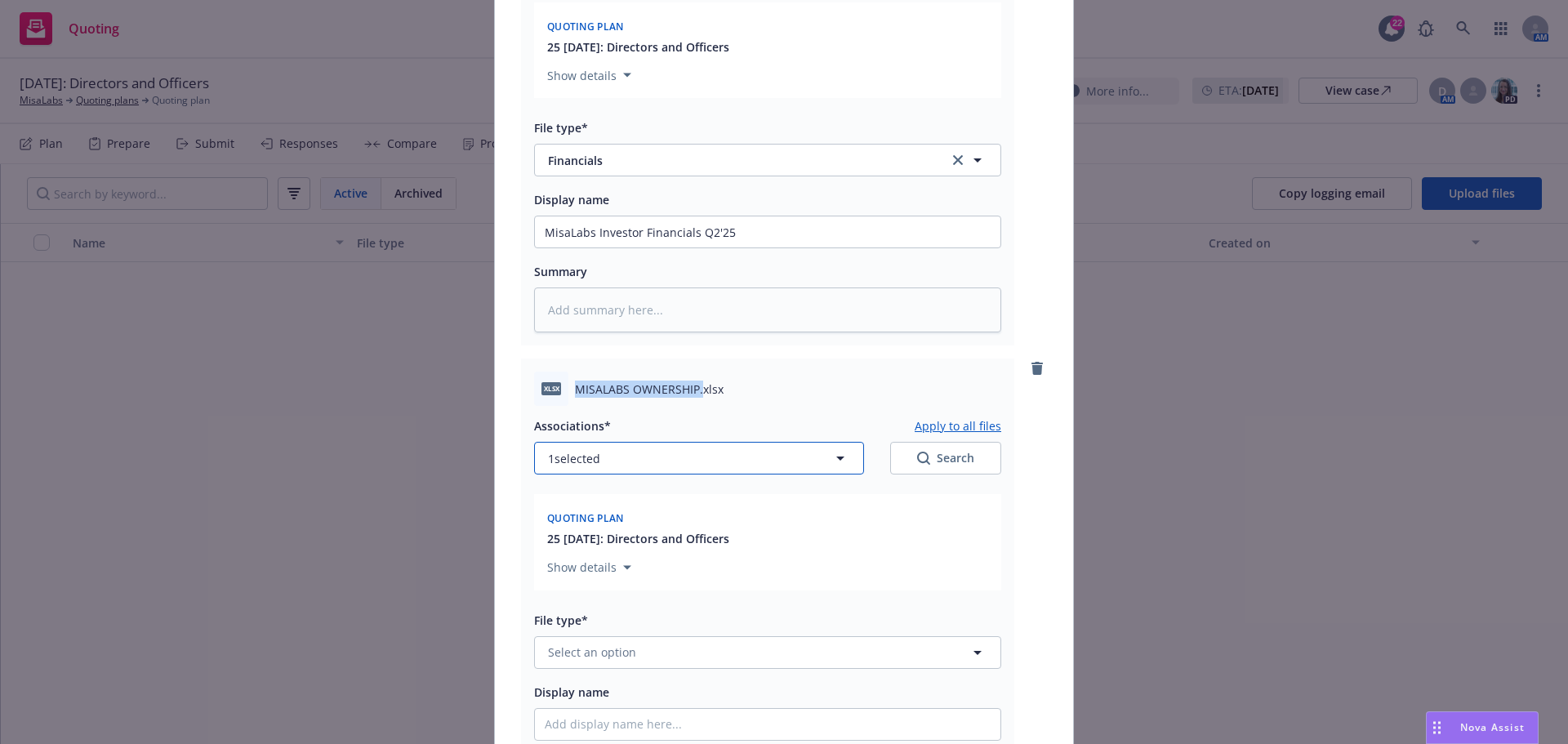
click at [593, 455] on span "1 selected" at bounding box center [574, 459] width 53 height 18
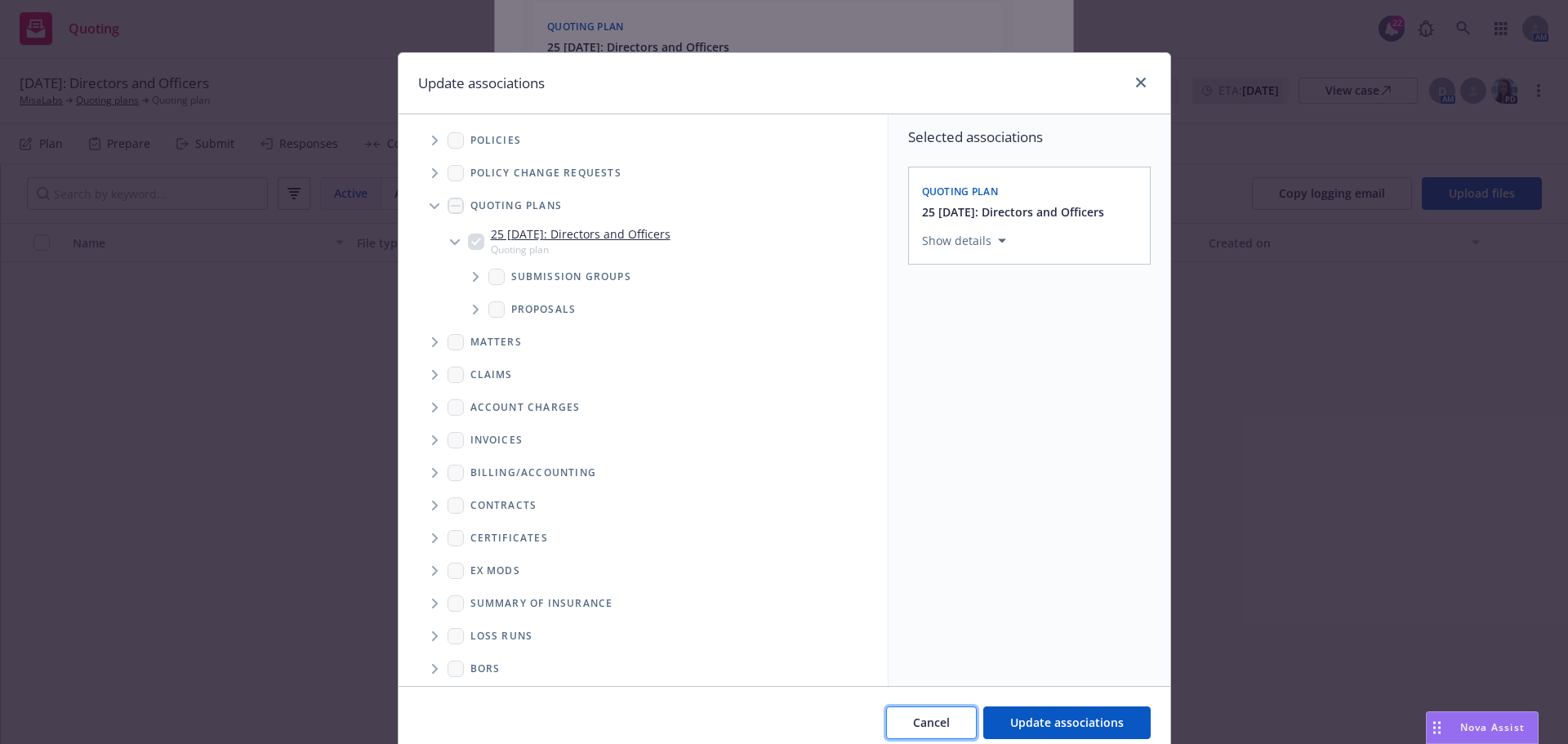
click at [944, 728] on span "Cancel" at bounding box center [931, 723] width 37 height 16
type textarea "x"
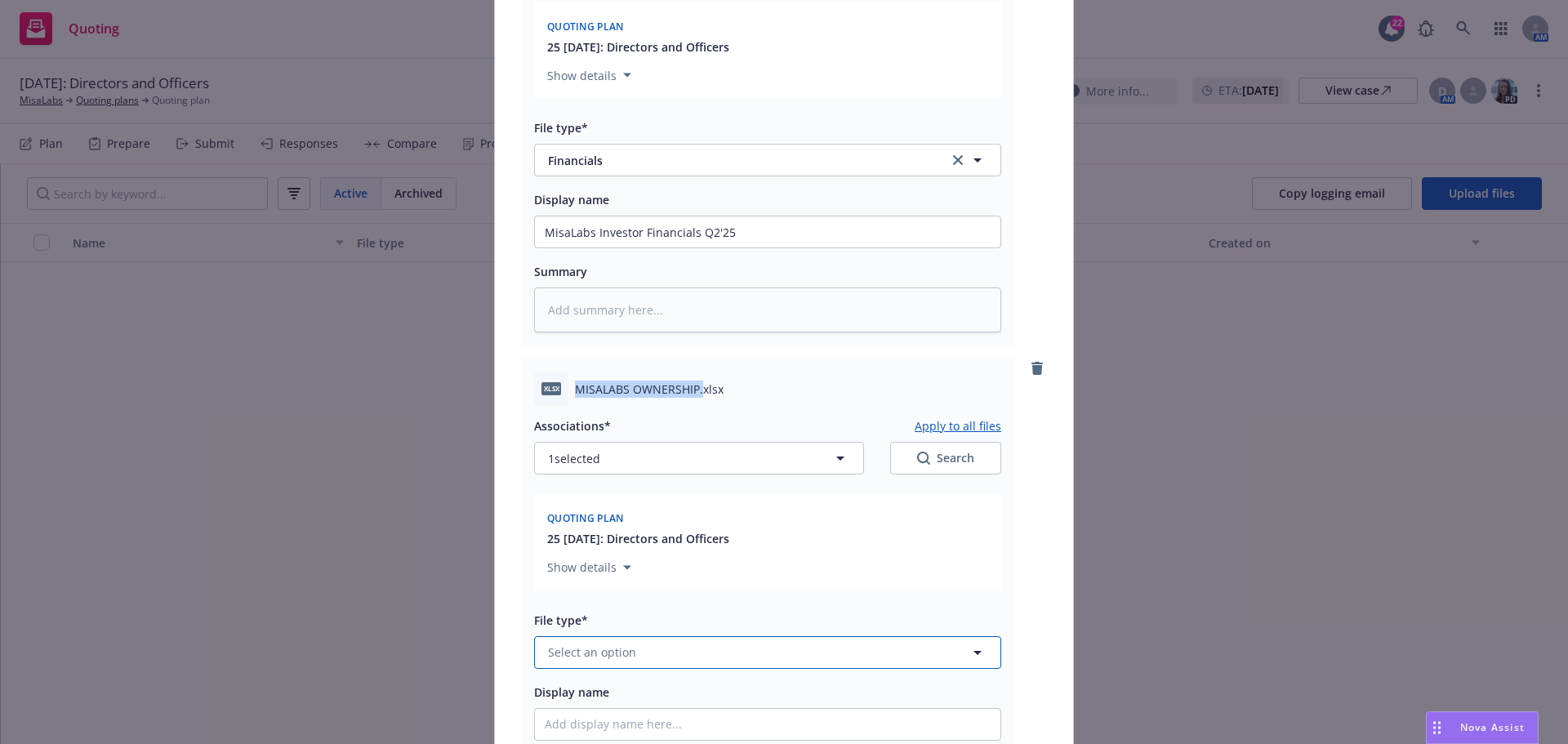
click at [604, 646] on span "Select an option" at bounding box center [592, 653] width 89 height 18
type input "other"
click at [617, 606] on div "Other" at bounding box center [767, 607] width 445 height 24
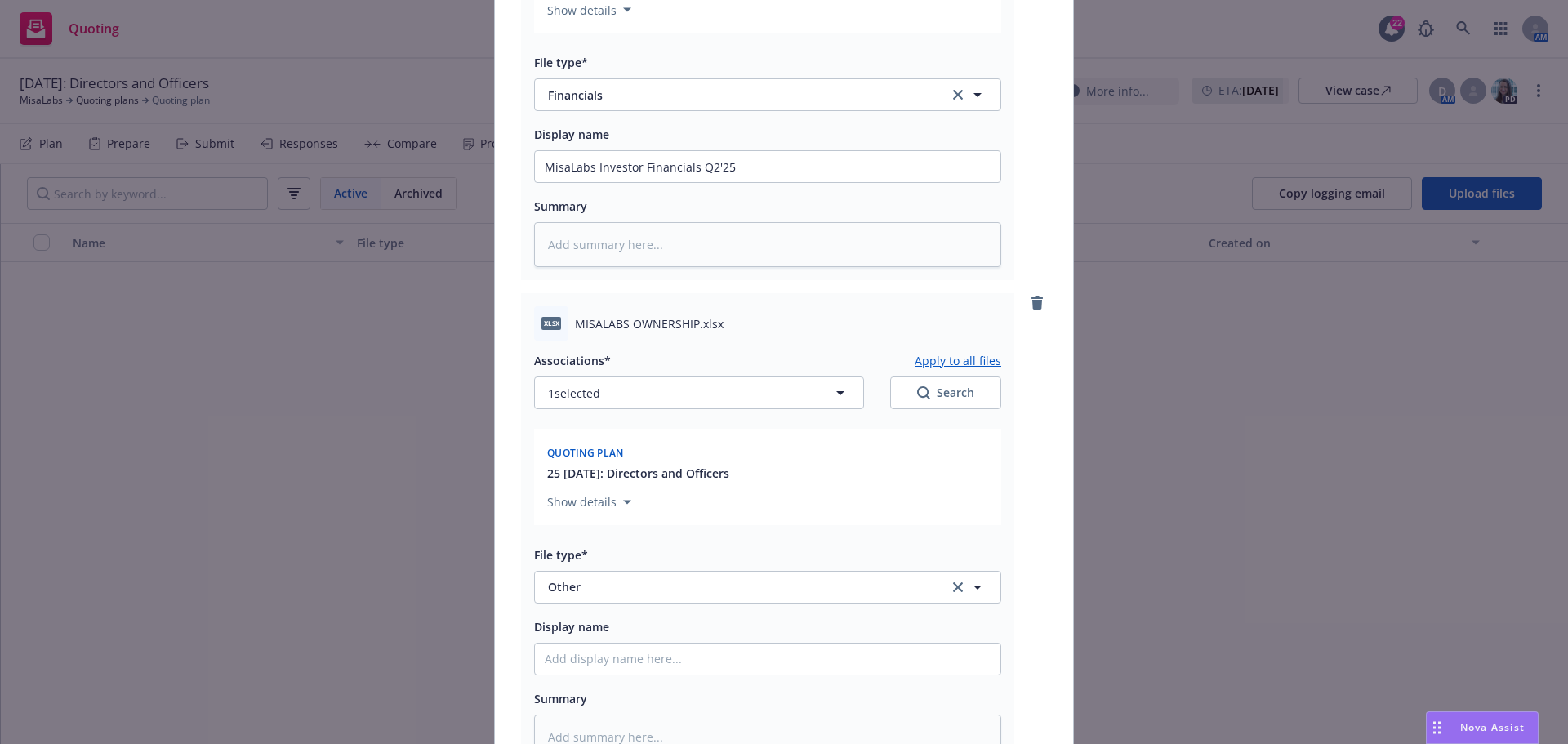
scroll to position [980, 0]
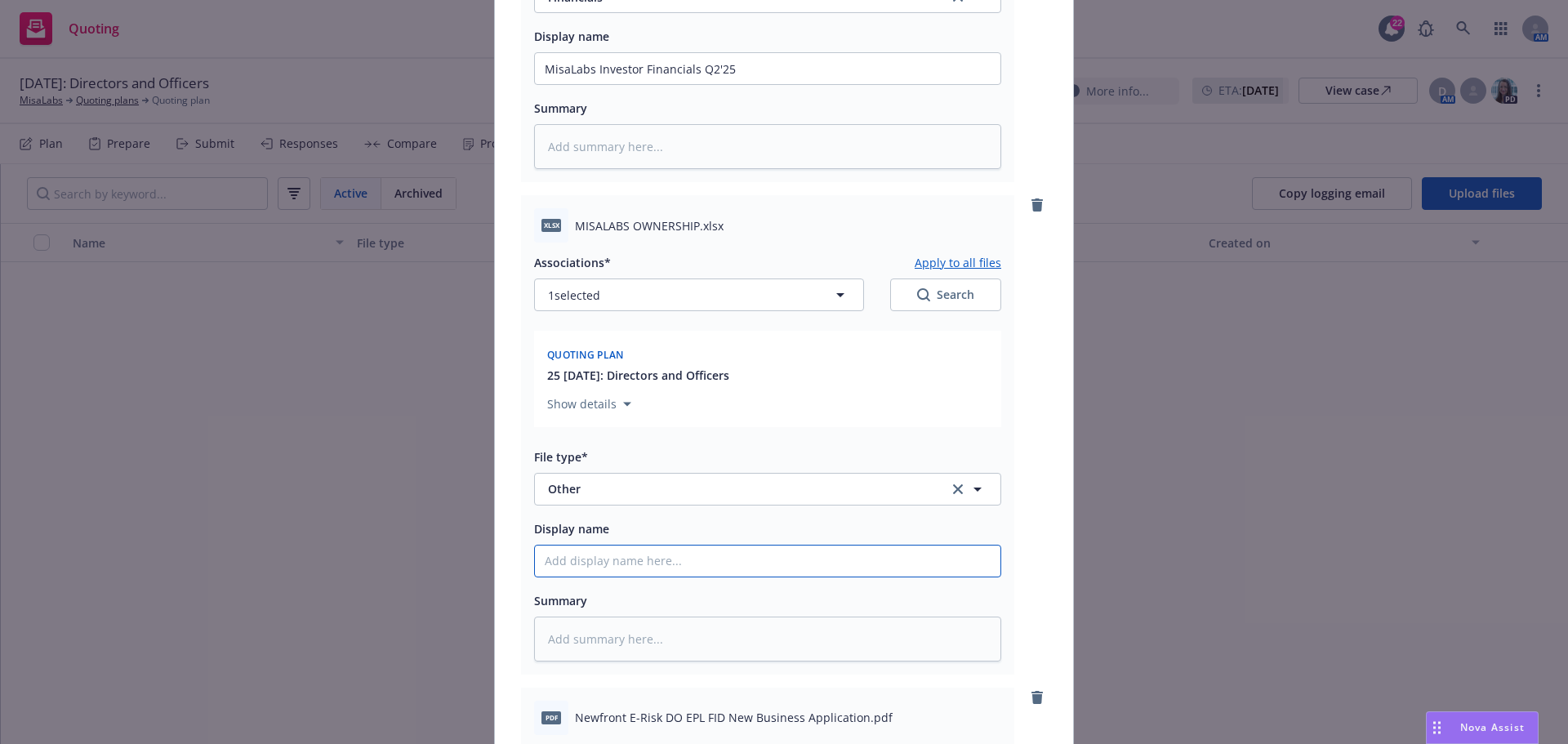
paste input "MISALABS OWNERSHIP."
type textarea "x"
type input "MISALABS OWNERSHIP."
type textarea "x"
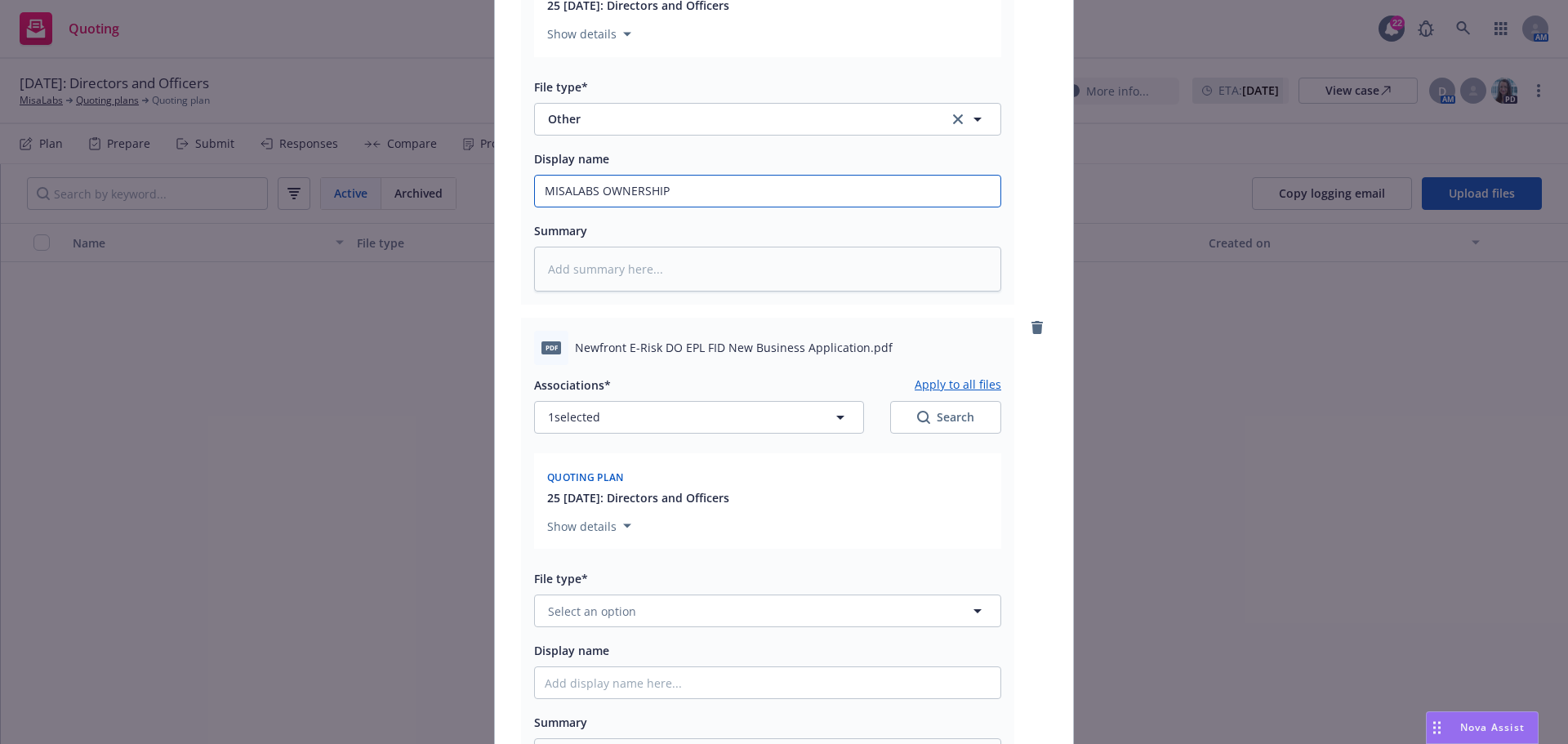
scroll to position [1389, 0]
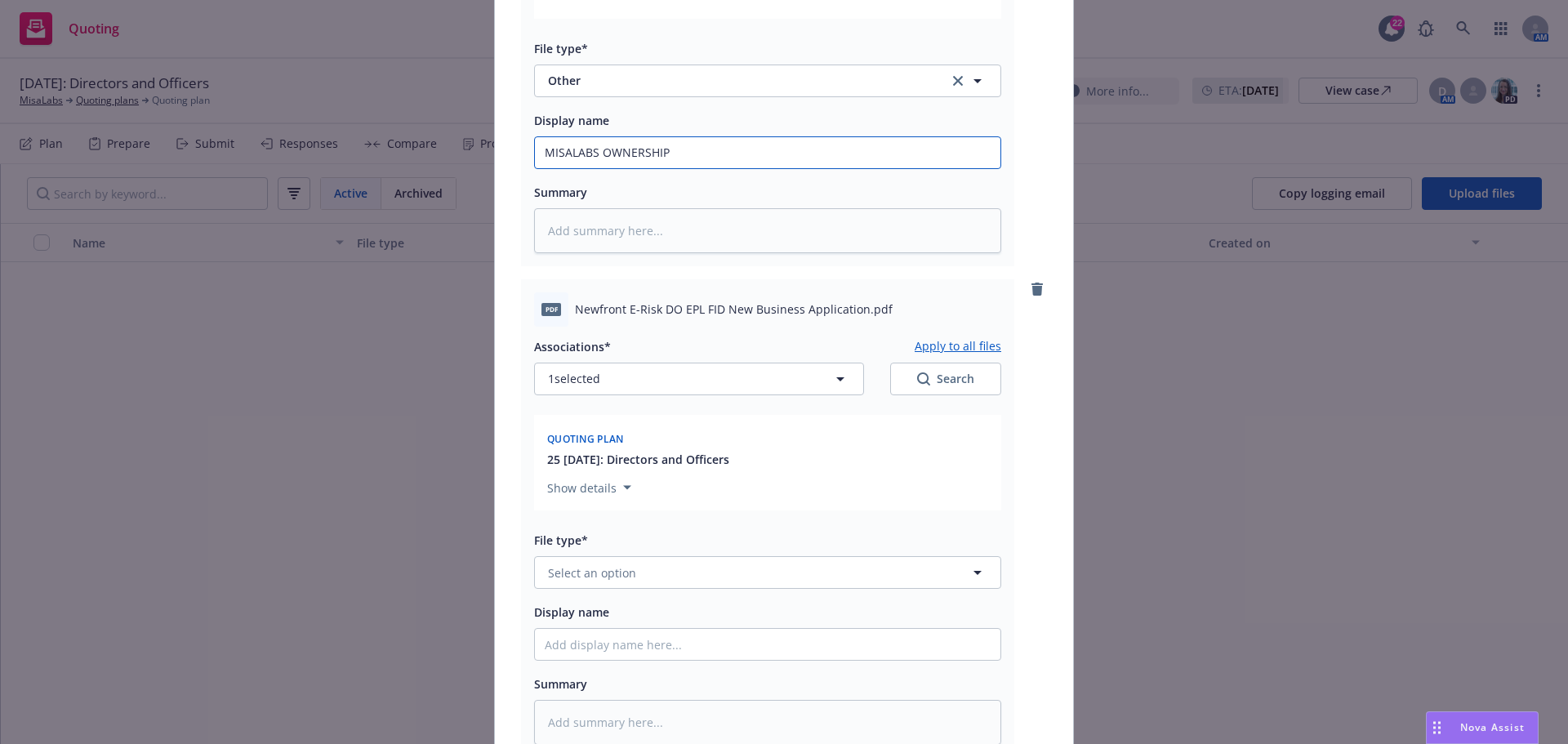
type input "MISALABS OWNERSHIP"
drag, startPoint x: 572, startPoint y: 308, endPoint x: 853, endPoint y: 293, distance: 281.4
click at [853, 293] on div "pdf Newfront E-Risk DO EPL FID New Business Application.pdf" at bounding box center [767, 309] width 467 height 34
copy span "Newfront E-Risk DO EPL FID New Business Application"
click at [567, 576] on span "Select an option" at bounding box center [592, 573] width 89 height 18
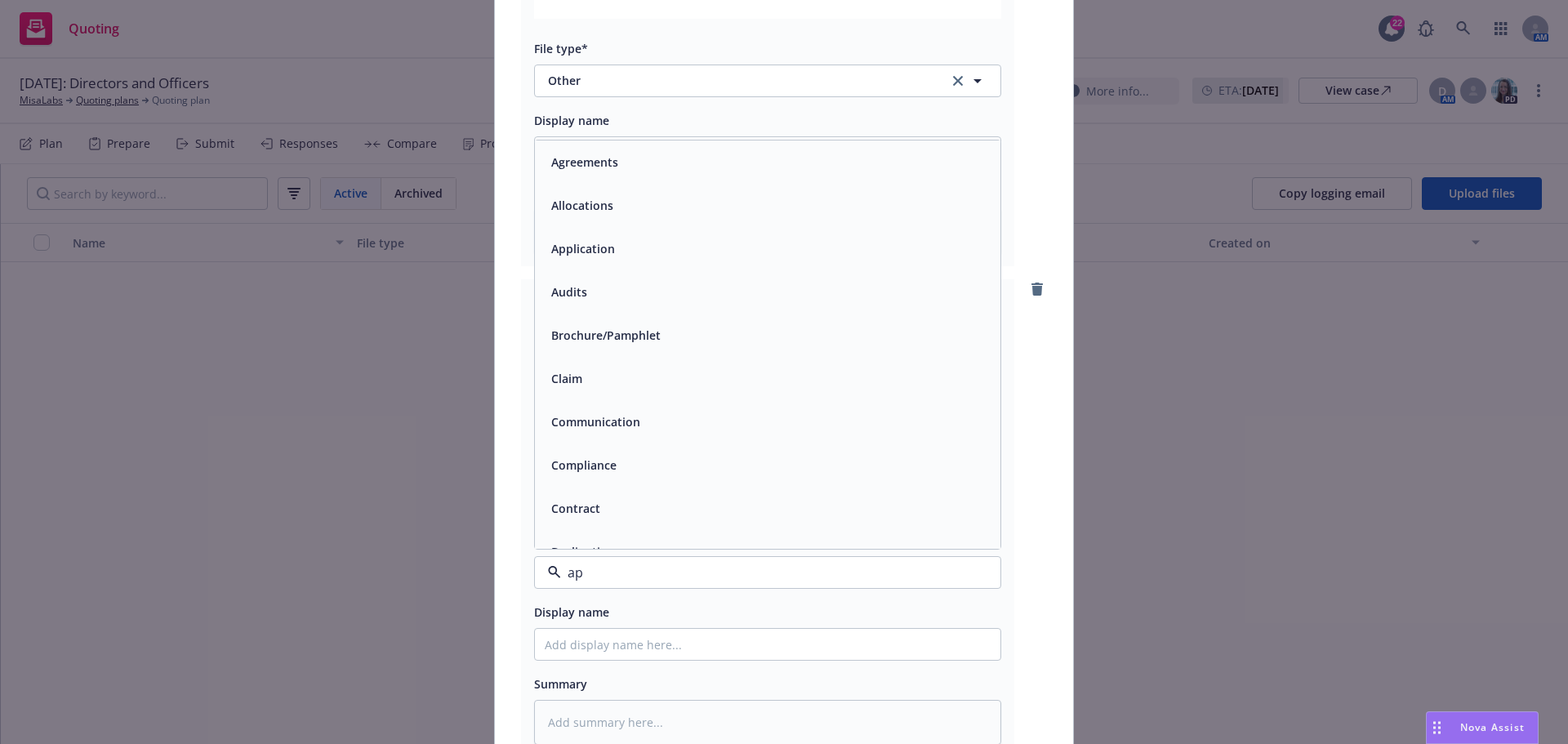
type input "app"
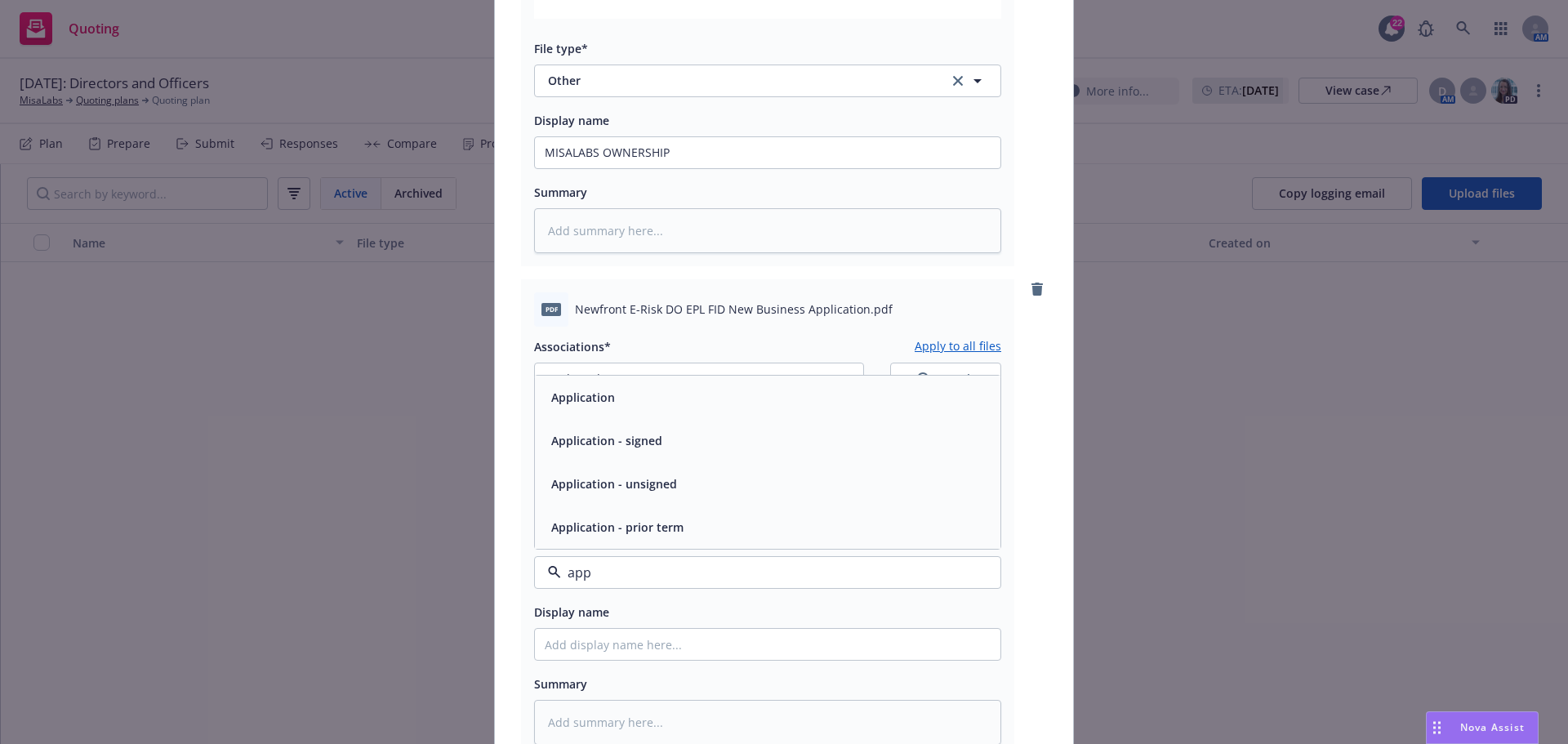
click at [639, 410] on div "Application" at bounding box center [767, 397] width 466 height 43
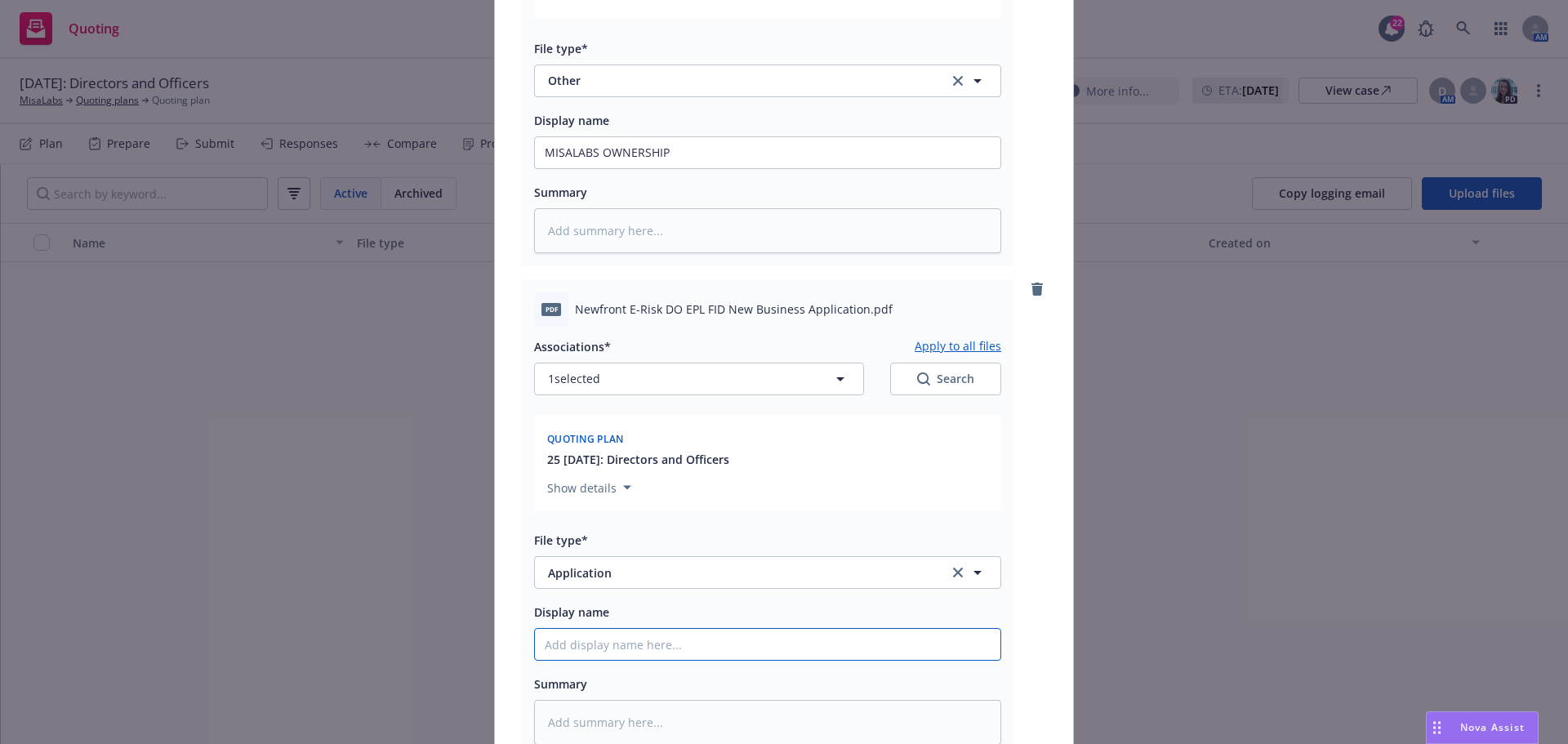
paste input "Newfront E-Risk DO EPL FID New Business Application"
type textarea "x"
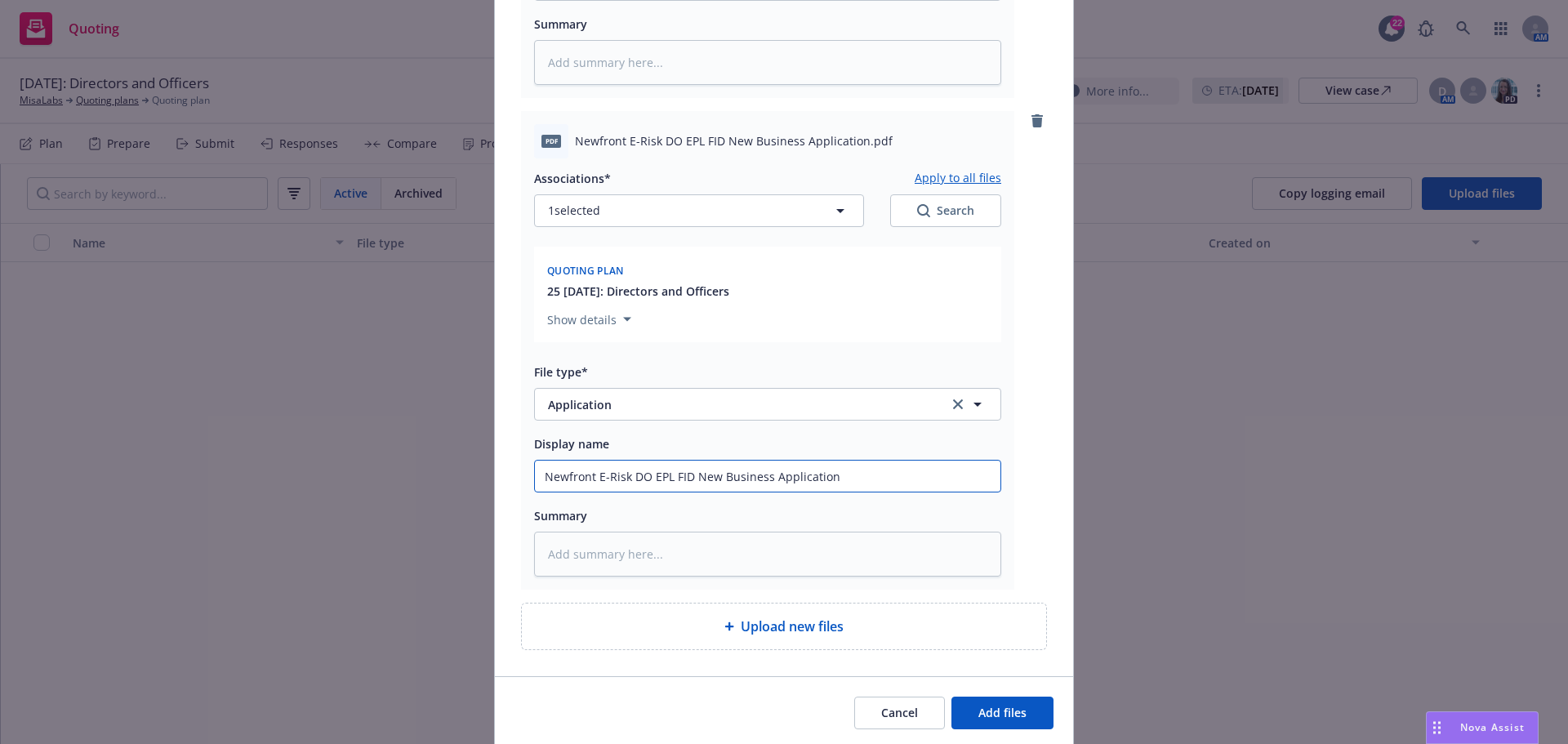
scroll to position [1615, 0]
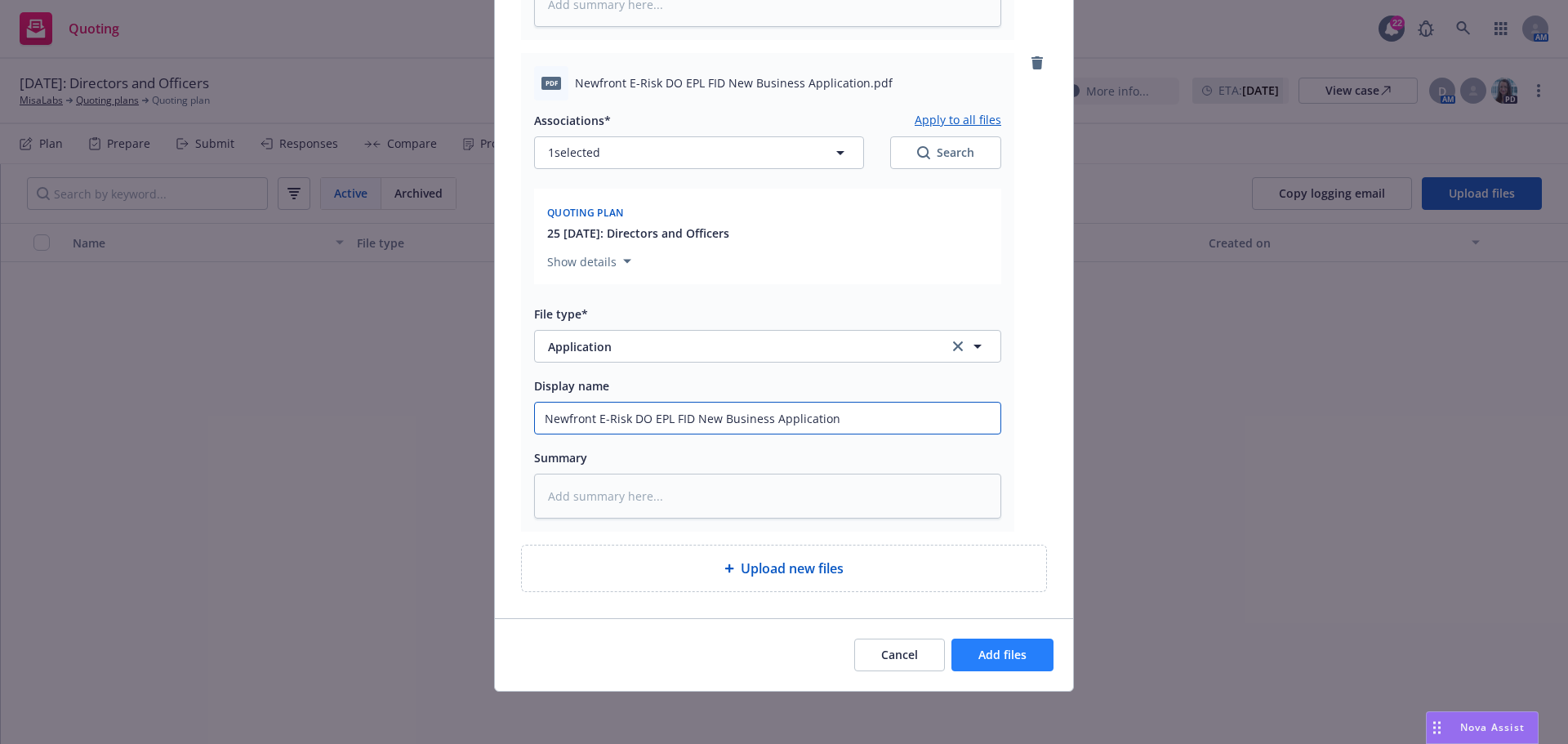
type input "Newfront E-Risk DO EPL FID New Business Application"
click at [987, 656] on span "Add files" at bounding box center [1002, 655] width 48 height 16
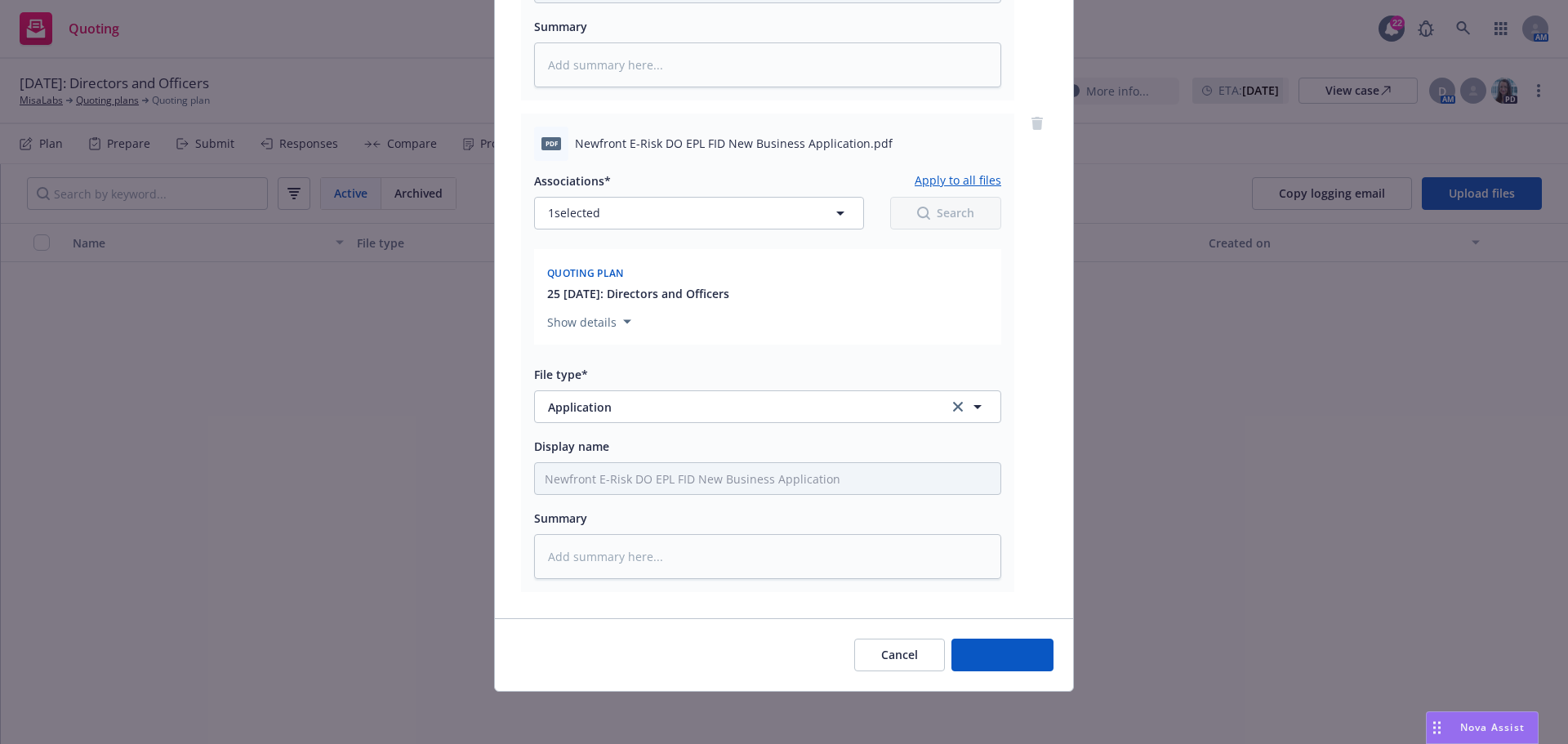
scroll to position [1555, 0]
type textarea "x"
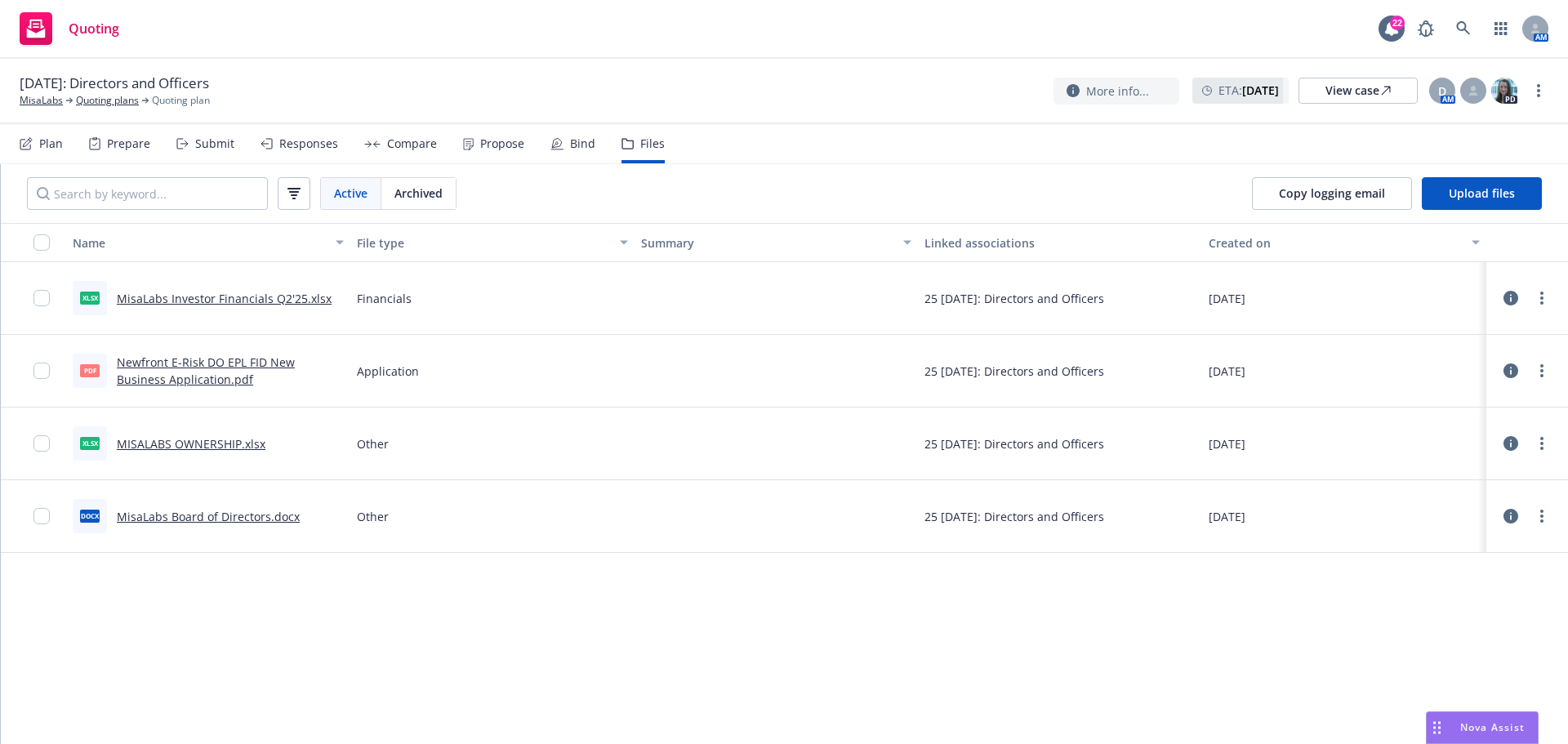
click at [40, 148] on div "Plan" at bounding box center [51, 143] width 24 height 13
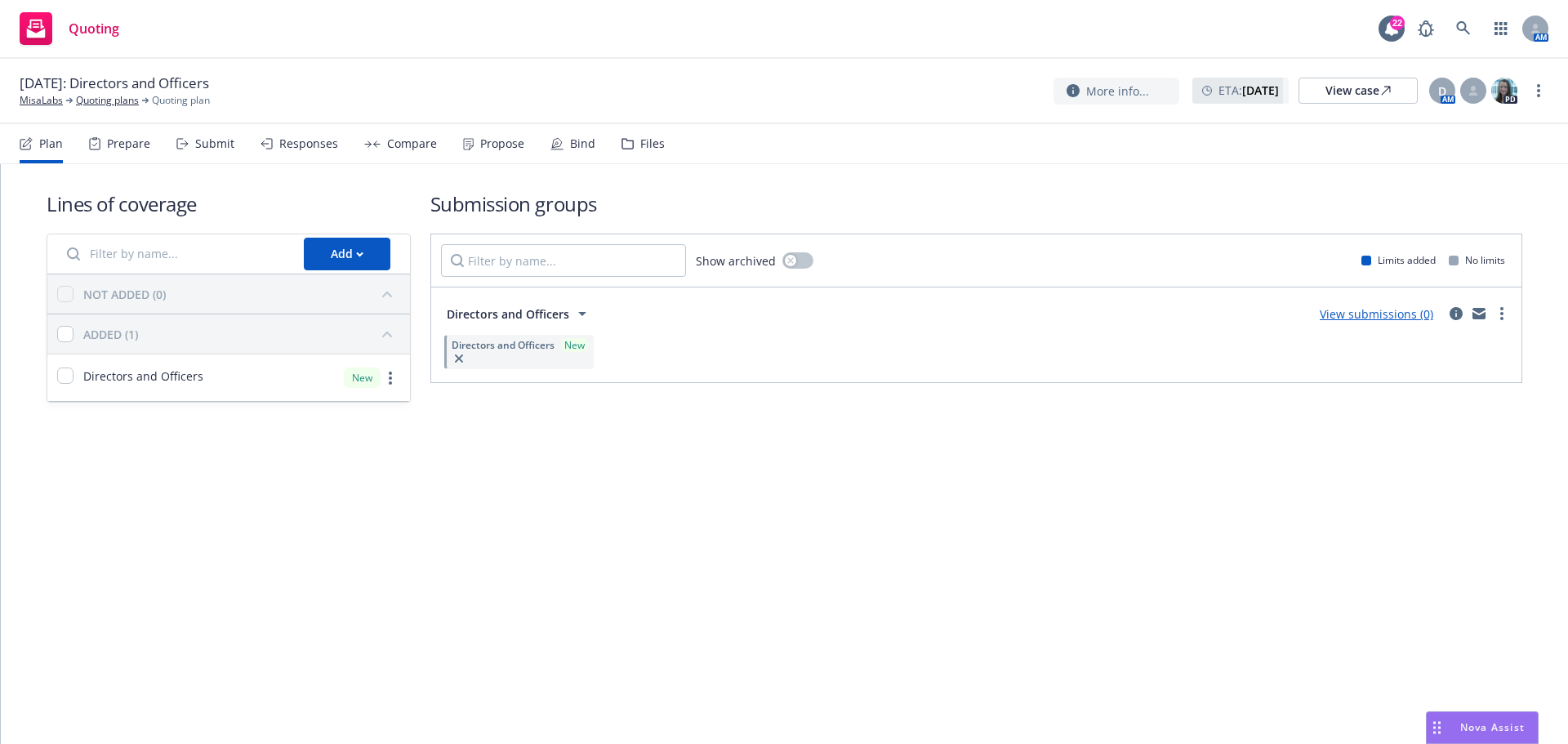
click at [1358, 311] on link "View submissions (0)" at bounding box center [1376, 314] width 113 height 16
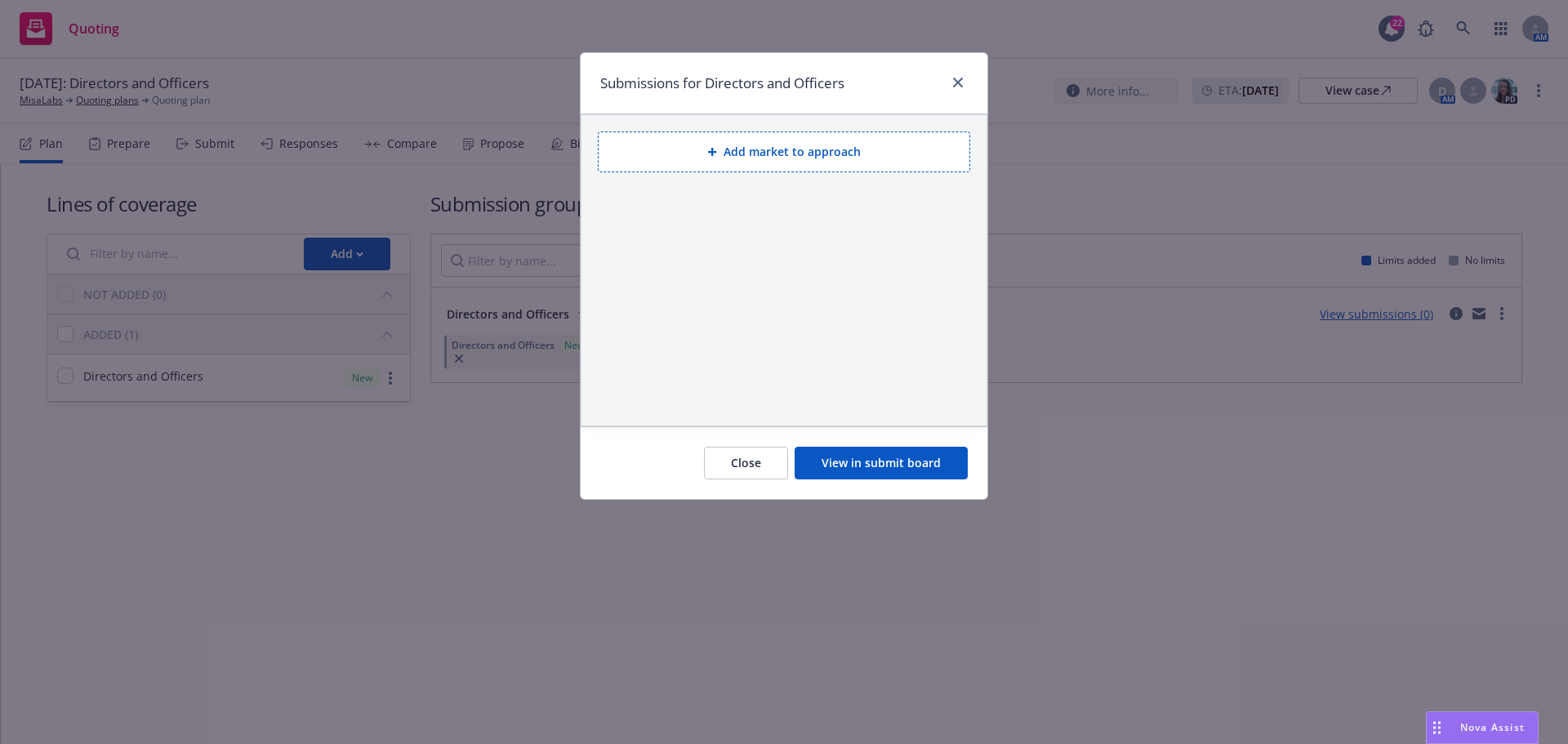
click at [819, 159] on button "Add market to approach" at bounding box center [784, 152] width 373 height 41
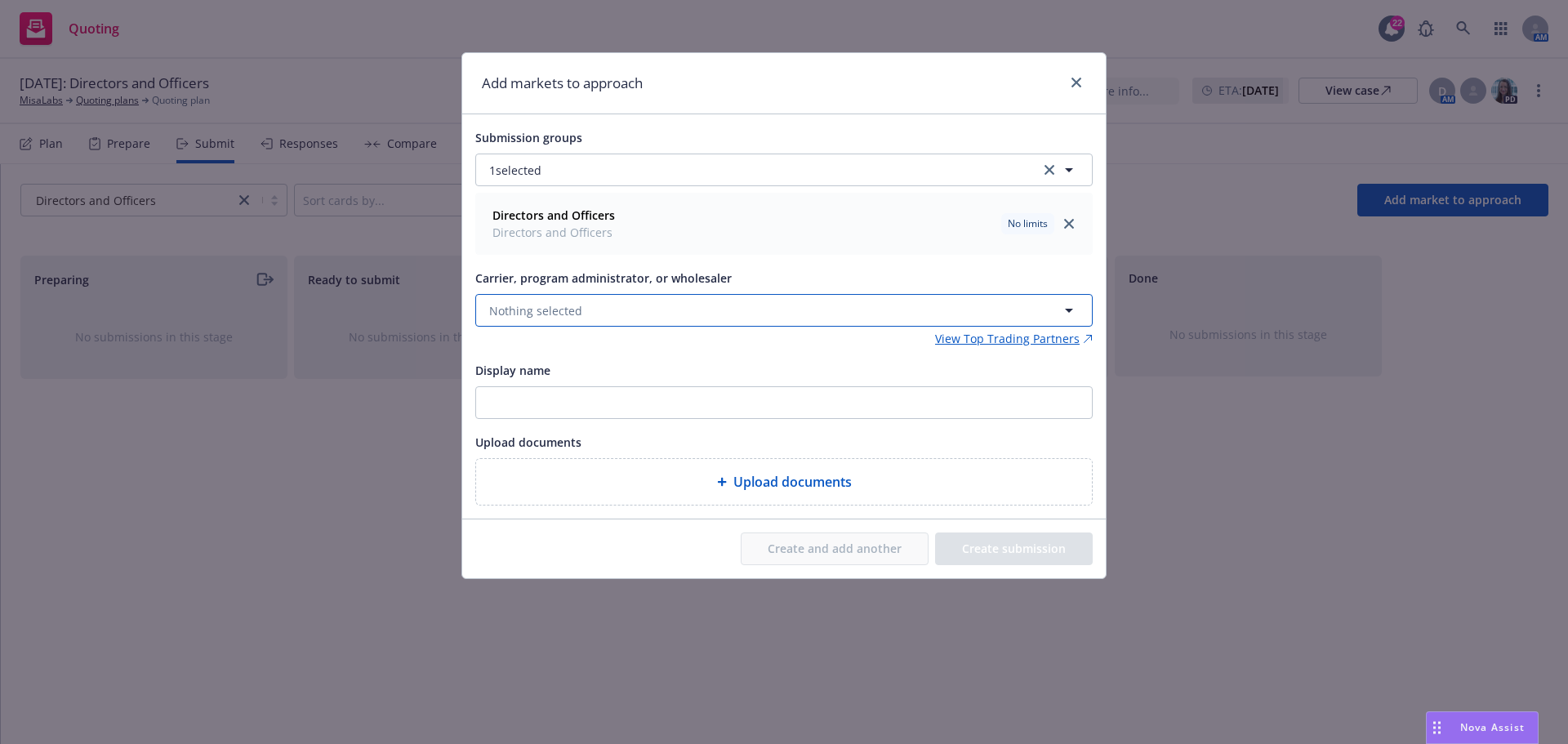
click at [550, 304] on span "Nothing selected" at bounding box center [536, 311] width 93 height 18
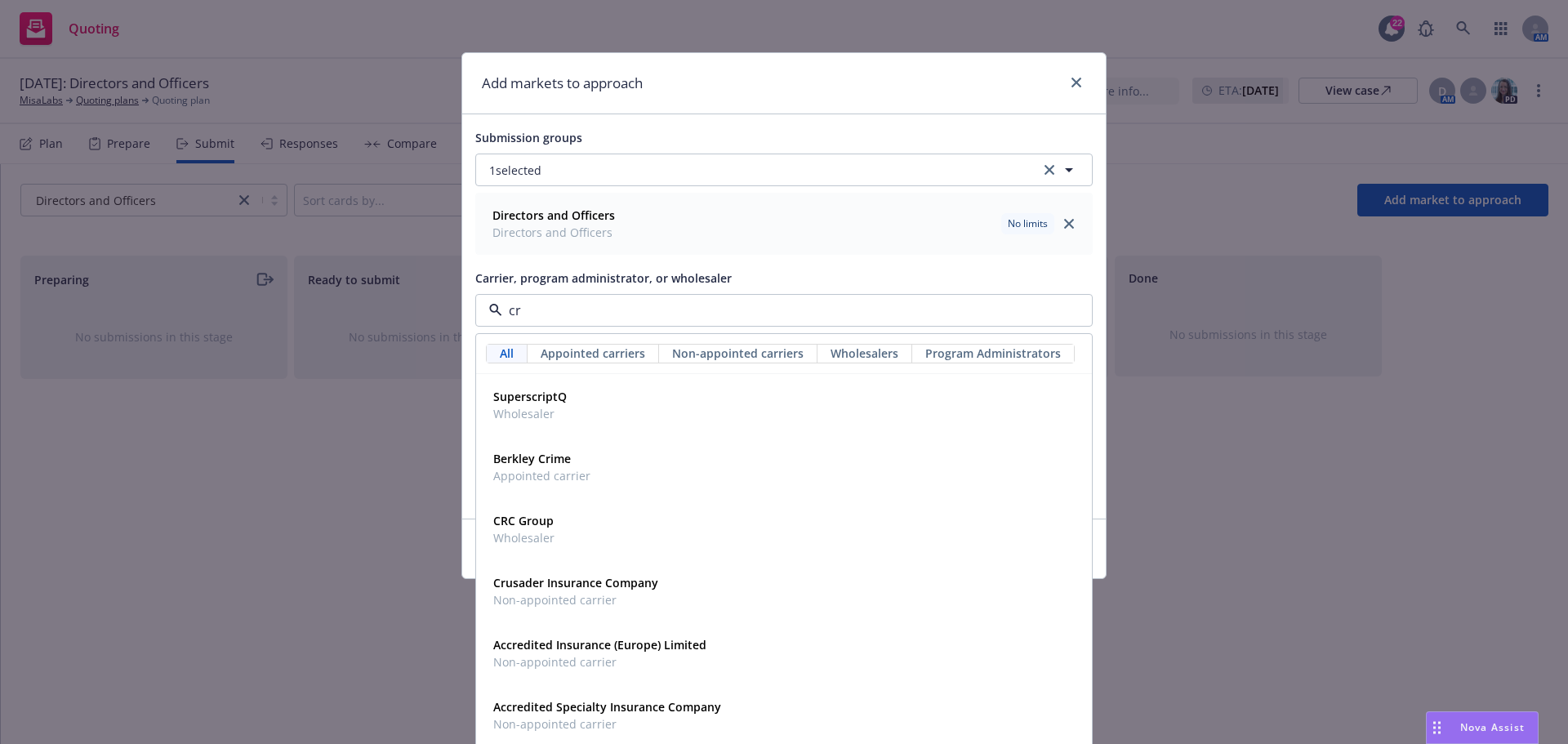
type input "crc"
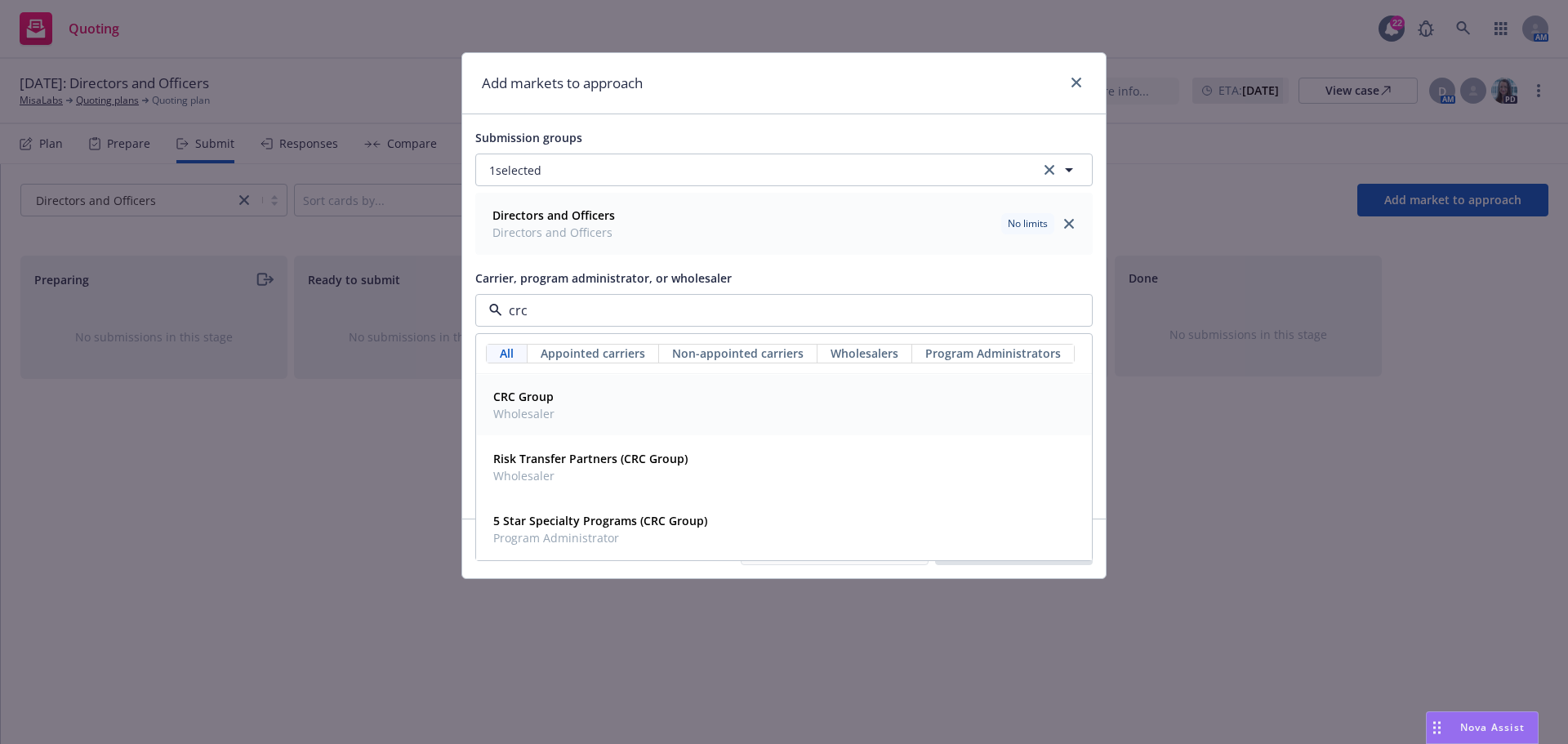
click at [558, 414] on div "CRC Group Wholesaler" at bounding box center [784, 405] width 595 height 41
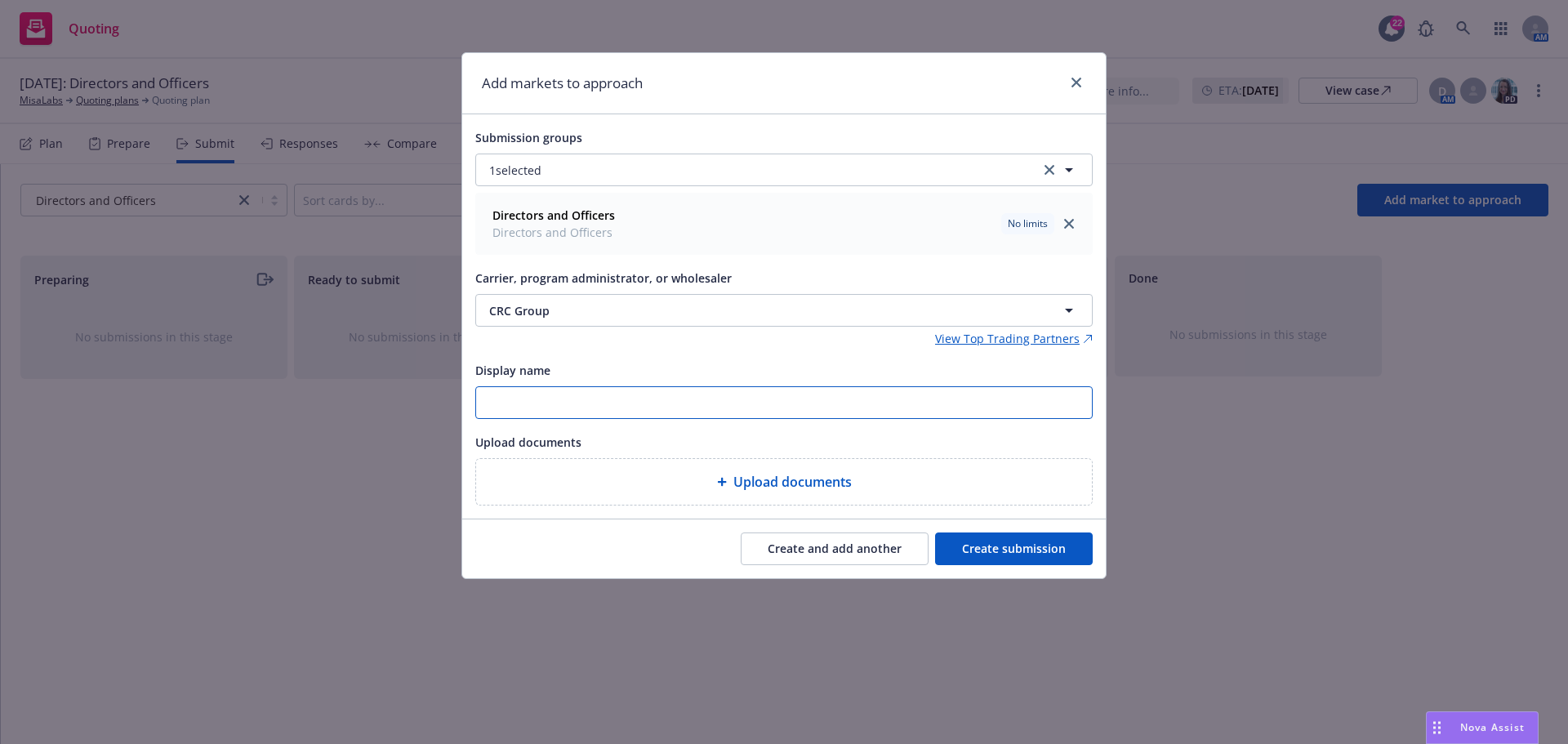
click at [564, 408] on input "Display name" at bounding box center [784, 402] width 616 height 31
drag, startPoint x: 575, startPoint y: 396, endPoint x: 625, endPoint y: 406, distance: 51.0
click at [578, 396] on input "25-26 CRC" at bounding box center [784, 402] width 616 height 31
paste input "MisaLabs - NEW business submission (quotes at your earliest opportunity)"
drag, startPoint x: 968, startPoint y: 405, endPoint x: 473, endPoint y: 390, distance: 495.2
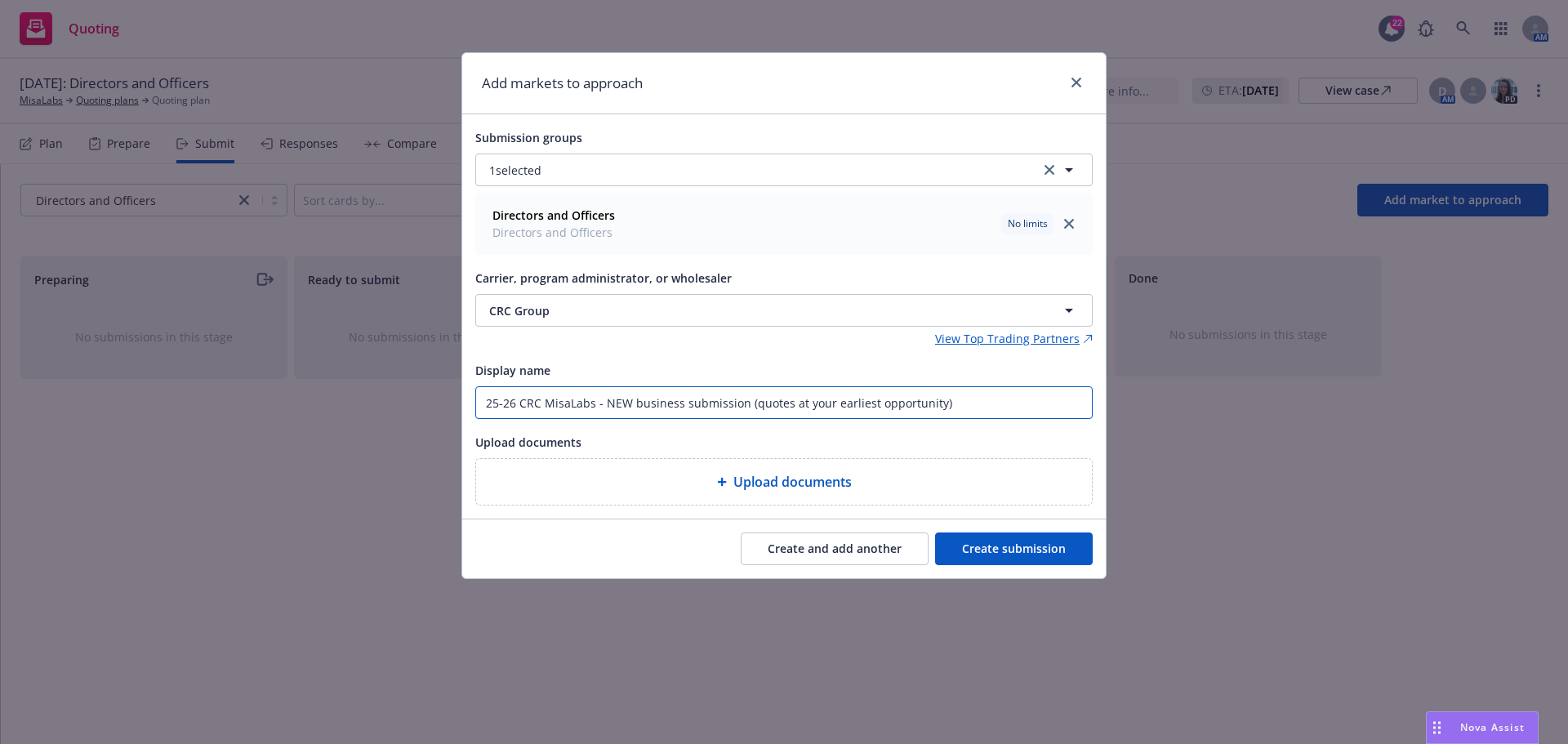
click at [473, 390] on div "Submission groups 1 selected Directors and Officers Directors and Officers No l…" at bounding box center [784, 316] width 644 height 404
type input "25-26 CRC MisaLabs - NEW business submission (quotes at your earliest opportuni…"
type textarea "x"
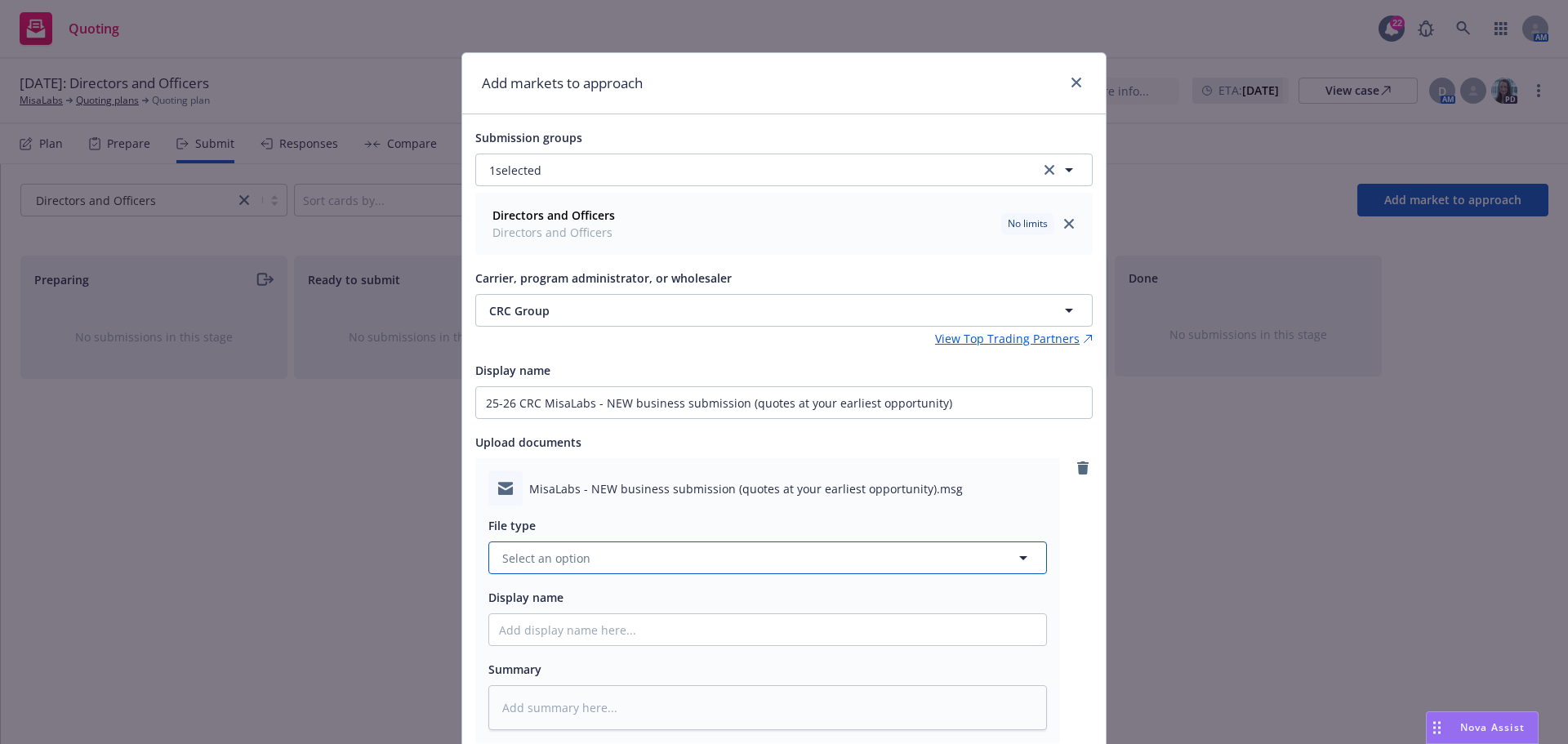
click at [597, 555] on button "Select an option" at bounding box center [767, 557] width 559 height 32
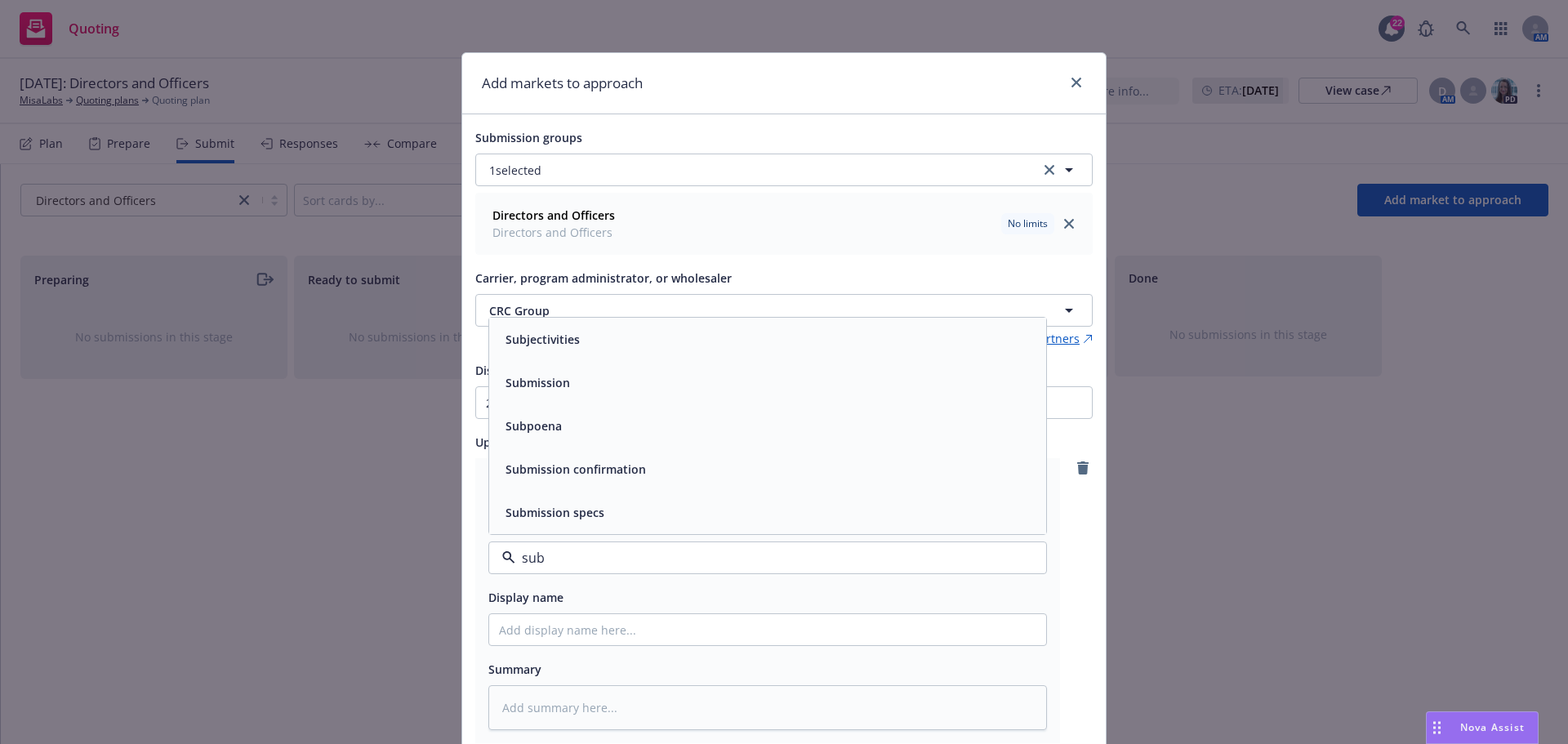
type input "subm"
click at [566, 436] on div "Submission" at bounding box center [536, 426] width 75 height 24
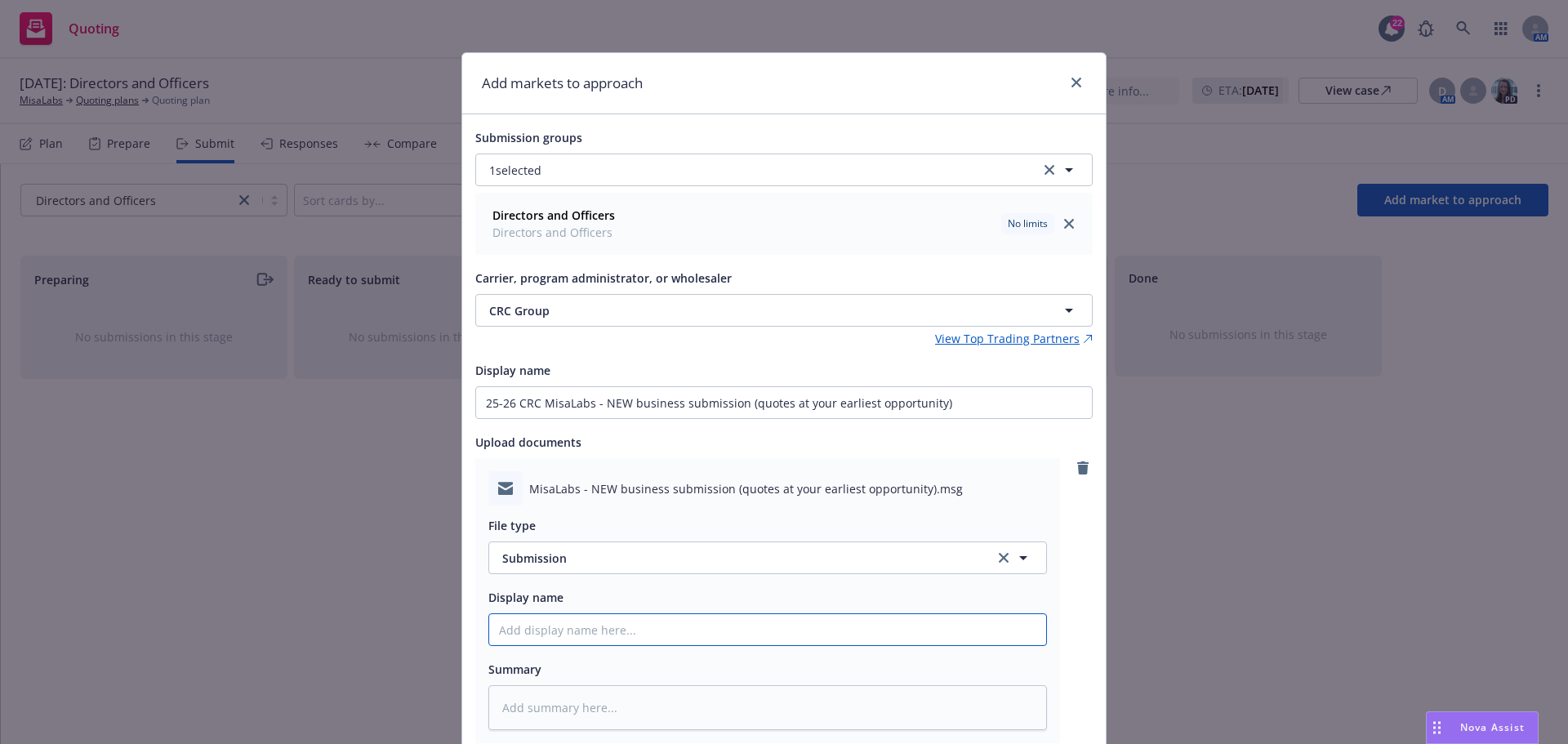
click at [557, 635] on input "Display name" at bounding box center [767, 629] width 557 height 31
paste input "25-26 CRC MisaLabs - NEW business submission (quotes at your earliest opportuni…"
type textarea "x"
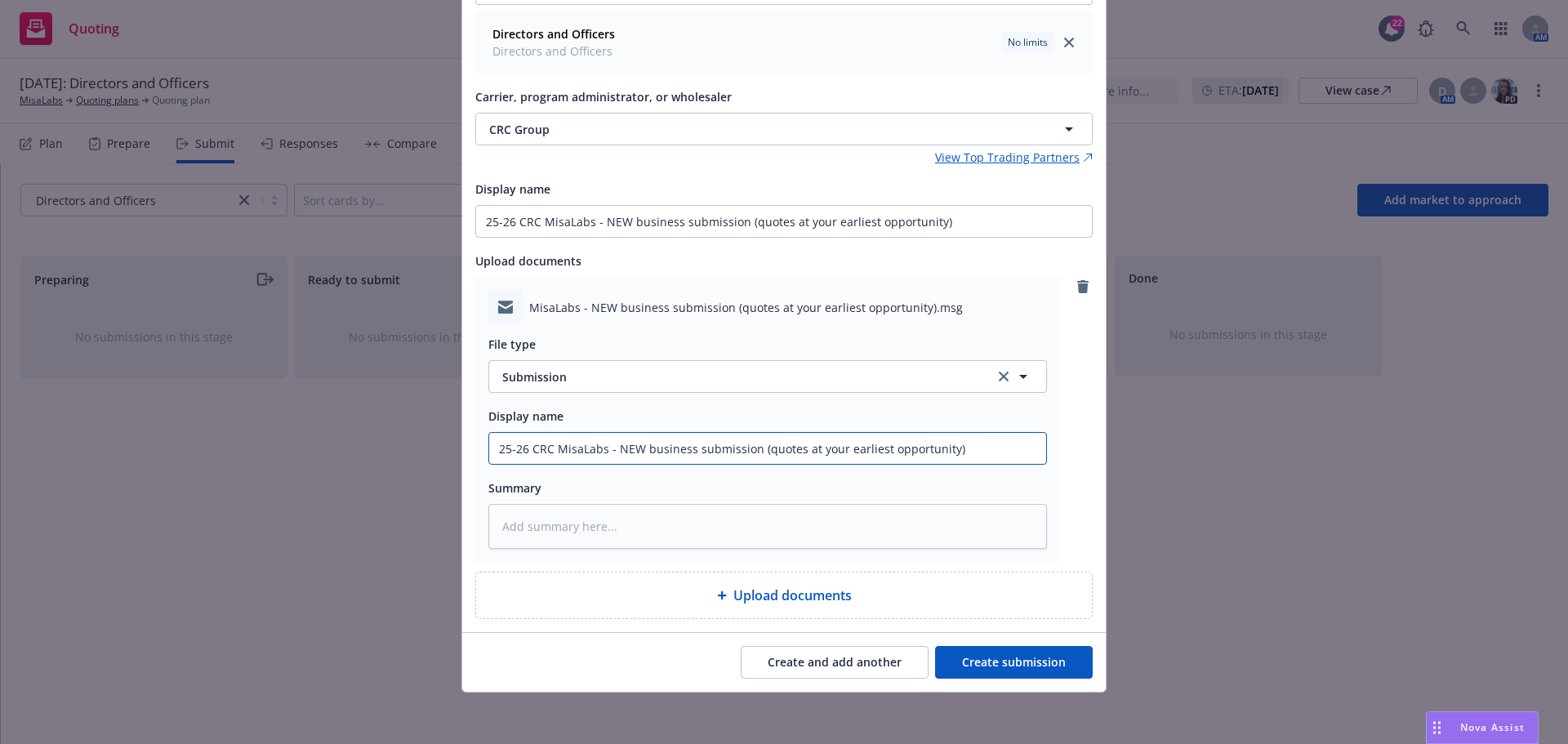
scroll to position [182, 0]
type input "25-26 CRC MisaLabs - NEW business submission (quotes at your earliest opportuni…"
drag, startPoint x: 1003, startPoint y: 667, endPoint x: 990, endPoint y: 697, distance: 32.7
click at [1004, 668] on button "Create submission" at bounding box center [1014, 662] width 158 height 32
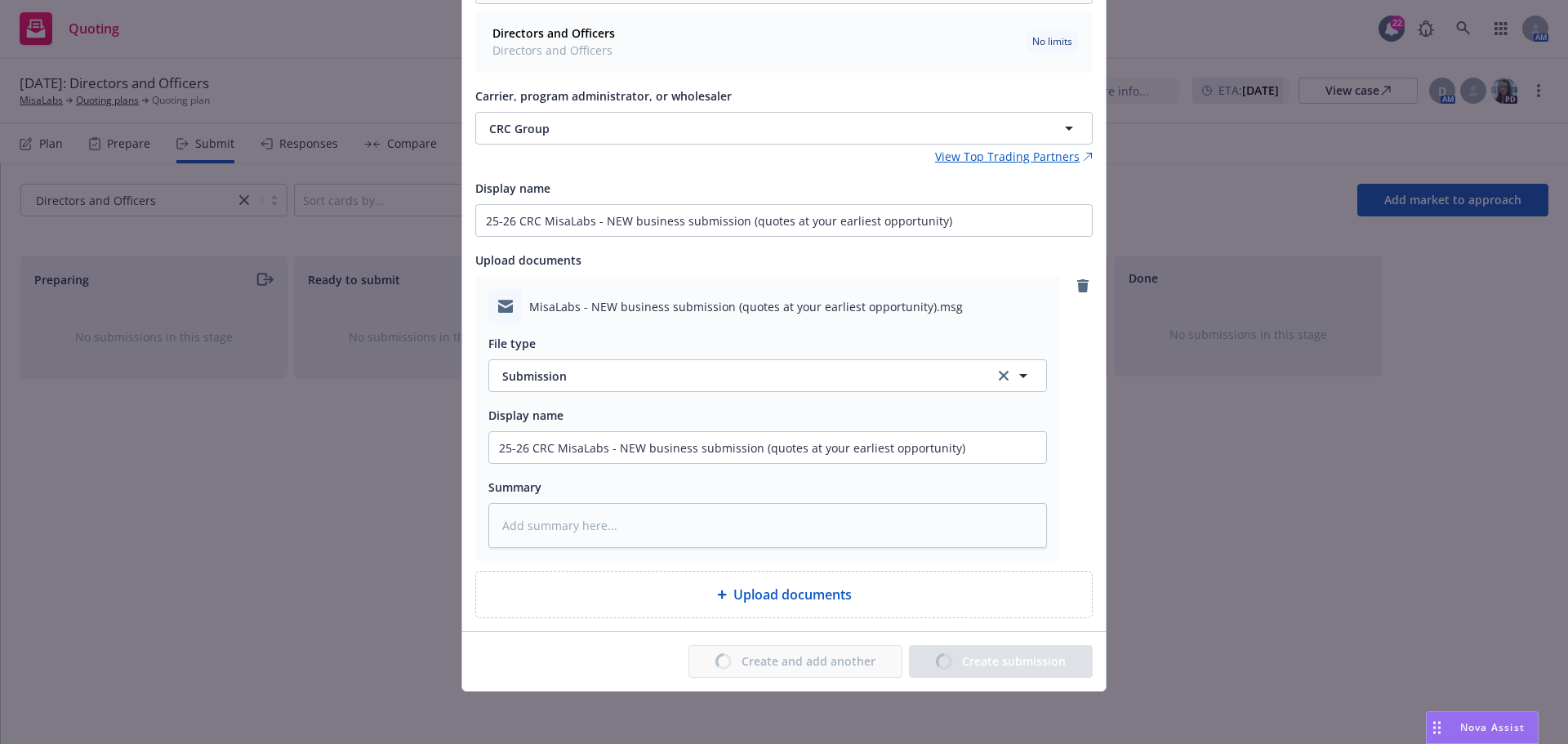
type textarea "x"
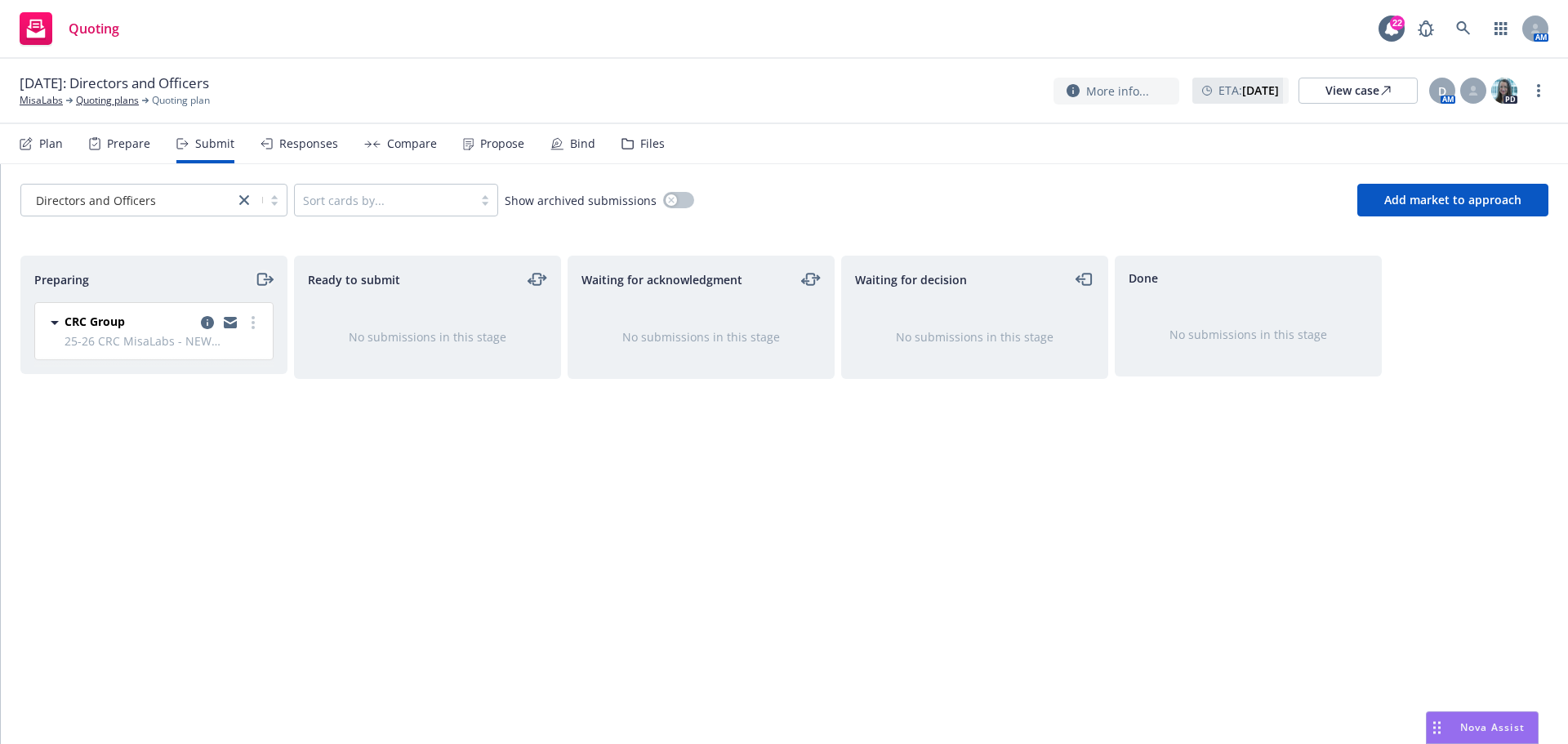
click at [262, 285] on icon "moveRight" at bounding box center [261, 279] width 9 height 11
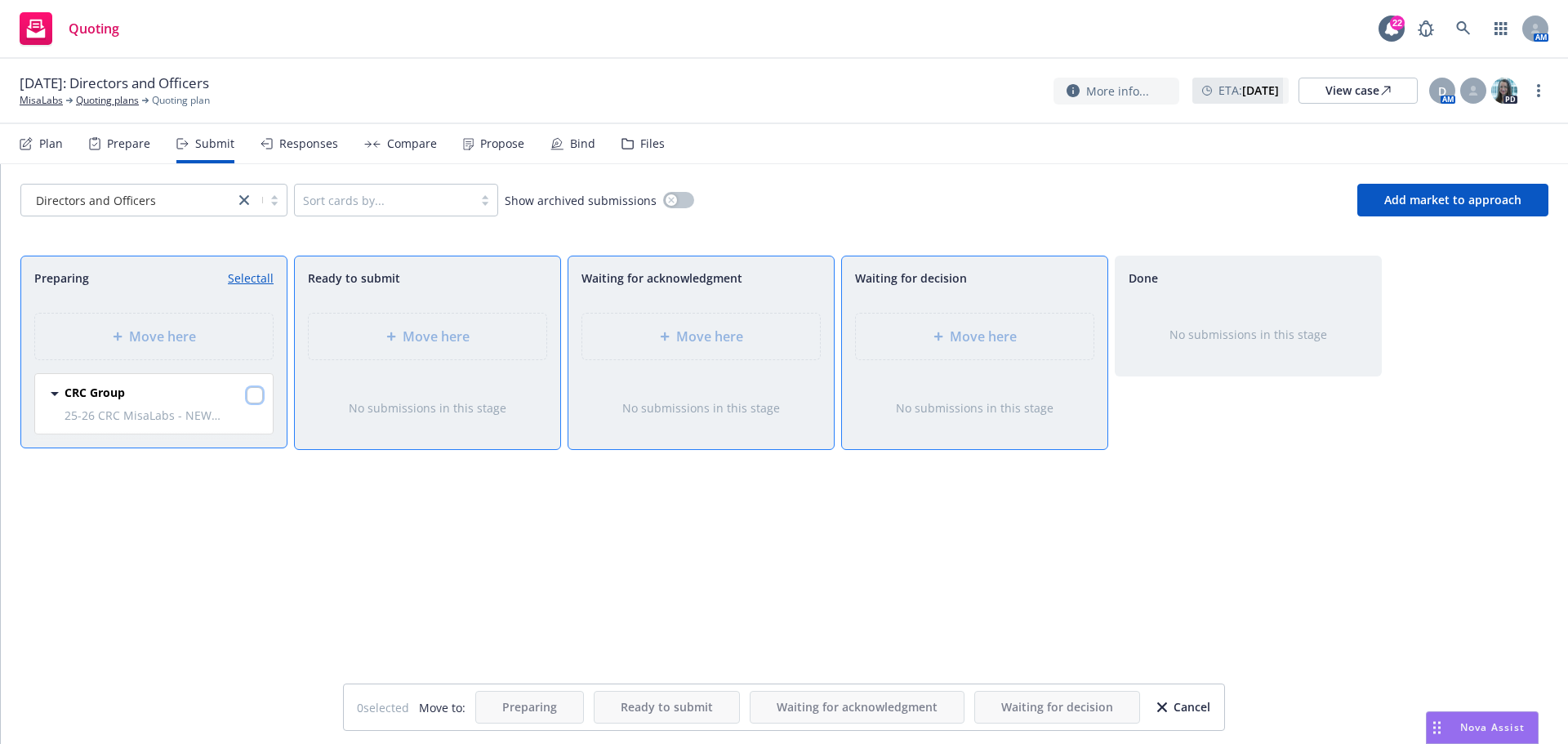
drag, startPoint x: 251, startPoint y: 399, endPoint x: 304, endPoint y: 407, distance: 53.6
click at [251, 401] on input "checkbox" at bounding box center [254, 395] width 17 height 17
checkbox input "true"
drag, startPoint x: 944, startPoint y: 331, endPoint x: 958, endPoint y: 363, distance: 34.9
click at [944, 333] on div "Move here" at bounding box center [974, 336] width 211 height 19
